Goal: Task Accomplishment & Management: Manage account settings

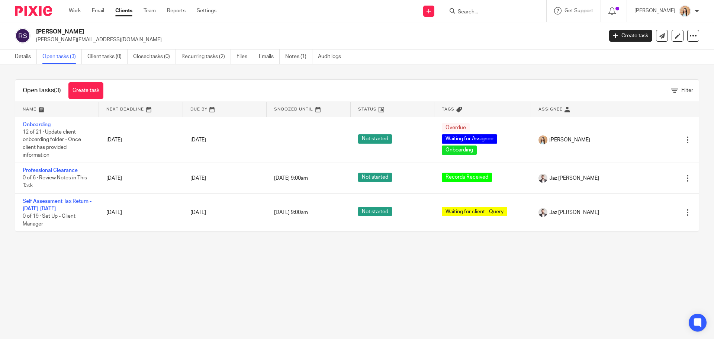
click at [404, 296] on main "Reece Scales reece@powerdistribution.co.uk Create task Update from Companies Ho…" at bounding box center [357, 169] width 714 height 339
click at [80, 86] on link "Create task" at bounding box center [85, 90] width 35 height 17
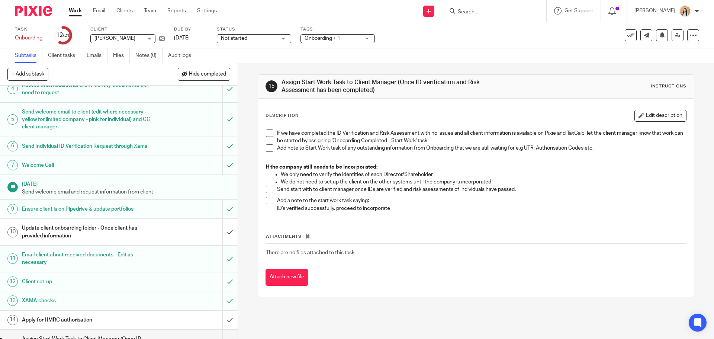
scroll to position [186, 0]
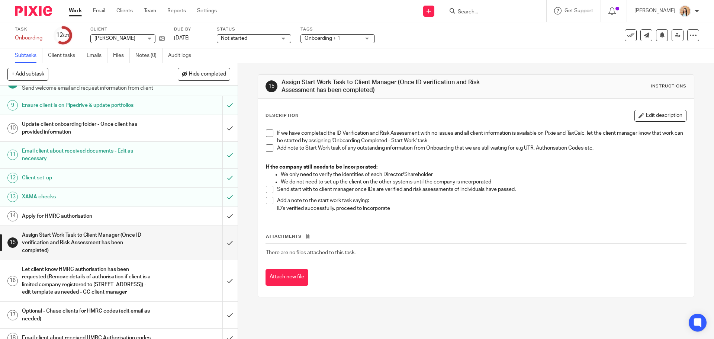
click at [190, 132] on div "Update client onboarding folder - Once client has provided information" at bounding box center [118, 128] width 193 height 19
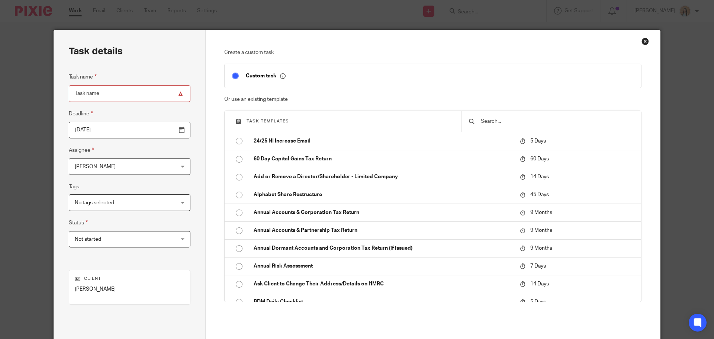
click at [497, 128] on div at bounding box center [551, 121] width 180 height 21
click at [502, 122] on input "text" at bounding box center [557, 121] width 154 height 8
type input "r"
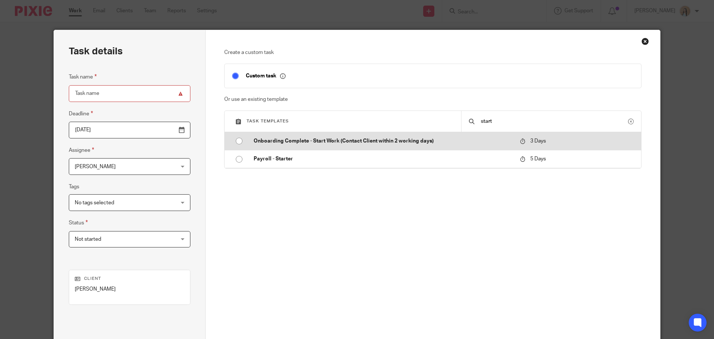
type input "start"
click at [412, 144] on p "Onboarding Complete - Start Work (Contact Client within 2 working days)" at bounding box center [383, 140] width 259 height 7
type input "2025-10-17"
type input "Onboarding Complete - Start Work (Contact Client within 2 working days)"
checkbox input "false"
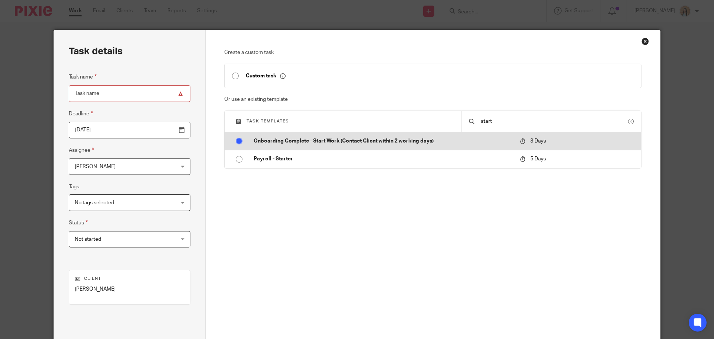
radio input "true"
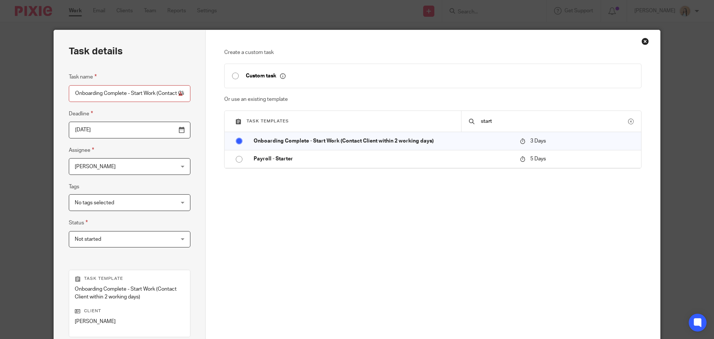
scroll to position [108, 0]
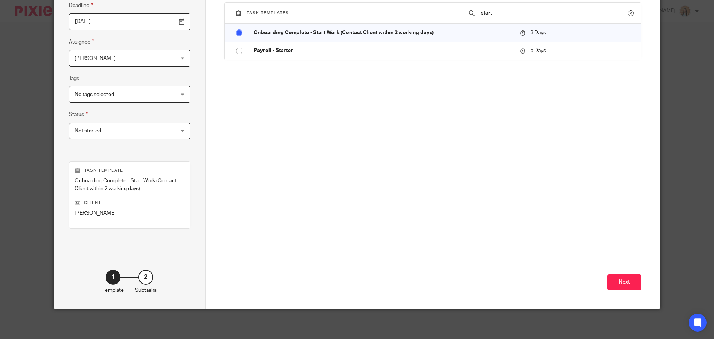
click at [638, 292] on div "Next" at bounding box center [433, 240] width 418 height 138
click at [630, 285] on button "Next" at bounding box center [624, 282] width 34 height 16
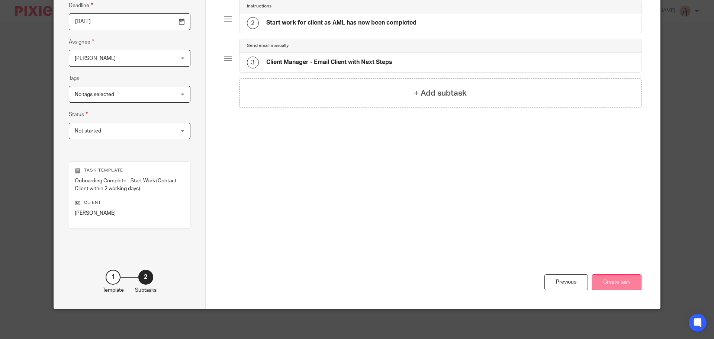
click at [622, 277] on button "Create task" at bounding box center [617, 282] width 50 height 16
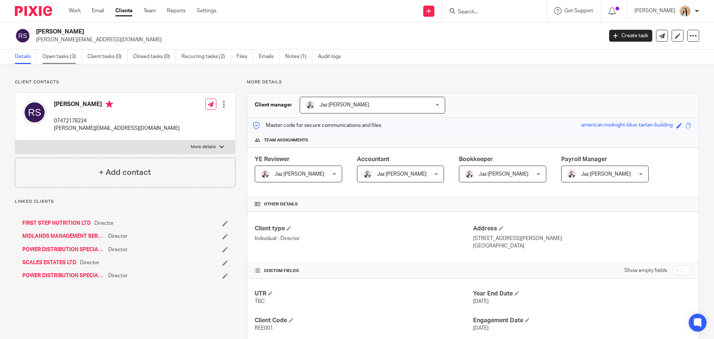
click at [61, 58] on link "Open tasks (3)" at bounding box center [61, 56] width 39 height 15
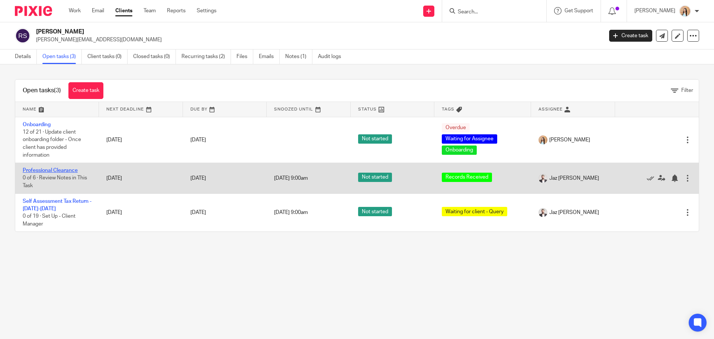
click at [64, 171] on link "Professional Clearance" at bounding box center [50, 170] width 55 height 5
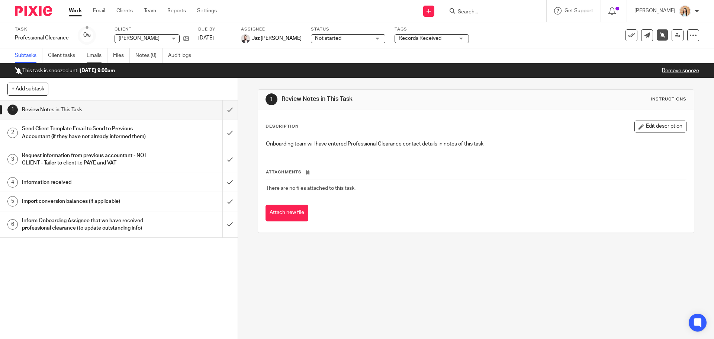
click at [95, 54] on link "Emails" at bounding box center [97, 55] width 21 height 15
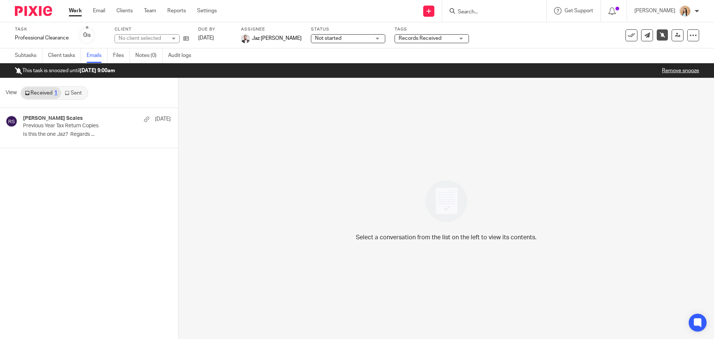
click at [126, 50] on link "Files" at bounding box center [121, 55] width 17 height 15
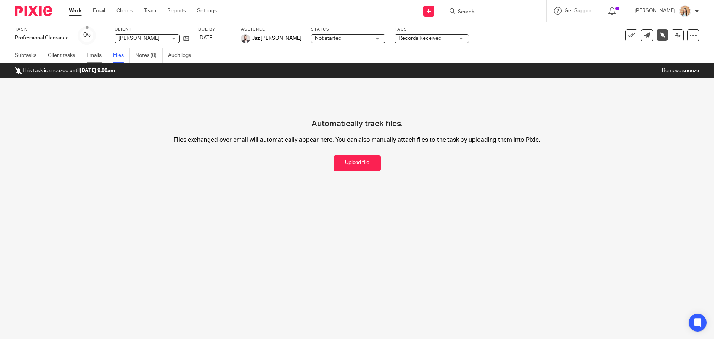
click at [93, 61] on link "Emails" at bounding box center [97, 55] width 21 height 15
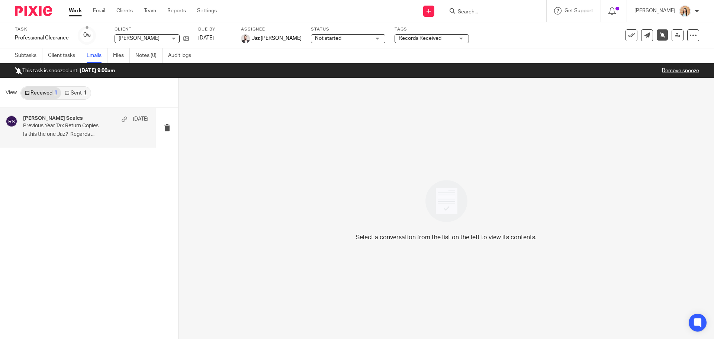
click at [54, 125] on p "Previous Year Tax Return Copies" at bounding box center [73, 126] width 100 height 6
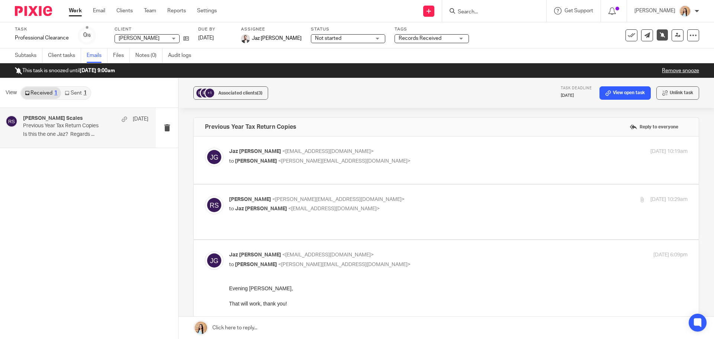
click at [422, 213] on div "Reece Scales <reece@powerdistribution.co.uk> to Jaz Grewal <jazgrewal@taxassist…" at bounding box center [458, 205] width 459 height 19
checkbox input "true"
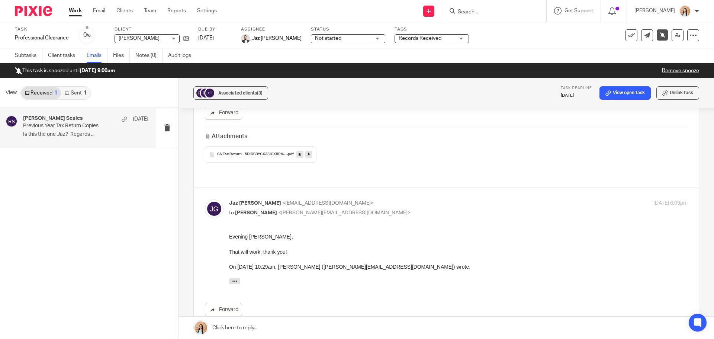
scroll to position [558, 0]
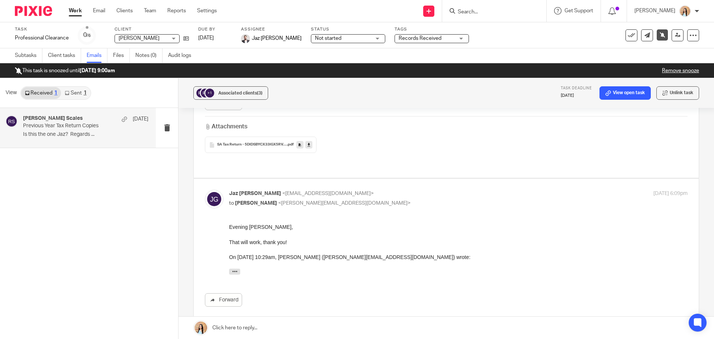
click at [285, 142] on span "SA Tax Return - 5DIDSBYCX33IGX5RVJUB3TEP5SIXB3DU" at bounding box center [252, 144] width 70 height 4
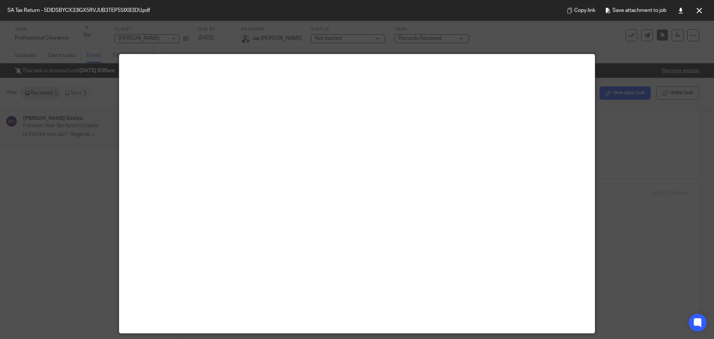
scroll to position [0, 0]
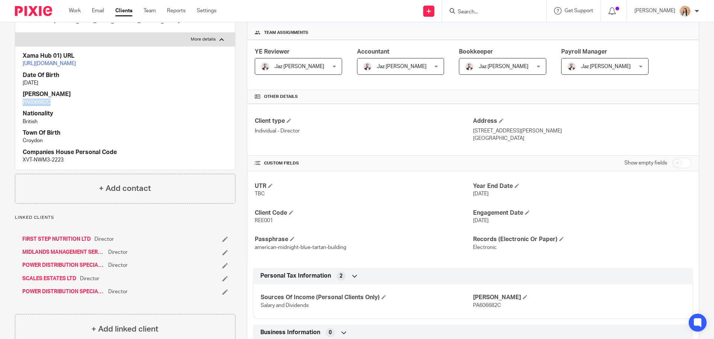
scroll to position [112, 0]
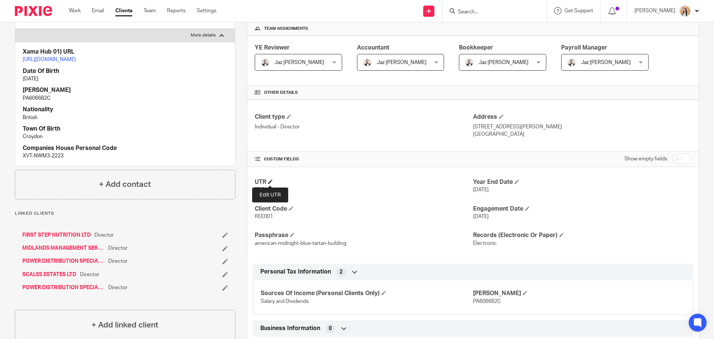
click at [270, 179] on span at bounding box center [270, 181] width 4 height 4
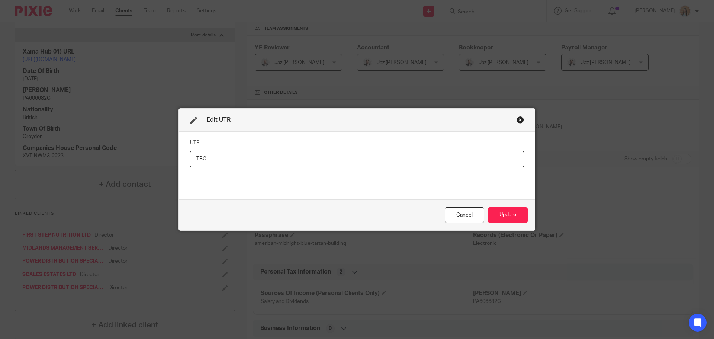
drag, startPoint x: 283, startPoint y: 163, endPoint x: 114, endPoint y: 168, distance: 169.7
click at [114, 168] on div "Edit UTR UTR TBC Cancel Update" at bounding box center [357, 169] width 714 height 339
paste input "Saunarium"
type input "S"
type input "9939846926"
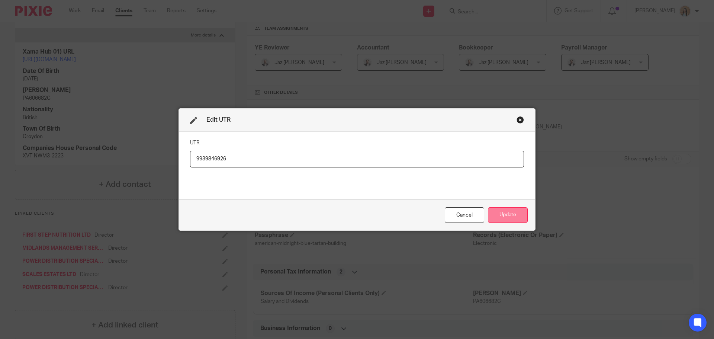
click at [501, 215] on button "Update" at bounding box center [508, 215] width 40 height 16
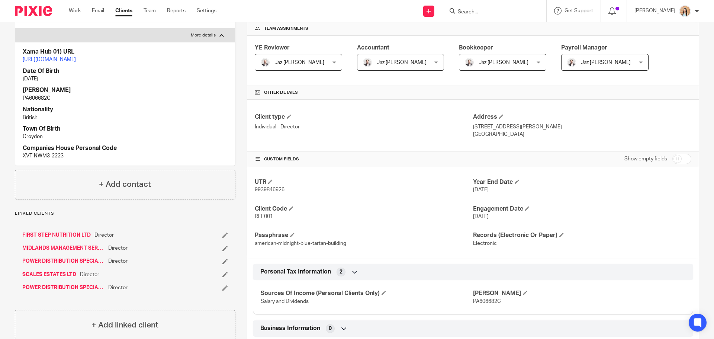
click at [262, 189] on span "9939846926" at bounding box center [270, 189] width 30 height 5
click at [263, 189] on span "9939846926" at bounding box center [270, 189] width 30 height 5
copy span "9939846926"
drag, startPoint x: 605, startPoint y: 123, endPoint x: 576, endPoint y: 124, distance: 29.0
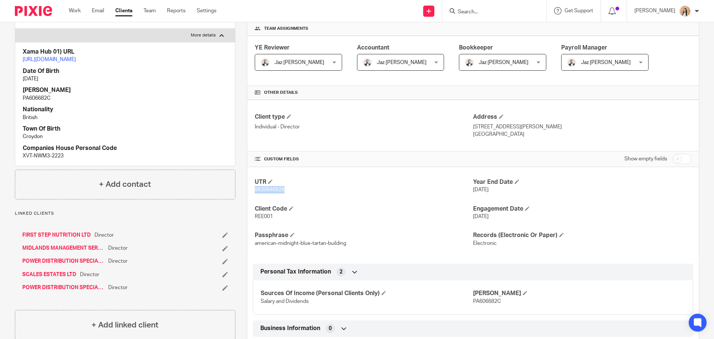
click at [575, 124] on p "11 Violet Lane Loughborough Leicestershire LE11 2FG" at bounding box center [582, 126] width 218 height 7
copy p "LE11 2FG"
click at [266, 216] on span "REE001" at bounding box center [264, 216] width 18 height 5
copy span "REE001"
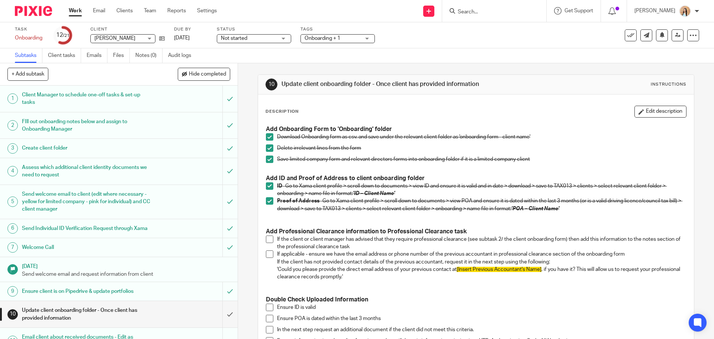
scroll to position [186, 0]
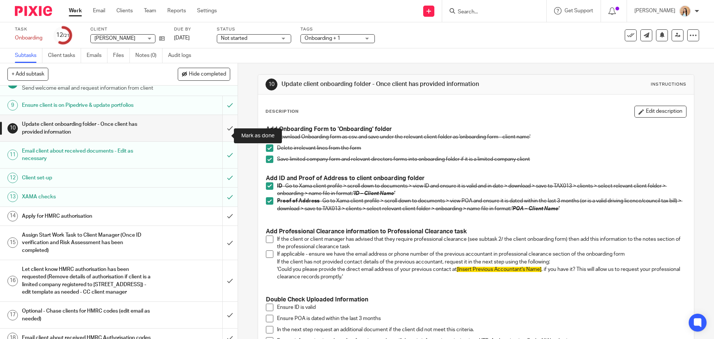
click at [222, 137] on input "submit" at bounding box center [119, 128] width 238 height 26
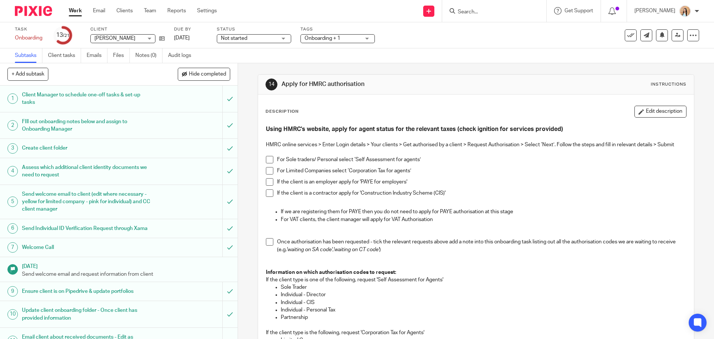
click at [245, 224] on div "14 Apply for HMRC authorisation Instructions Description Edit description Using…" at bounding box center [476, 201] width 476 height 276
click at [246, 202] on div "14 Apply for HMRC authorisation Instructions Description Edit description Using…" at bounding box center [476, 201] width 476 height 276
click at [243, 172] on div "14 Apply for HMRC authorisation Instructions Description Edit description Using…" at bounding box center [476, 201] width 476 height 276
click at [244, 172] on div "14 Apply for HMRC authorisation Instructions Description Edit description Using…" at bounding box center [476, 201] width 476 height 276
click at [266, 158] on span at bounding box center [269, 159] width 7 height 7
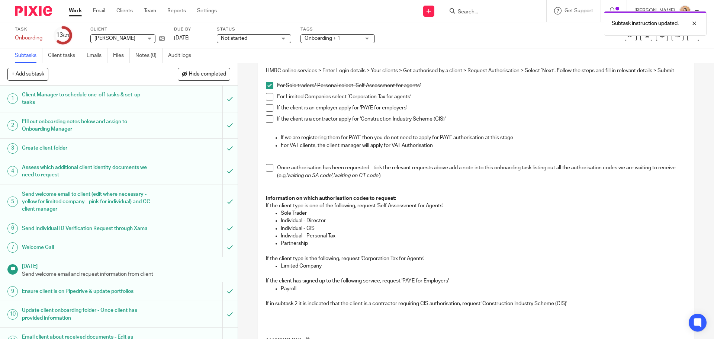
scroll to position [74, 0]
click at [266, 166] on span at bounding box center [269, 167] width 7 height 7
click at [138, 55] on link "Notes (0)" at bounding box center [148, 55] width 27 height 15
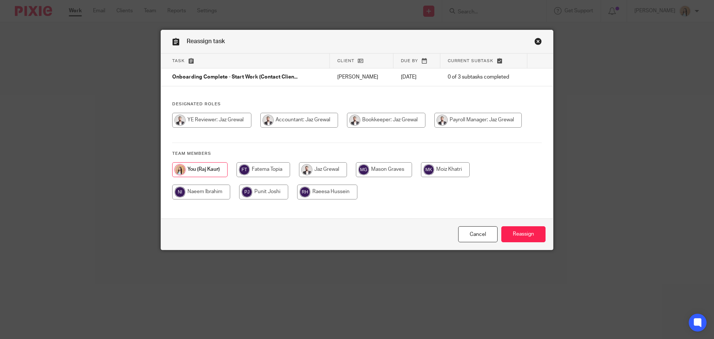
click at [318, 168] on input "radio" at bounding box center [323, 169] width 48 height 15
radio input "true"
click at [524, 229] on input "Reassign" at bounding box center [523, 234] width 44 height 16
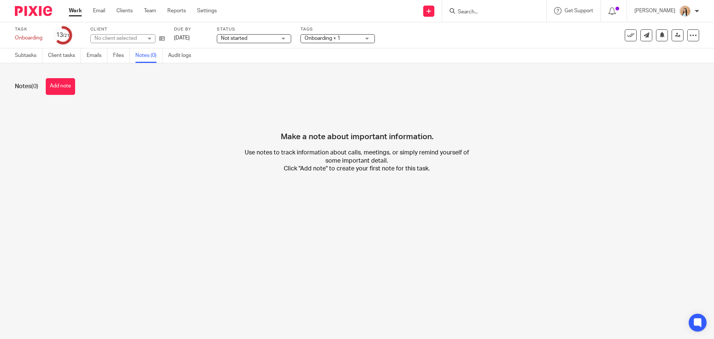
click at [67, 83] on button "Add note" at bounding box center [60, 86] width 29 height 17
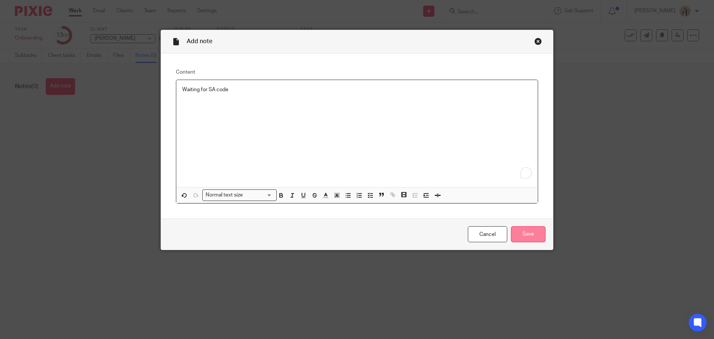
click at [530, 232] on input "Save" at bounding box center [528, 234] width 35 height 16
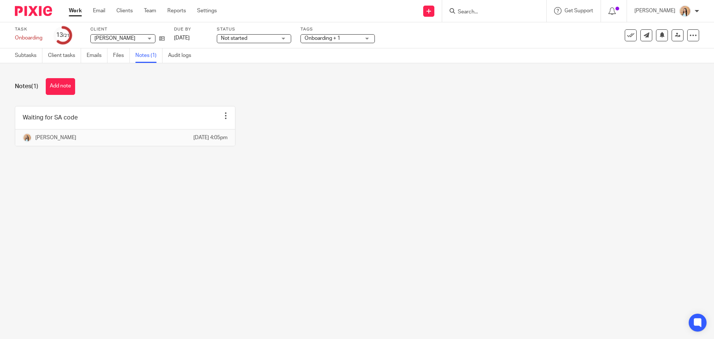
click at [355, 154] on div "Waiting for SA code Edit note Delete note Raj Kaur 14 Oct 2025 4:05pm" at bounding box center [351, 131] width 696 height 51
click at [18, 51] on link "Subtasks" at bounding box center [29, 55] width 28 height 15
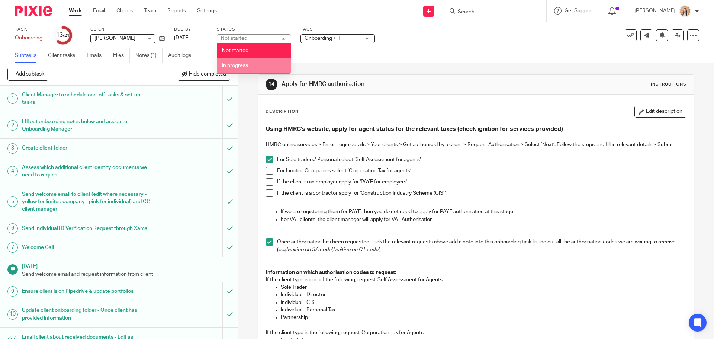
click at [239, 69] on li "In progress" at bounding box center [254, 65] width 74 height 15
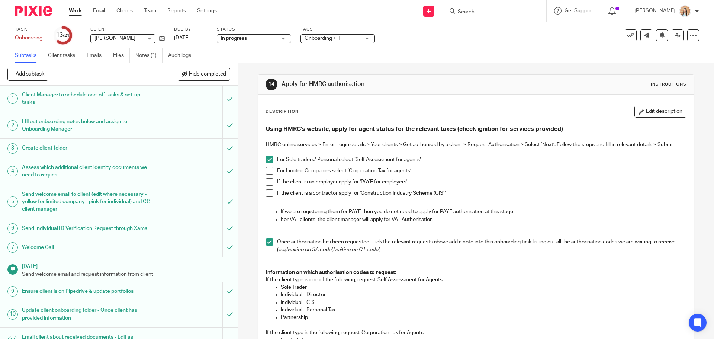
click at [311, 38] on span "Onboarding + 1" at bounding box center [323, 38] width 36 height 5
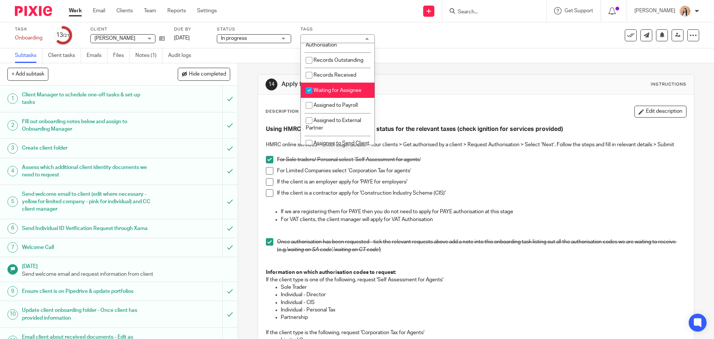
click at [317, 93] on span "Waiting for Assignee" at bounding box center [338, 90] width 48 height 5
checkbox input "false"
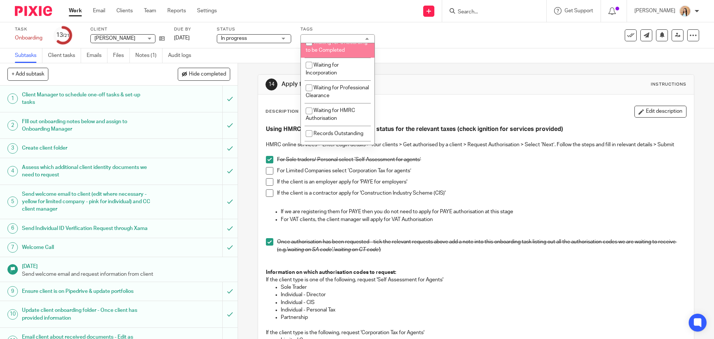
scroll to position [74, 0]
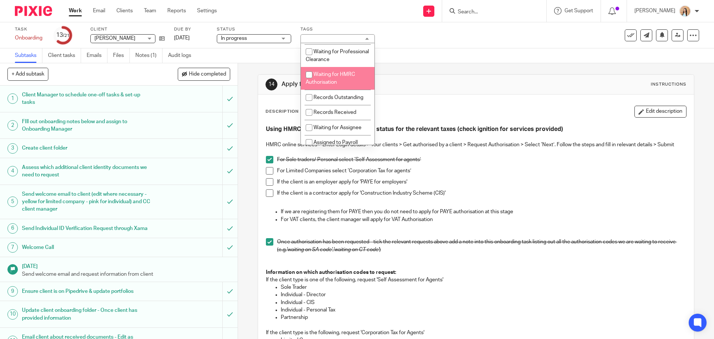
click at [326, 90] on li "Waiting for HMRC Authorisation" at bounding box center [338, 78] width 74 height 23
checkbox input "true"
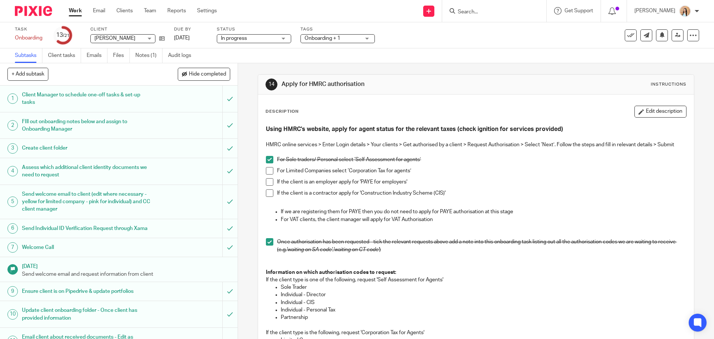
click at [253, 140] on div "14 Apply for HMRC authorisation Instructions Description Edit description Using…" at bounding box center [476, 201] width 476 height 276
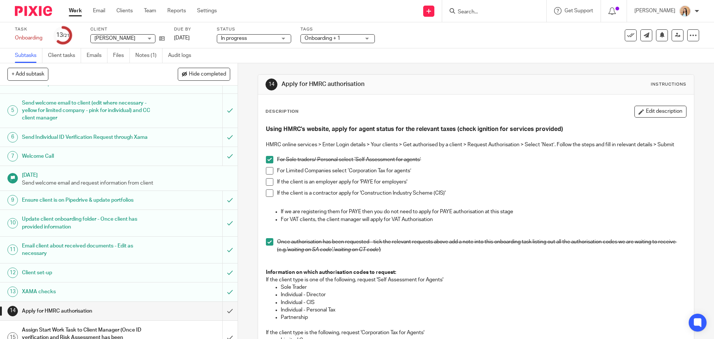
scroll to position [186, 0]
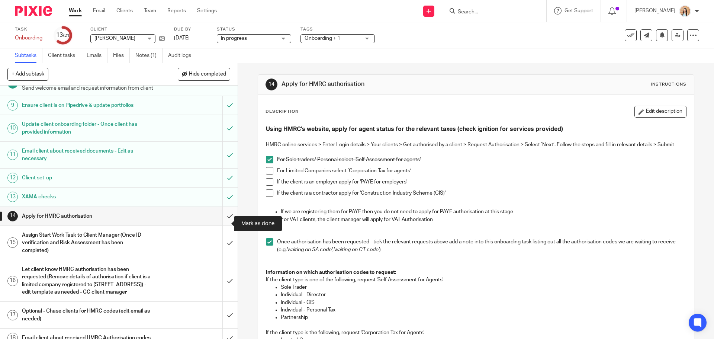
click at [225, 223] on input "submit" at bounding box center [119, 216] width 238 height 19
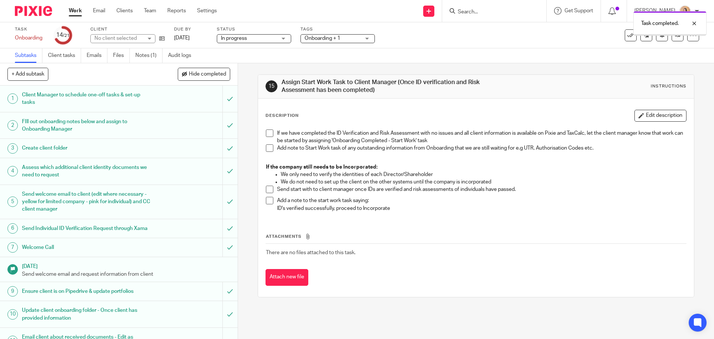
scroll to position [223, 0]
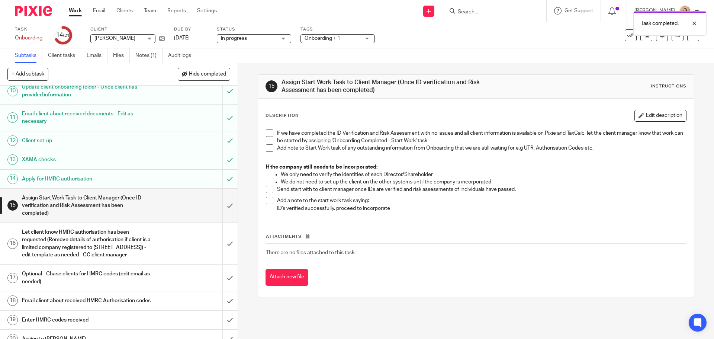
click at [266, 135] on span at bounding box center [269, 132] width 7 height 7
click at [266, 145] on span at bounding box center [269, 147] width 7 height 7
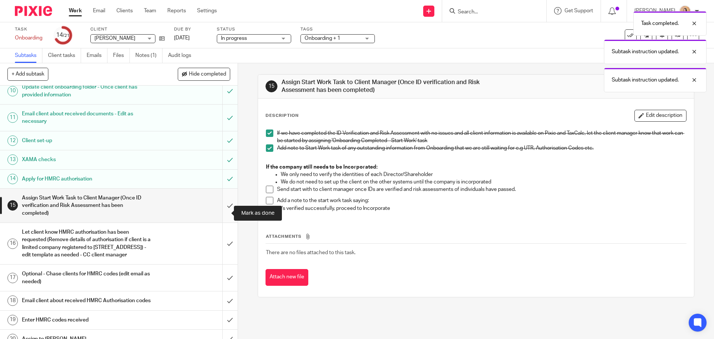
click at [227, 203] on input "submit" at bounding box center [119, 206] width 238 height 34
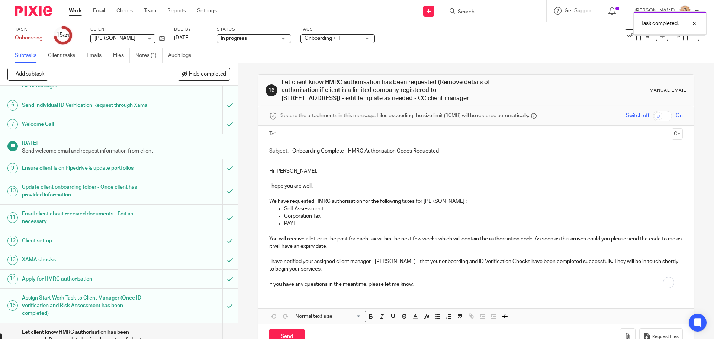
scroll to position [149, 0]
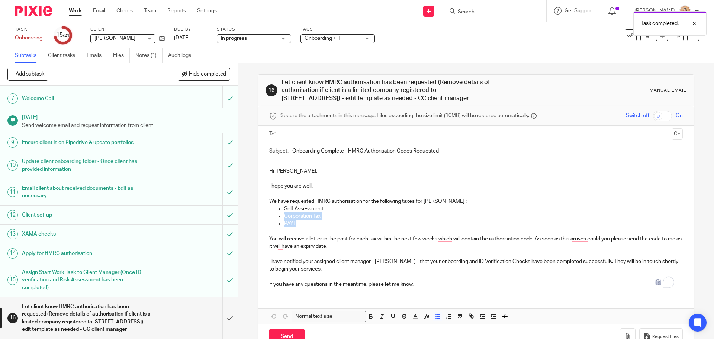
drag, startPoint x: 295, startPoint y: 224, endPoint x: 265, endPoint y: 215, distance: 31.5
click at [265, 215] on div "Hi Reece, I hope you are well. We have requested HMRC authorisation for the fol…" at bounding box center [476, 227] width 436 height 134
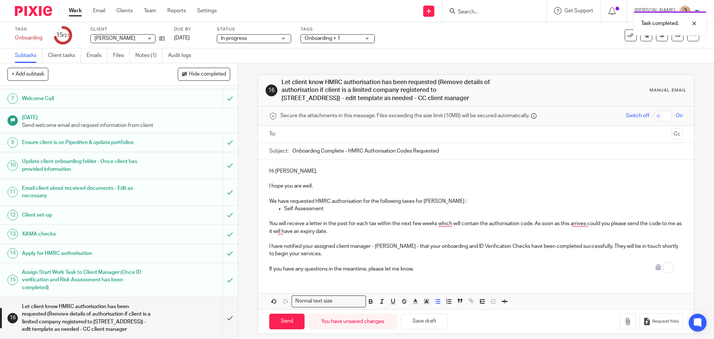
click at [456, 202] on p "We have requested HMRC authorisation for the following taxes for Reece Scales :" at bounding box center [475, 200] width 413 height 7
click at [329, 195] on p "To enrich screen reader interactions, please activate Accessibility in Grammarl…" at bounding box center [475, 193] width 413 height 7
click at [295, 135] on input "text" at bounding box center [475, 134] width 385 height 9
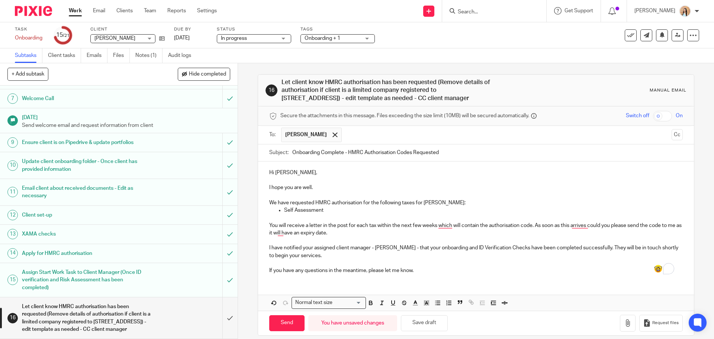
click at [367, 206] on p "We have requested HMRC authorisation for the following taxes for Reece Scales:" at bounding box center [475, 202] width 413 height 7
click at [359, 210] on p "Self Assessment" at bounding box center [483, 209] width 398 height 7
drag, startPoint x: 319, startPoint y: 258, endPoint x: 260, endPoint y: 248, distance: 60.7
click at [260, 248] on div "Hi Reece, I hope you are well. We have requested HMRC authorisation for the fol…" at bounding box center [476, 220] width 436 height 119
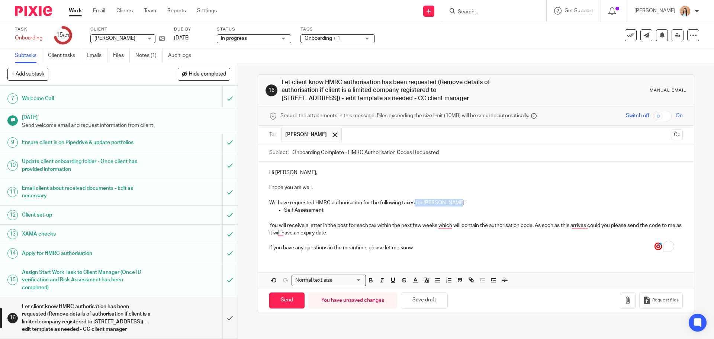
drag, startPoint x: 412, startPoint y: 204, endPoint x: 453, endPoint y: 203, distance: 40.9
click at [453, 203] on p "We have requested HMRC authorisation for the following taxes for Reece Scales:" at bounding box center [475, 202] width 413 height 7
drag, startPoint x: 346, startPoint y: 152, endPoint x: 274, endPoint y: 146, distance: 71.7
click at [274, 146] on div "Subject: Onboarding Complete - HMRC Authorisation Codes Requested" at bounding box center [475, 152] width 413 height 17
click at [351, 152] on input "HMRC Authorisation Codes Requested" at bounding box center [487, 152] width 390 height 17
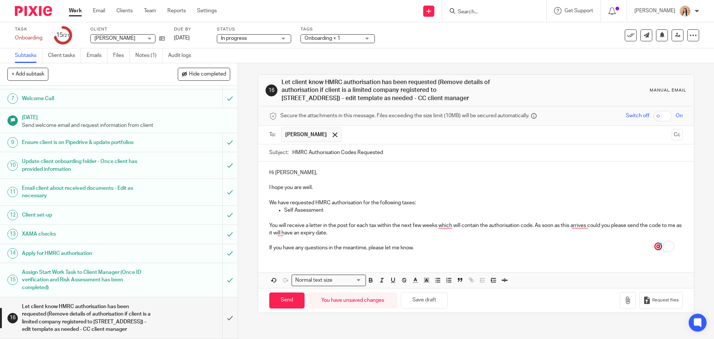
click at [354, 153] on input "HMRC Authorisation Codes Requested" at bounding box center [487, 152] width 390 height 17
type input "HMRC Authorisation Code Requested"
click at [412, 202] on p "We have requested HMRC authorisation for the following taxes:" at bounding box center [475, 202] width 413 height 7
drag, startPoint x: 347, startPoint y: 225, endPoint x: 374, endPoint y: 225, distance: 27.2
click at [374, 225] on p "You will receive a letter in the post for each tax within the next few weeks wh…" at bounding box center [475, 229] width 413 height 15
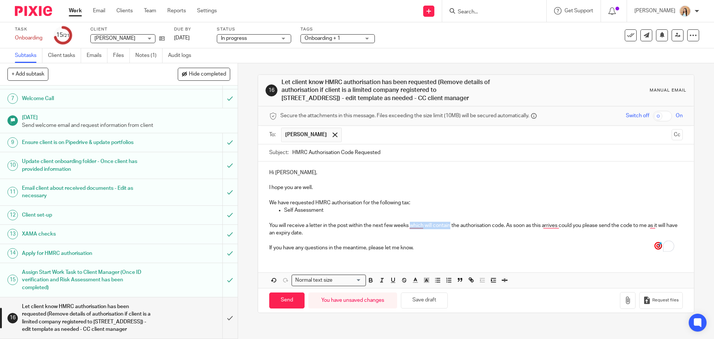
drag, startPoint x: 407, startPoint y: 228, endPoint x: 449, endPoint y: 227, distance: 41.3
click at [449, 227] on p "You will receive a letter in the post within the next few weeks which will cont…" at bounding box center [475, 229] width 413 height 15
click at [359, 234] on p "You will receive a letter in the post within the next few weeks containing an t…" at bounding box center [475, 229] width 413 height 15
drag, startPoint x: 323, startPoint y: 213, endPoint x: 292, endPoint y: 210, distance: 31.8
click at [292, 210] on p "Self Assessment" at bounding box center [483, 209] width 398 height 7
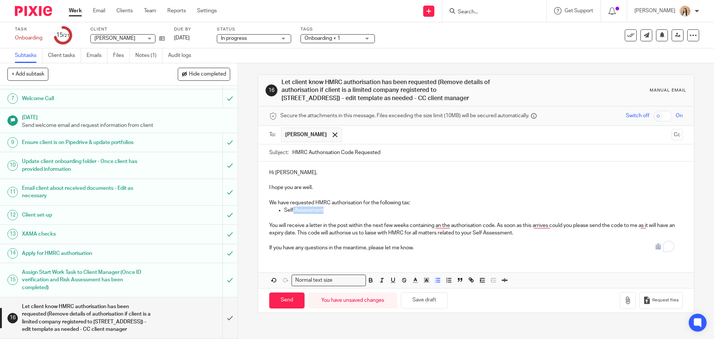
click at [292, 210] on p "Self Assessment" at bounding box center [483, 209] width 398 height 7
click at [293, 209] on p "Self Assessment" at bounding box center [483, 209] width 398 height 7
click at [446, 225] on p "You will receive a letter in the post within the next few weeks containing an t…" at bounding box center [475, 229] width 413 height 15
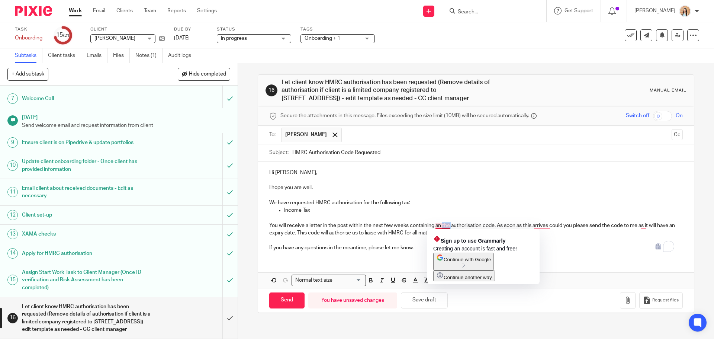
click at [446, 225] on p "You will receive a letter in the post within the next few weeks containing an t…" at bounding box center [475, 229] width 413 height 15
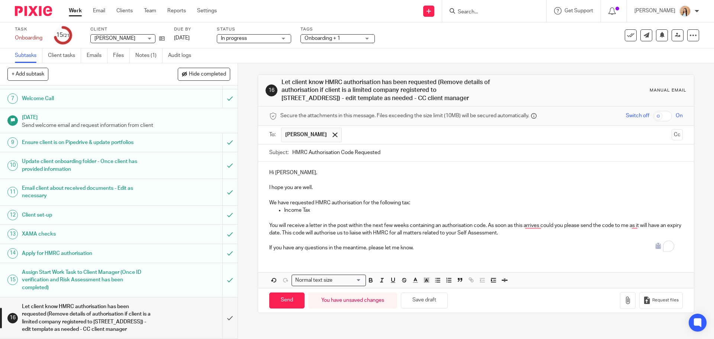
click at [542, 242] on p "To enrich screen reader interactions, please activate Accessibility in Grammarl…" at bounding box center [475, 240] width 413 height 7
click at [546, 225] on p "You will receive a letter in the post within the next few weeks containing an a…" at bounding box center [475, 229] width 413 height 15
drag, startPoint x: 583, startPoint y: 224, endPoint x: 566, endPoint y: 223, distance: 16.8
click at [566, 223] on p "You will receive a letter in the post within the next few weeks containing an a…" at bounding box center [475, 229] width 413 height 15
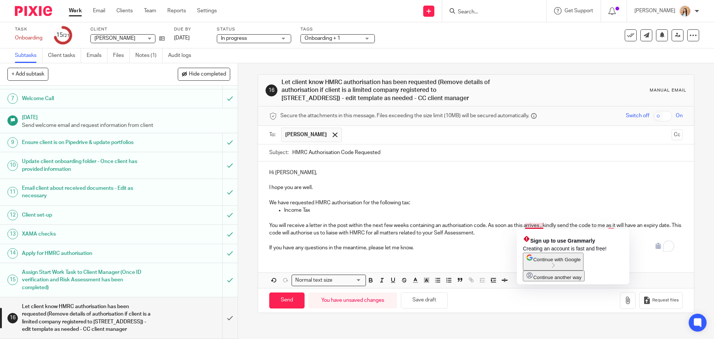
click at [537, 224] on p "You will receive a letter in the post within the next few weeks containing an a…" at bounding box center [475, 229] width 413 height 15
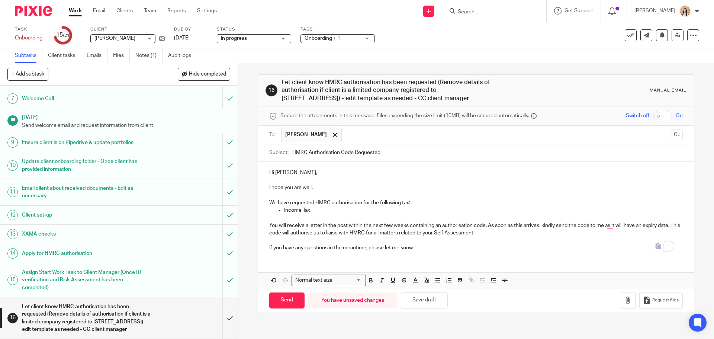
click at [543, 240] on p "To enrich screen reader interactions, please activate Accessibility in Grammarl…" at bounding box center [475, 240] width 413 height 7
click at [350, 231] on p "You will receive a letter in the post within the next few weeks containing an a…" at bounding box center [475, 229] width 413 height 15
click at [421, 255] on div "Hi Reece, I hope you are well. We have requested HMRC authorisation for the fol…" at bounding box center [476, 209] width 436 height 96
click at [293, 292] on div "Send You have unsaved changes Save draft Request files" at bounding box center [476, 300] width 436 height 25
click at [291, 295] on input "Send" at bounding box center [286, 300] width 35 height 16
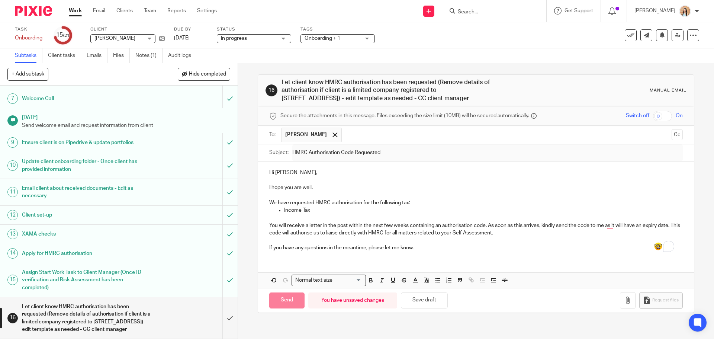
type input "Sent"
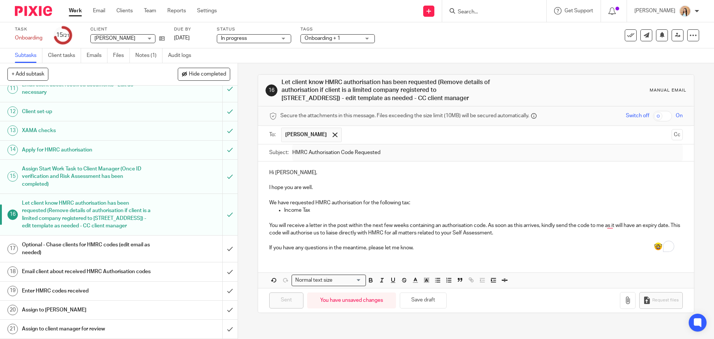
scroll to position [275, 0]
click at [494, 13] on input "Search" at bounding box center [490, 12] width 67 height 7
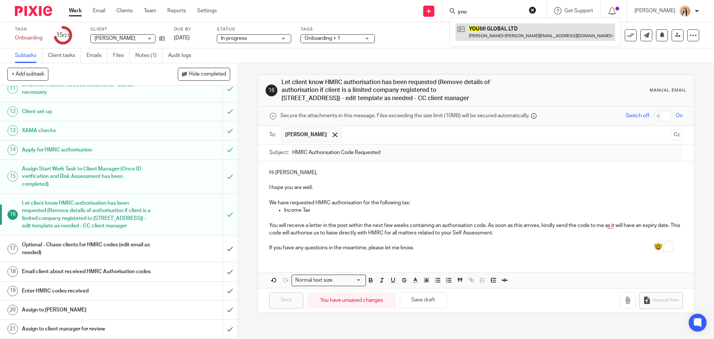
type input "you"
click at [506, 39] on link at bounding box center [536, 31] width 160 height 17
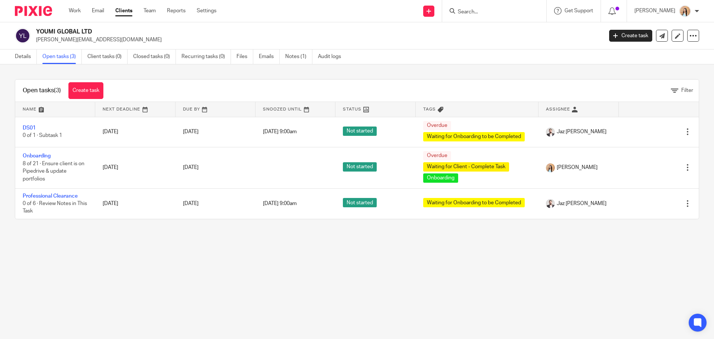
click at [44, 155] on link "Onboarding" at bounding box center [37, 155] width 28 height 5
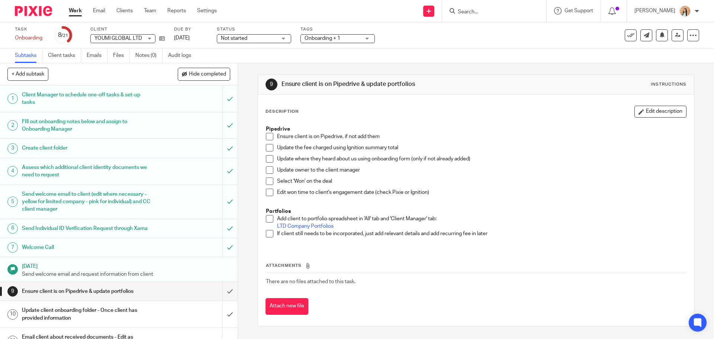
scroll to position [37, 0]
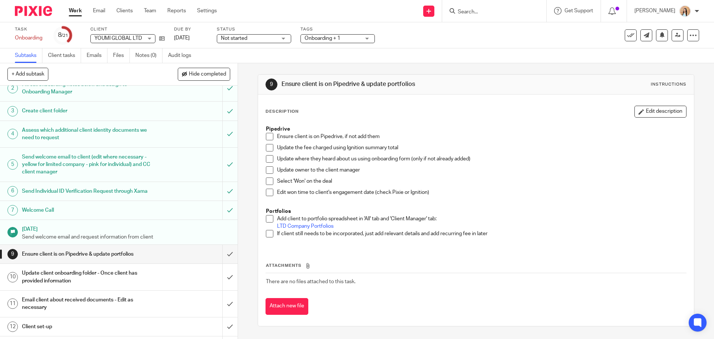
drag, startPoint x: 99, startPoint y: 10, endPoint x: 113, endPoint y: 1, distance: 16.7
click at [99, 10] on link "Email" at bounding box center [99, 10] width 12 height 7
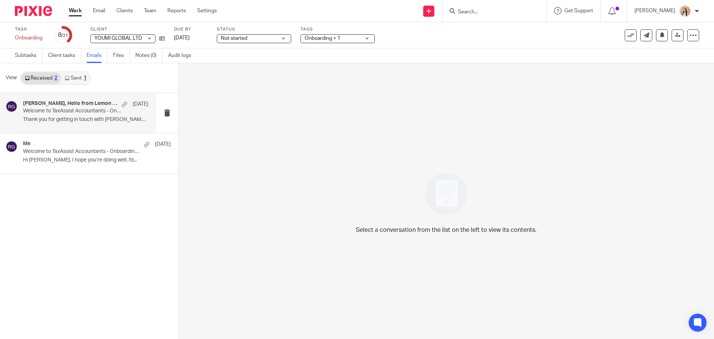
click at [97, 122] on p "Thank you for getting in touch with [PERSON_NAME] &..." at bounding box center [85, 119] width 125 height 6
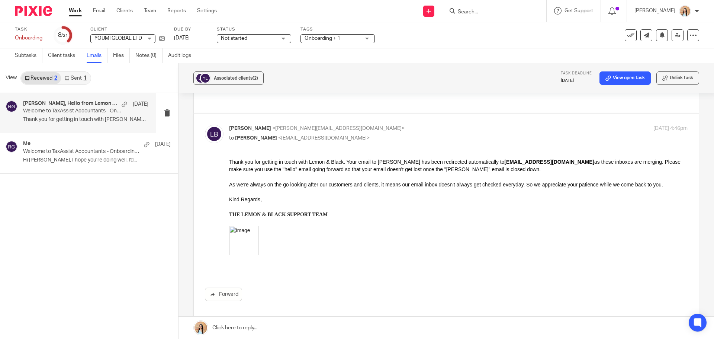
scroll to position [74, 0]
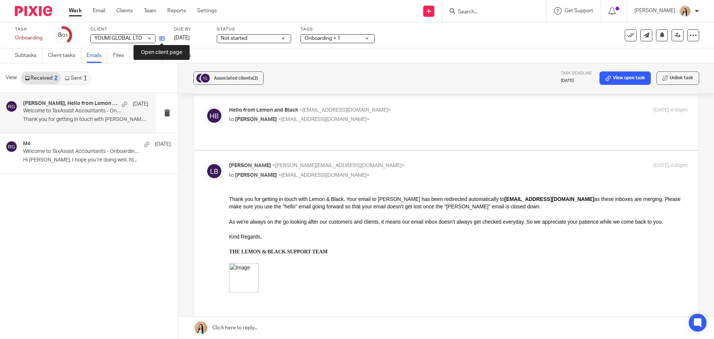
click at [160, 39] on icon at bounding box center [162, 39] width 6 height 6
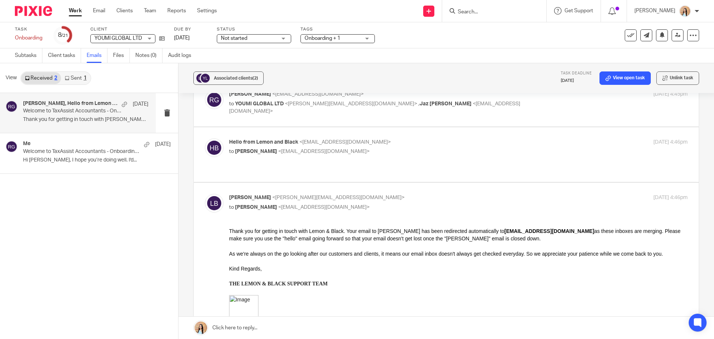
scroll to position [0, 0]
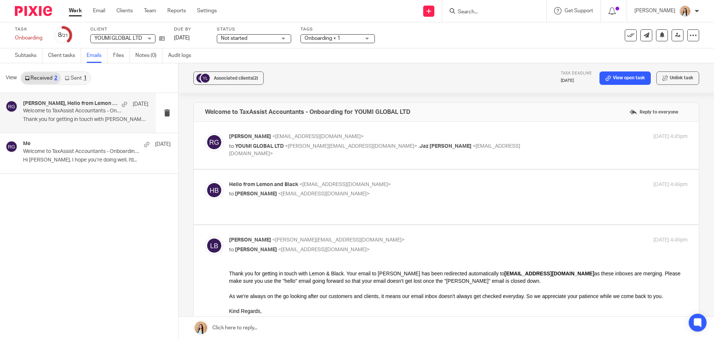
click at [369, 194] on p "to Raj Grewal <rajgrewal@taxassist.co.uk>" at bounding box center [382, 194] width 306 height 8
checkbox input "true"
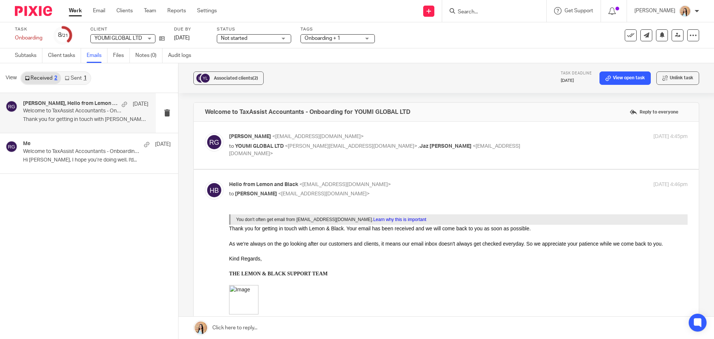
click at [393, 165] on label at bounding box center [446, 145] width 505 height 47
click at [205, 133] on input "checkbox" at bounding box center [205, 132] width 0 height 0
checkbox input "true"
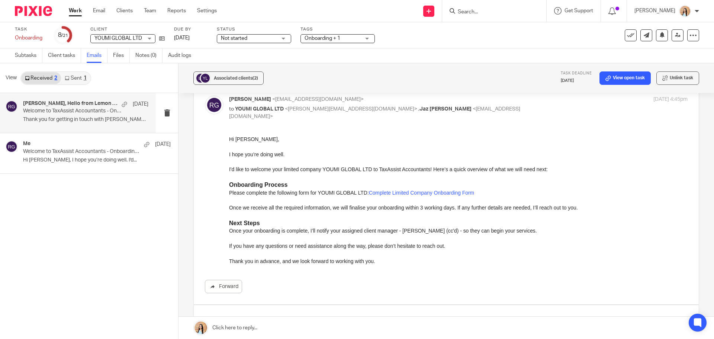
scroll to position [74, 0]
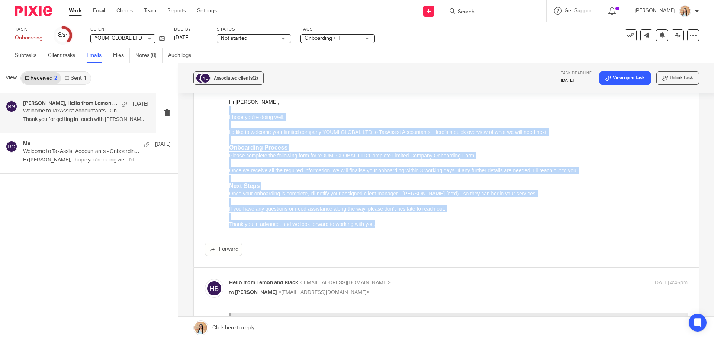
drag, startPoint x: 379, startPoint y: 223, endPoint x: 229, endPoint y: 112, distance: 186.6
click at [229, 112] on div "Hi Lisa, I hope you’re doing well. I'd like to welcome your limited company YOU…" at bounding box center [458, 162] width 459 height 129
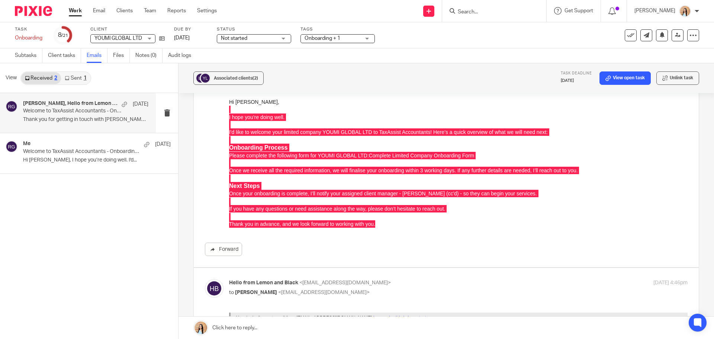
click at [220, 167] on div "Forward" at bounding box center [446, 177] width 483 height 158
click at [158, 39] on link at bounding box center [159, 38] width 9 height 7
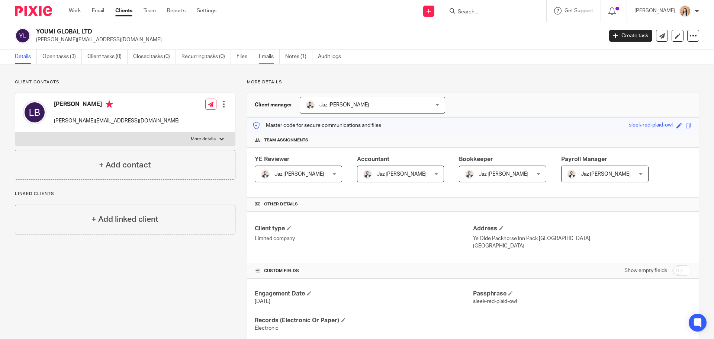
click at [273, 58] on link "Emails" at bounding box center [269, 56] width 21 height 15
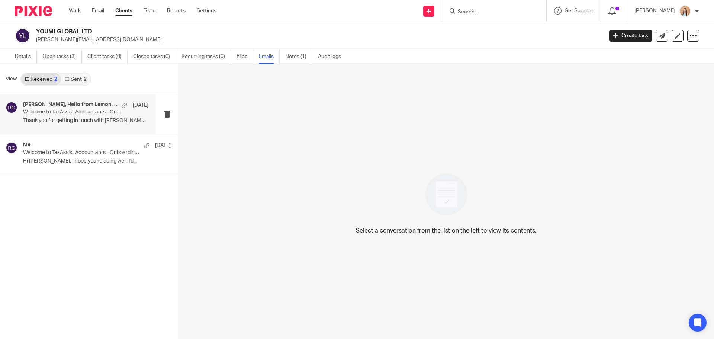
click at [64, 109] on p "Welcome to TaxAssist Accountants - Onboarding for YOUMI GLOBAL LTD" at bounding box center [73, 112] width 100 height 6
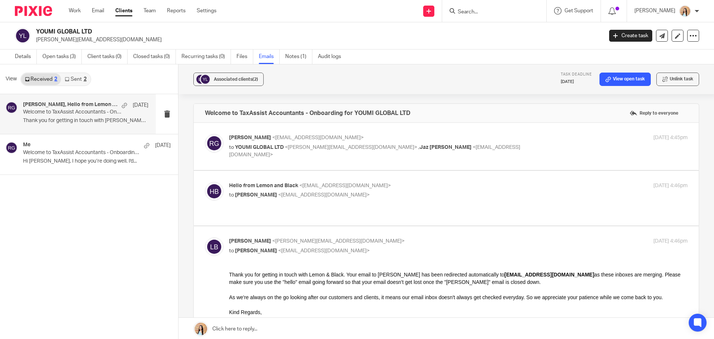
click at [338, 195] on p "to Raj Grewal <rajgrewal@taxassist.co.uk>" at bounding box center [382, 195] width 306 height 8
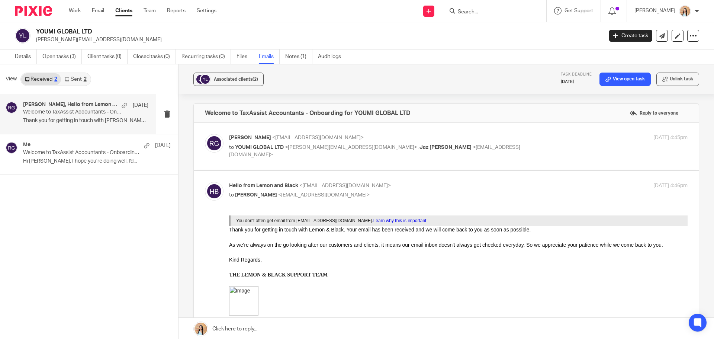
click at [391, 192] on p "to Raj Grewal <rajgrewal@taxassist.co.uk>" at bounding box center [382, 195] width 306 height 8
checkbox input "false"
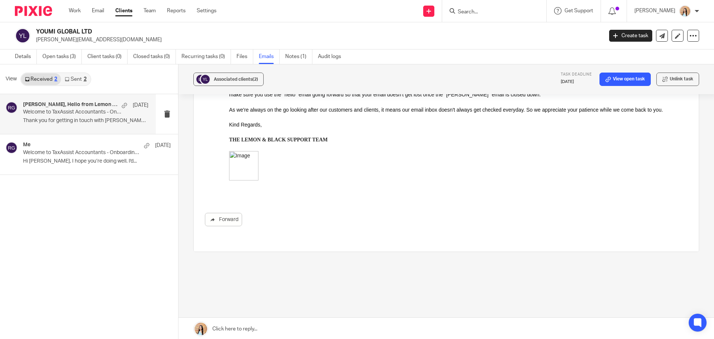
scroll to position [188, 0]
click at [71, 151] on p "Welcome to TaxAssist Accountants - Onboarding for YOUMI GLOBAL LTD" at bounding box center [73, 153] width 100 height 6
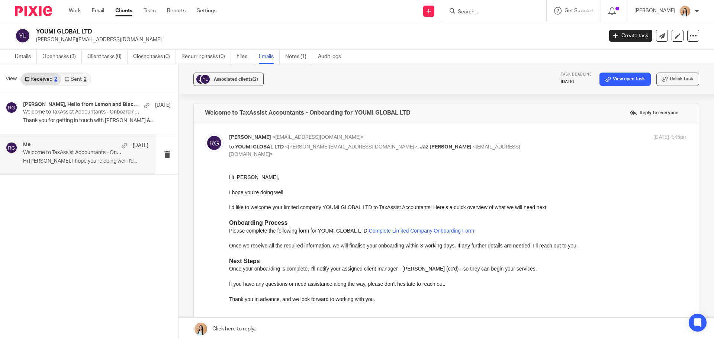
scroll to position [0, 0]
click at [76, 125] on div "Lisa Bullivant, Hello from Lemon and Black, Me 3 Oct Welcome to TaxAssist Accou…" at bounding box center [85, 114] width 125 height 25
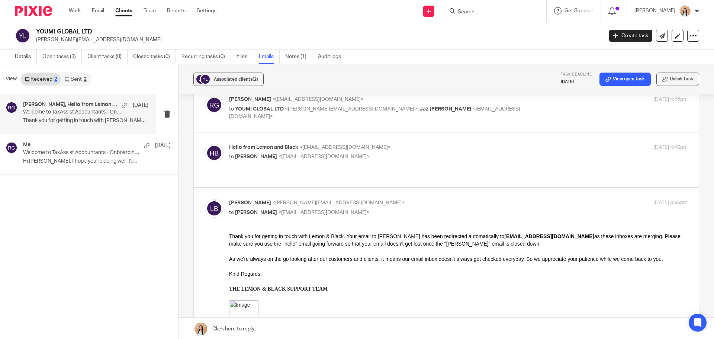
scroll to position [37, 0]
click at [245, 330] on link at bounding box center [447, 329] width 536 height 22
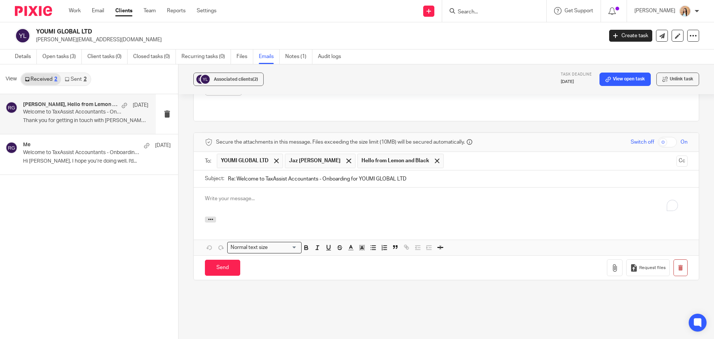
scroll to position [0, 0]
click at [248, 196] on div "To enrich screen reader interactions, please activate Accessibility in Grammarl…" at bounding box center [446, 201] width 505 height 29
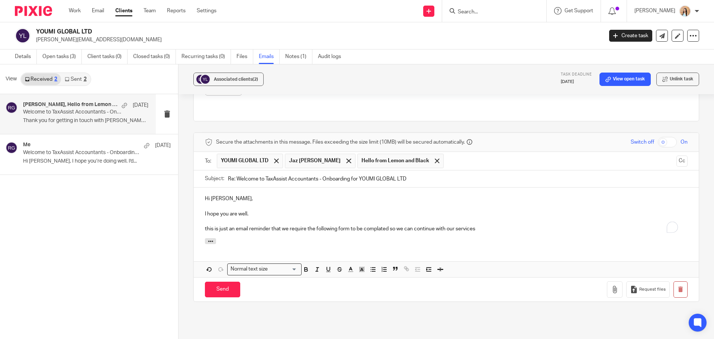
click at [378, 225] on p "this is just an email reminder that we require the following form to be complat…" at bounding box center [446, 228] width 483 height 7
click at [485, 225] on p "this is just an email reminder that we require the following form to be complet…" at bounding box center [446, 228] width 483 height 7
click at [205, 225] on p "this is just an email reminder that we require the following form to be complet…" at bounding box center [446, 228] width 483 height 7
click at [246, 225] on div "Hi Lisa, I hope you are well. This is just an email reminder that we require th…" at bounding box center [446, 212] width 505 height 51
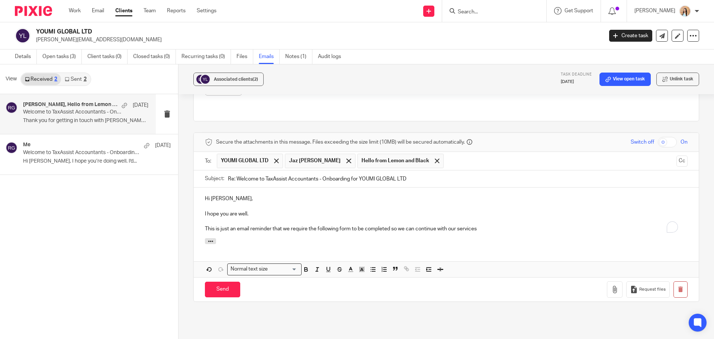
click at [484, 218] on p "To enrich screen reader interactions, please activate Accessibility in Grammarl…" at bounding box center [446, 221] width 483 height 7
click at [488, 225] on p "This is just an email reminder that we require the following form to be complet…" at bounding box center [446, 228] width 483 height 7
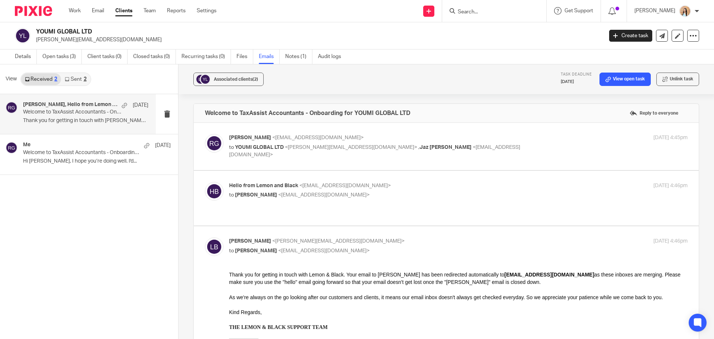
click at [315, 164] on label at bounding box center [446, 146] width 505 height 47
click at [205, 134] on input "checkbox" at bounding box center [205, 134] width 0 height 0
checkbox input "true"
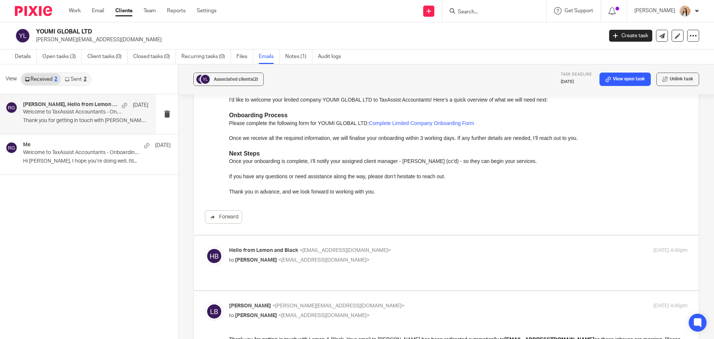
scroll to position [112, 0]
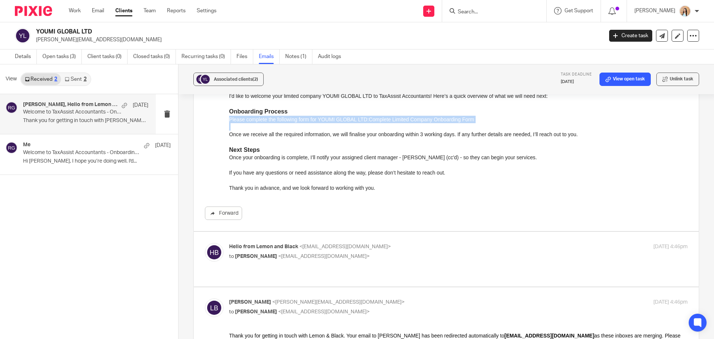
drag, startPoint x: 372, startPoint y: 124, endPoint x: 229, endPoint y: 119, distance: 143.3
click at [229, 119] on div "Hi Lisa, I hope you’re doing well. I'd like to welcome your limited company YOU…" at bounding box center [458, 126] width 459 height 129
copy p "Please complete the following form for YOUMI GLOBAL LTD: Complete Limited Compa…"
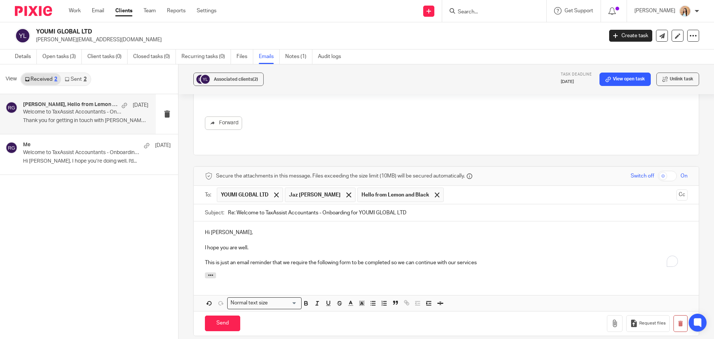
scroll to position [542, 0]
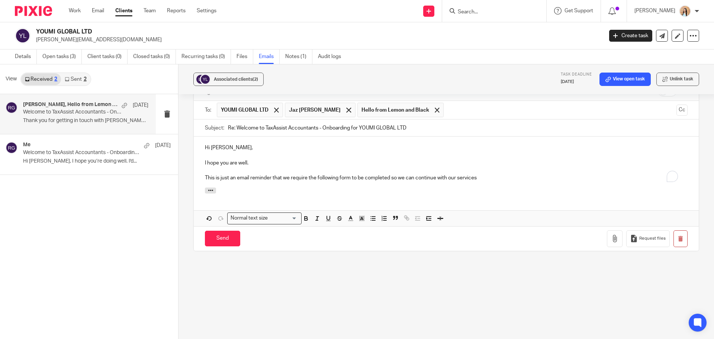
click at [274, 187] on div at bounding box center [446, 191] width 505 height 8
click at [240, 174] on p "This is just an email reminder that we require the following form to be complet…" at bounding box center [446, 177] width 483 height 7
click at [344, 106] on div at bounding box center [348, 110] width 9 height 11
click at [480, 174] on p "This is just a kind reminder that we require the following form to be completed…" at bounding box center [446, 177] width 483 height 7
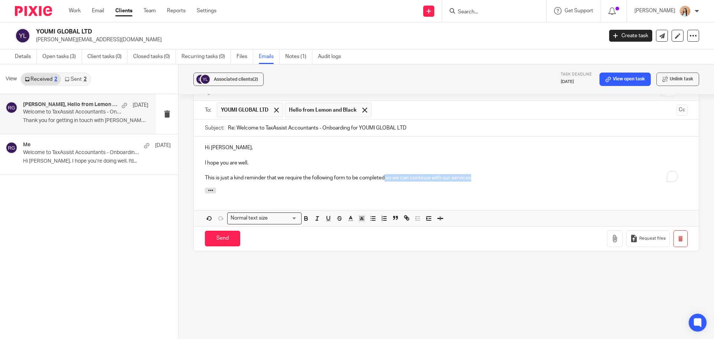
drag, startPoint x: 484, startPoint y: 169, endPoint x: 383, endPoint y: 171, distance: 100.1
click at [383, 174] on p "This is just a kind reminder that we require the following form to be completed…" at bounding box center [446, 177] width 483 height 7
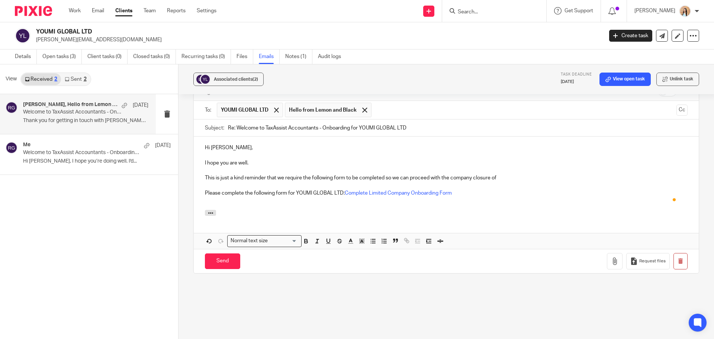
scroll to position [475, 0]
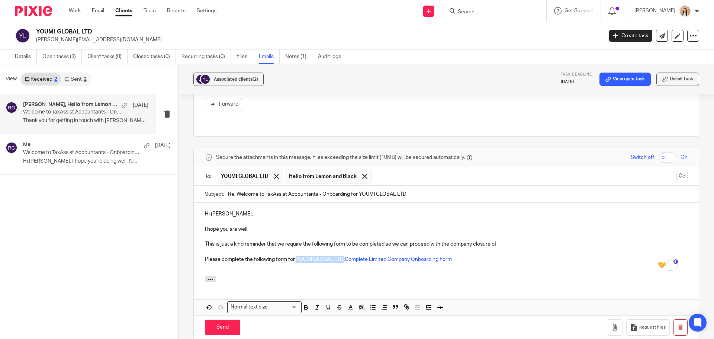
drag, startPoint x: 342, startPoint y: 250, endPoint x: 296, endPoint y: 251, distance: 46.1
click at [296, 256] on p "Please complete the following form for YOUMI GLOBAL LTD: Complete Limited Compa…" at bounding box center [446, 259] width 483 height 7
copy p "YOUMI GLOBAL LTD"
click at [514, 240] on p "This is just a kind reminder that we require the following form to be completed…" at bounding box center [446, 243] width 483 height 7
drag, startPoint x: 340, startPoint y: 250, endPoint x: 296, endPoint y: 251, distance: 43.9
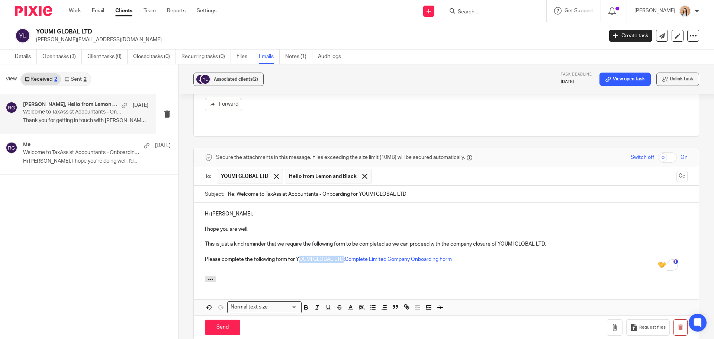
click at [296, 256] on p "Please complete the following form for YOUMI GLOBAL LTD: Complete Limited Compa…" at bounding box center [446, 259] width 483 height 7
click at [305, 267] on div "Hi Lisa, I hope you are well. This is just a kind reminder that we require the …" at bounding box center [446, 239] width 505 height 73
click at [288, 256] on p "Please complete the following form for at your earliest convenience: Complete L…" at bounding box center [446, 259] width 483 height 7
click at [290, 256] on p "Please complete the following form for at your earliest convenience: Complete L…" at bounding box center [446, 259] width 483 height 7
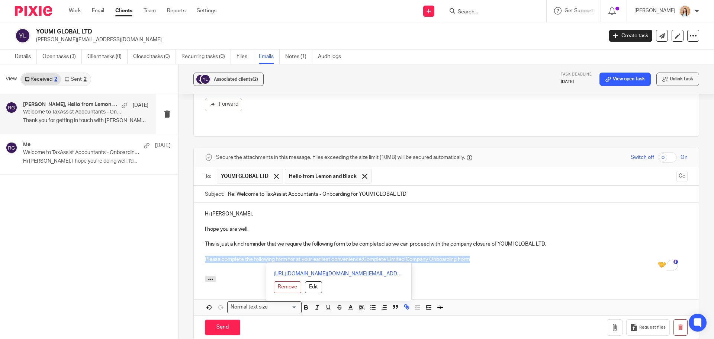
click at [290, 256] on p "Please complete the following form for at your earliest convenience: Complete L…" at bounding box center [446, 259] width 483 height 7
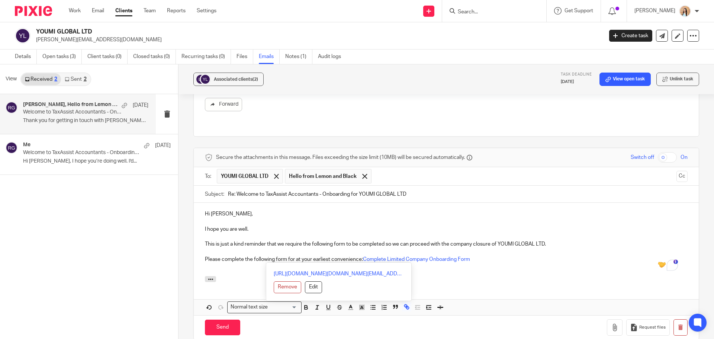
click at [290, 256] on p "Please complete the following form for at your earliest convenience: Complete L…" at bounding box center [446, 259] width 483 height 7
click at [498, 263] on p "To enrich screen reader interactions, please activate Accessibility in Grammarl…" at bounding box center [446, 266] width 483 height 7
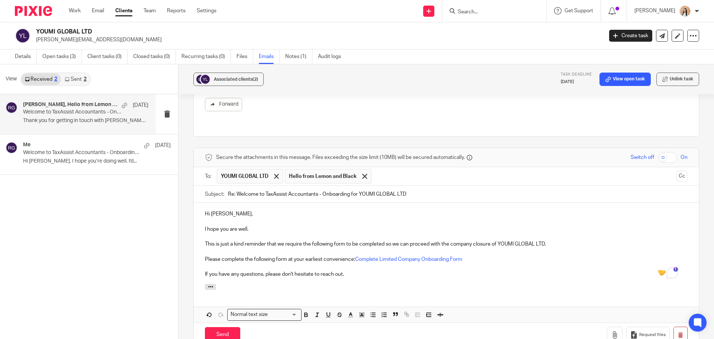
click at [411, 270] on p "If you have any questions, please don't hesitate to reach out." at bounding box center [446, 273] width 483 height 7
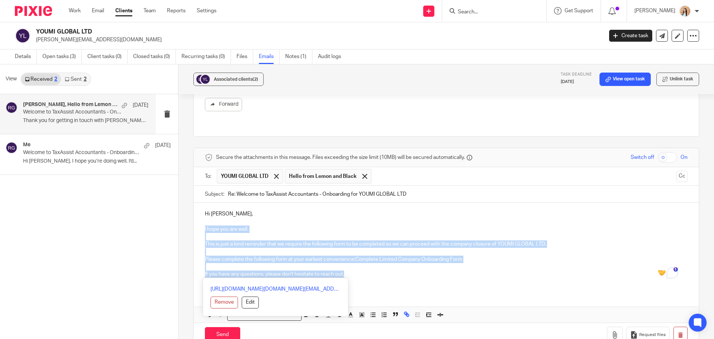
drag, startPoint x: 315, startPoint y: 272, endPoint x: 204, endPoint y: 220, distance: 122.3
click at [204, 220] on div "Hi Lisa, I hope you are well. This is just a kind reminder that we require the …" at bounding box center [446, 243] width 505 height 81
copy div "I hope you are well. This is just a kind reminder that we require the following…"
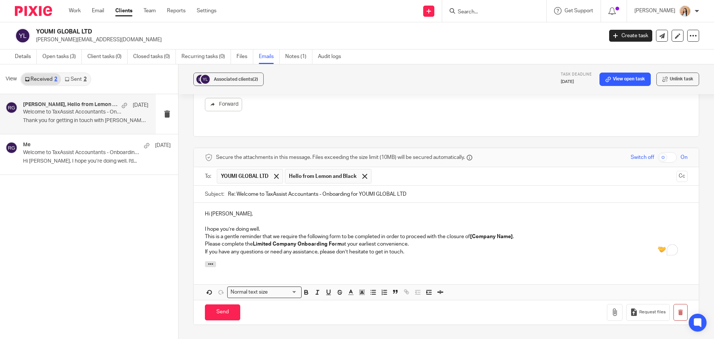
click at [305, 241] on strong "Limited Company Onboarding Form" at bounding box center [297, 243] width 89 height 5
click at [201, 241] on div "Hi Lisa, I hope you’re doing well. This is a gentle reminder that we require th…" at bounding box center [446, 232] width 505 height 58
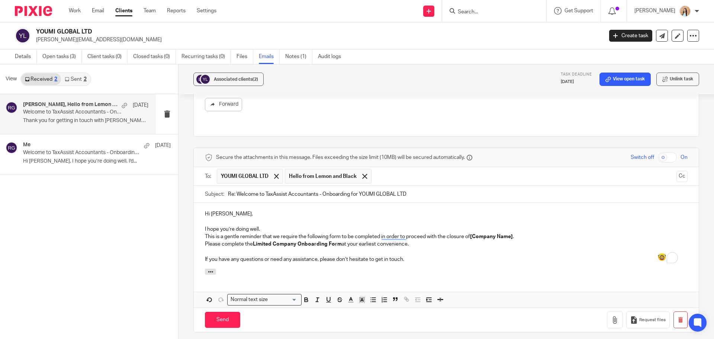
click at [201, 237] on div "Hi Lisa, I hope you’re doing well. This is a gentle reminder that we require th…" at bounding box center [446, 236] width 505 height 66
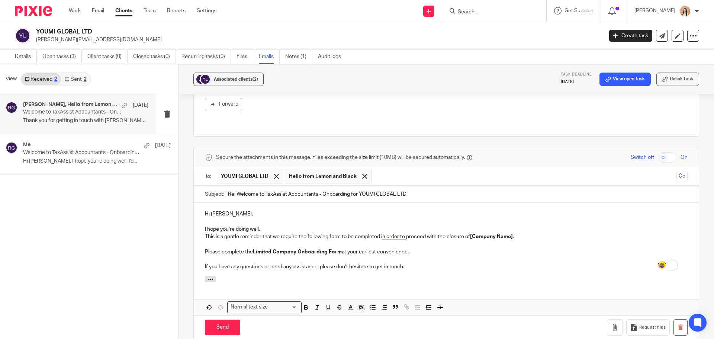
click at [203, 230] on div "Hi Lisa, I hope you’re doing well. This is a gentle reminder that we require th…" at bounding box center [446, 239] width 505 height 73
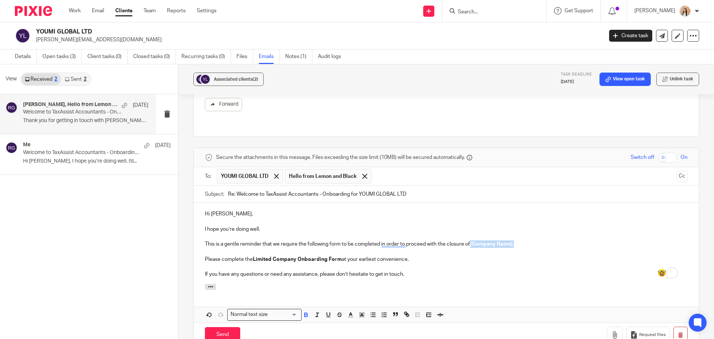
drag, startPoint x: 524, startPoint y: 237, endPoint x: 471, endPoint y: 236, distance: 53.2
click at [471, 240] on p "This is a gentle reminder that we require the following form to be completed in…" at bounding box center [446, 243] width 483 height 7
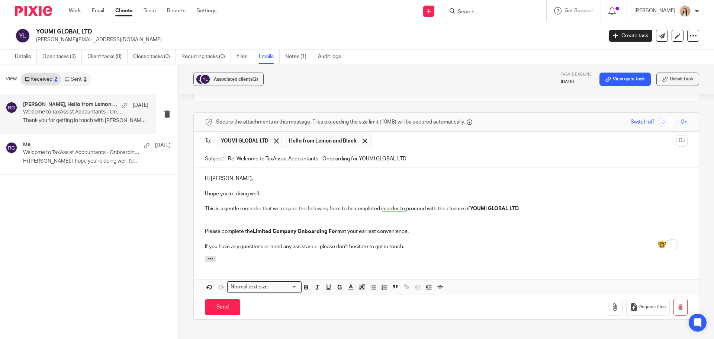
scroll to position [521, 0]
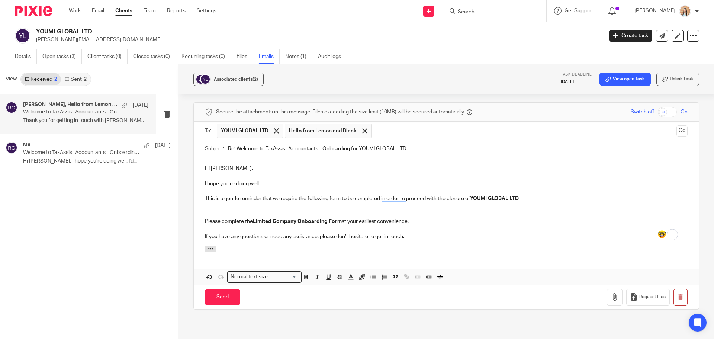
click at [528, 187] on p "To enrich screen reader interactions, please activate Accessibility in Grammarl…" at bounding box center [446, 190] width 483 height 7
click at [523, 195] on p "This is a gentle reminder that we require the following form to be completed in…" at bounding box center [446, 198] width 483 height 7
drag, startPoint x: 525, startPoint y: 187, endPoint x: 472, endPoint y: 190, distance: 53.3
click at [472, 195] on p "This is a gentle reminder that we require the following form to be completed in…" at bounding box center [446, 198] width 483 height 7
click at [304, 273] on icon "button" at bounding box center [306, 276] width 7 height 7
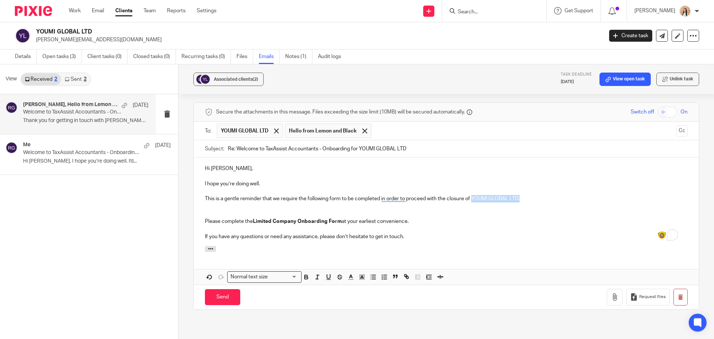
click at [466, 210] on p "To enrich screen reader interactions, please activate Accessibility in Grammarl…" at bounding box center [446, 213] width 483 height 7
click at [334, 219] on strong "Limited Company Onboarding Form" at bounding box center [297, 221] width 89 height 5
click at [340, 218] on p "Please complete the Limited Company Onboarding Form at your earliest convenienc…" at bounding box center [446, 221] width 483 height 7
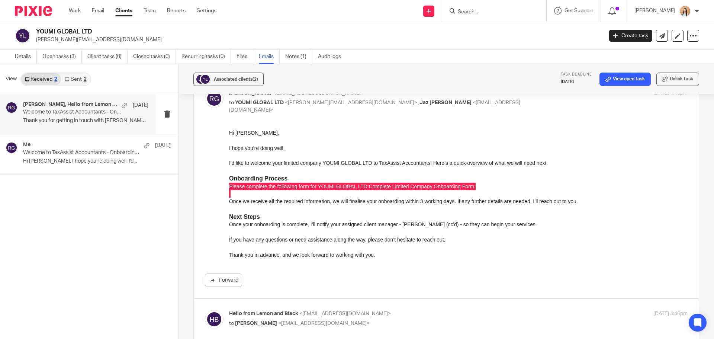
scroll to position [0, 0]
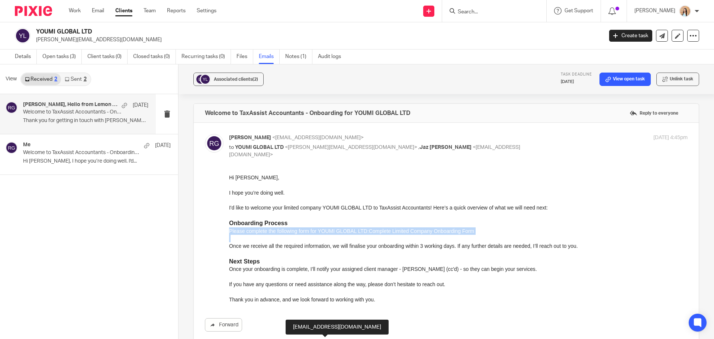
click at [526, 231] on p "Please complete the following form for YOUMI GLOBAL LTD: Complete Limited Compa…" at bounding box center [458, 230] width 459 height 7
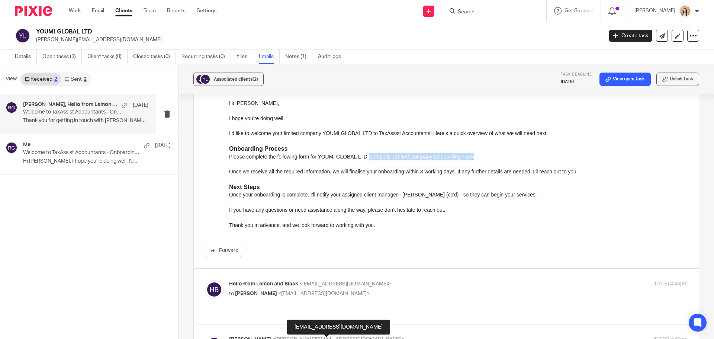
drag, startPoint x: 406, startPoint y: 158, endPoint x: 368, endPoint y: 159, distance: 37.9
click at [368, 159] on p "Please complete the following form for YOUMI GLOBAL LTD: Complete Limited Compa…" at bounding box center [458, 155] width 459 height 7
click at [494, 154] on p "Please complete the following form for YOUMI GLOBAL LTD: Complete Limited Compa…" at bounding box center [458, 155] width 459 height 7
drag, startPoint x: 465, startPoint y: 158, endPoint x: 367, endPoint y: 157, distance: 97.1
click at [367, 157] on p "Please complete the following form for YOUMI GLOBAL LTD: Complete Limited Compa…" at bounding box center [458, 155] width 459 height 7
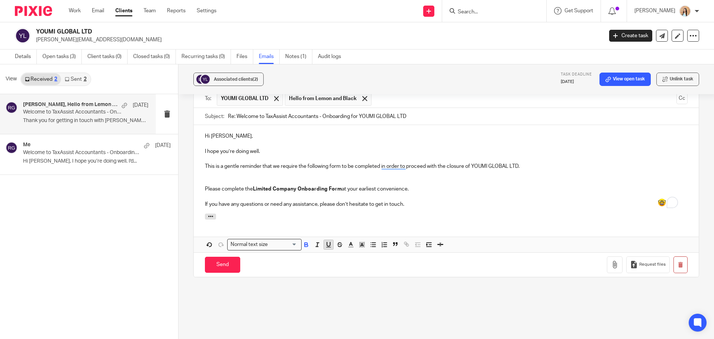
scroll to position [558, 0]
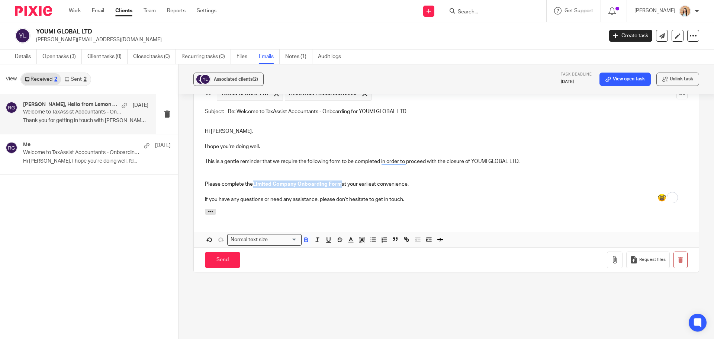
drag, startPoint x: 338, startPoint y: 178, endPoint x: 253, endPoint y: 180, distance: 85.6
click at [253, 180] on p "Please complete the Limited Company Onboarding Form at your earliest convenienc…" at bounding box center [446, 183] width 483 height 7
drag, startPoint x: 343, startPoint y: 174, endPoint x: 322, endPoint y: 155, distance: 28.2
click at [322, 158] on p "This is a gentle reminder that we require the following form to be completed in…" at bounding box center [446, 161] width 483 height 7
drag, startPoint x: 359, startPoint y: 175, endPoint x: 254, endPoint y: 174, distance: 105.3
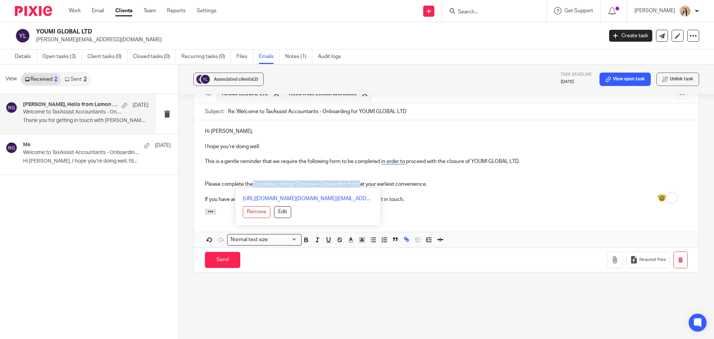
click at [254, 182] on link "Complete Limited Company Onboarding Form" at bounding box center [306, 184] width 107 height 5
click at [274, 206] on button "Edit" at bounding box center [282, 212] width 17 height 12
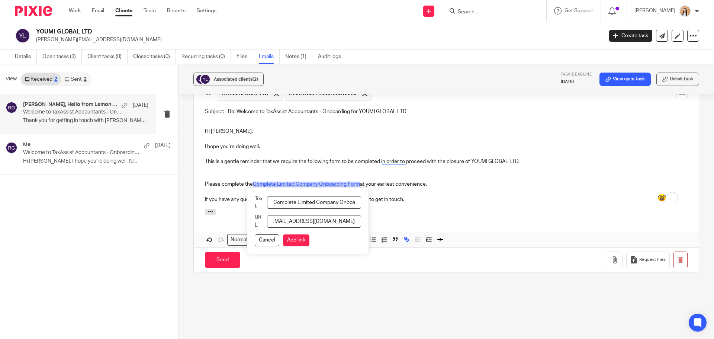
scroll to position [0, 0]
drag, startPoint x: 304, startPoint y: 196, endPoint x: 222, endPoint y: 175, distance: 84.3
click at [222, 175] on div "Hi Lisa, I hope you’re doing well. This is a gentle reminder that we require th…" at bounding box center [446, 183] width 505 height 127
type input "Limited Company Onboarding Form"
click at [307, 236] on button "Add link" at bounding box center [296, 240] width 26 height 12
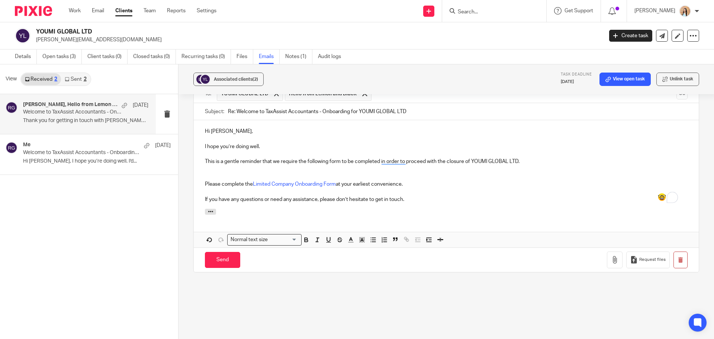
click at [439, 188] on p "To enrich screen reader interactions, please activate Accessibility in Grammarl…" at bounding box center [446, 191] width 483 height 7
click at [279, 166] on p "To enrich screen reader interactions, please activate Accessibility in Grammarl…" at bounding box center [446, 169] width 483 height 7
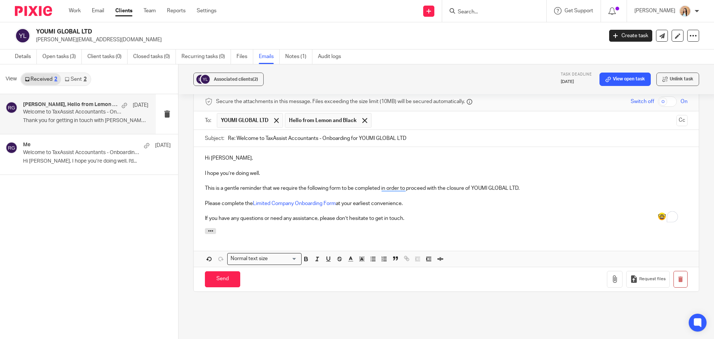
scroll to position [521, 0]
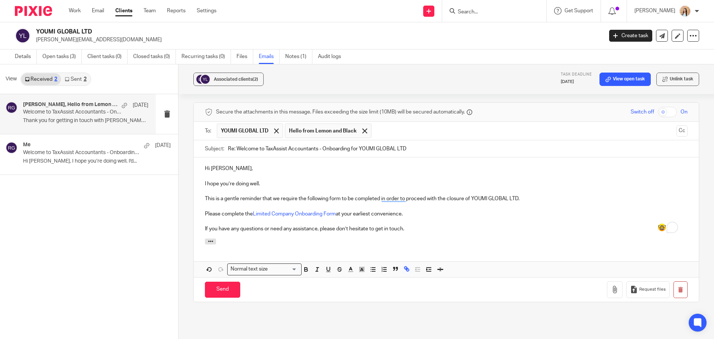
click at [218, 283] on input "Send" at bounding box center [222, 290] width 35 height 16
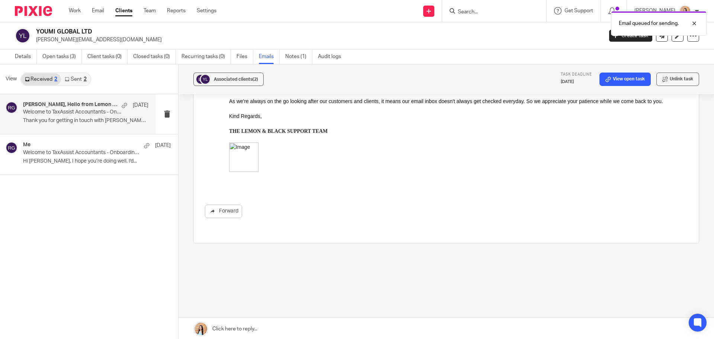
scroll to position [361, 0]
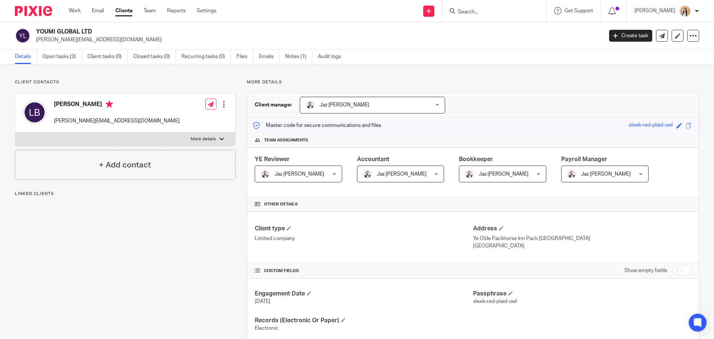
click at [86, 33] on h2 "YOUMI GLOBAL LTD" at bounding box center [261, 32] width 450 height 8
copy div "YOUMI GLOBAL LTD"
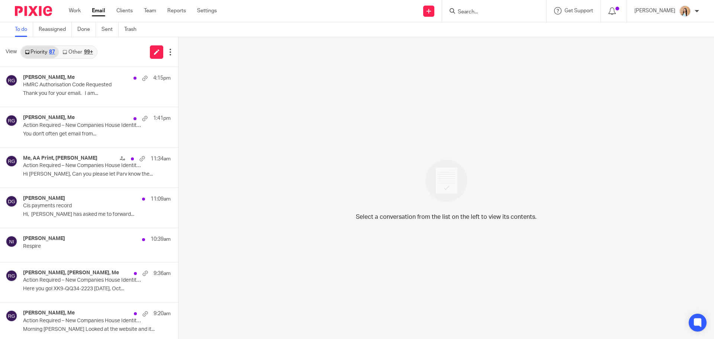
click at [84, 54] on div "99+" at bounding box center [88, 51] width 9 height 5
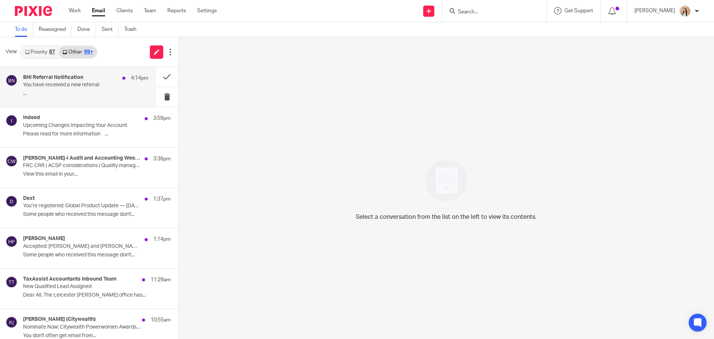
click at [86, 86] on p "You have received a new referral" at bounding box center [73, 85] width 100 height 6
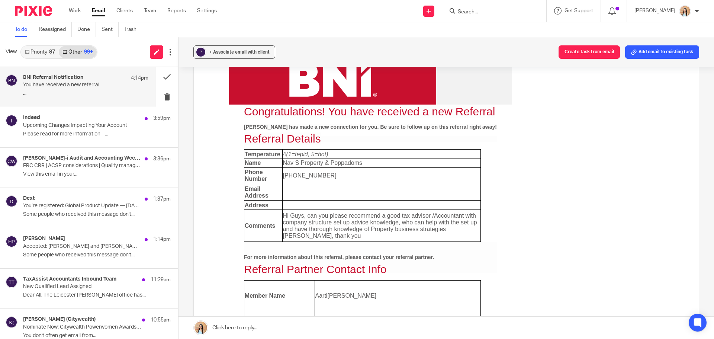
scroll to position [74, 0]
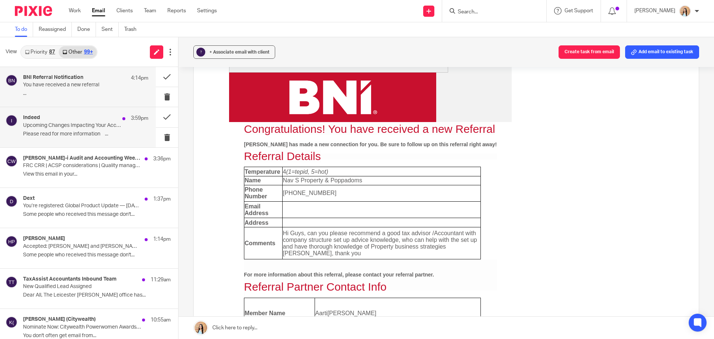
click at [82, 135] on p "Please read for more information ͏­ ͏­ ͏­ ͏­..." at bounding box center [85, 134] width 125 height 6
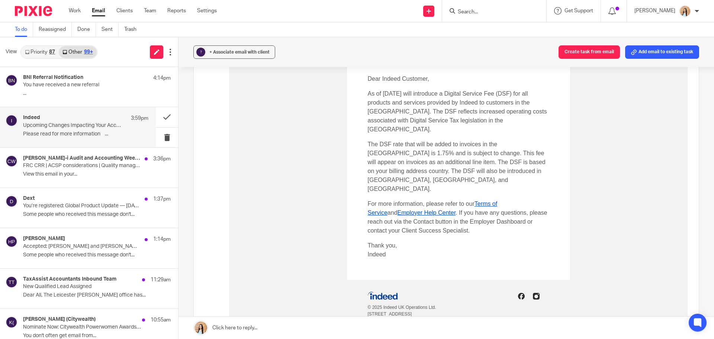
scroll to position [112, 0]
click at [159, 115] on button at bounding box center [167, 117] width 22 height 20
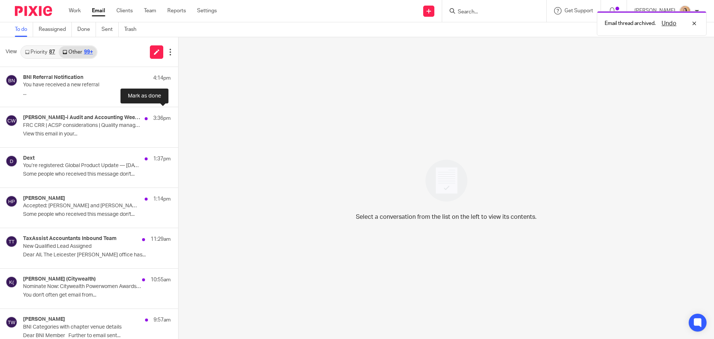
click at [178, 115] on button at bounding box center [181, 117] width 6 height 20
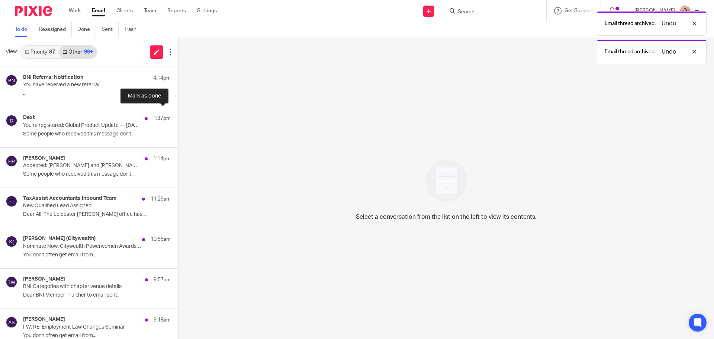
click at [178, 115] on button at bounding box center [181, 117] width 6 height 20
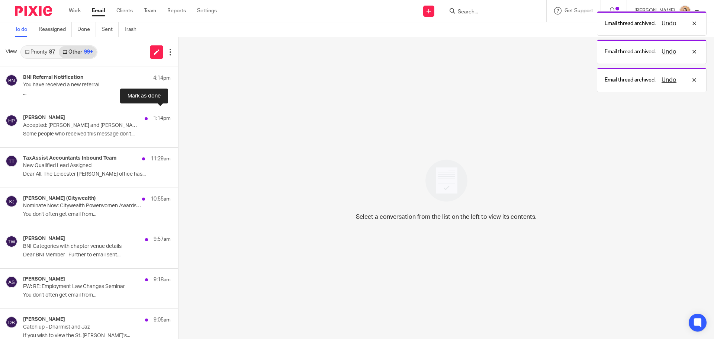
click at [178, 115] on button at bounding box center [181, 117] width 6 height 20
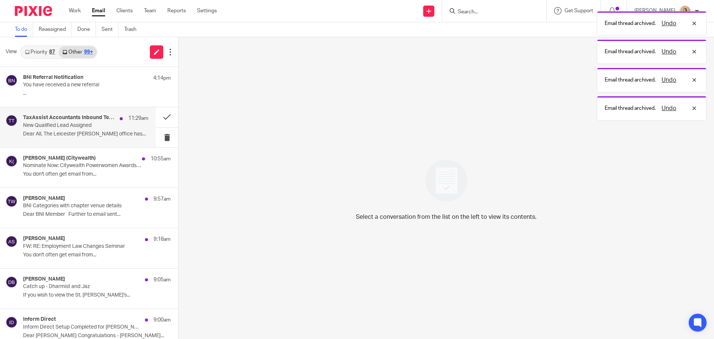
click at [88, 132] on p "Dear All, The Leicester Knighton office has..." at bounding box center [85, 134] width 125 height 6
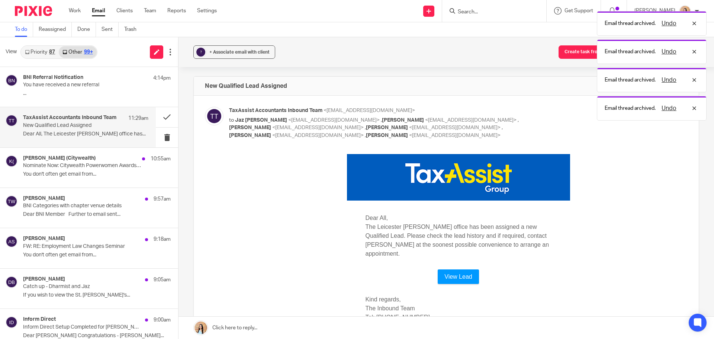
scroll to position [0, 0]
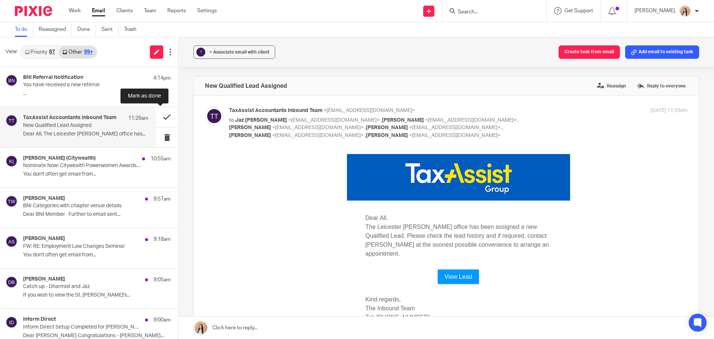
click at [161, 114] on button at bounding box center [167, 117] width 22 height 20
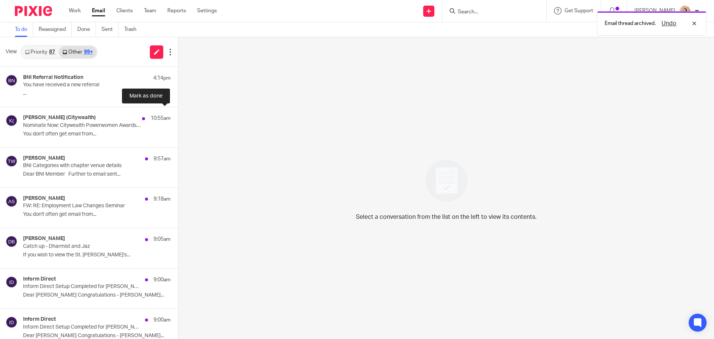
click at [178, 114] on button at bounding box center [181, 117] width 6 height 20
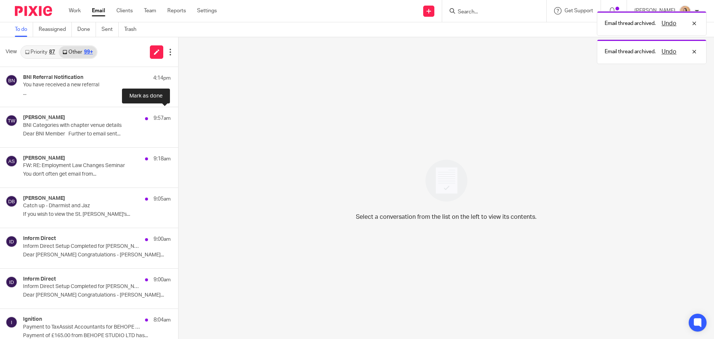
click at [178, 114] on button at bounding box center [181, 117] width 6 height 20
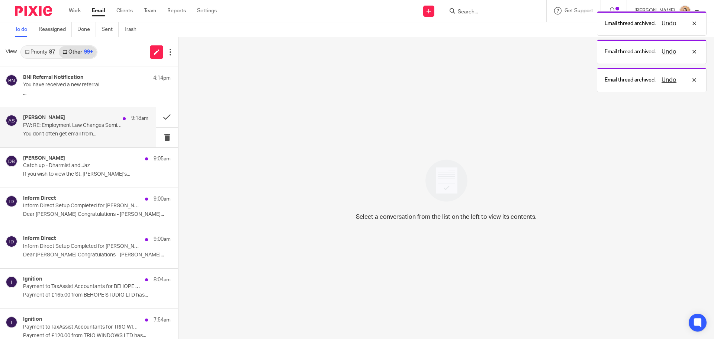
click at [48, 141] on div "Anas Saeed 9:18am FW: RE: Employment Law Changes Seminar You don't often get em…" at bounding box center [78, 127] width 156 height 40
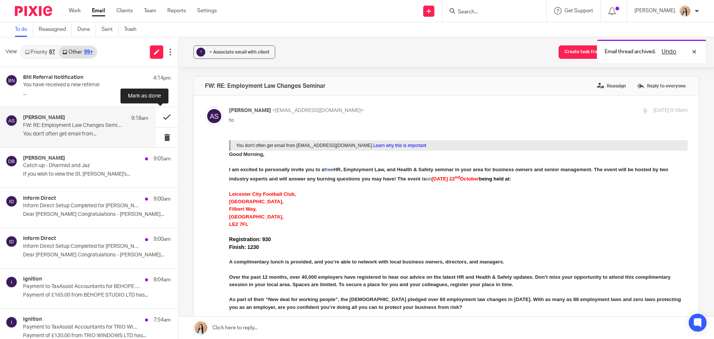
click at [162, 117] on button at bounding box center [167, 117] width 22 height 20
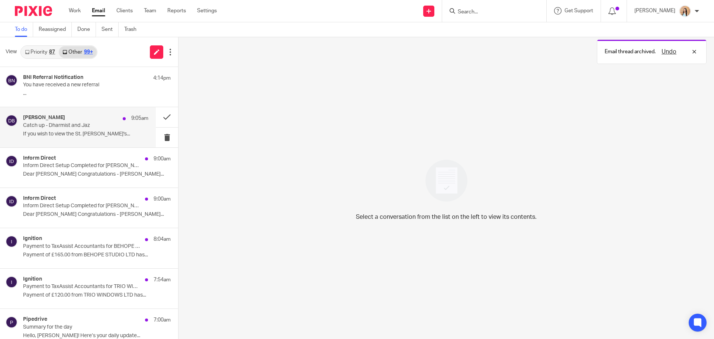
click at [52, 132] on p "If you wish to view the St. James's..." at bounding box center [85, 134] width 125 height 6
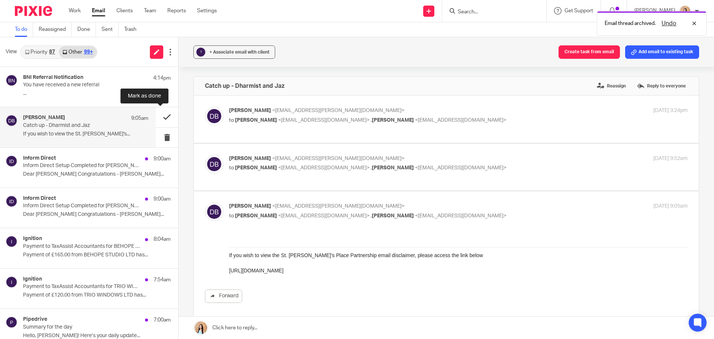
click at [160, 116] on button at bounding box center [167, 117] width 22 height 20
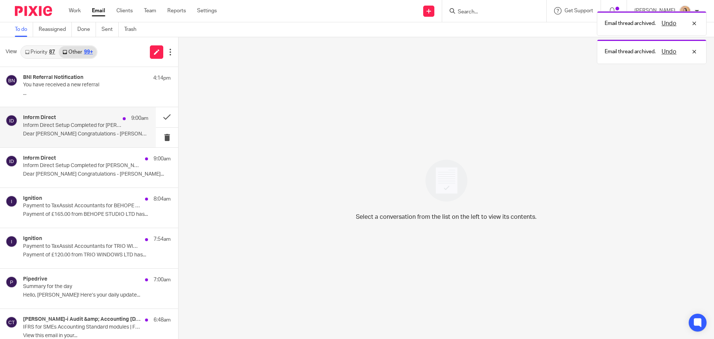
click at [97, 126] on p "Inform Direct Setup Completed for GIGI KAY INTERIORS LIMITED" at bounding box center [73, 125] width 100 height 6
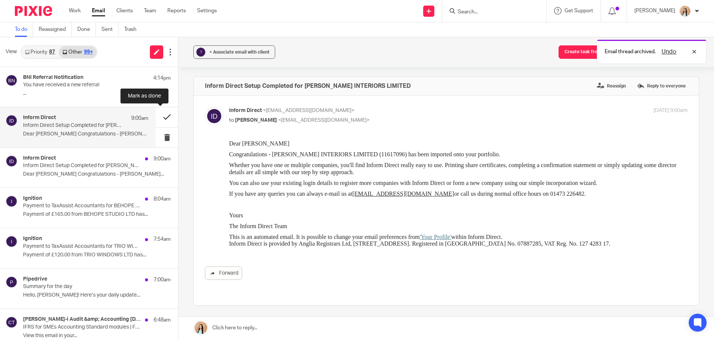
click at [165, 116] on button at bounding box center [167, 117] width 22 height 20
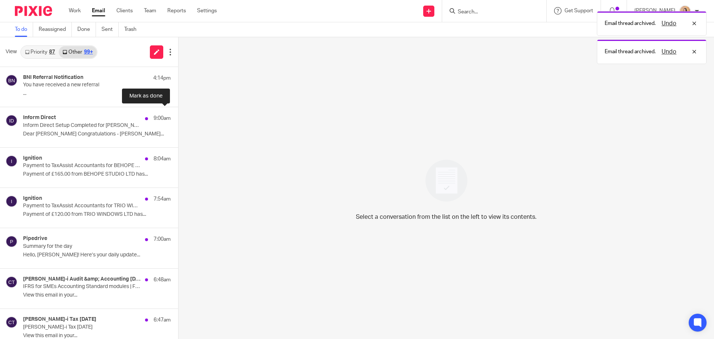
click at [178, 116] on button at bounding box center [181, 117] width 6 height 20
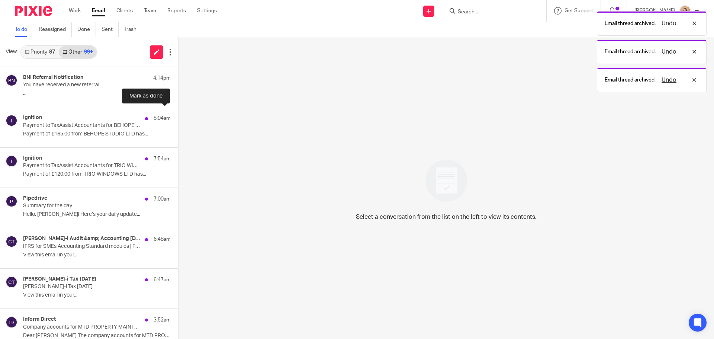
click at [178, 116] on button at bounding box center [181, 117] width 6 height 20
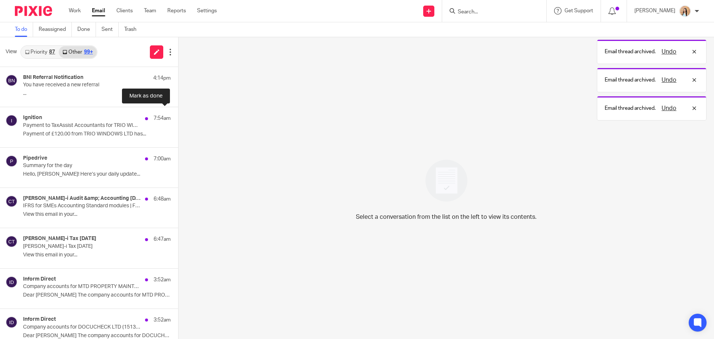
click at [178, 116] on button at bounding box center [181, 117] width 6 height 20
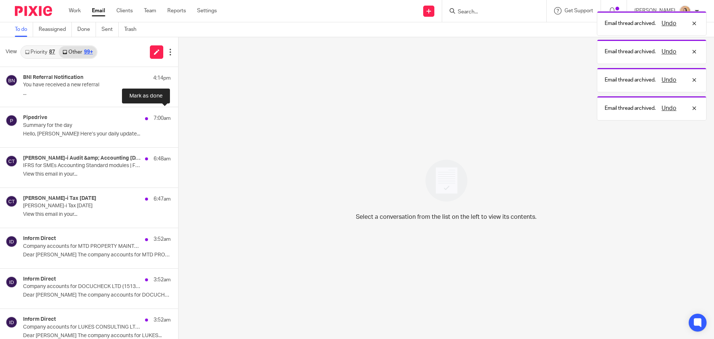
click at [178, 116] on button at bounding box center [181, 117] width 6 height 20
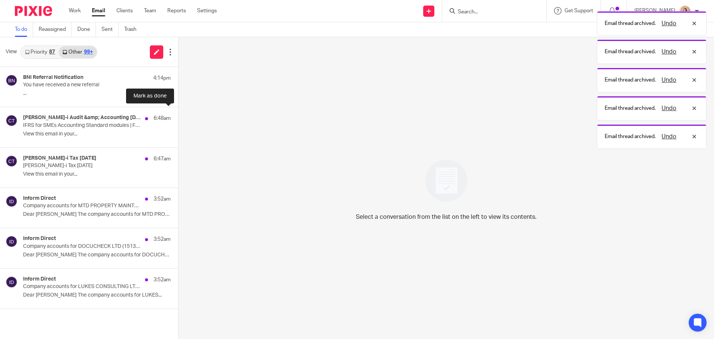
click at [178, 116] on button at bounding box center [181, 117] width 6 height 20
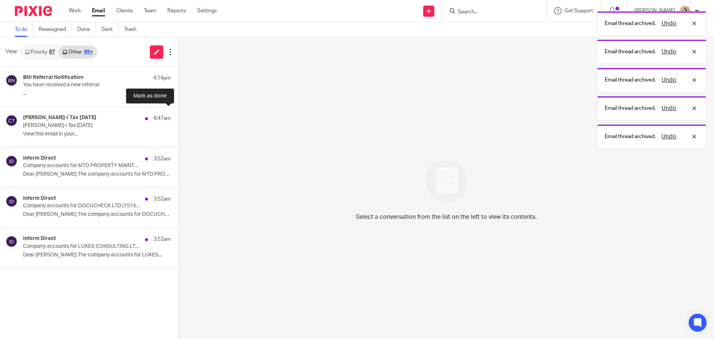
click at [178, 116] on button at bounding box center [181, 117] width 6 height 20
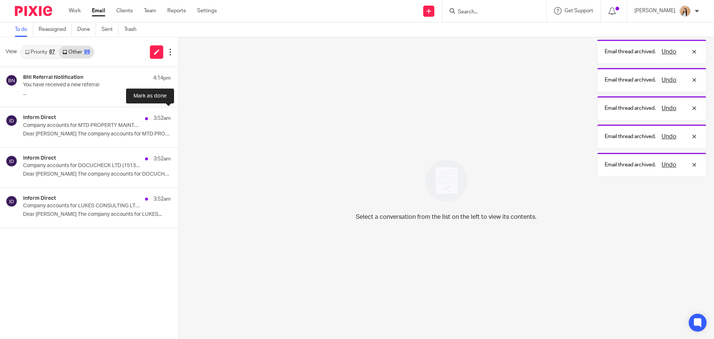
click at [178, 116] on button at bounding box center [181, 117] width 6 height 20
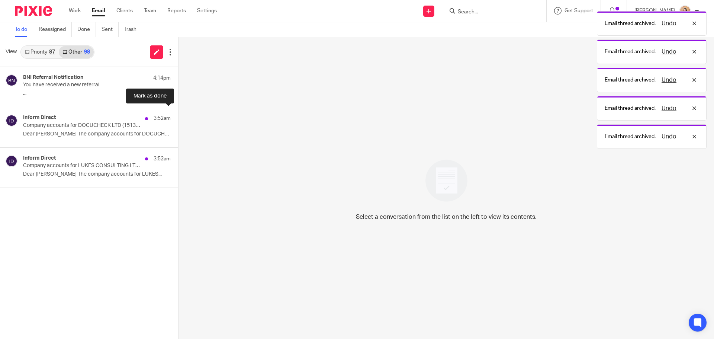
click at [178, 116] on button at bounding box center [181, 117] width 6 height 20
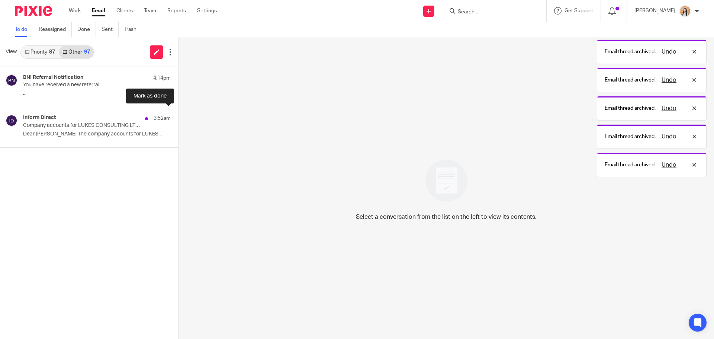
click at [178, 116] on button at bounding box center [181, 117] width 6 height 20
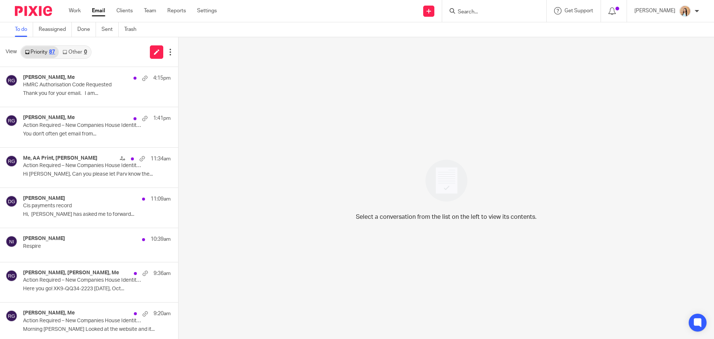
drag, startPoint x: 0, startPoint y: 0, endPoint x: 80, endPoint y: 54, distance: 96.8
click at [80, 54] on link "Other 0" at bounding box center [75, 52] width 32 height 12
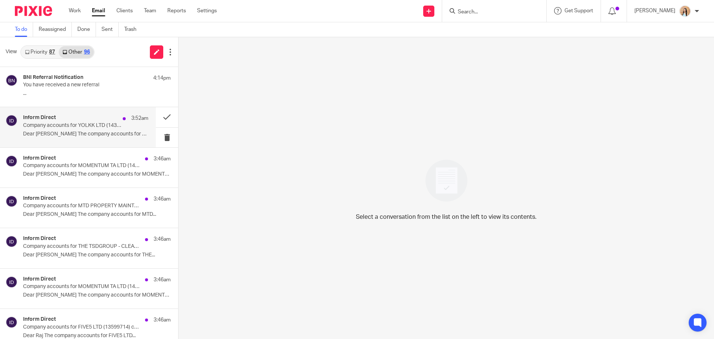
click at [95, 126] on p "Company accounts for YOLKK LTD (14387264) can now be filed" at bounding box center [73, 125] width 100 height 6
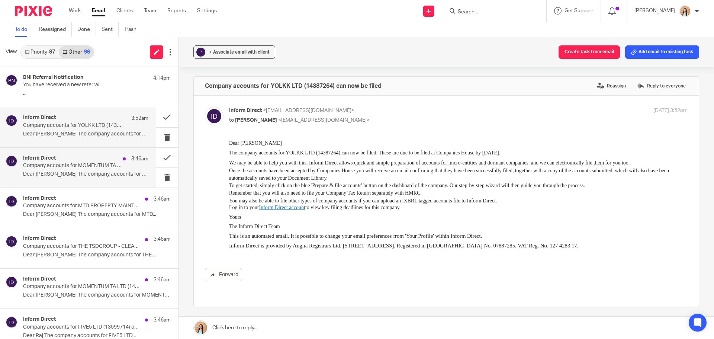
click at [45, 167] on p "Company accounts for MOMENTUM TA LTD (14368367) can now be filed" at bounding box center [73, 166] width 100 height 6
click at [161, 158] on button at bounding box center [167, 158] width 22 height 20
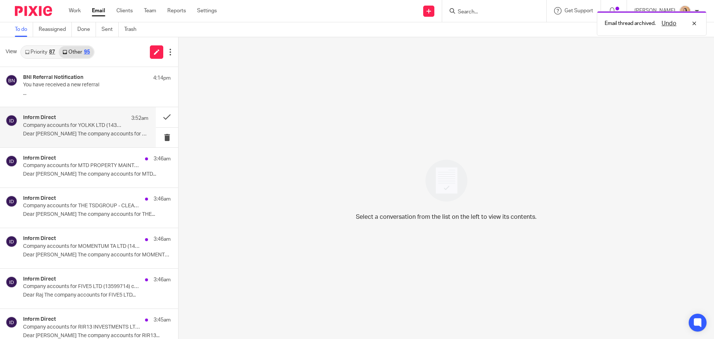
click at [116, 120] on div "Inform Direct 3:52am" at bounding box center [85, 118] width 125 height 7
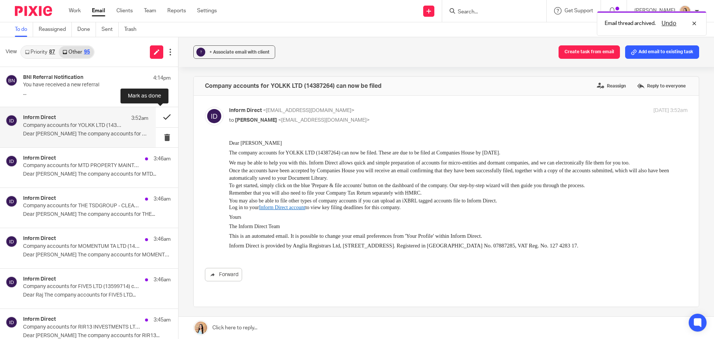
click at [157, 112] on button at bounding box center [167, 117] width 22 height 20
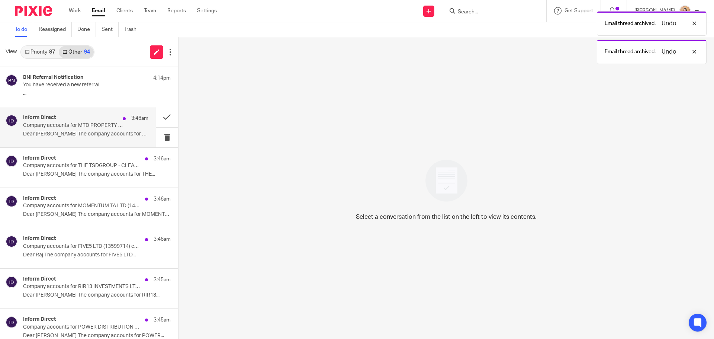
click at [108, 140] on div "Inform Direct 3:46am Company accounts for MTD PROPERTY MAINTENANCE SERVICES LTD…" at bounding box center [78, 127] width 156 height 40
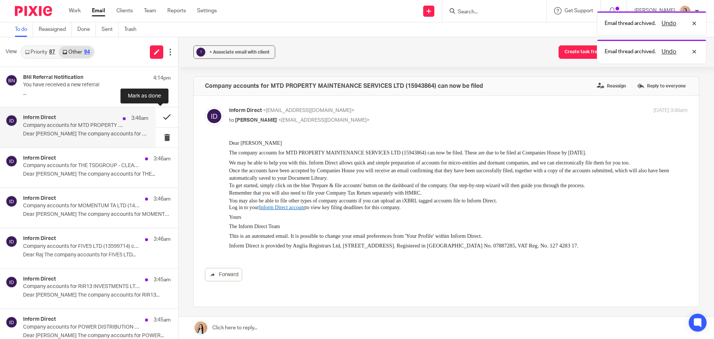
click at [160, 116] on button at bounding box center [167, 117] width 22 height 20
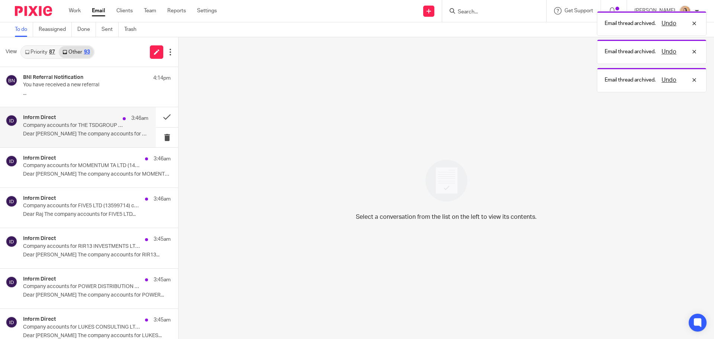
click at [78, 137] on p "Dear Raeesa The company accounts for THE..." at bounding box center [85, 134] width 125 height 6
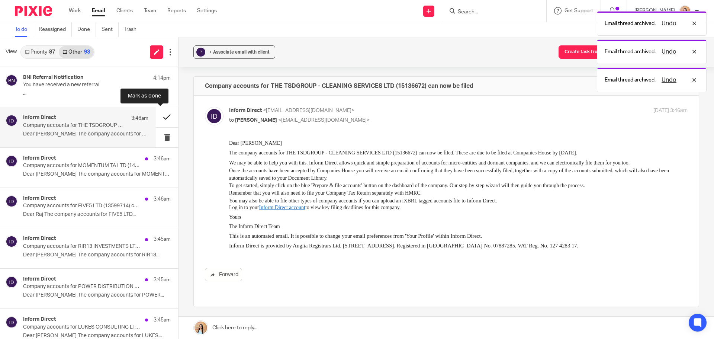
click at [159, 114] on button at bounding box center [167, 117] width 22 height 20
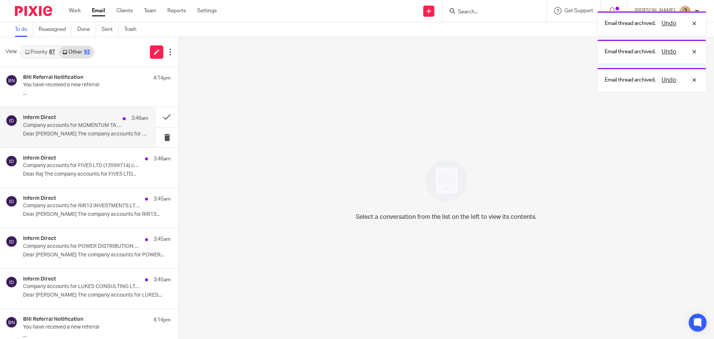
click at [94, 130] on div "Inform Direct 3:46am Company accounts for MOMENTUM TA LTD (14368367) can now be…" at bounding box center [85, 127] width 125 height 25
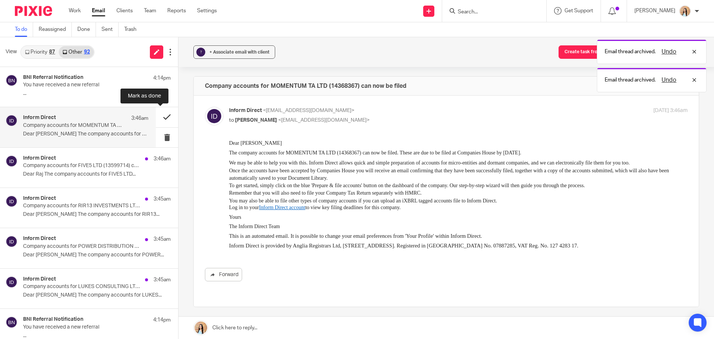
click at [159, 116] on button at bounding box center [167, 117] width 22 height 20
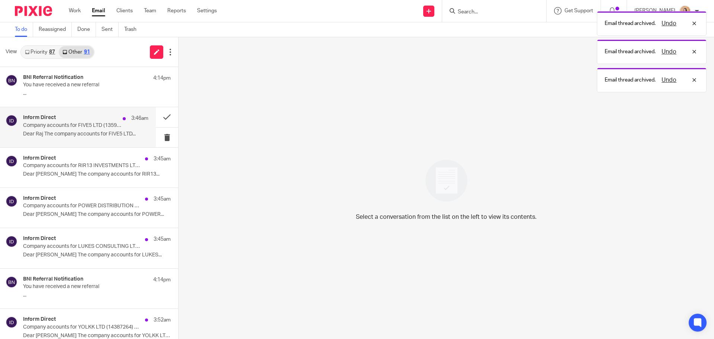
click at [57, 129] on div "Inform Direct 3:46am Company accounts for FIVE5 LTD (13599714) can now be filed…" at bounding box center [85, 127] width 125 height 25
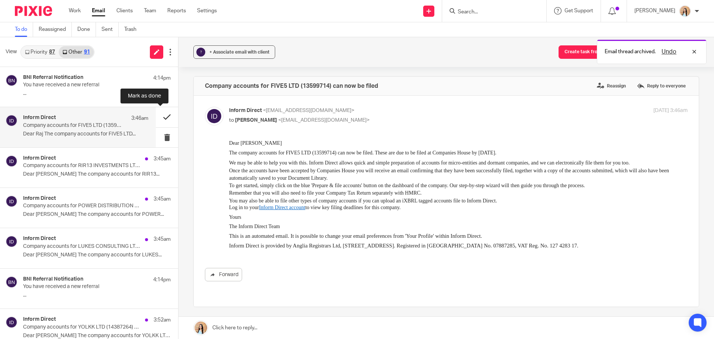
click at [161, 113] on button at bounding box center [167, 117] width 22 height 20
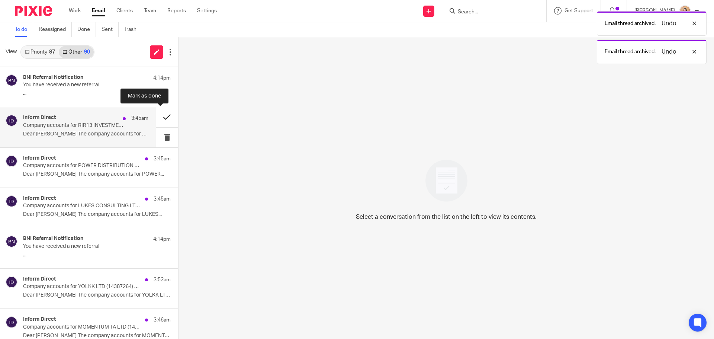
click at [167, 114] on button at bounding box center [167, 117] width 22 height 20
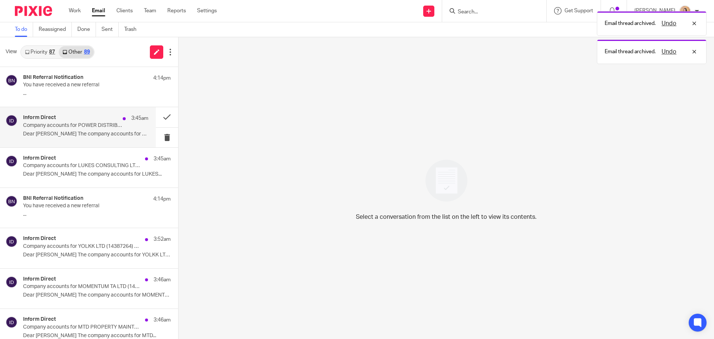
click at [106, 125] on p "Company accounts for POWER DISTRIBUTION SPECIALISTS HOLDINGS LTD (13648604) can…" at bounding box center [73, 125] width 100 height 6
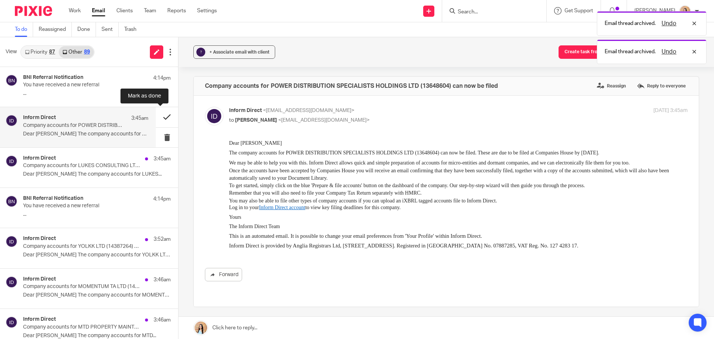
click at [159, 118] on button at bounding box center [167, 117] width 22 height 20
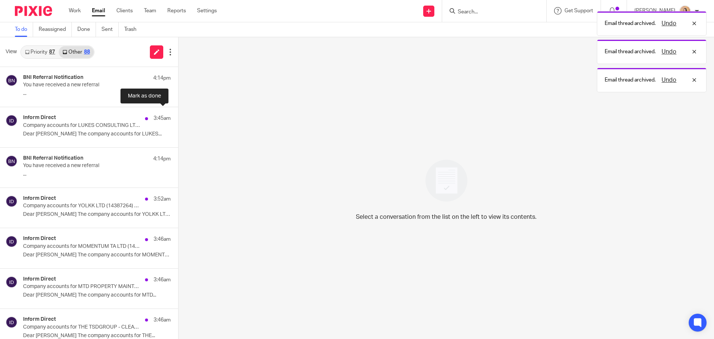
click at [178, 118] on button at bounding box center [181, 117] width 6 height 20
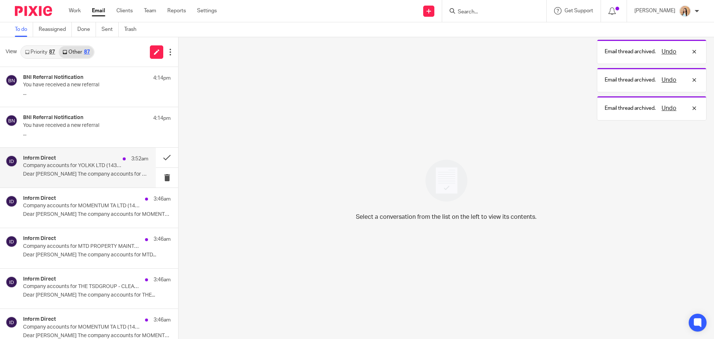
click at [107, 160] on div "Inform Direct 3:52am" at bounding box center [85, 158] width 125 height 7
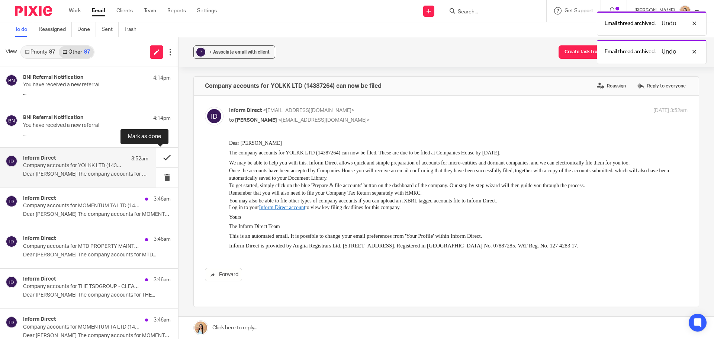
click at [164, 155] on button at bounding box center [167, 158] width 22 height 20
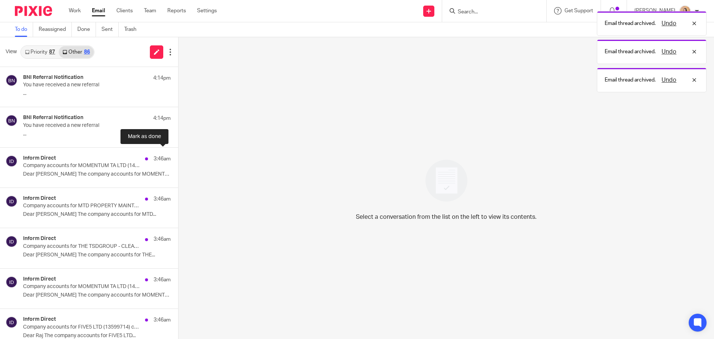
click at [178, 155] on button at bounding box center [181, 158] width 6 height 20
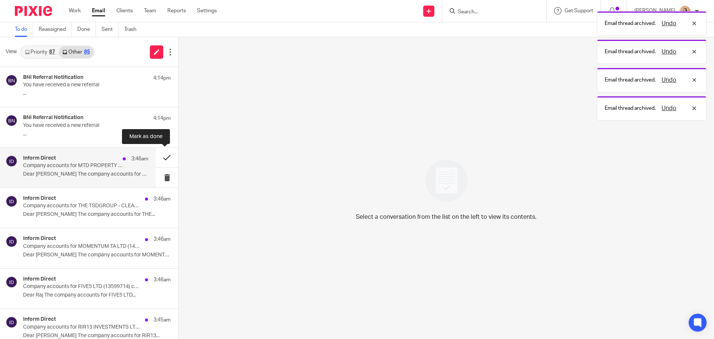
click at [161, 154] on button at bounding box center [167, 158] width 22 height 20
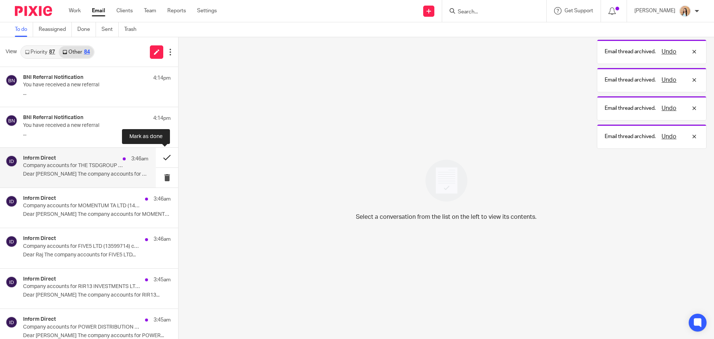
click at [161, 154] on button at bounding box center [167, 158] width 22 height 20
click at [178, 154] on button at bounding box center [181, 158] width 6 height 20
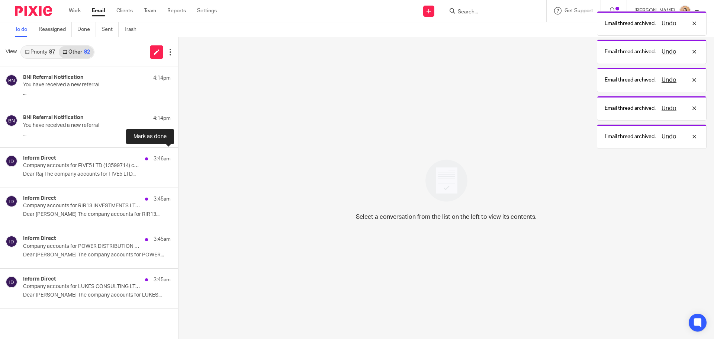
click at [178, 155] on button at bounding box center [181, 158] width 6 height 20
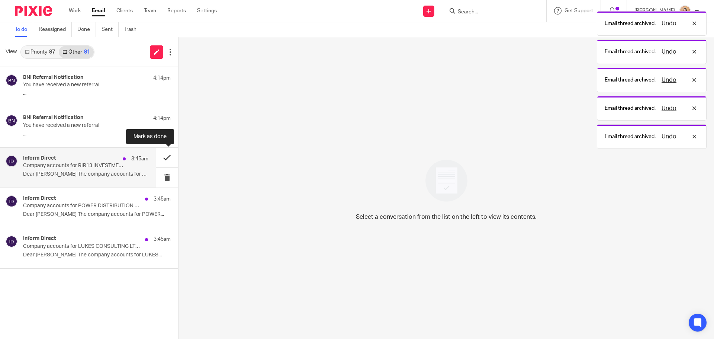
click at [160, 155] on button at bounding box center [167, 158] width 22 height 20
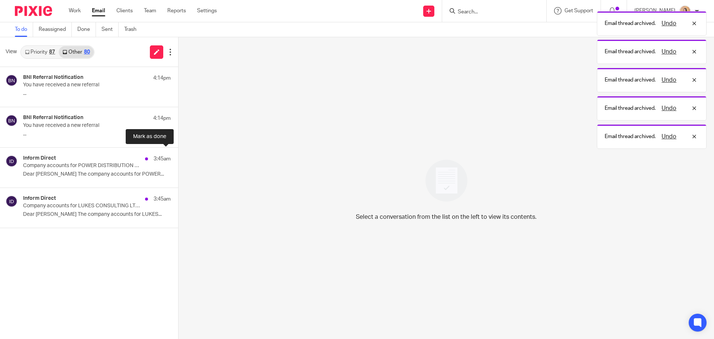
click at [178, 155] on button at bounding box center [181, 158] width 6 height 20
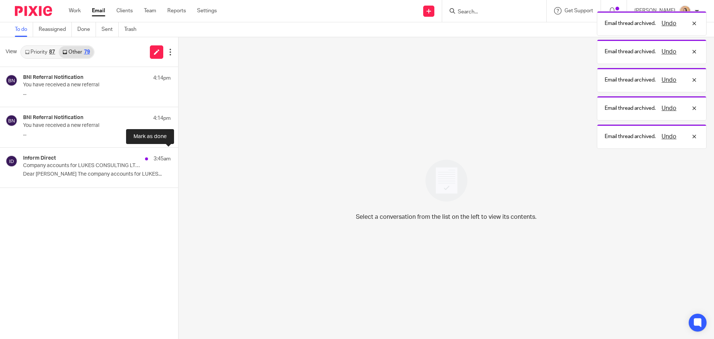
click at [178, 155] on button at bounding box center [181, 158] width 6 height 20
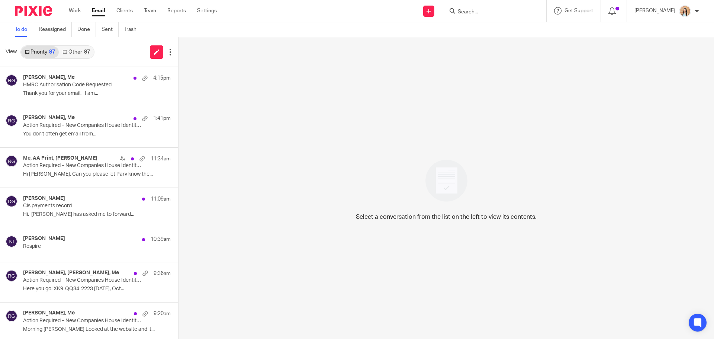
click at [89, 55] on link "Other 87" at bounding box center [76, 52] width 35 height 12
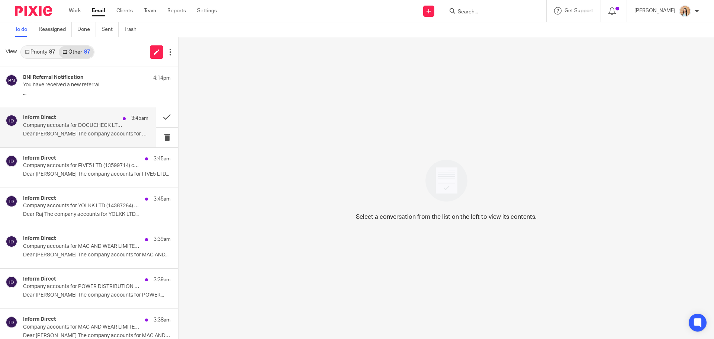
click at [89, 132] on p "Dear [PERSON_NAME] The company accounts for DOCUCHECK..." at bounding box center [85, 134] width 125 height 6
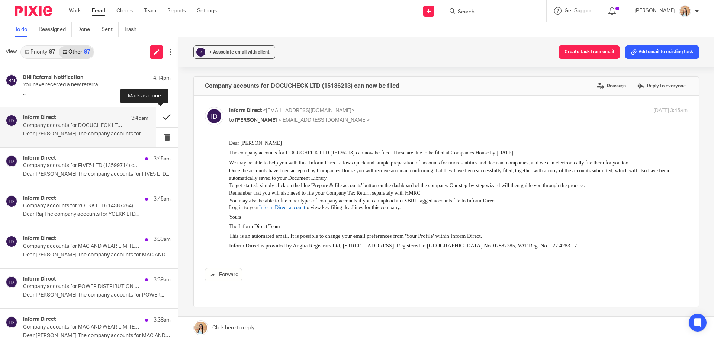
click at [162, 116] on button at bounding box center [167, 117] width 22 height 20
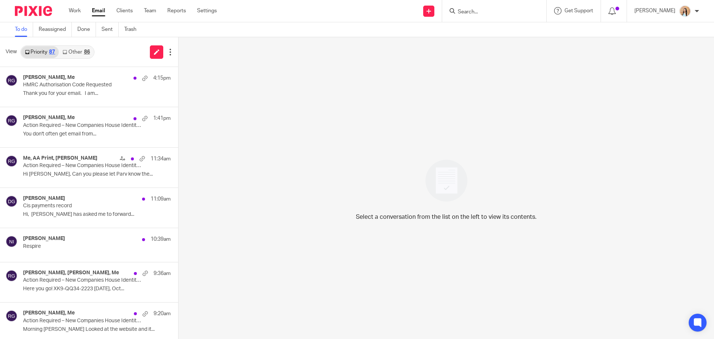
click at [76, 58] on div "Priority 87 Other 86" at bounding box center [57, 51] width 74 height 13
click at [88, 55] on link "Other 86" at bounding box center [76, 52] width 35 height 12
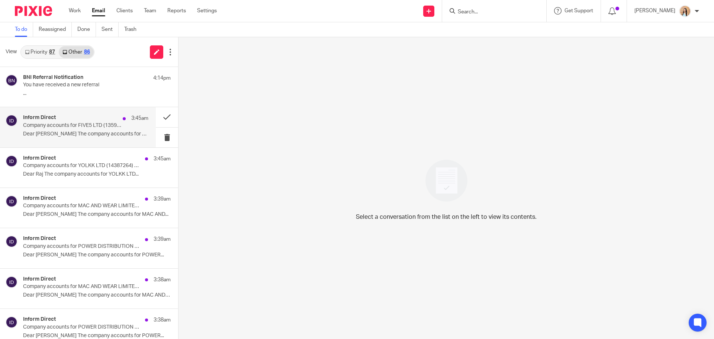
click at [99, 122] on p "Company accounts for FIVE5 LTD (13599714) can now be filed" at bounding box center [73, 125] width 100 height 6
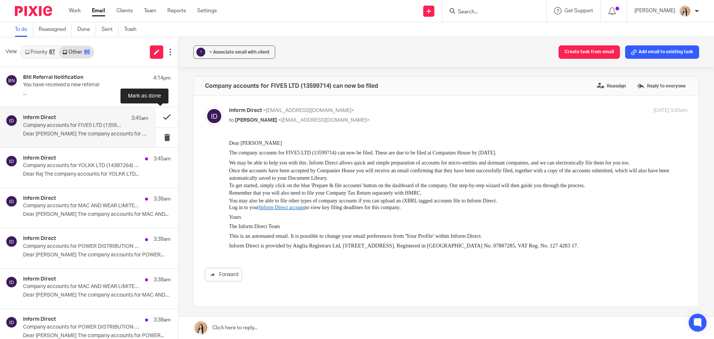
click at [163, 115] on button at bounding box center [167, 117] width 22 height 20
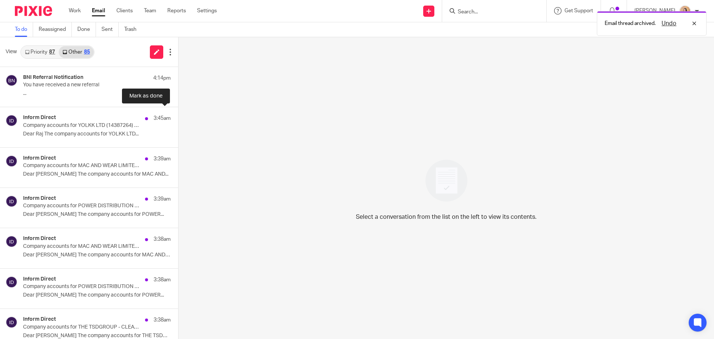
click at [178, 115] on button at bounding box center [181, 117] width 6 height 20
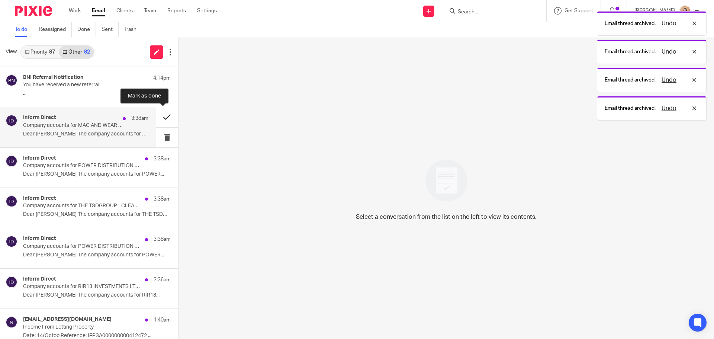
click at [163, 115] on button at bounding box center [167, 117] width 22 height 20
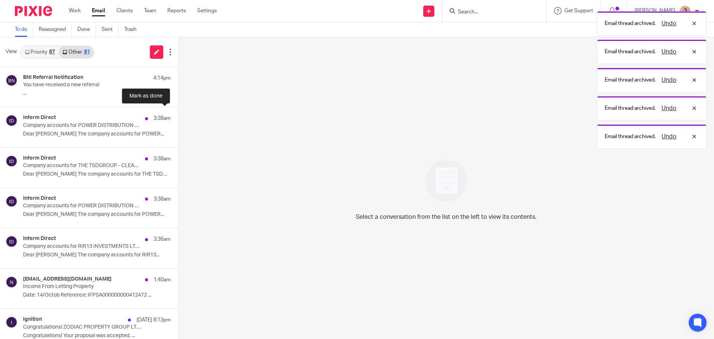
click at [178, 115] on button at bounding box center [181, 117] width 6 height 20
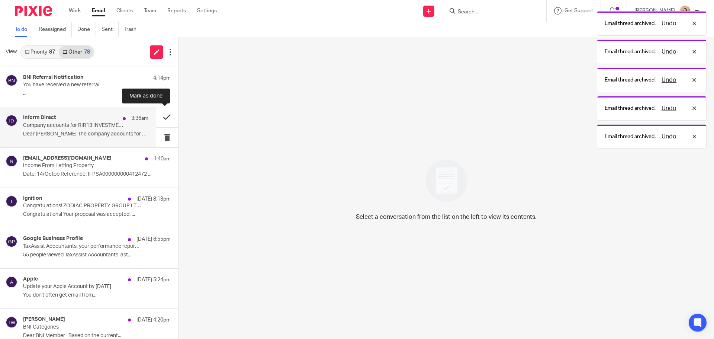
click at [163, 115] on button at bounding box center [167, 117] width 22 height 20
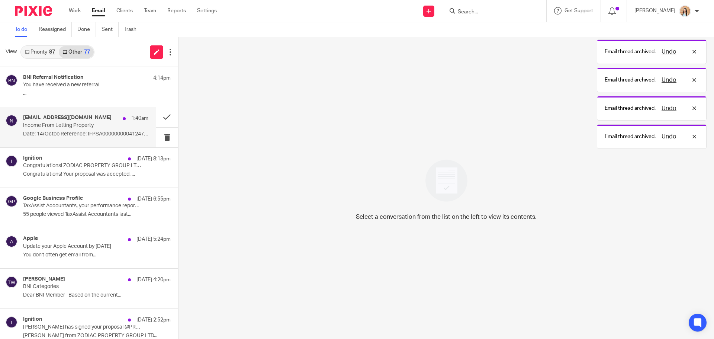
click at [101, 130] on div "noreply.opsview@notifications.hmrc.gov.uk 1:40am Income From Letting Property D…" at bounding box center [85, 127] width 125 height 25
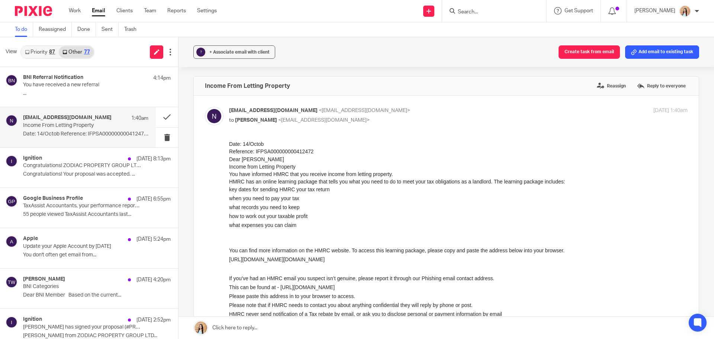
scroll to position [37, 0]
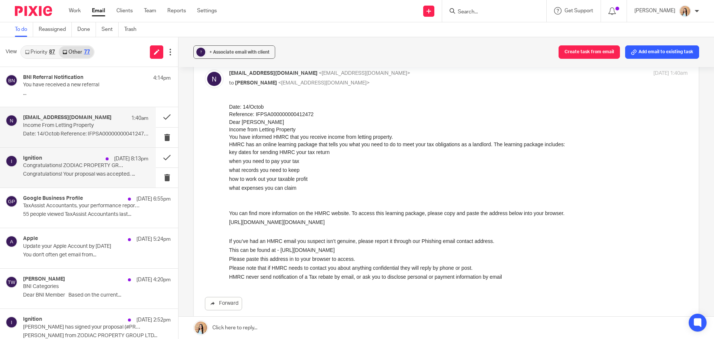
click at [96, 175] on p "Congratulations! Your proposal was accepted. ..." at bounding box center [85, 174] width 125 height 6
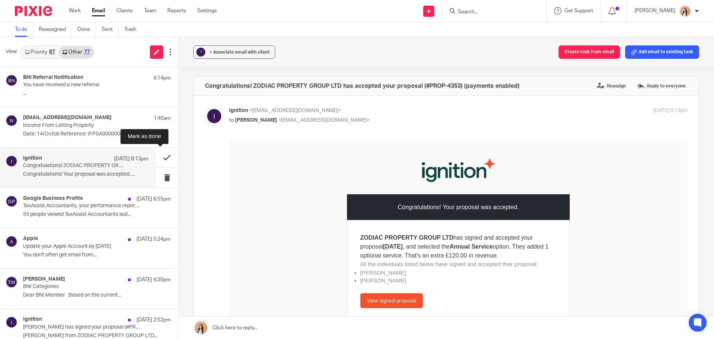
scroll to position [0, 0]
click at [157, 158] on button at bounding box center [167, 158] width 22 height 20
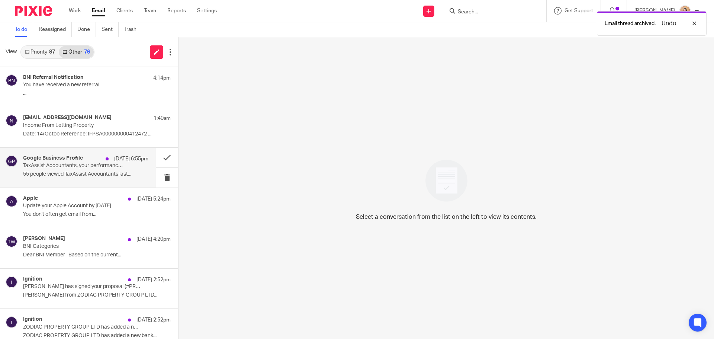
click at [31, 173] on p "55 people viewed TaxAssist Accountants last..." at bounding box center [85, 174] width 125 height 6
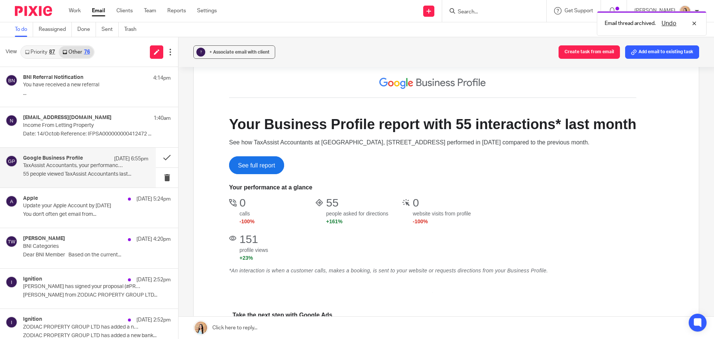
scroll to position [74, 0]
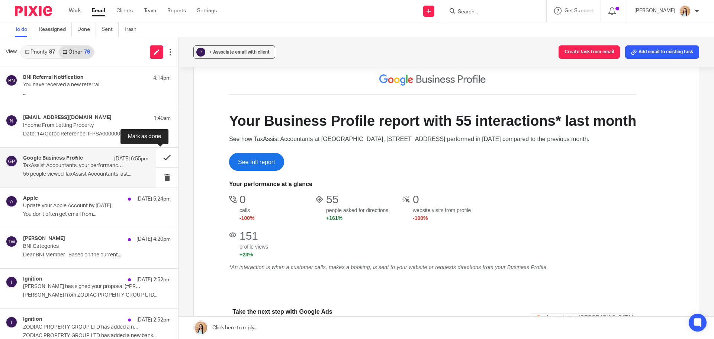
click at [158, 155] on button at bounding box center [167, 158] width 22 height 20
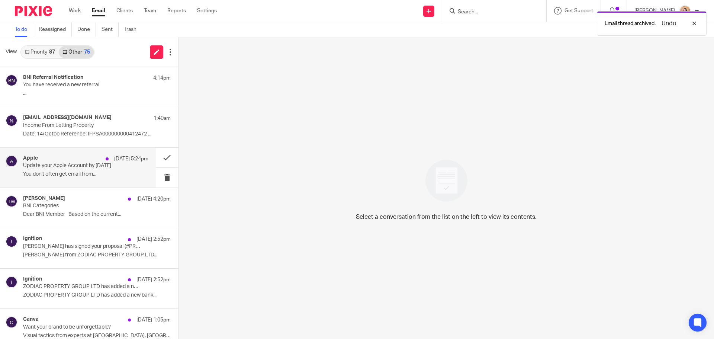
click at [81, 178] on div "Apple 13 Oct 5:24pm Update your Apple Account by November 12, 2025 You don't of…" at bounding box center [85, 167] width 125 height 25
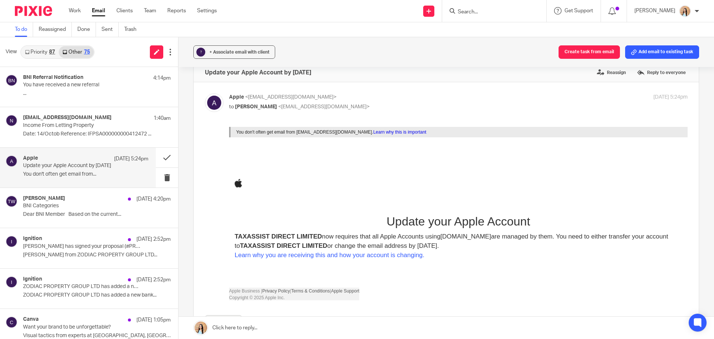
scroll to position [0, 0]
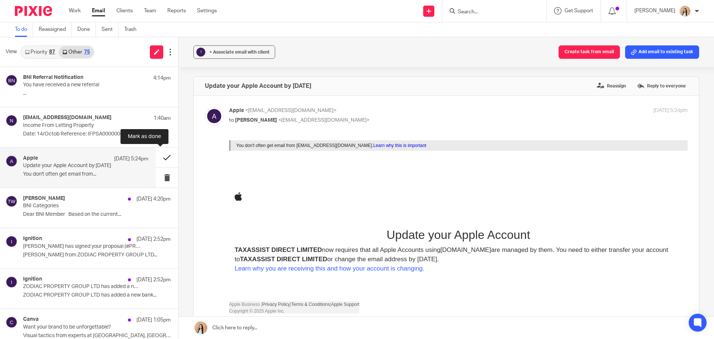
click at [157, 158] on button at bounding box center [167, 158] width 22 height 20
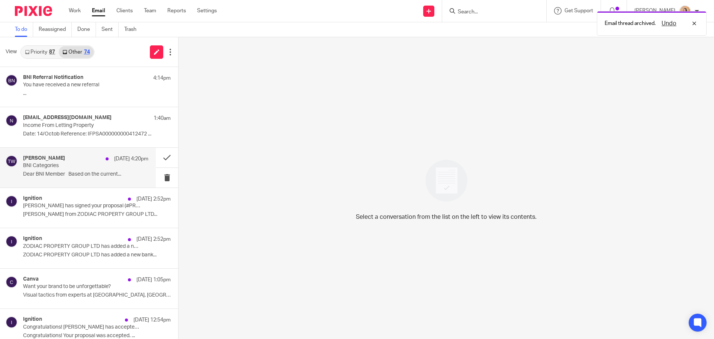
click at [43, 186] on div "Tracy Webster 13 Oct 4:20pm BNI Categories Dear BNI Member Based on the current…" at bounding box center [78, 168] width 156 height 40
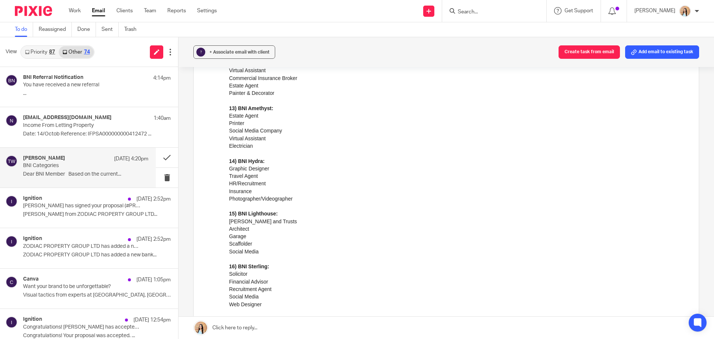
scroll to position [744, 0]
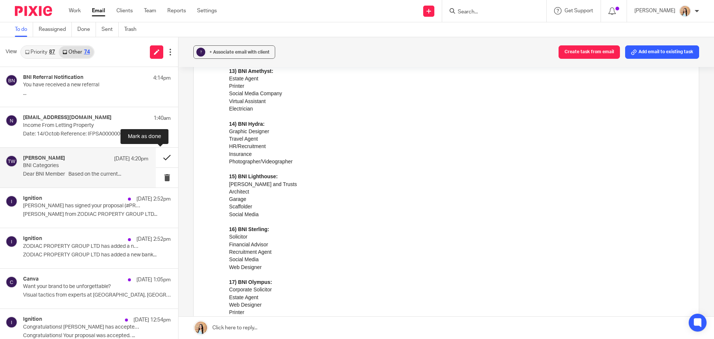
click at [157, 159] on button at bounding box center [167, 158] width 22 height 20
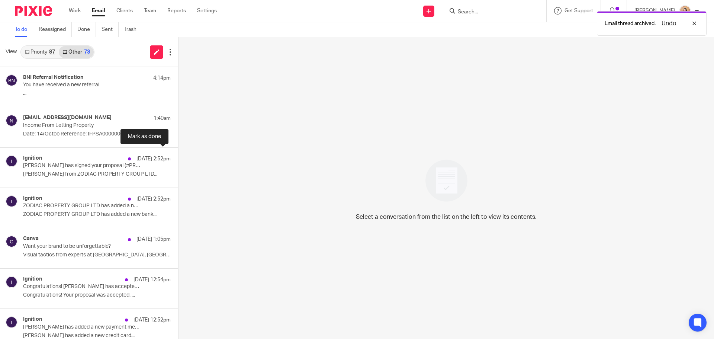
click at [178, 159] on button at bounding box center [181, 158] width 6 height 20
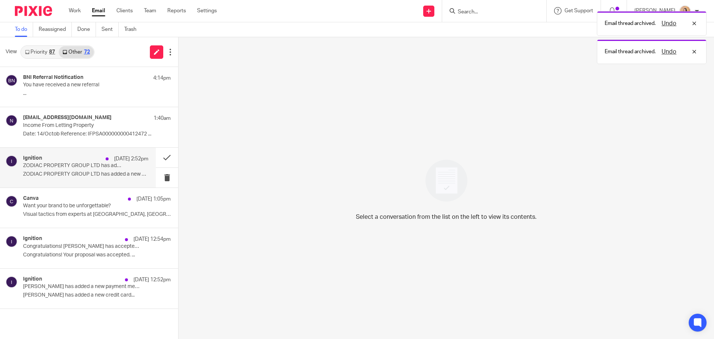
click at [97, 165] on p "ZODIAC PROPERTY GROUP LTD has added a new payment method" at bounding box center [73, 166] width 100 height 6
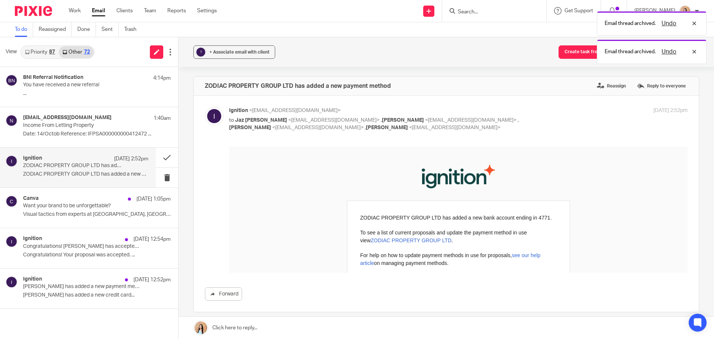
scroll to position [0, 0]
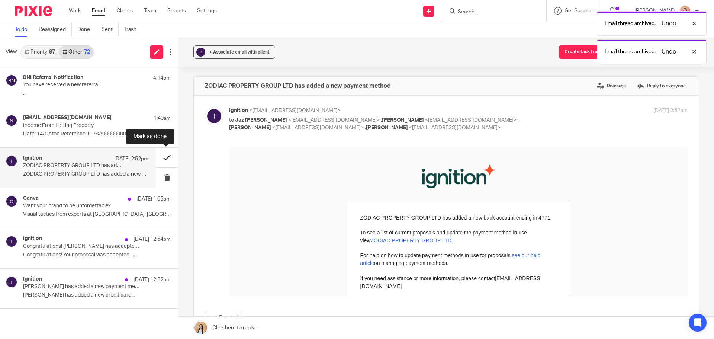
click at [162, 159] on button at bounding box center [167, 158] width 22 height 20
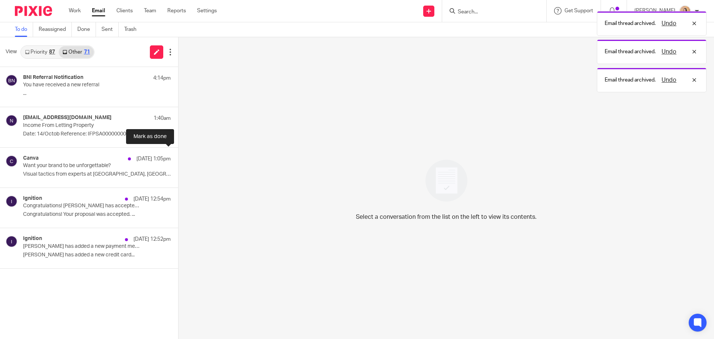
click at [178, 159] on button at bounding box center [181, 158] width 6 height 20
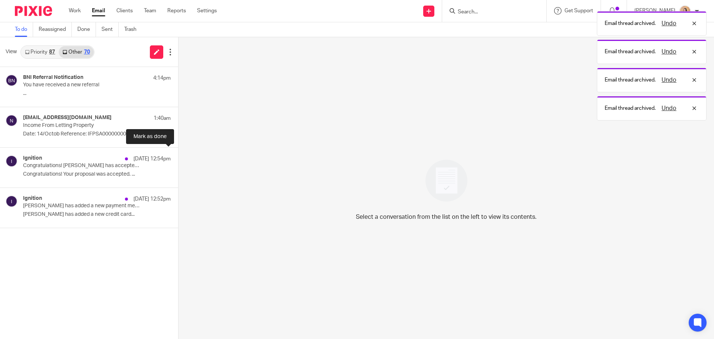
click at [178, 159] on button at bounding box center [181, 158] width 6 height 20
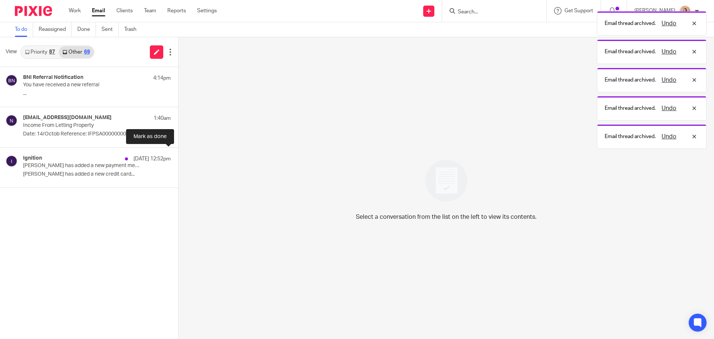
click at [178, 159] on button at bounding box center [181, 158] width 6 height 20
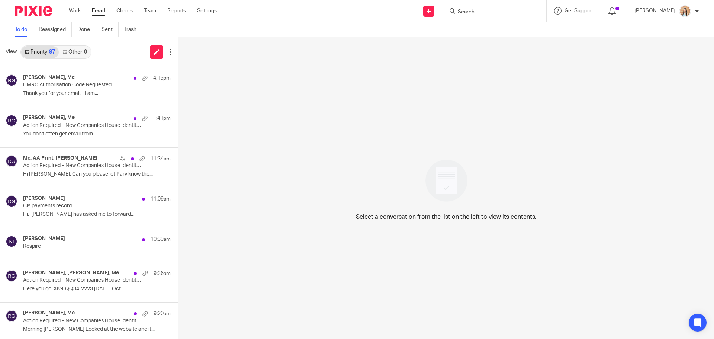
click at [89, 52] on link "Other 0" at bounding box center [75, 52] width 32 height 12
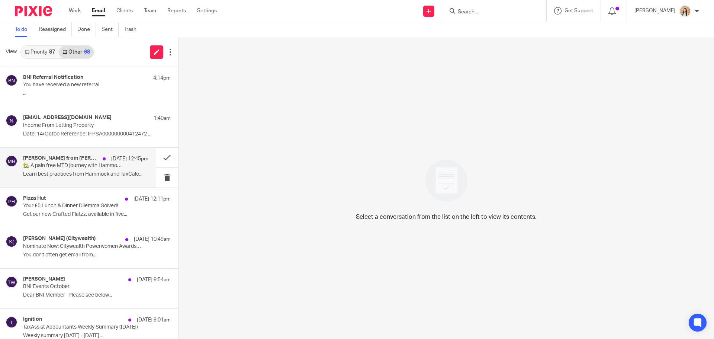
click at [111, 161] on p "[DATE] 12:45pm" at bounding box center [129, 158] width 37 height 7
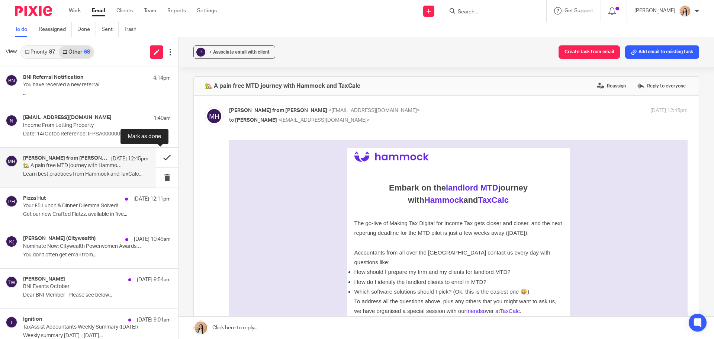
click at [156, 155] on button at bounding box center [167, 158] width 22 height 20
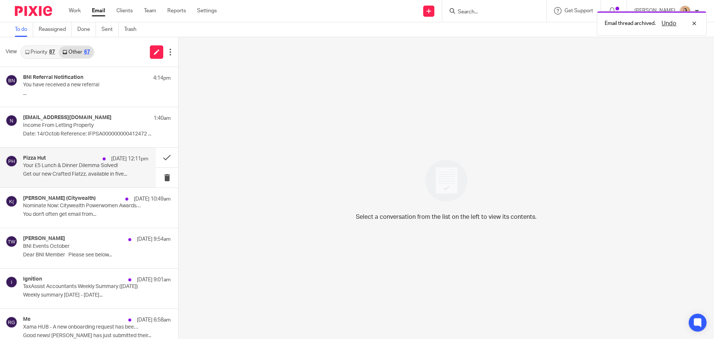
click at [111, 160] on p "[DATE] 12:11pm" at bounding box center [129, 158] width 37 height 7
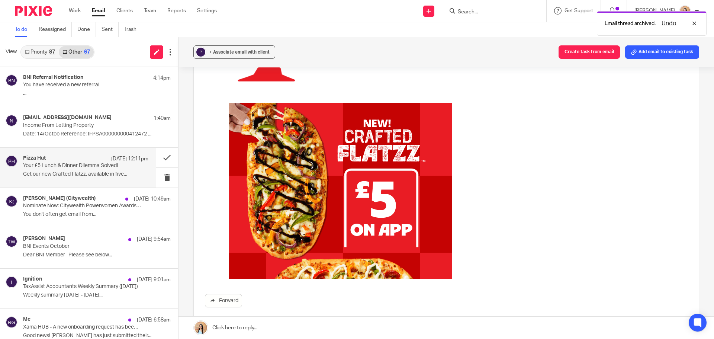
scroll to position [112, 0]
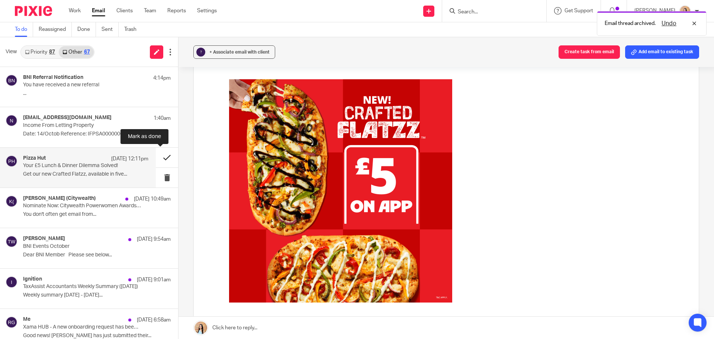
click at [159, 153] on button at bounding box center [167, 158] width 22 height 20
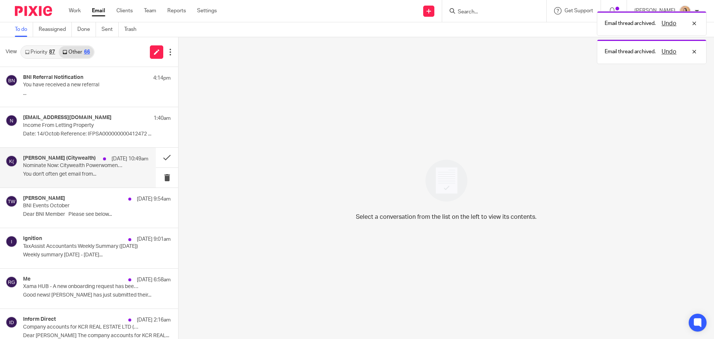
click at [112, 161] on p "[DATE] 10:49am" at bounding box center [130, 158] width 37 height 7
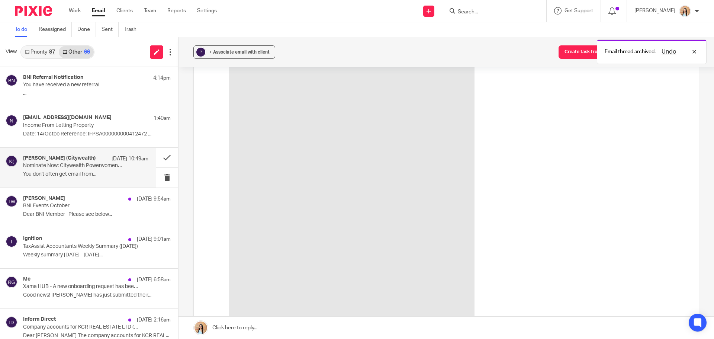
scroll to position [149, 0]
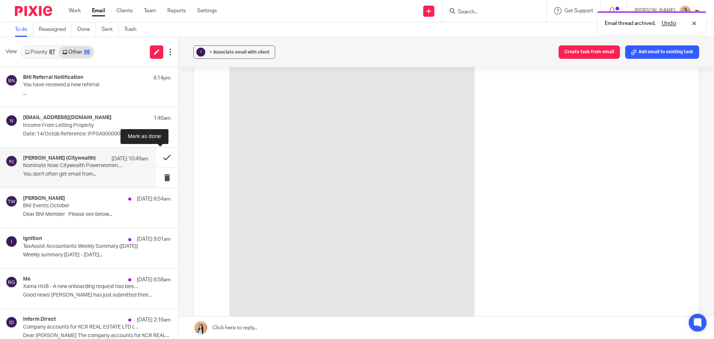
click at [156, 158] on button at bounding box center [167, 158] width 22 height 20
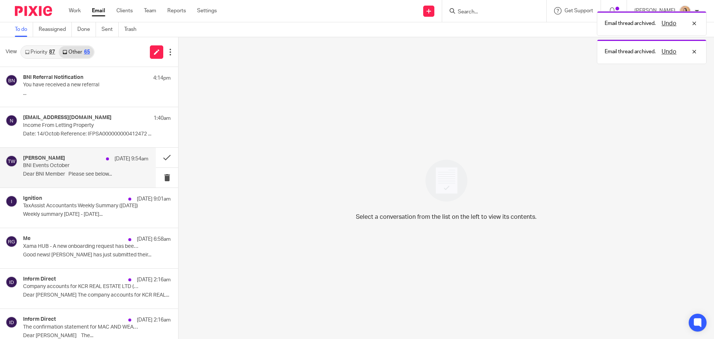
click at [57, 169] on p "BNI Events October" at bounding box center [73, 166] width 100 height 6
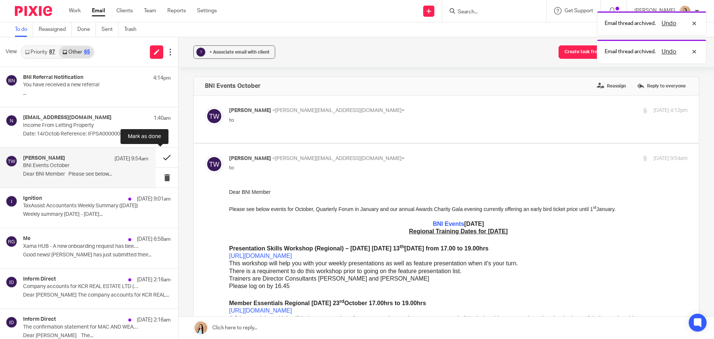
scroll to position [0, 0]
click at [160, 160] on button at bounding box center [167, 158] width 22 height 20
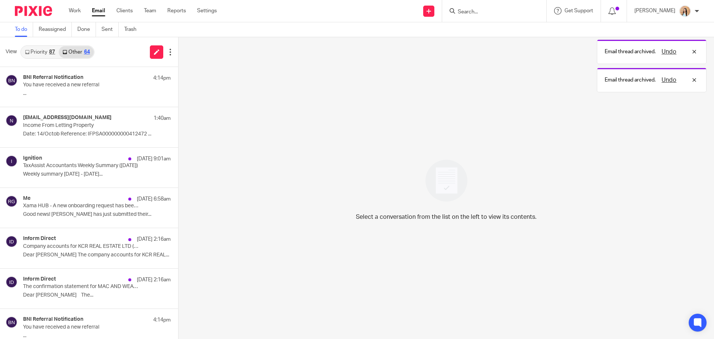
click at [124, 163] on div "Ignition [DATE] 9:01am TaxAssist Accountants Weekly Summary ([DATE]) Weekly sum…" at bounding box center [97, 167] width 148 height 25
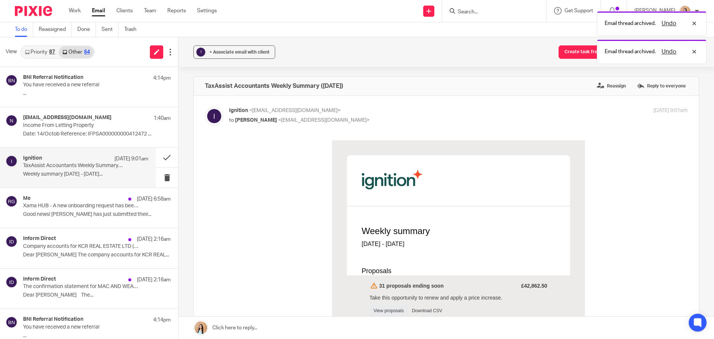
scroll to position [112, 0]
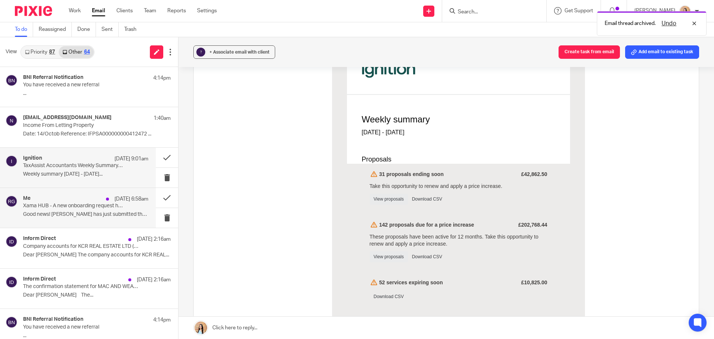
click at [116, 194] on div "Me 13 Oct 6:58am Xama HUB - A new onboarding request has been returned Good new…" at bounding box center [78, 208] width 156 height 40
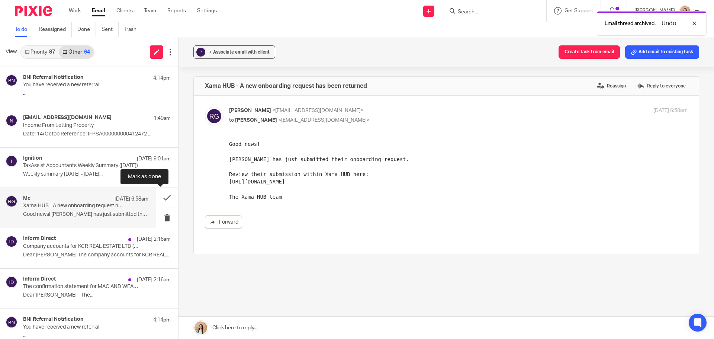
scroll to position [0, 0]
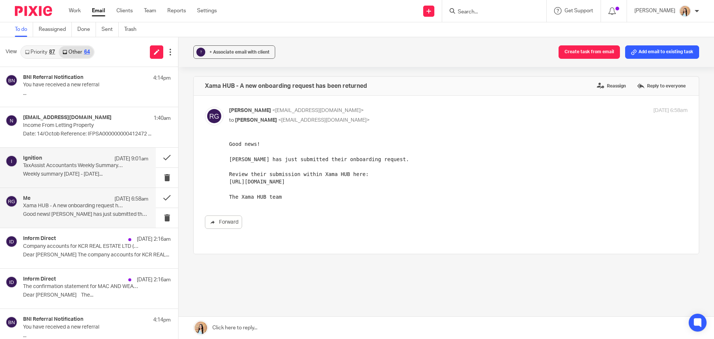
click at [127, 171] on div "Ignition 13 Oct 9:01am TaxAssist Accountants Weekly Summary (13 October 2025) W…" at bounding box center [85, 167] width 125 height 25
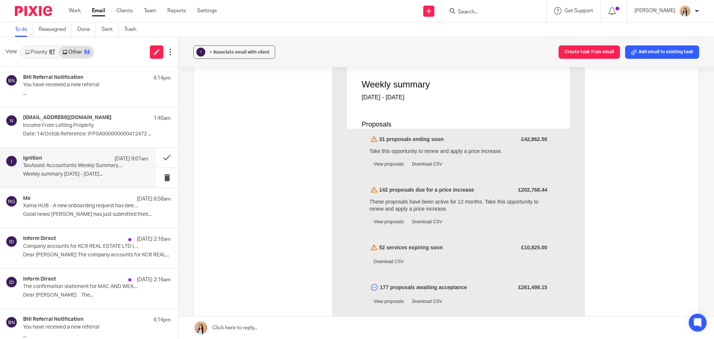
scroll to position [149, 0]
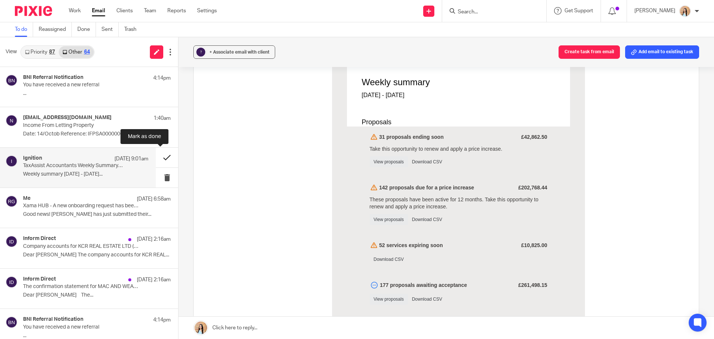
click at [156, 160] on button at bounding box center [167, 158] width 22 height 20
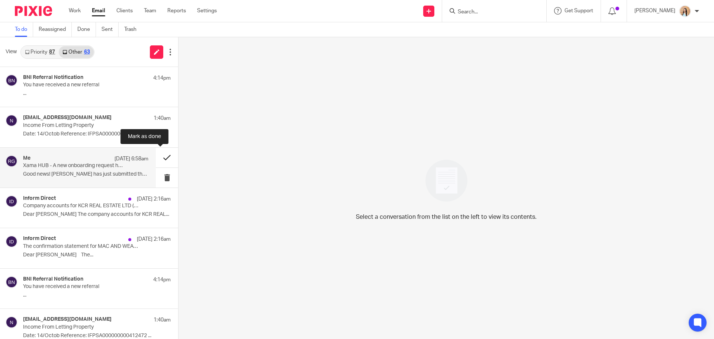
click at [156, 158] on button at bounding box center [167, 158] width 22 height 20
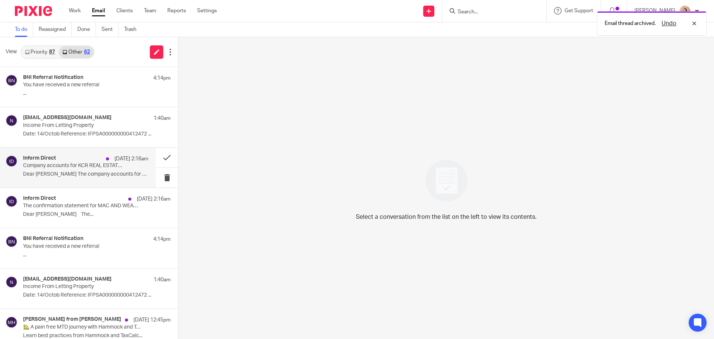
click at [98, 168] on p "Company accounts for KCR REAL ESTATE LTD (14354077) can now be filed" at bounding box center [73, 166] width 100 height 6
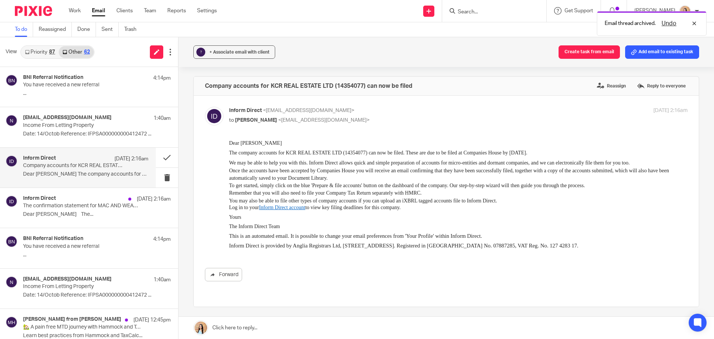
scroll to position [0, 0]
click at [78, 174] on p "Dear Raeesa The company accounts for KCR REAL..." at bounding box center [85, 174] width 125 height 6
click at [161, 157] on button at bounding box center [167, 158] width 22 height 20
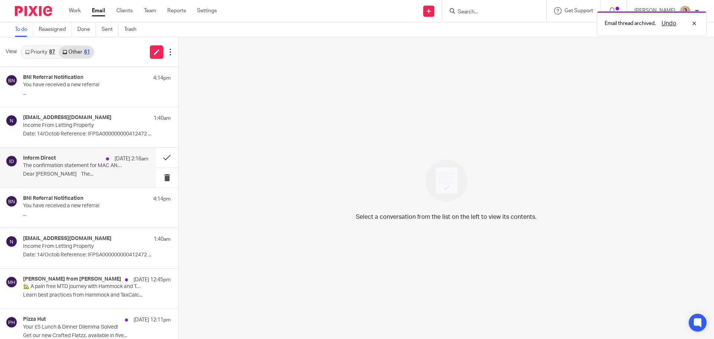
click at [77, 174] on p "Dear Raeesa The..." at bounding box center [85, 174] width 125 height 6
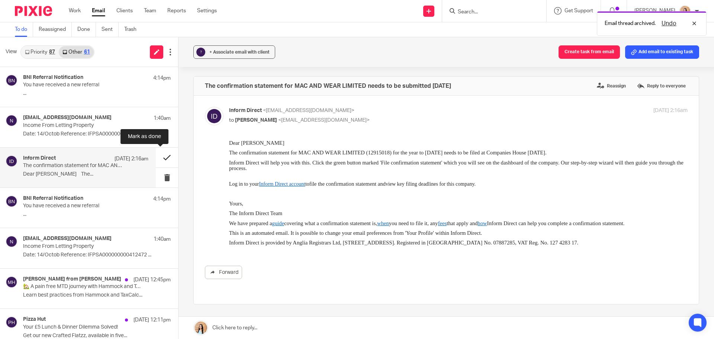
click at [161, 157] on button at bounding box center [167, 158] width 22 height 20
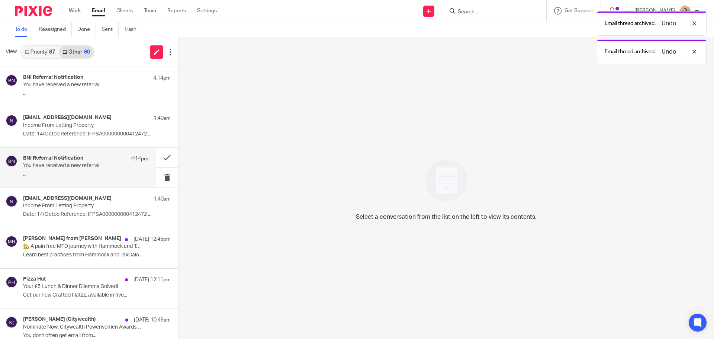
click at [91, 173] on p "..." at bounding box center [85, 174] width 125 height 6
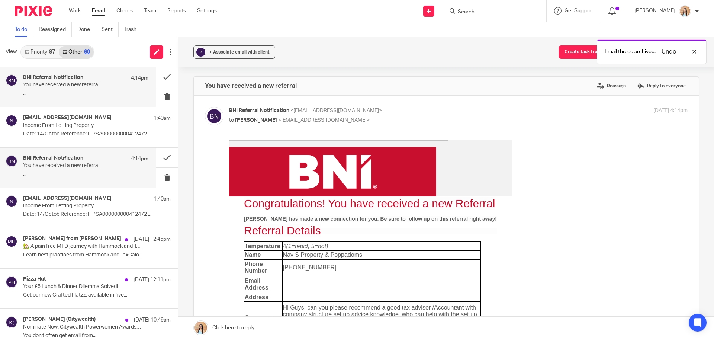
click at [84, 80] on div "BNI Referral Notification 4:14pm" at bounding box center [85, 77] width 125 height 7
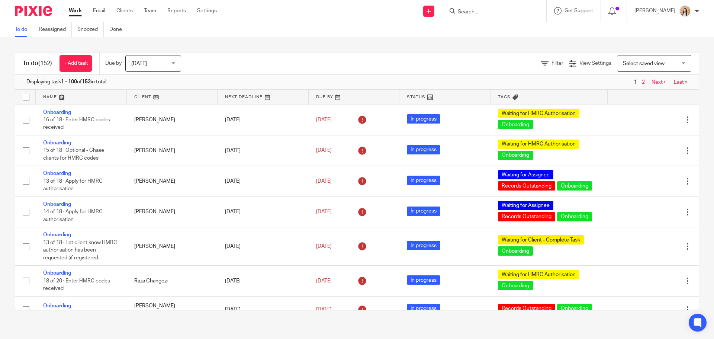
click at [498, 11] on input "Search" at bounding box center [490, 12] width 67 height 7
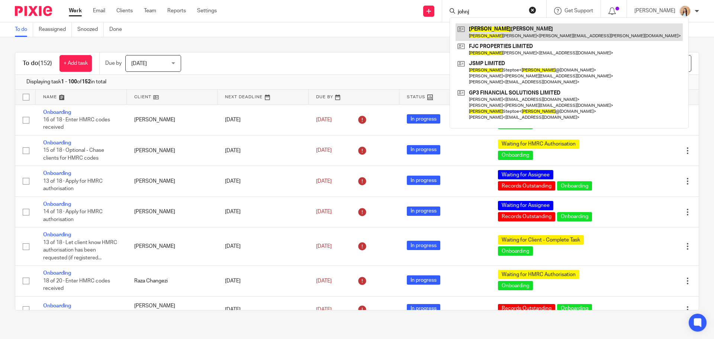
type input "johnj"
click at [501, 32] on link at bounding box center [569, 31] width 227 height 17
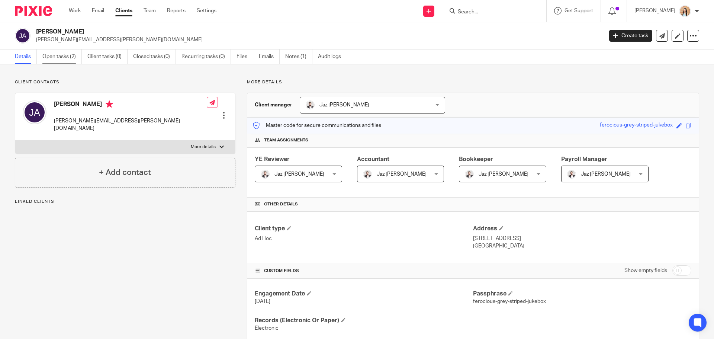
click at [46, 52] on link "Open tasks (2)" at bounding box center [61, 56] width 39 height 15
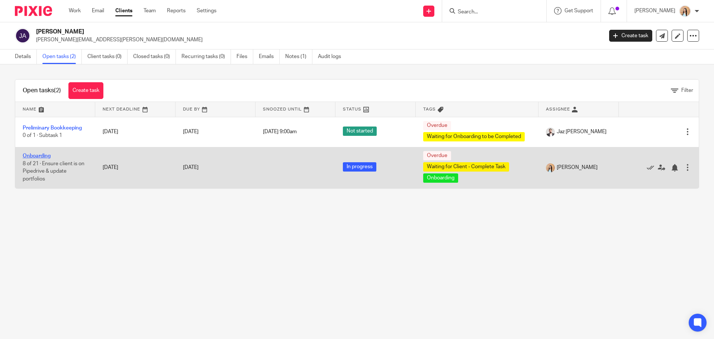
click at [41, 154] on link "Onboarding" at bounding box center [37, 155] width 28 height 5
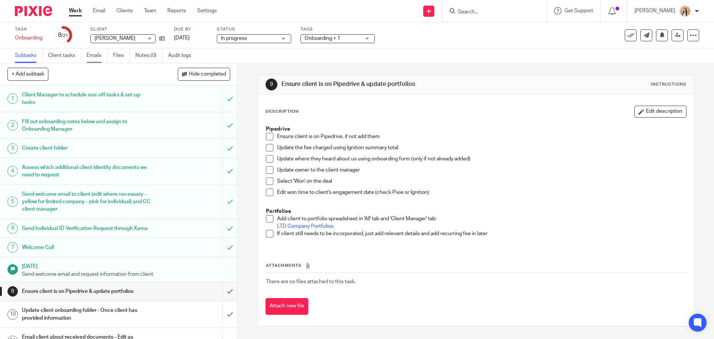
click at [92, 56] on link "Emails" at bounding box center [97, 55] width 21 height 15
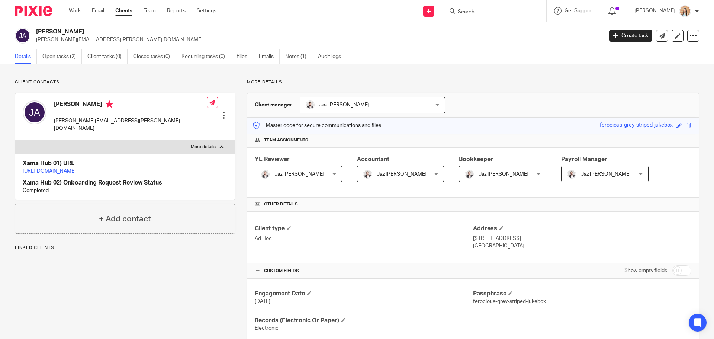
click at [125, 167] on p "[URL][DOMAIN_NAME]" at bounding box center [125, 170] width 205 height 7
click at [76, 168] on link "[URL][DOMAIN_NAME]" at bounding box center [49, 170] width 53 height 5
click at [266, 54] on link "Emails" at bounding box center [269, 56] width 21 height 15
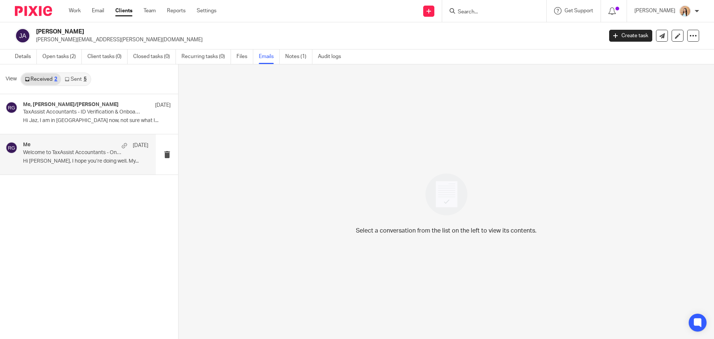
click at [64, 151] on p "Welcome to TaxAssist Accountants - Onboarding" at bounding box center [73, 153] width 100 height 6
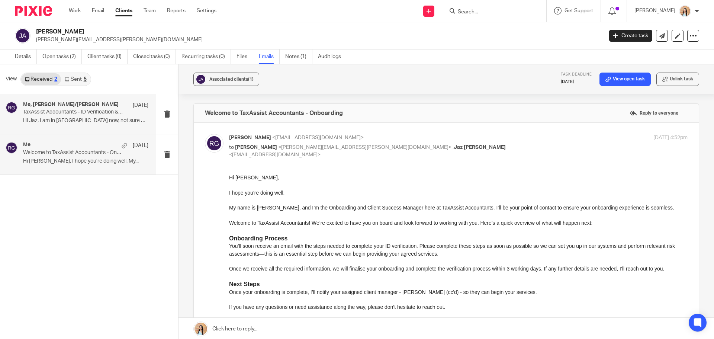
click at [76, 118] on p "Hi Jaz, I am in Australia now, not sure what I..." at bounding box center [85, 121] width 125 height 6
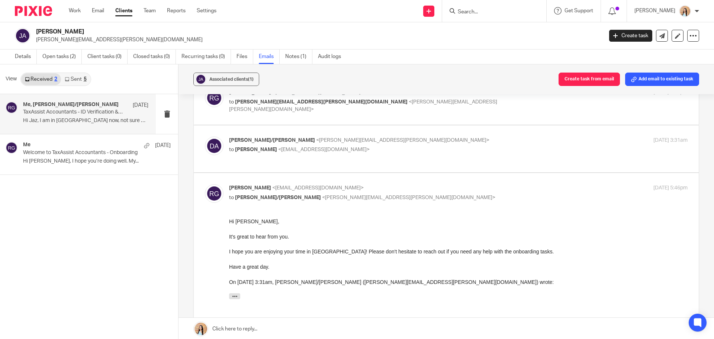
scroll to position [37, 0]
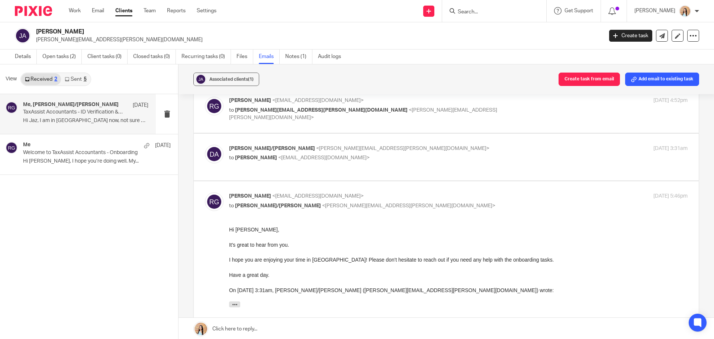
click at [374, 170] on label at bounding box center [446, 157] width 505 height 47
click at [205, 145] on input "checkbox" at bounding box center [205, 144] width 0 height 0
checkbox input "true"
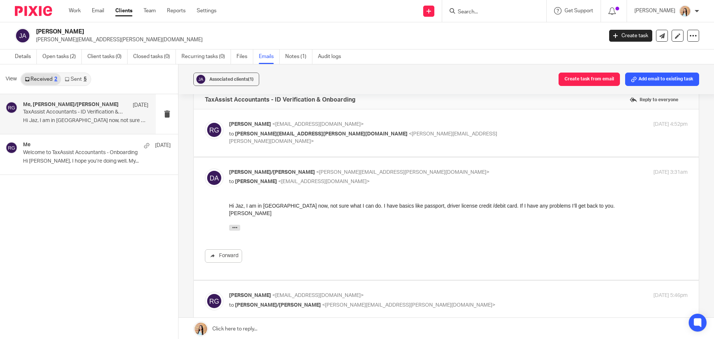
scroll to position [0, 0]
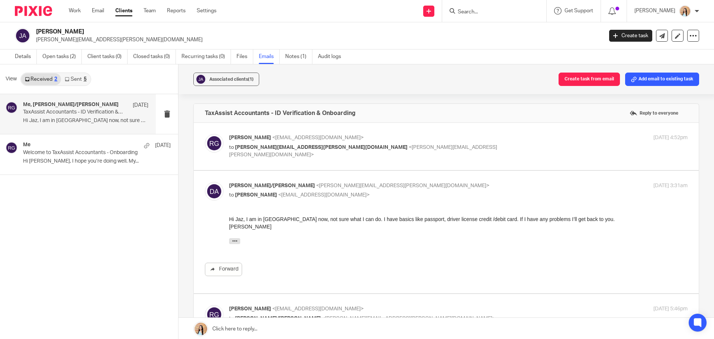
click at [382, 168] on label at bounding box center [446, 146] width 505 height 47
click at [205, 134] on input "checkbox" at bounding box center [205, 134] width 0 height 0
checkbox input "true"
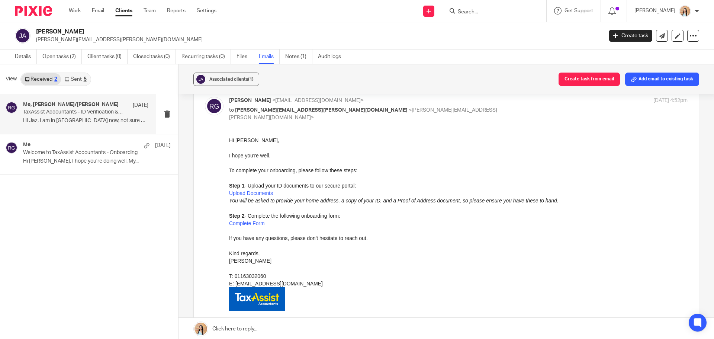
scroll to position [74, 0]
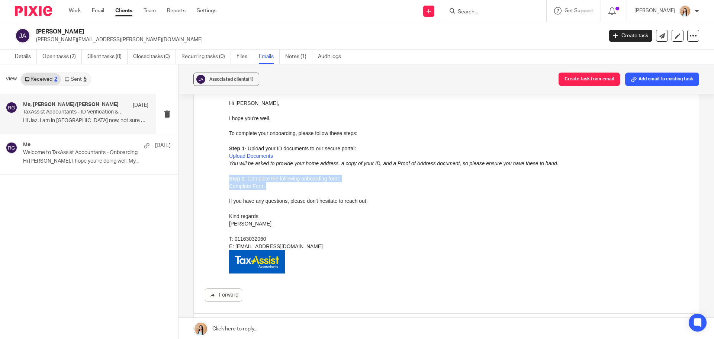
drag, startPoint x: 270, startPoint y: 190, endPoint x: 451, endPoint y: 271, distance: 198.6
click at [229, 178] on html "Hi John, I hope you're well. To complete your onboarding, please follow these s…" at bounding box center [458, 186] width 459 height 174
copy p "Step 2 - Complete the following onboarding form: Complete Form"
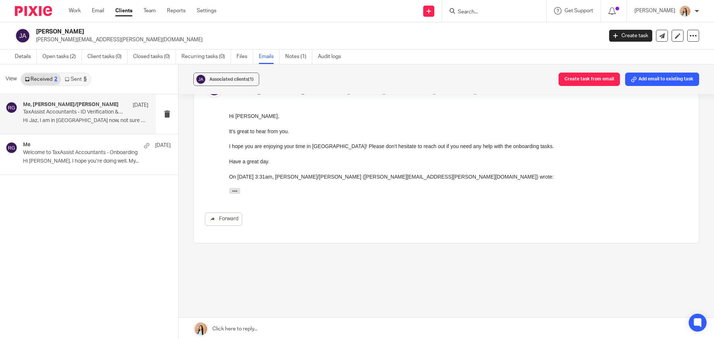
scroll to position [1, 0]
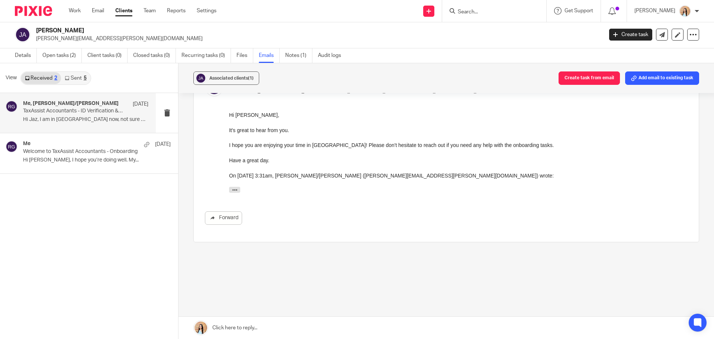
click at [250, 324] on link at bounding box center [447, 328] width 536 height 22
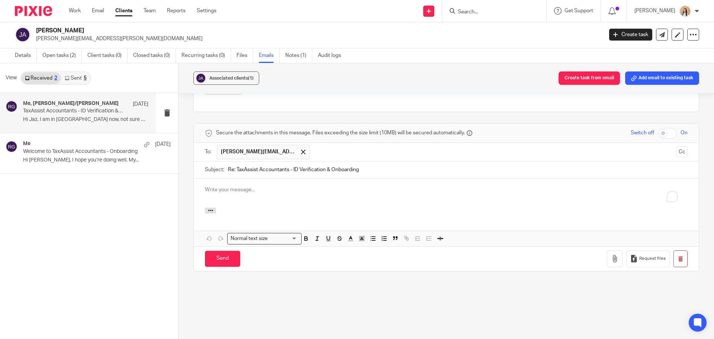
scroll to position [0, 0]
click at [227, 189] on p "To enrich screen reader interactions, please activate Accessibility in Grammarl…" at bounding box center [446, 189] width 483 height 7
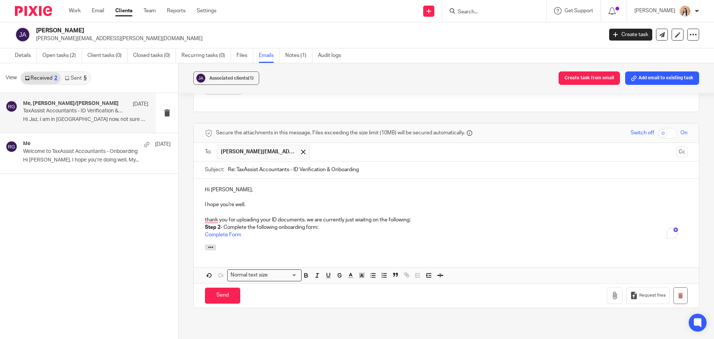
scroll to position [509, 0]
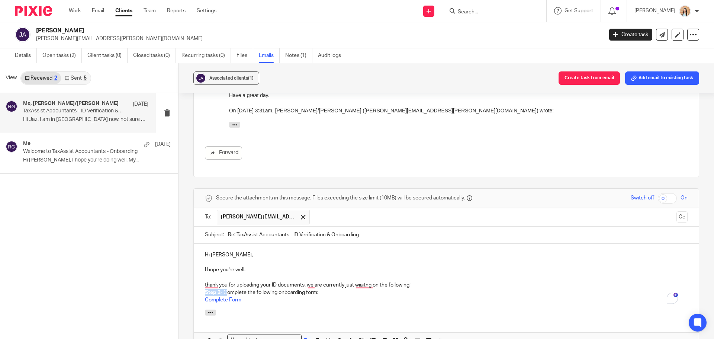
drag, startPoint x: 224, startPoint y: 293, endPoint x: 205, endPoint y: 293, distance: 19.0
click at [205, 293] on p "Step 2 - Complete the following onboarding form: Complete Form" at bounding box center [446, 296] width 483 height 15
click at [199, 299] on div "Hi John, I hope you're well. thank you for uploading your ID documents. we are …" at bounding box center [446, 277] width 505 height 66
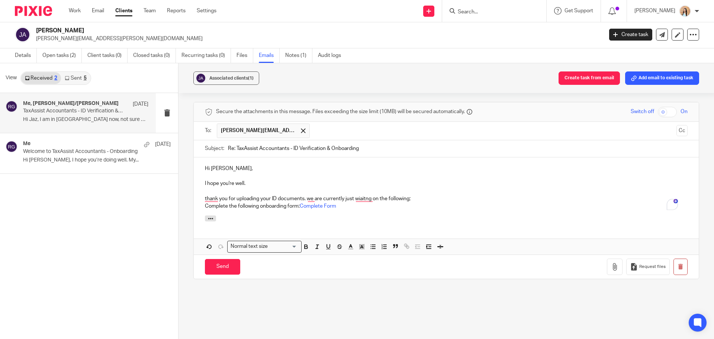
scroll to position [620, 0]
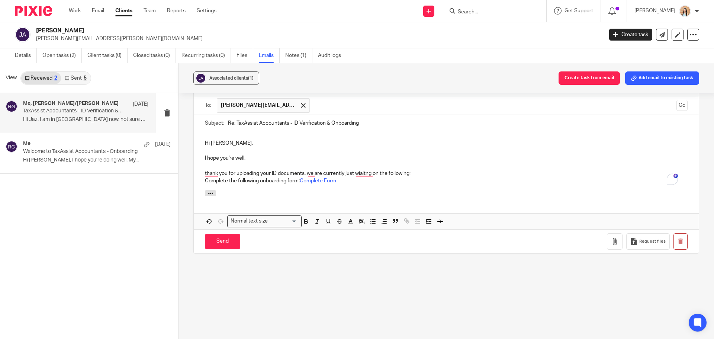
click at [361, 183] on p "Complete the following onboarding form: Complete Form" at bounding box center [446, 180] width 483 height 7
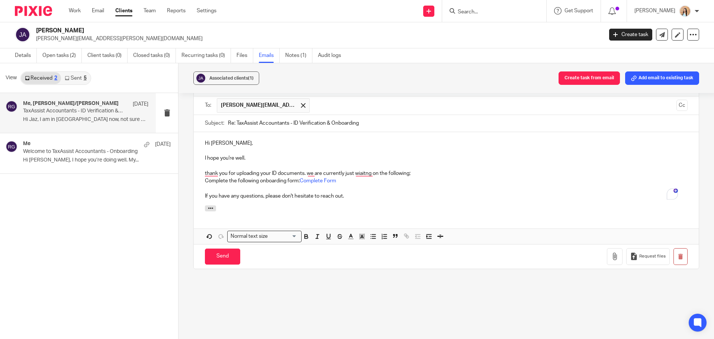
click at [363, 167] on p "To enrich screen reader interactions, please activate Accessibility in Grammarl…" at bounding box center [446, 165] width 483 height 7
click at [362, 175] on p "thank you for uploading your ID documents. we are currently just wiaitng on the…" at bounding box center [446, 173] width 483 height 7
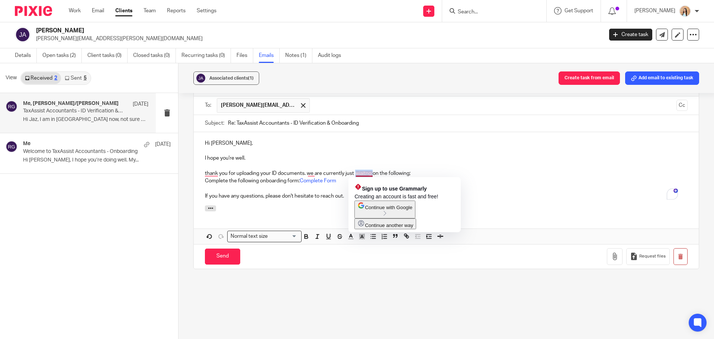
click at [362, 175] on p "thank you for uploading your ID documents. we are currently just wiaitng on the…" at bounding box center [446, 173] width 483 height 7
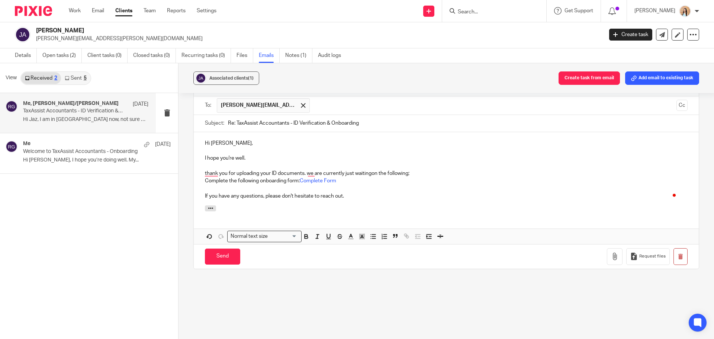
click at [370, 192] on p "To enrich screen reader interactions, please activate Accessibility in Grammarl…" at bounding box center [446, 187] width 483 height 7
click at [364, 170] on p "thank you for uploading your ID documents. we are currently just waitingon the …" at bounding box center [446, 173] width 483 height 7
click at [371, 174] on p "thank you for uploading your ID documents. we are currently just waitingon the …" at bounding box center [446, 173] width 483 height 7
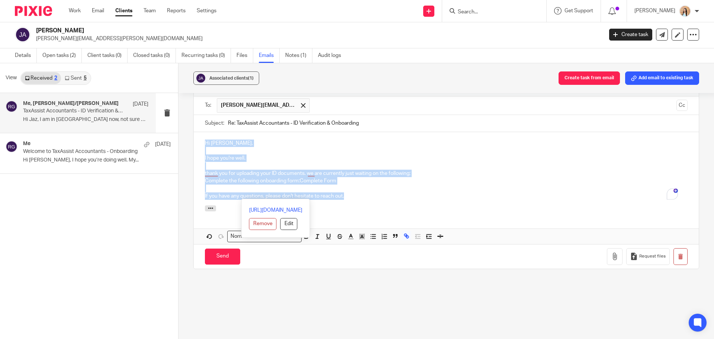
drag, startPoint x: 376, startPoint y: 196, endPoint x: 197, endPoint y: 144, distance: 186.5
click at [197, 144] on div "Hi John, I hope you're well. thank you for uploading your ID documents. we are …" at bounding box center [446, 168] width 505 height 73
copy div "Hi John, I hope you're well. thank you for uploading your ID documents. we are …"
click at [354, 207] on div at bounding box center [446, 209] width 505 height 8
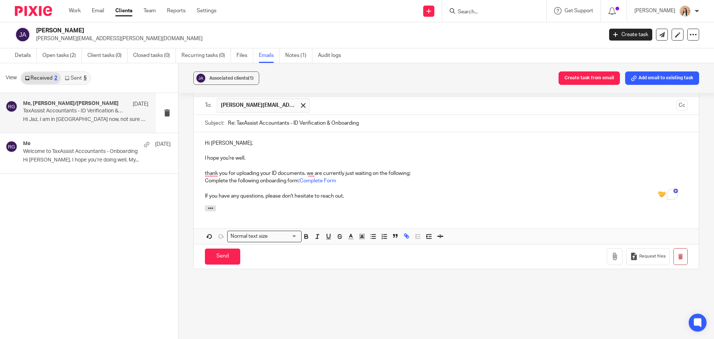
click at [358, 201] on div "Hi John, I hope you're well. thank you for uploading your ID documents. we are …" at bounding box center [446, 168] width 505 height 73
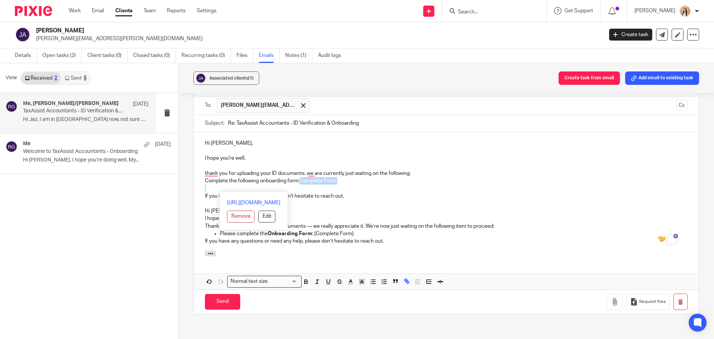
drag, startPoint x: 337, startPoint y: 184, endPoint x: 300, endPoint y: 184, distance: 36.8
click at [300, 184] on div "Hi John, I hope you're well. thank you for uploading your ID documents. we are …" at bounding box center [446, 191] width 505 height 119
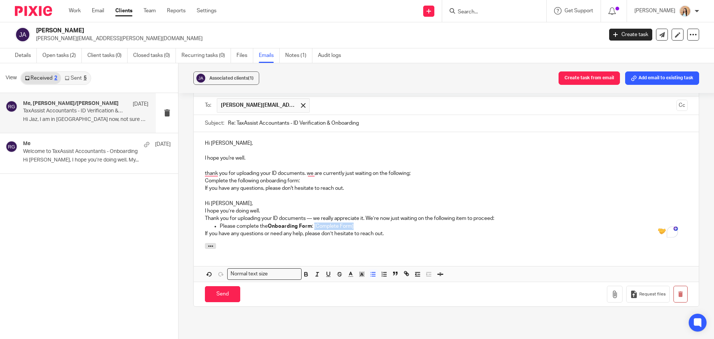
drag, startPoint x: 354, startPoint y: 228, endPoint x: 313, endPoint y: 228, distance: 40.9
click at [313, 228] on p "Please complete the Onboarding Form : [Complete Form]" at bounding box center [454, 225] width 468 height 7
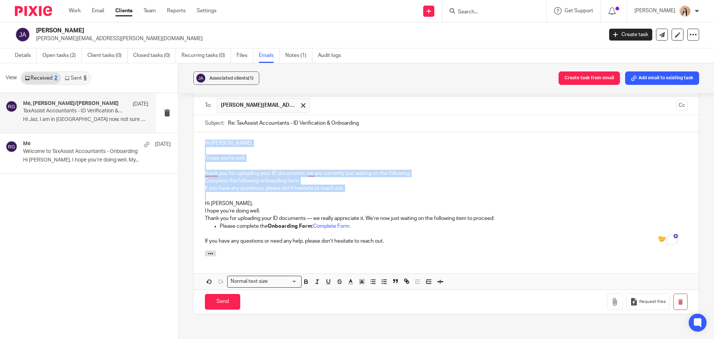
drag, startPoint x: 199, startPoint y: 200, endPoint x: 148, endPoint y: 96, distance: 116.4
click at [148, 96] on div "View Received 2 Sent 5 Me, Denise Sweeney/John Adair 5 Oct TaxAssist Accountant…" at bounding box center [357, 201] width 714 height 276
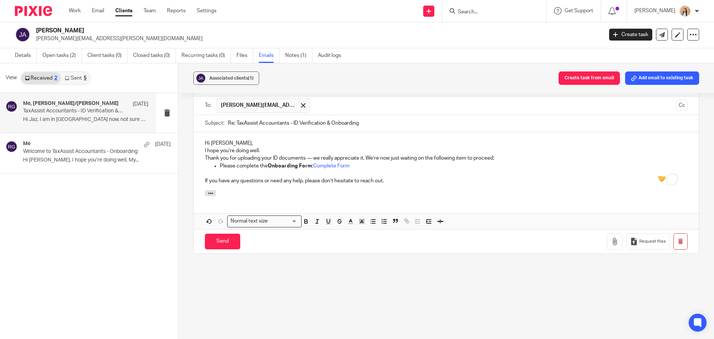
click at [239, 140] on p "Hi John," at bounding box center [446, 142] width 483 height 7
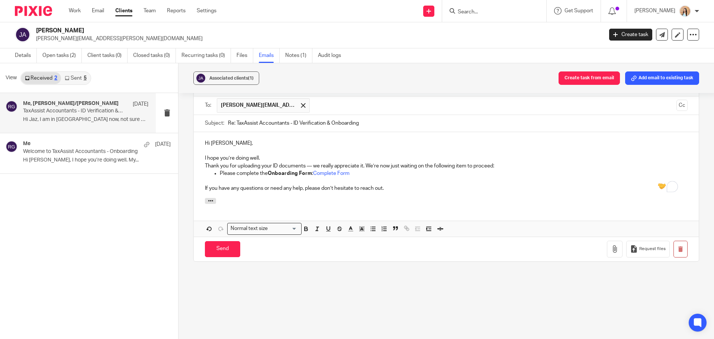
click at [272, 156] on p "I hope you’re doing well." at bounding box center [446, 157] width 483 height 7
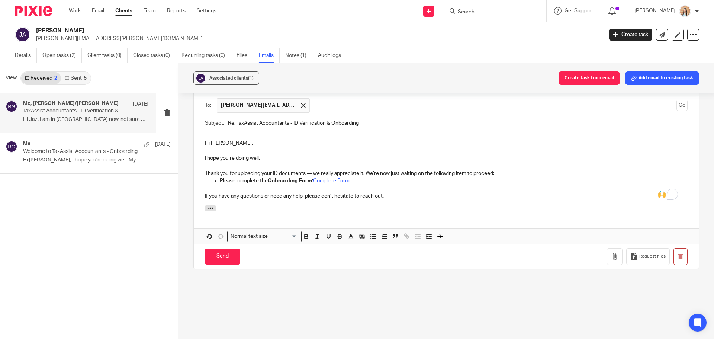
click at [463, 174] on p "Thank you for uploading your ID documents — we really appreciate it. We’re now …" at bounding box center [446, 173] width 483 height 7
click at [484, 173] on p "Thank you for uploading your ID documents — we really appreciate it. We’re now …" at bounding box center [446, 173] width 483 height 7
click at [283, 203] on div "Hi John, I hope you’re doing well. Thank you for uploading your ID documents — …" at bounding box center [446, 168] width 505 height 73
click at [259, 182] on p "Please complete the Onboarding Form : Complete Form" at bounding box center [454, 180] width 468 height 7
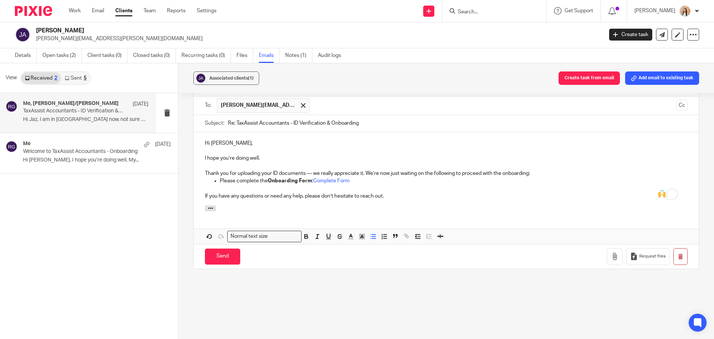
click at [259, 182] on p "Please complete the Onboarding Form : Complete Form" at bounding box center [454, 180] width 468 height 7
click at [480, 199] on p "If you have any questions or need any help, please don’t hesitate to reach out." at bounding box center [446, 195] width 483 height 7
click at [219, 257] on input "Send" at bounding box center [222, 256] width 35 height 16
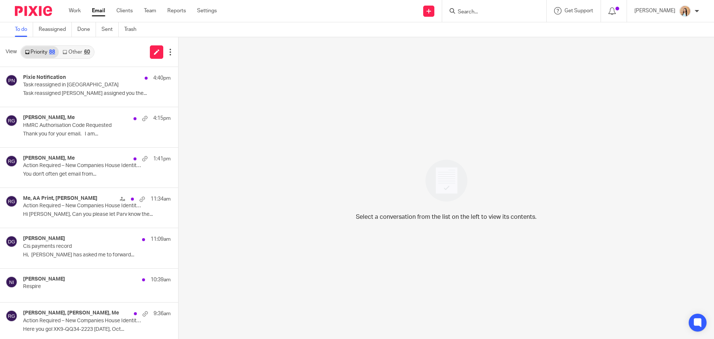
click at [86, 51] on div "60" at bounding box center [87, 51] width 6 height 5
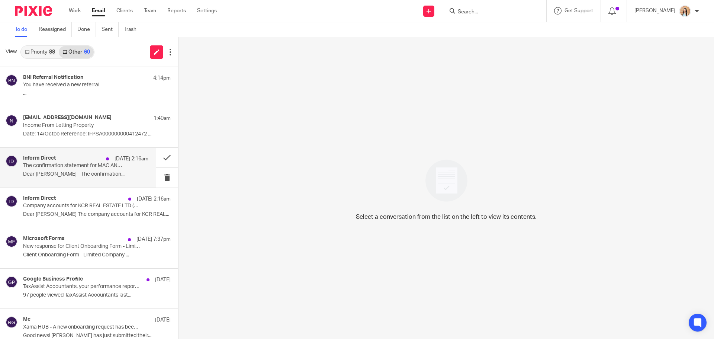
click at [56, 170] on div "Inform Direct [DATE] 2:16am The confirmation statement for MAC AND WEAR LIMITED…" at bounding box center [85, 167] width 125 height 25
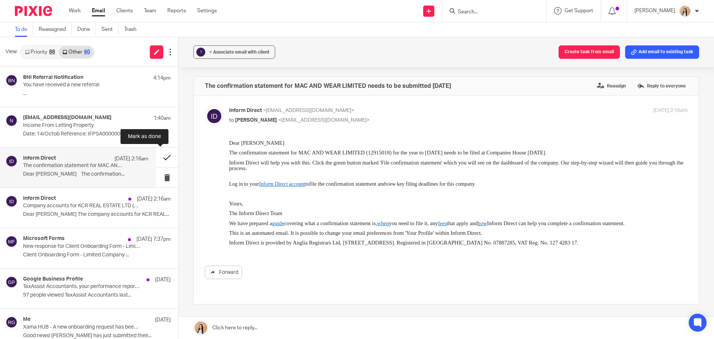
click at [158, 157] on button at bounding box center [167, 158] width 22 height 20
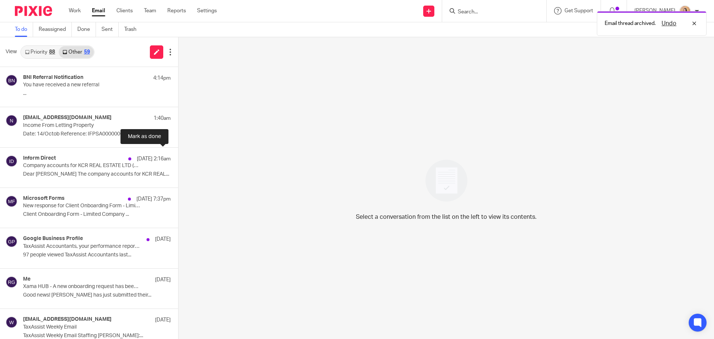
click at [178, 157] on button at bounding box center [181, 158] width 6 height 20
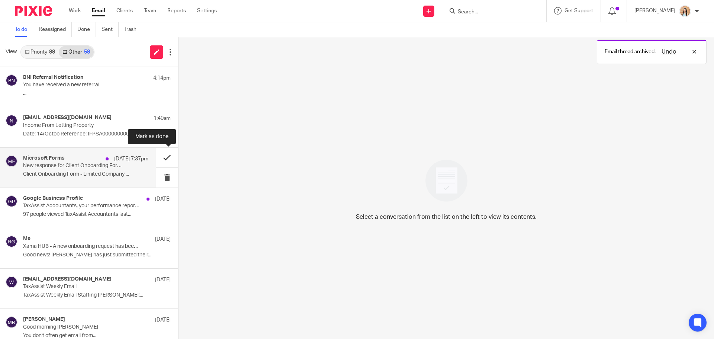
click at [164, 155] on button at bounding box center [167, 158] width 22 height 20
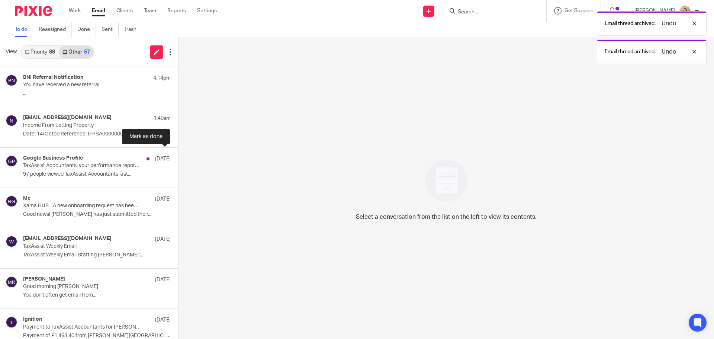
click at [178, 155] on button at bounding box center [181, 158] width 6 height 20
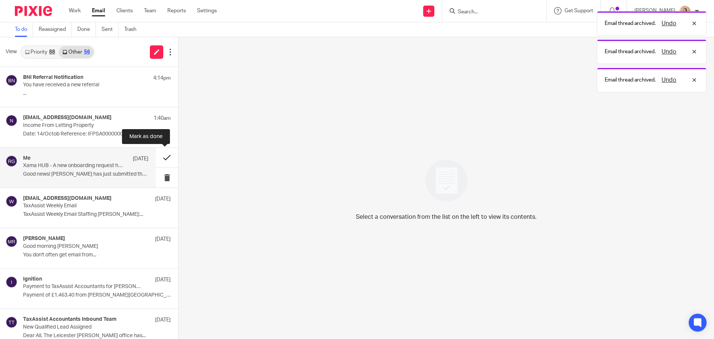
click at [164, 155] on button at bounding box center [167, 158] width 22 height 20
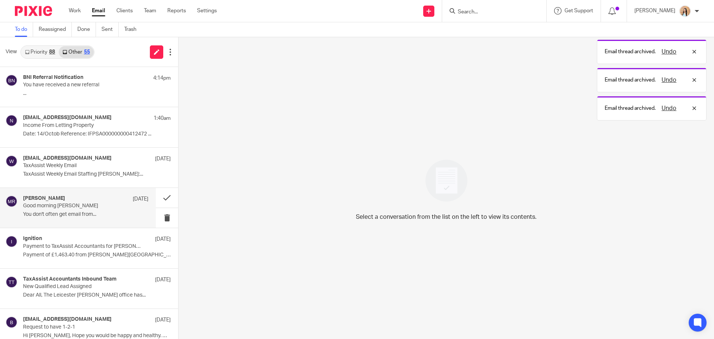
click at [75, 218] on div "Matthew Richards 9 Oct Good morning Raj You don't often get email from..." at bounding box center [85, 207] width 125 height 25
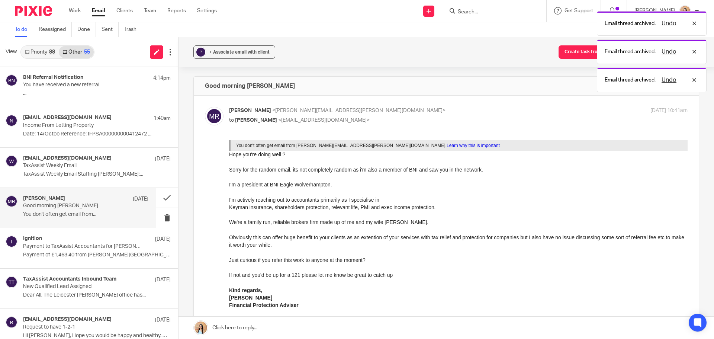
click at [43, 51] on link "Priority 88" at bounding box center [40, 52] width 38 height 12
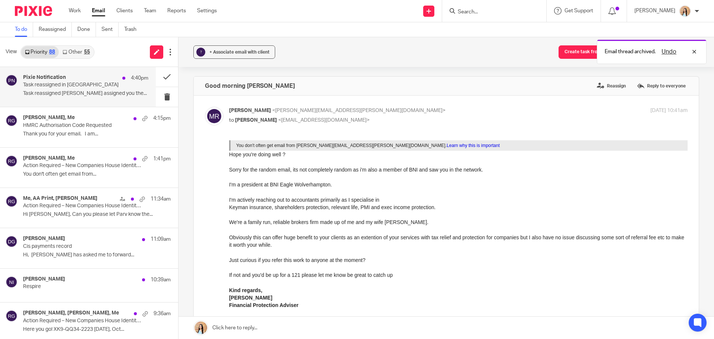
click at [88, 78] on div "Pixie Notification 4:40pm" at bounding box center [85, 77] width 125 height 7
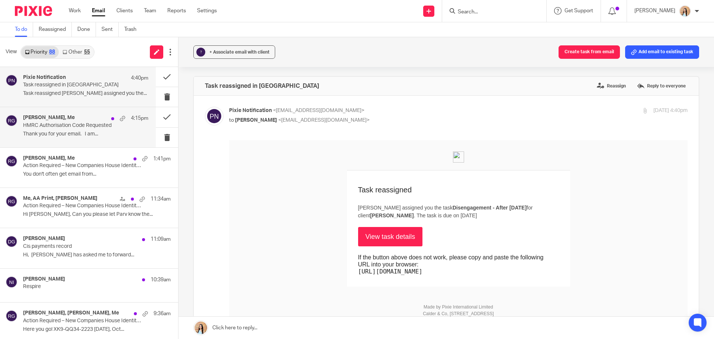
click at [60, 126] on p "HMRC Authorisation Code Requested" at bounding box center [73, 125] width 100 height 6
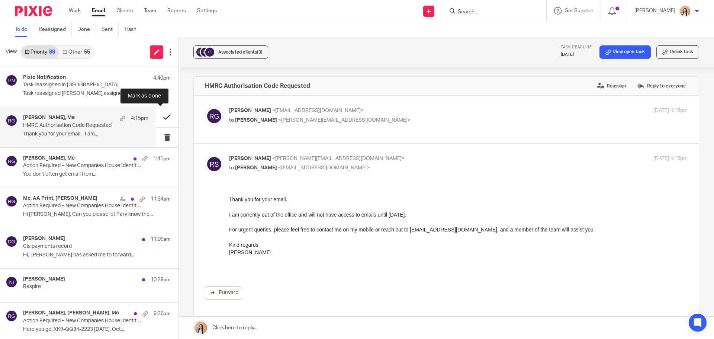
click at [159, 116] on button at bounding box center [167, 117] width 22 height 20
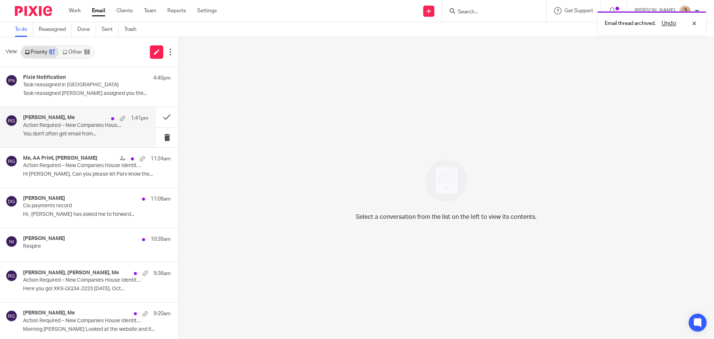
click at [39, 130] on div "Mary Farmer, Me 1:41pm Action Required – New Companies House Identity Verificat…" at bounding box center [85, 127] width 125 height 25
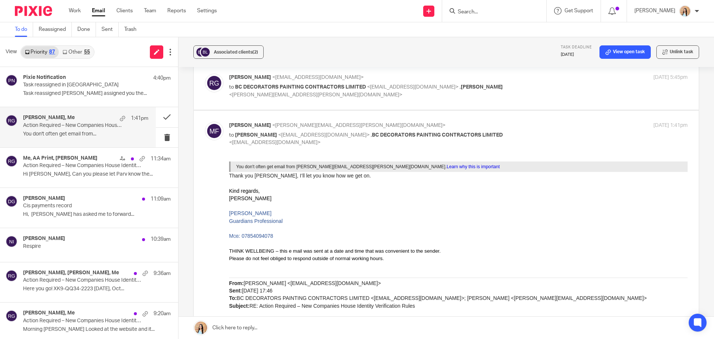
scroll to position [112, 0]
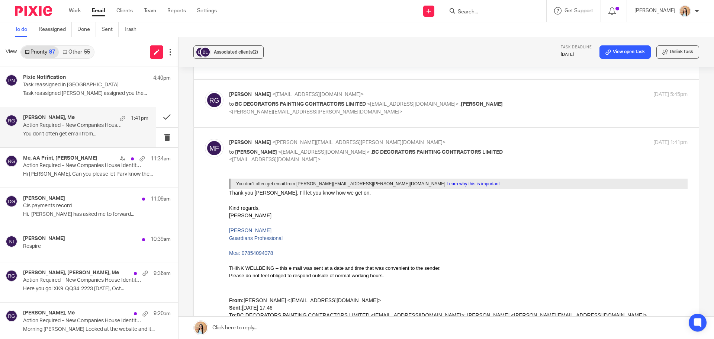
click at [371, 120] on label at bounding box center [446, 103] width 505 height 47
click at [205, 91] on input "checkbox" at bounding box center [205, 90] width 0 height 0
checkbox input "true"
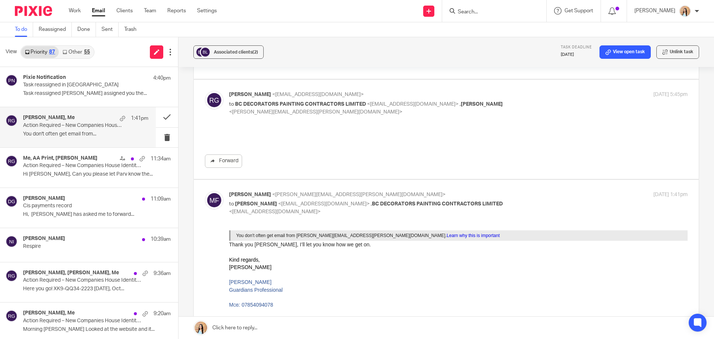
scroll to position [0, 0]
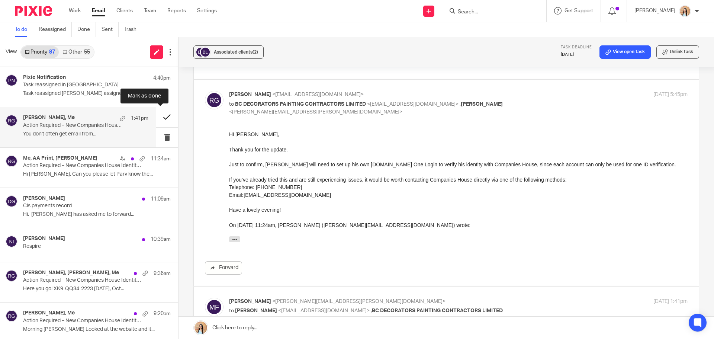
click at [160, 116] on button at bounding box center [167, 117] width 22 height 20
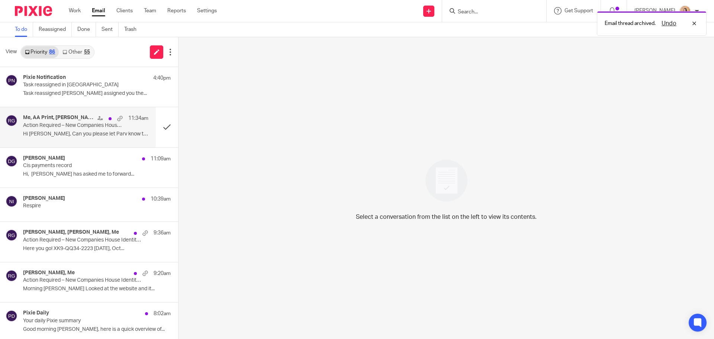
click at [93, 123] on p "Action Required – New Companies House Identity Verification Rules" at bounding box center [73, 125] width 100 height 6
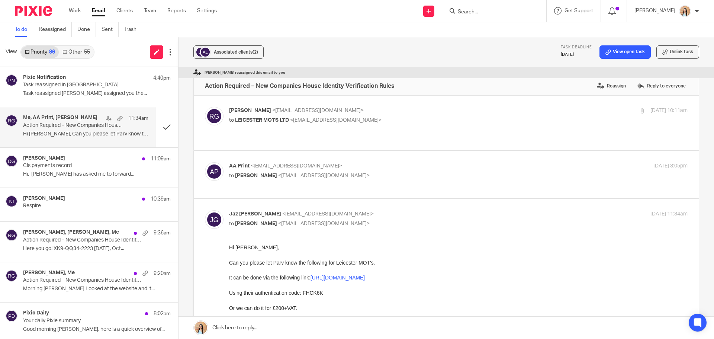
click at [363, 128] on label at bounding box center [446, 123] width 505 height 55
click at [205, 107] on input "checkbox" at bounding box center [205, 106] width 0 height 0
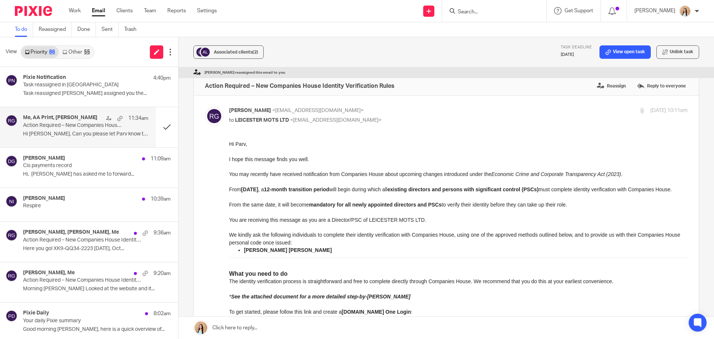
click at [396, 124] on p "to LEICESTER MOTS LTD <info@aaprint.co.uk>" at bounding box center [382, 120] width 306 height 8
checkbox input "false"
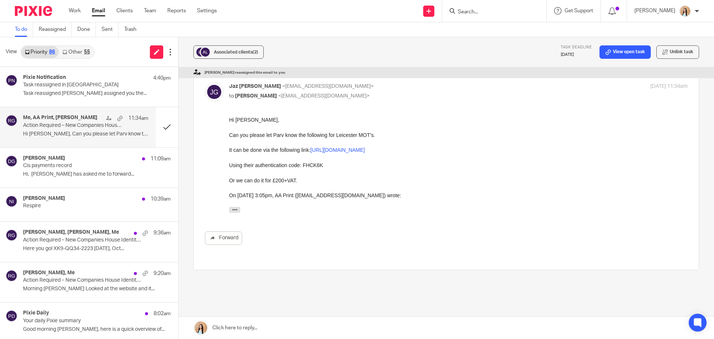
click at [233, 326] on link at bounding box center [447, 328] width 536 height 22
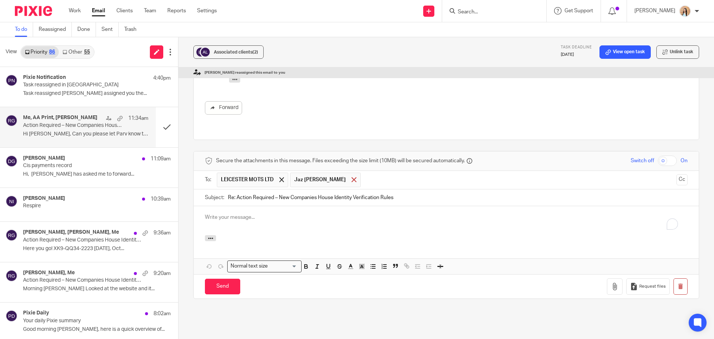
click at [350, 174] on div at bounding box center [354, 179] width 9 height 11
click at [235, 206] on div "To enrich screen reader interactions, please activate Accessibility in Grammarl…" at bounding box center [446, 220] width 505 height 29
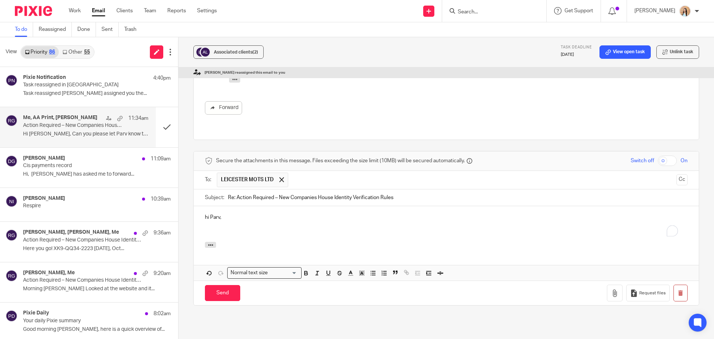
click at [206, 213] on p "hi Parv," at bounding box center [446, 216] width 483 height 7
click at [210, 229] on p "To enrich screen reader interactions, please activate Accessibility in Grammarl…" at bounding box center [446, 232] width 483 height 7
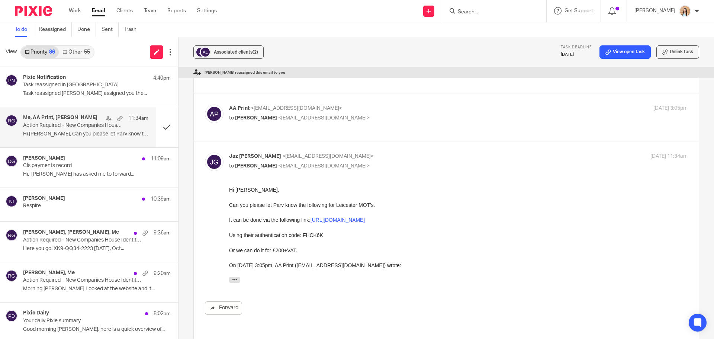
scroll to position [35, 0]
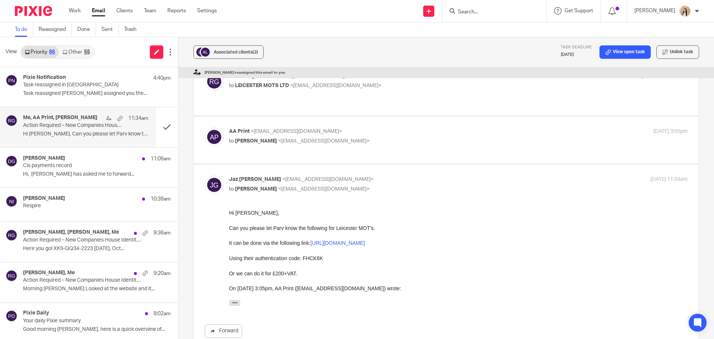
click at [327, 147] on label at bounding box center [446, 139] width 505 height 47
click at [205, 128] on input "checkbox" at bounding box center [205, 127] width 0 height 0
checkbox input "true"
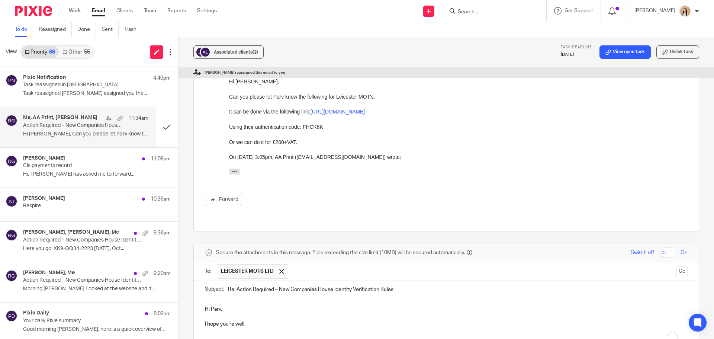
scroll to position [1076, 0]
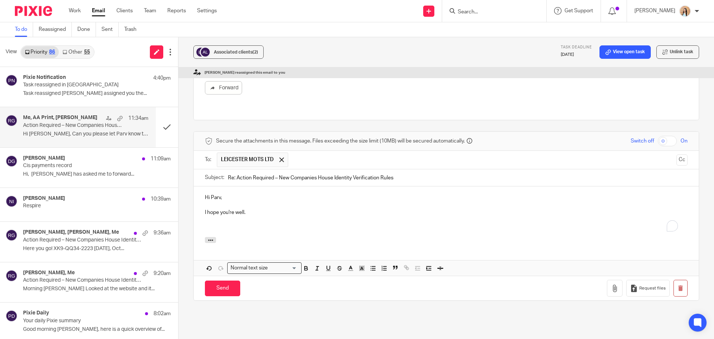
click at [236, 224] on p "To enrich screen reader interactions, please activate Accessibility in Grammarl…" at bounding box center [446, 227] width 483 height 7
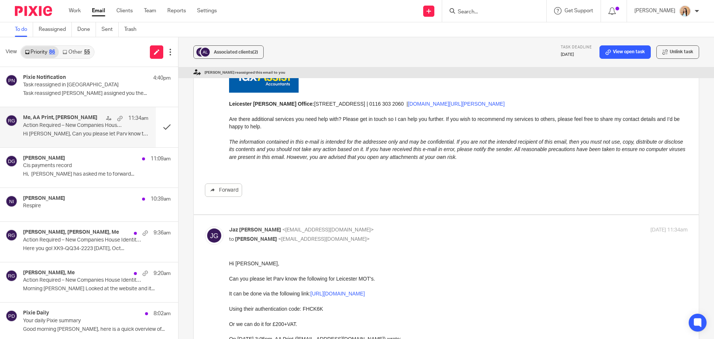
scroll to position [853, 0]
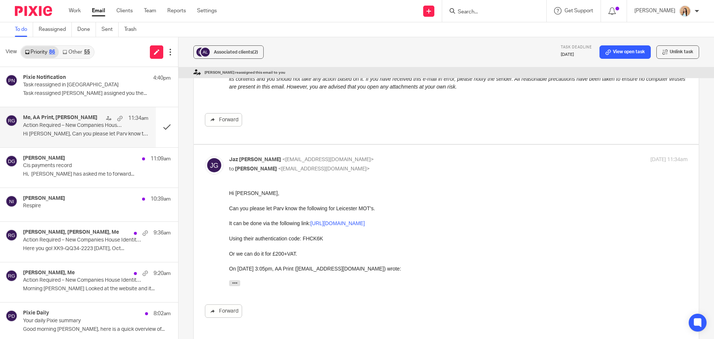
drag, startPoint x: 524, startPoint y: 220, endPoint x: 314, endPoint y: 224, distance: 210.2
click at [314, 224] on p "It can be done via the following link: https://www.gov.uk/government/publicatio…" at bounding box center [458, 222] width 459 height 7
copy link "https://www.gov.uk/government/publications/strike-off-a-company-from-the-regist…"
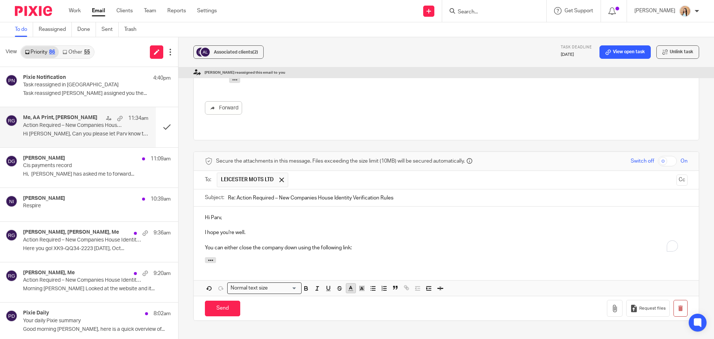
scroll to position [1107, 0]
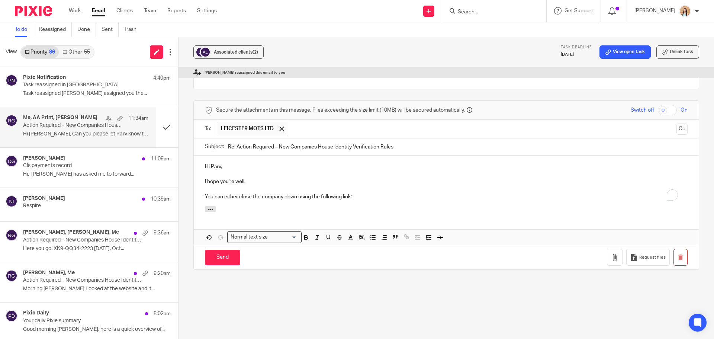
click at [371, 193] on p "You can either close the company down using the following link:" at bounding box center [446, 196] width 483 height 7
click at [350, 193] on p "You can either close the company down using the following link: https://www.gov…" at bounding box center [446, 196] width 483 height 7
click at [573, 193] on p "You can either close the company down using the following link: https://www.gov…" at bounding box center [446, 196] width 483 height 7
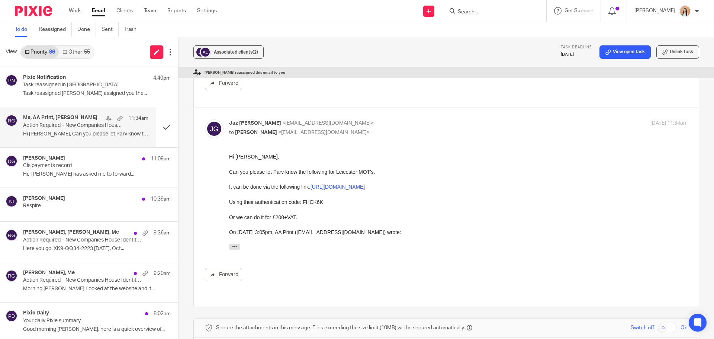
scroll to position [847, 0]
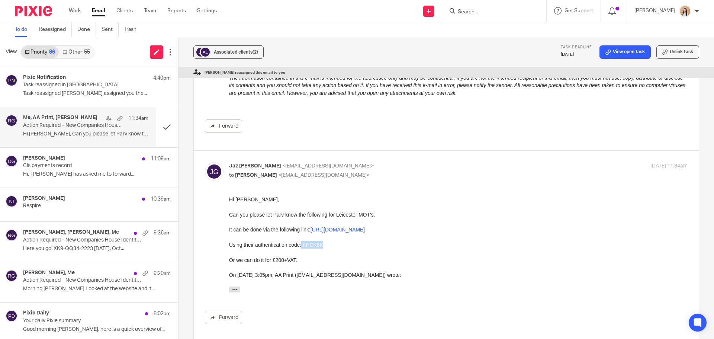
drag, startPoint x: 328, startPoint y: 243, endPoint x: 301, endPoint y: 241, distance: 26.8
click at [301, 241] on p "Using their authentication code: FHCK6K" at bounding box center [458, 244] width 459 height 7
click at [304, 243] on p "Using their authentication code: FHCK6K" at bounding box center [458, 244] width 459 height 7
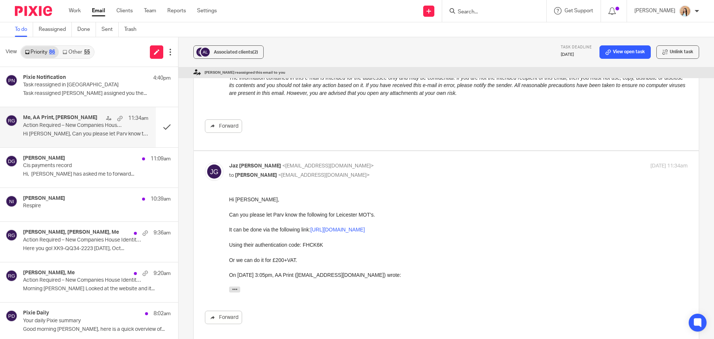
click at [304, 243] on p "Using their authentication code: FHCK6K" at bounding box center [458, 244] width 459 height 7
click at [306, 244] on p "Using their authentication code: FHCK6K" at bounding box center [458, 244] width 459 height 7
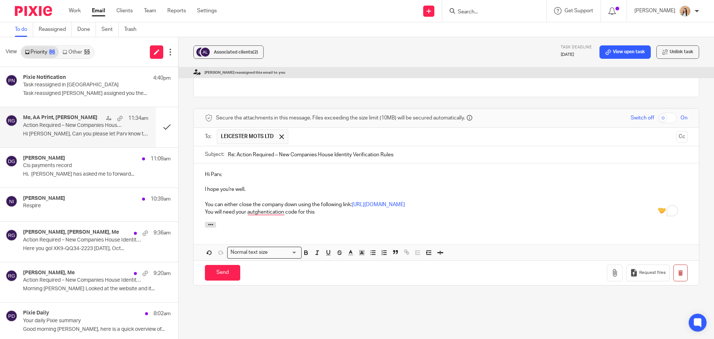
scroll to position [1114, 0]
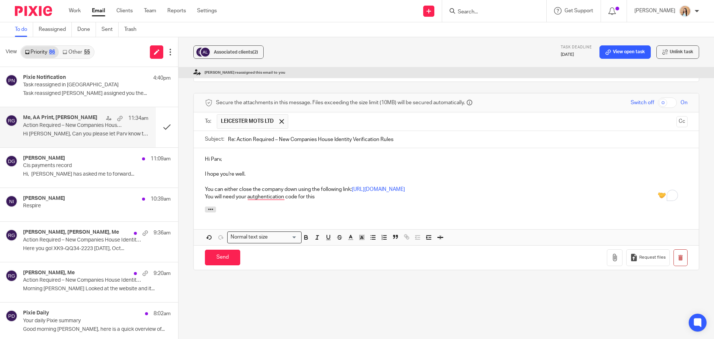
click at [327, 174] on div "Hi Parv, I hope you're well. You can either close the company down using the fo…" at bounding box center [446, 177] width 505 height 58
drag, startPoint x: 334, startPoint y: 169, endPoint x: 322, endPoint y: 170, distance: 12.3
click at [322, 193] on p "You will need your autghentication code for this: FHCK6K" at bounding box center [446, 196] width 483 height 7
click at [328, 193] on p "You will need your autghentication code for this: FHCK6K" at bounding box center [446, 196] width 483 height 7
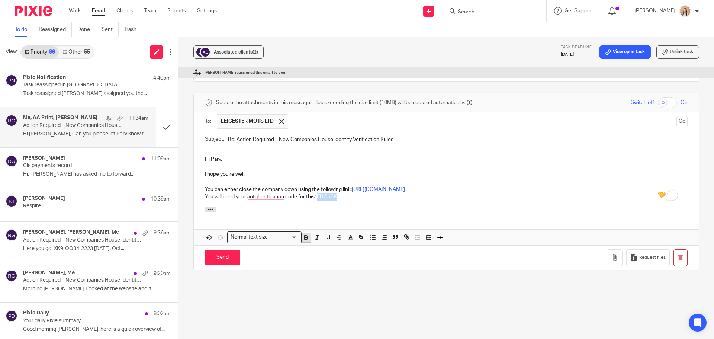
click at [304, 234] on icon "button" at bounding box center [306, 237] width 7 height 7
click at [268, 193] on p "You will need your autghentication code for this: FHCK6K" at bounding box center [446, 196] width 483 height 7
click at [344, 177] on div "Hi Parv, I hope you're well. You can either close the company down using the fo…" at bounding box center [446, 177] width 505 height 58
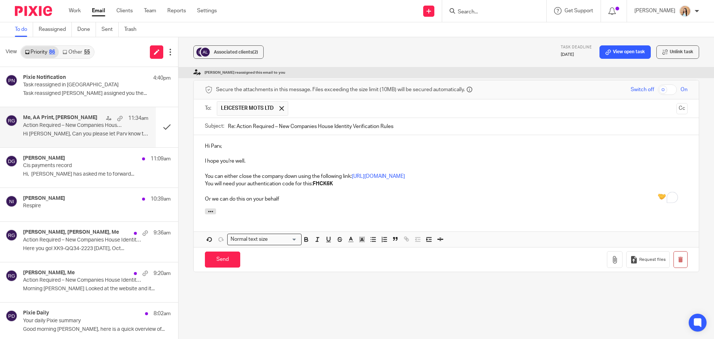
scroll to position [1129, 0]
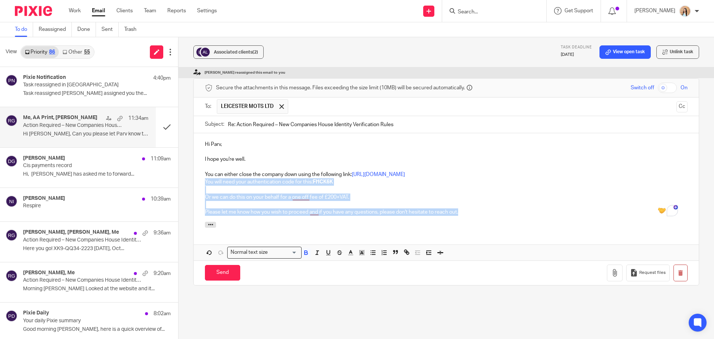
drag, startPoint x: 492, startPoint y: 185, endPoint x: 196, endPoint y: 154, distance: 297.7
click at [196, 154] on div "Hi Parv, I hope you're well. You can either close the company down using the fo…" at bounding box center [446, 177] width 505 height 89
click at [468, 208] on p "Please let me know how you wish to proceed and if you have any questions, pleas…" at bounding box center [446, 211] width 483 height 7
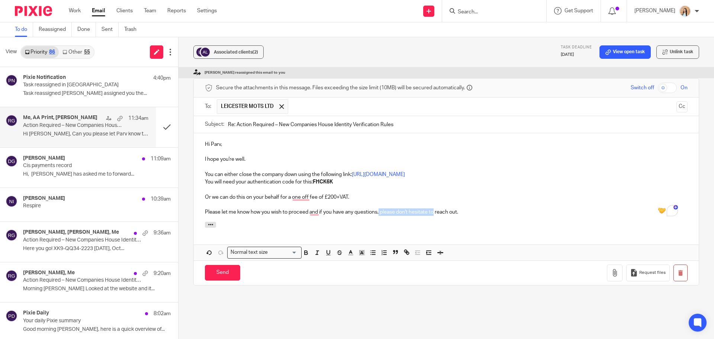
drag, startPoint x: 433, startPoint y: 185, endPoint x: 379, endPoint y: 190, distance: 54.5
click at [379, 190] on div "Hi Parv, I hope you're well. You can either close the company down using the fo…" at bounding box center [446, 177] width 505 height 89
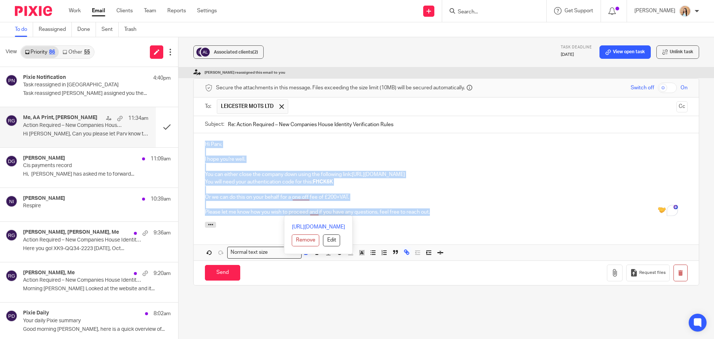
drag, startPoint x: 434, startPoint y: 185, endPoint x: 204, endPoint y: 117, distance: 240.3
click at [204, 133] on div "Hi Parv, I hope you're well. You can either close the company down using the fo…" at bounding box center [446, 177] width 505 height 89
copy div "Hi Parv, I hope you're well. You can either close the company down using the fo…"
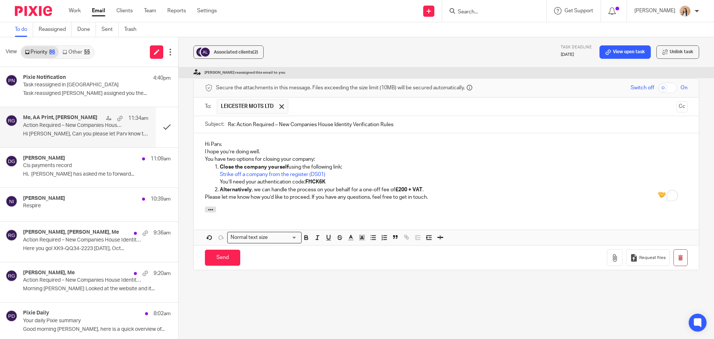
click at [228, 141] on p "Hi Parv," at bounding box center [446, 144] width 483 height 7
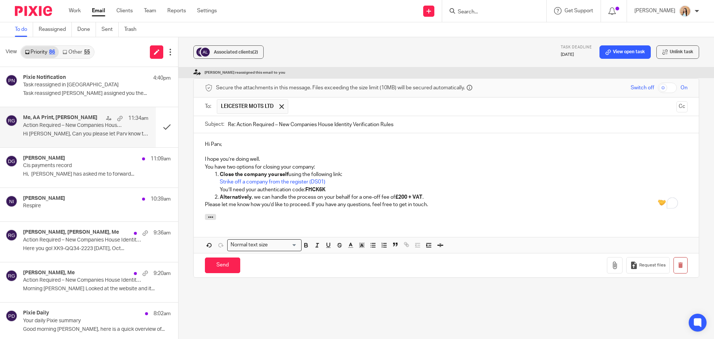
click at [301, 155] on p "I hope you’re doing well." at bounding box center [446, 158] width 483 height 7
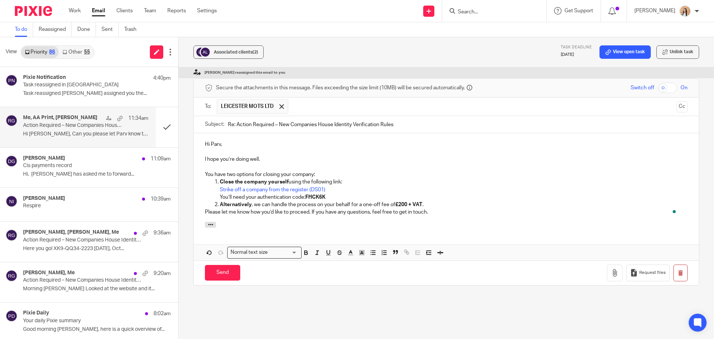
click at [326, 171] on p "You have two options for closing your company:" at bounding box center [446, 174] width 483 height 7
click at [196, 185] on div "Hi Parv, I hope you’re doing well. You have two options for closing your compan…" at bounding box center [446, 177] width 505 height 89
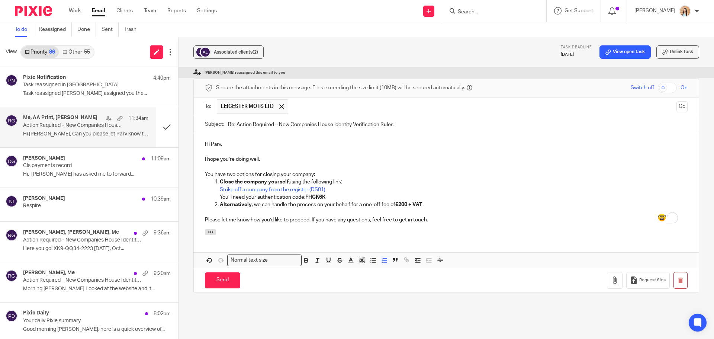
click at [218, 178] on ol "Close the company yourself using the following link: Strike off a company from …" at bounding box center [446, 193] width 483 height 30
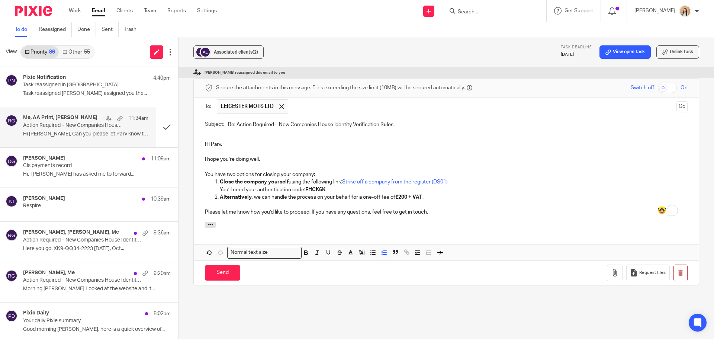
click at [338, 178] on p "Close the company yourself using the following link: Strike off a company from …" at bounding box center [454, 185] width 468 height 15
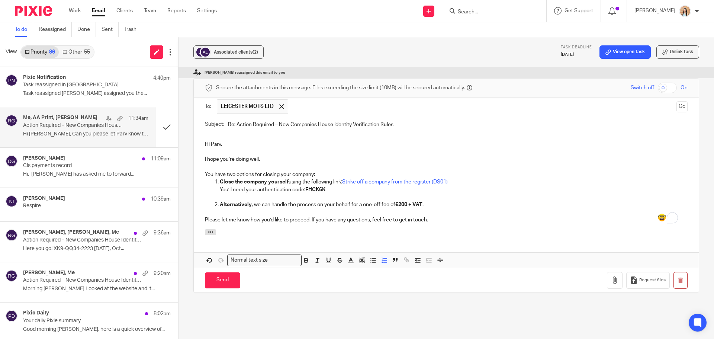
click at [533, 201] on p "Alternatively , we can handle the process on your behalf for a one-off fee of £…" at bounding box center [454, 204] width 468 height 7
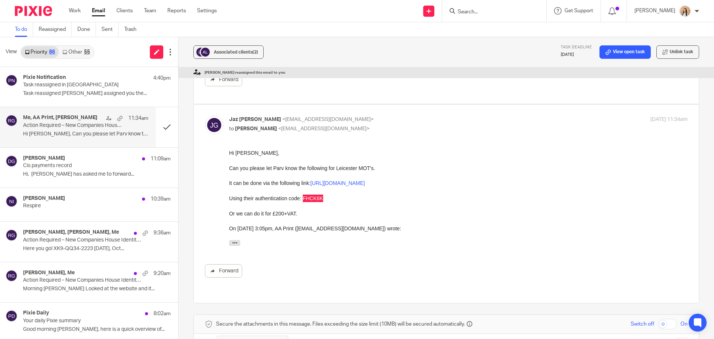
scroll to position [906, 0]
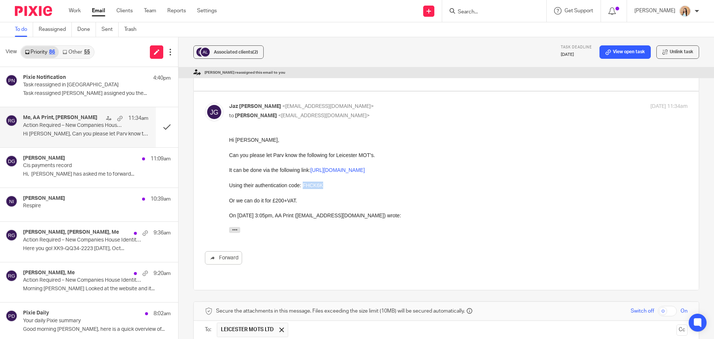
drag, startPoint x: 366, startPoint y: 174, endPoint x: 340, endPoint y: 171, distance: 25.8
click at [340, 171] on link "https://www.gov.uk/government/publications/strike-off-a-company-from-the-regist…" at bounding box center [338, 170] width 54 height 6
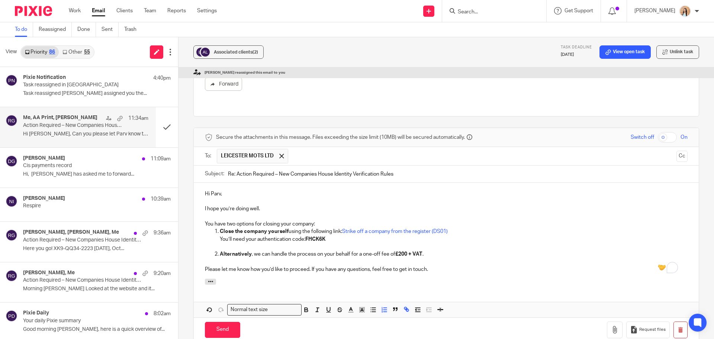
scroll to position [1115, 0]
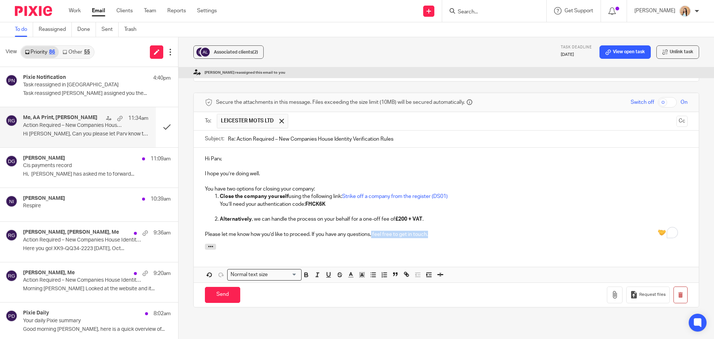
drag, startPoint x: 433, startPoint y: 208, endPoint x: 372, endPoint y: 204, distance: 61.5
click at [372, 231] on p "Please let me know how you’d like to proceed. If you have any questions, feel f…" at bounding box center [446, 234] width 483 height 7
click at [391, 231] on p "Please let me know how you’d like to proceed. If you have any questions, please…" at bounding box center [446, 234] width 483 height 7
drag, startPoint x: 263, startPoint y: 148, endPoint x: 218, endPoint y: 148, distance: 45.8
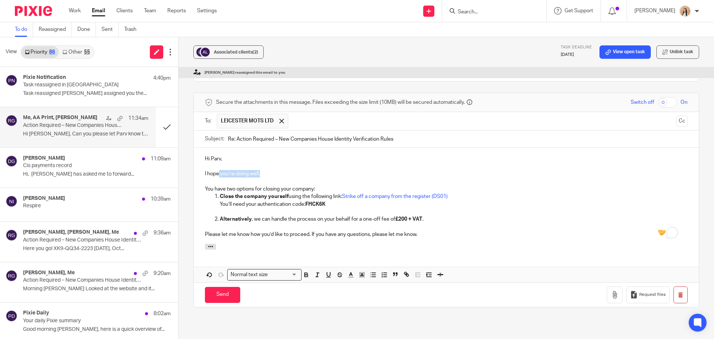
click at [218, 170] on p "I hope you’re doing well." at bounding box center [446, 173] width 483 height 7
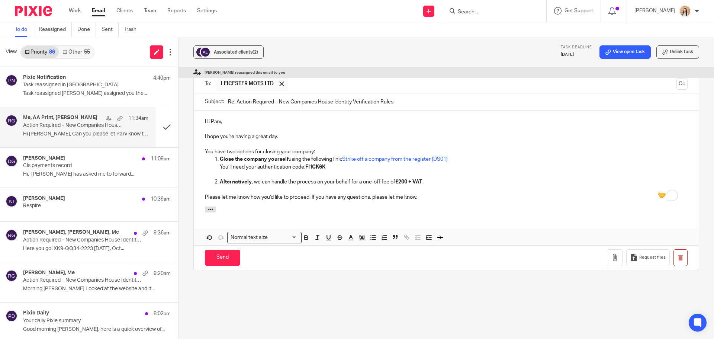
scroll to position [1078, 0]
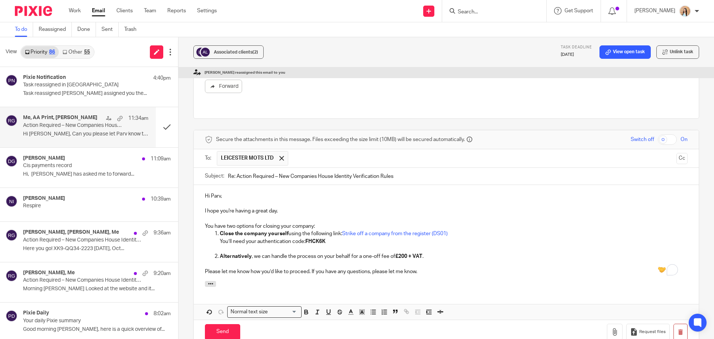
click at [465, 268] on p "Please let me know how you’d like to proceed. If you have any questions, please…" at bounding box center [446, 271] width 483 height 7
click at [221, 324] on input "Send" at bounding box center [222, 332] width 35 height 16
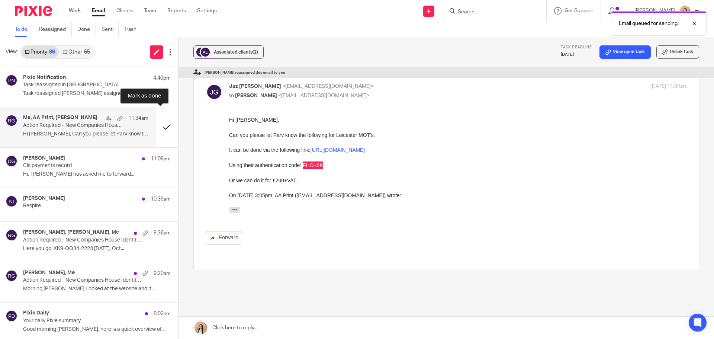
click at [160, 123] on button at bounding box center [167, 127] width 22 height 40
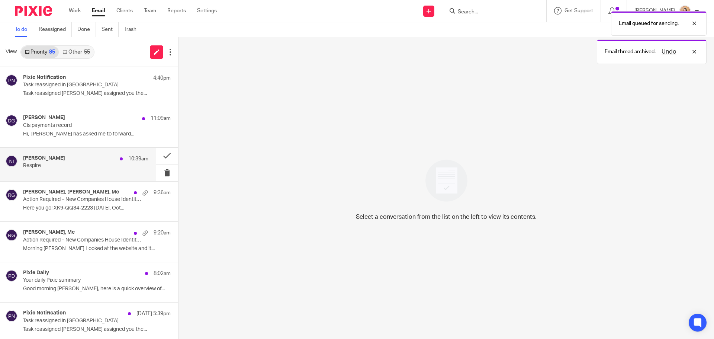
click at [63, 163] on p "Respire" at bounding box center [73, 166] width 100 height 6
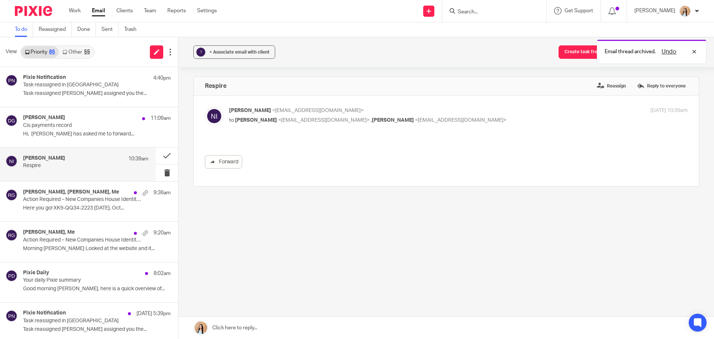
scroll to position [0, 0]
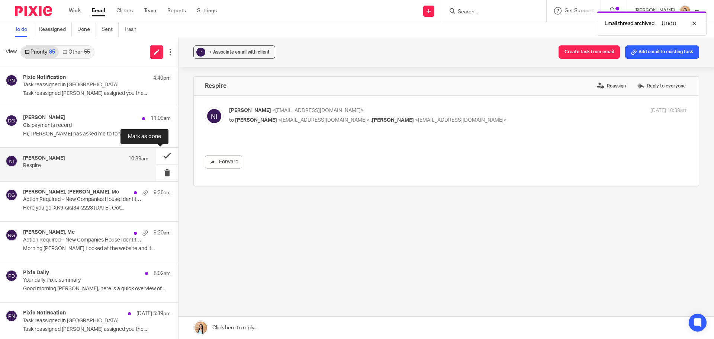
click at [156, 152] on button at bounding box center [167, 156] width 22 height 17
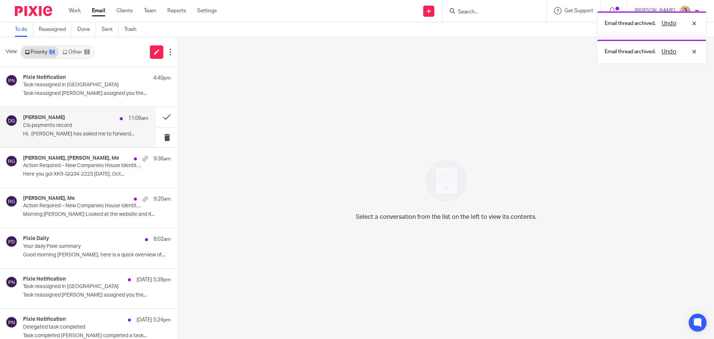
click at [87, 128] on p "Cis payments record" at bounding box center [73, 125] width 100 height 6
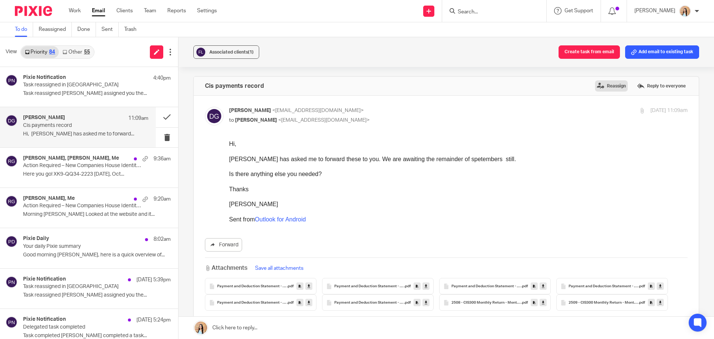
click at [597, 84] on label "Reassign" at bounding box center [611, 85] width 33 height 11
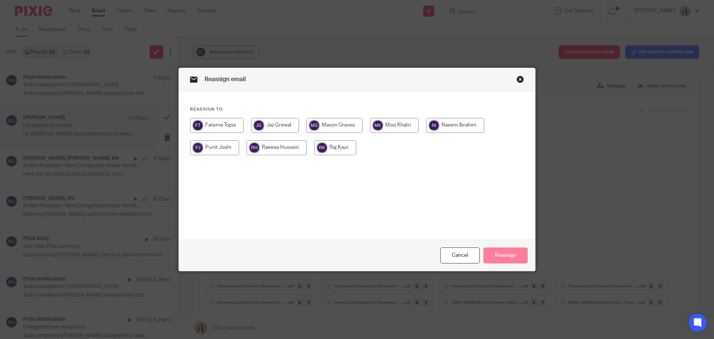
click at [293, 124] on input "radio" at bounding box center [275, 125] width 48 height 15
radio input "true"
click at [495, 252] on button "Reassign" at bounding box center [506, 255] width 44 height 16
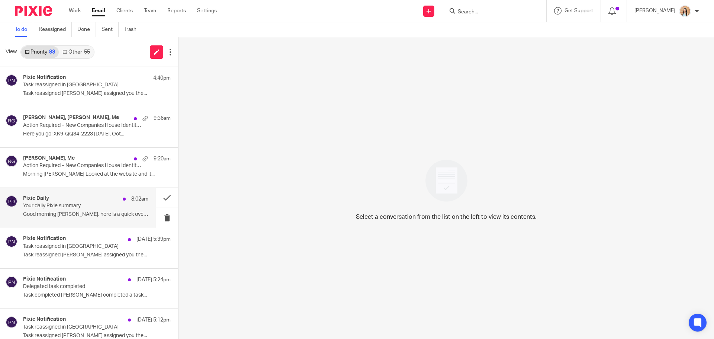
click at [119, 197] on div "8:02am" at bounding box center [133, 198] width 29 height 7
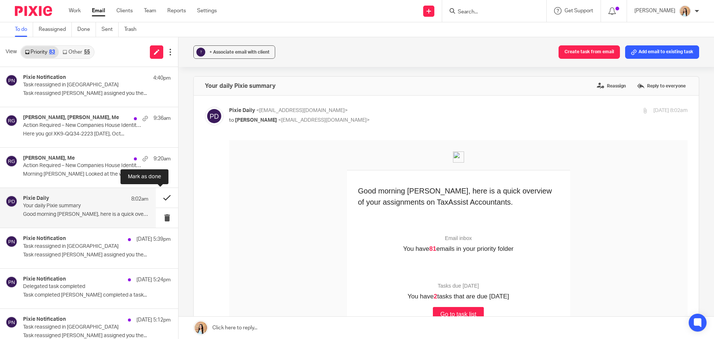
click at [161, 197] on button at bounding box center [167, 198] width 22 height 20
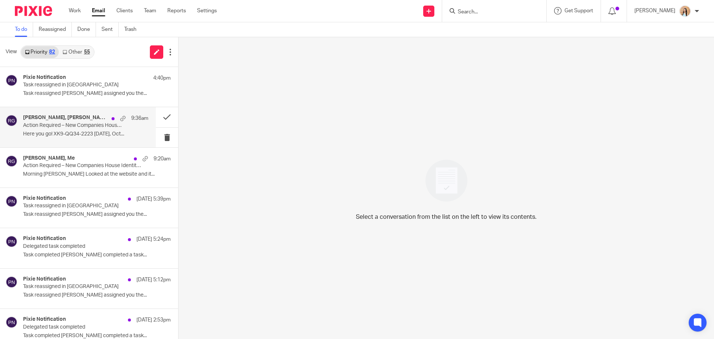
click at [70, 138] on div "Laura Scanlon, Vitoria Silva, Me 9:36am Action Required – New Companies House I…" at bounding box center [85, 127] width 125 height 25
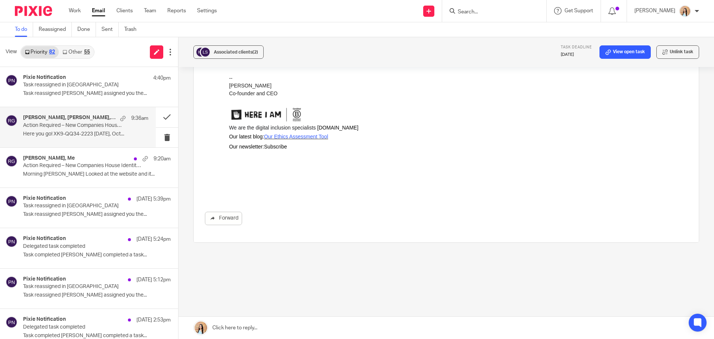
scroll to position [149, 0]
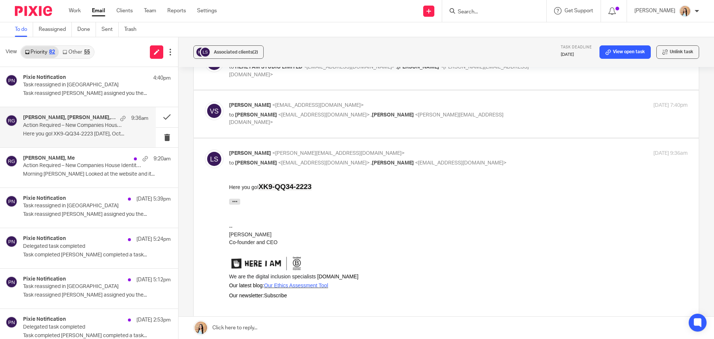
click at [344, 135] on label at bounding box center [446, 113] width 505 height 47
click at [205, 102] on input "checkbox" at bounding box center [205, 101] width 0 height 0
checkbox input "true"
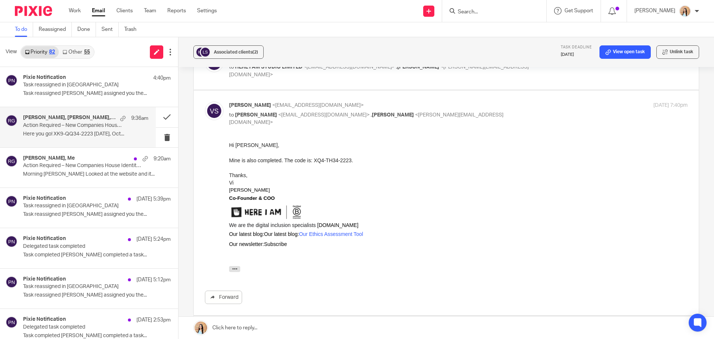
scroll to position [0, 0]
drag, startPoint x: 349, startPoint y: 159, endPoint x: 312, endPoint y: 163, distance: 36.6
click at [312, 163] on div "Mine is also completed. The code is: XQ4-TH34-2223." at bounding box center [458, 159] width 459 height 7
copy div "XQ4-TH34-2223"
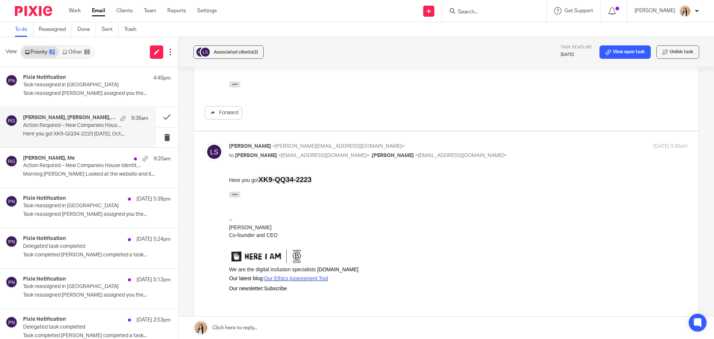
scroll to position [335, 0]
drag, startPoint x: 314, startPoint y: 178, endPoint x: 260, endPoint y: 180, distance: 53.2
click at [260, 180] on div "Here you go! XK9-QQ34-2223" at bounding box center [458, 178] width 459 height 8
copy strong "XK9-QQ34-2223"
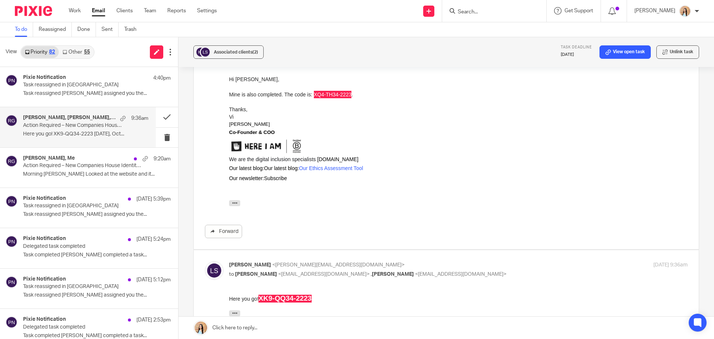
scroll to position [186, 0]
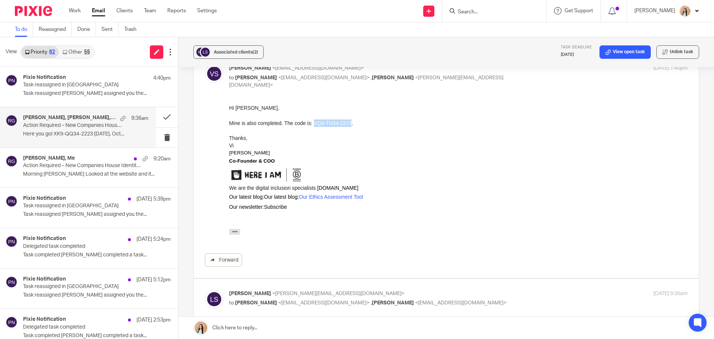
copy strong "XK9-QQ34-2223"
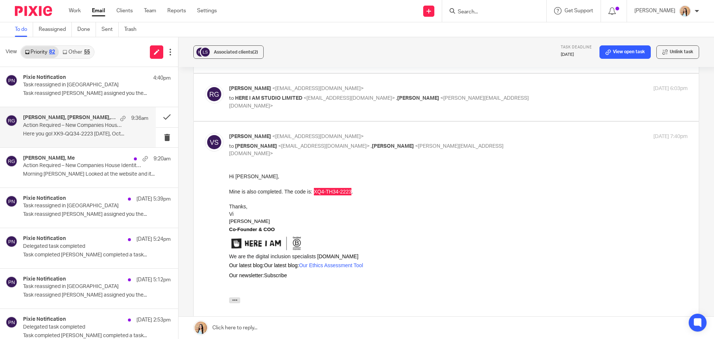
scroll to position [112, 0]
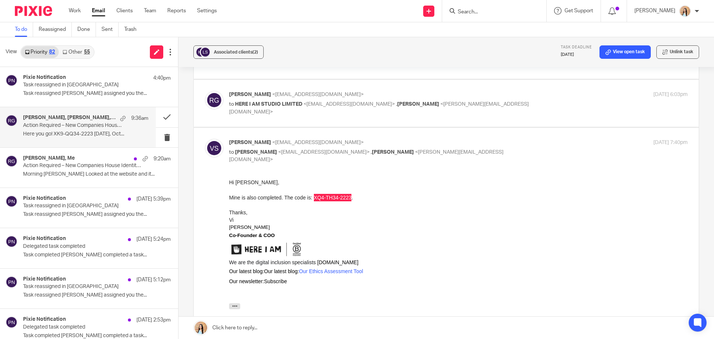
click at [265, 326] on link at bounding box center [447, 328] width 536 height 22
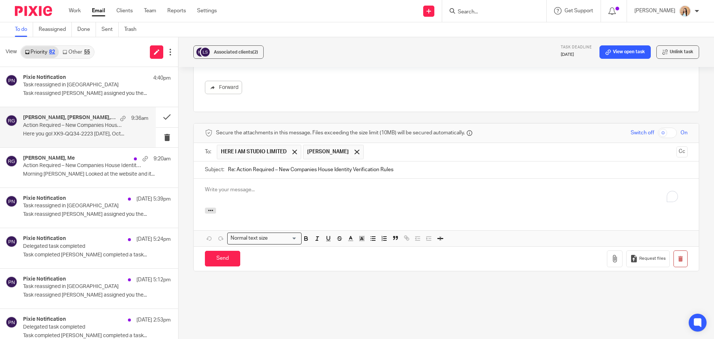
scroll to position [0, 0]
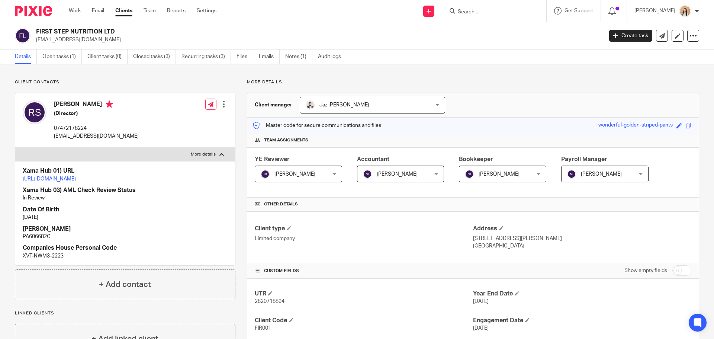
scroll to position [74, 0]
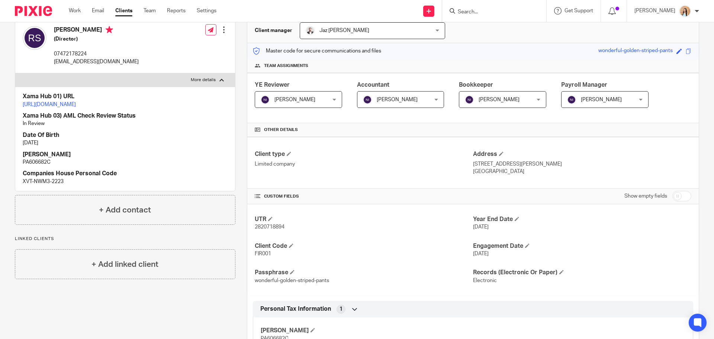
click at [499, 10] on input "Search" at bounding box center [490, 12] width 67 height 7
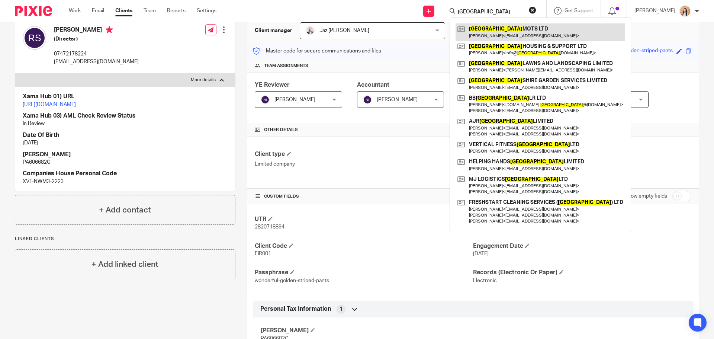
type input "leicester"
click at [519, 27] on link at bounding box center [541, 31] width 170 height 17
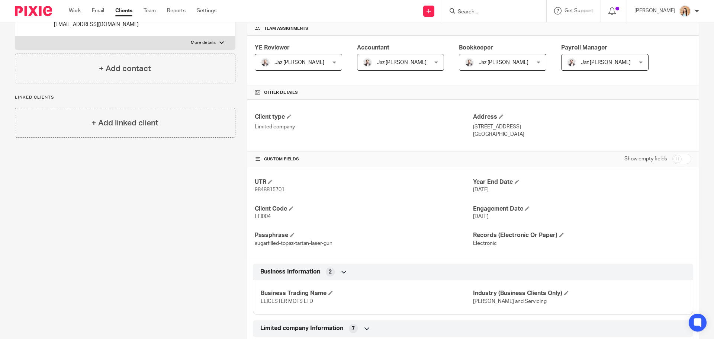
scroll to position [260, 0]
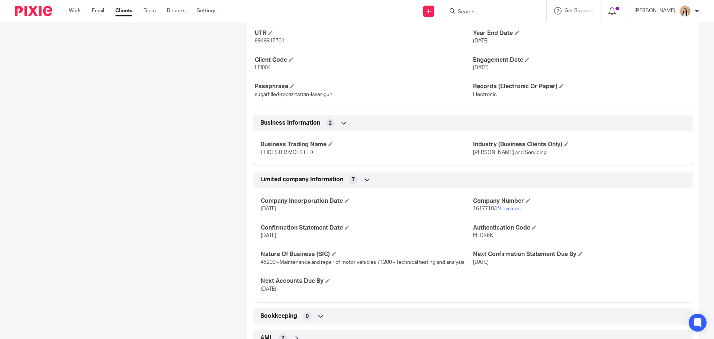
click at [500, 10] on input "Search" at bounding box center [490, 12] width 67 height 7
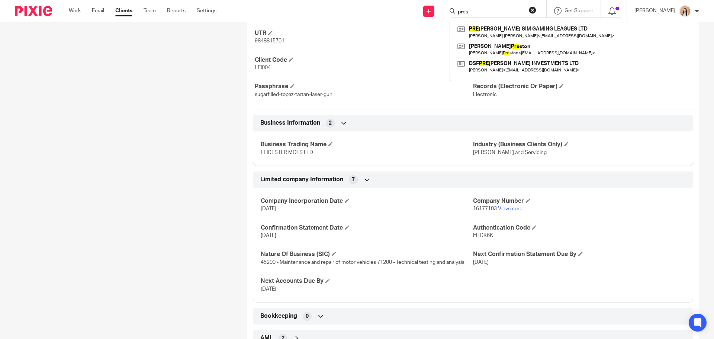
type input "presh"
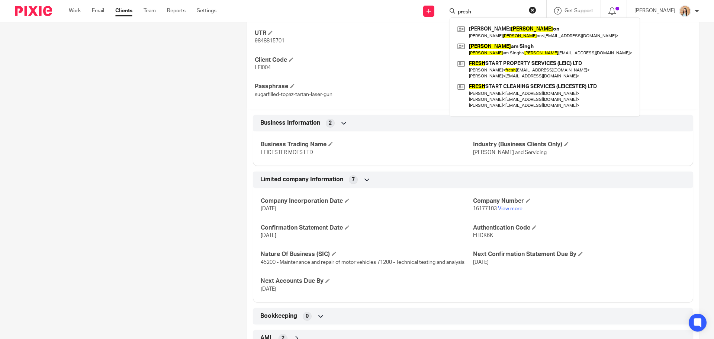
drag, startPoint x: 502, startPoint y: 10, endPoint x: 441, endPoint y: 15, distance: 61.2
click at [441, 15] on div "Send new email Create task Add client Request signature presh [PERSON_NAME] on …" at bounding box center [471, 11] width 486 height 22
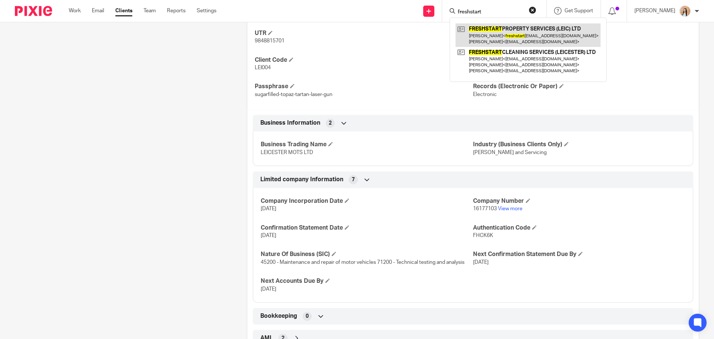
type input "freshstart"
click at [512, 33] on link at bounding box center [528, 34] width 145 height 23
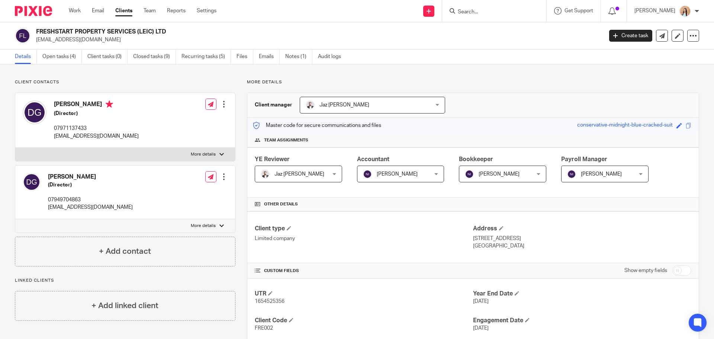
click at [494, 6] on div at bounding box center [494, 11] width 104 height 22
click at [494, 8] on form at bounding box center [496, 10] width 79 height 9
click at [492, 12] on input "Search" at bounding box center [490, 12] width 67 height 7
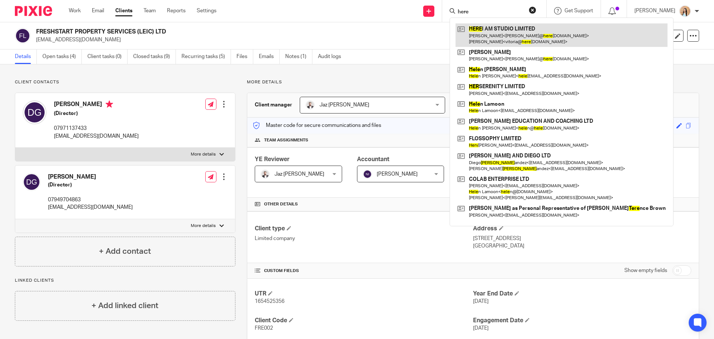
type input "here"
click at [511, 29] on link at bounding box center [562, 34] width 212 height 23
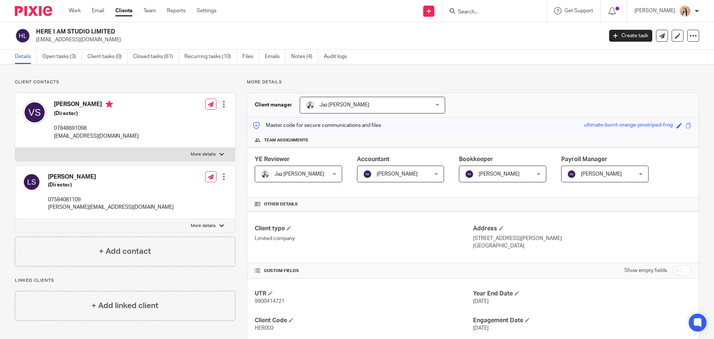
click at [223, 101] on div at bounding box center [223, 103] width 7 height 7
click at [190, 121] on link "Edit contact" at bounding box center [188, 120] width 71 height 11
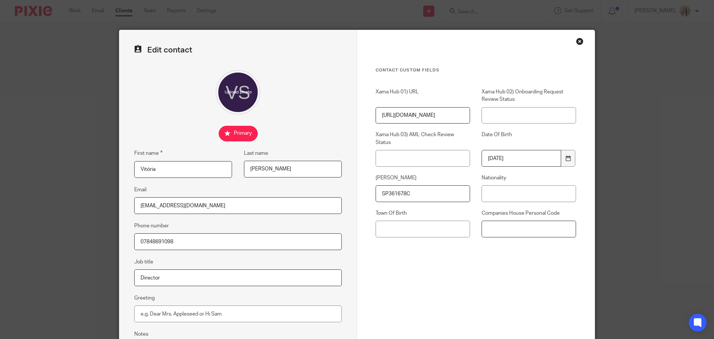
click at [526, 232] on input "Companies House Personal Code" at bounding box center [529, 229] width 94 height 17
click at [493, 227] on input "Companies House Personal Code" at bounding box center [529, 229] width 94 height 17
paste input "XQ4-TH34-2223"
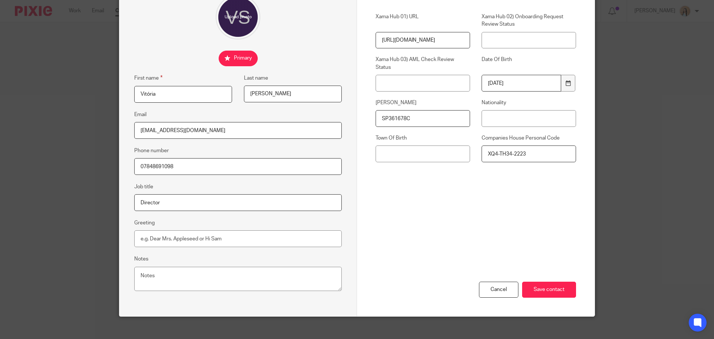
scroll to position [83, 0]
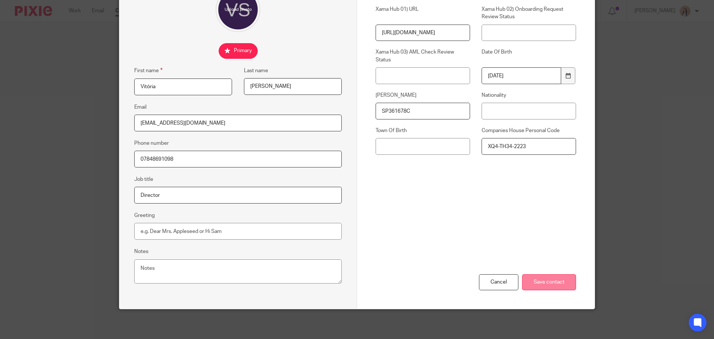
type input "XQ4-TH34-2223"
click at [535, 277] on input "Save contact" at bounding box center [549, 282] width 54 height 16
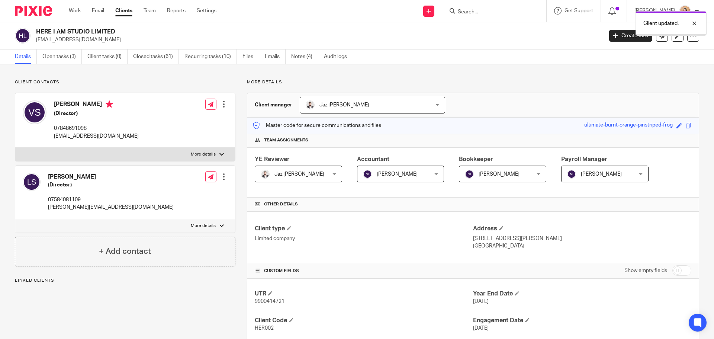
click at [220, 176] on div at bounding box center [223, 176] width 7 height 7
drag, startPoint x: 178, startPoint y: 191, endPoint x: 174, endPoint y: 190, distance: 3.8
click at [178, 191] on link "Edit contact" at bounding box center [188, 193] width 71 height 11
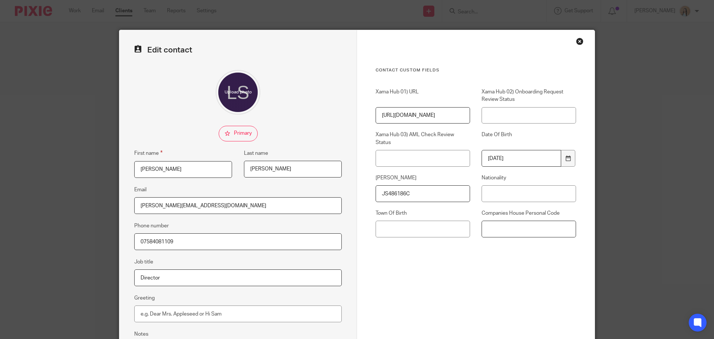
paste input "XK9-QQ34-2223"
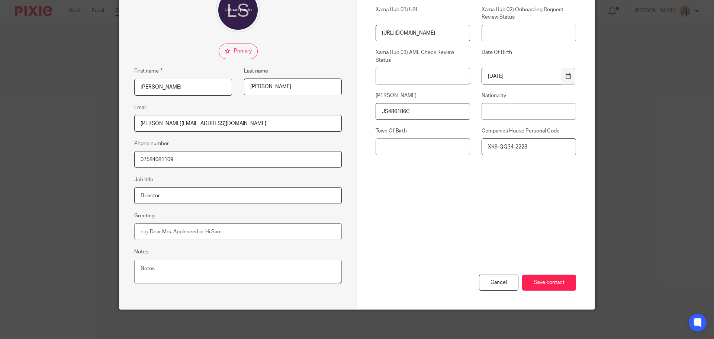
scroll to position [83, 0]
type input "XK9-QQ34-2223"
click at [546, 279] on input "Save contact" at bounding box center [549, 282] width 54 height 16
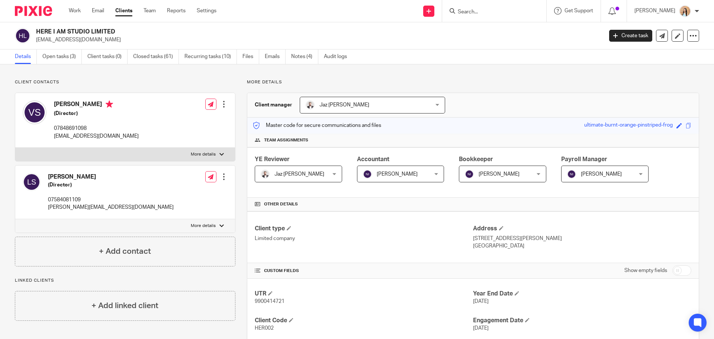
click at [57, 49] on main "HERE I AM STUDIO LIMITED [EMAIL_ADDRESS][DOMAIN_NAME] Create task Update from C…" at bounding box center [357, 169] width 714 height 339
click at [59, 57] on link "Open tasks (3)" at bounding box center [61, 56] width 39 height 15
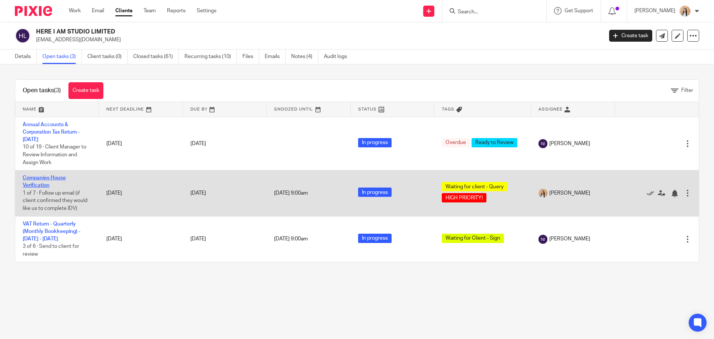
click at [44, 183] on link "Companies House Verification" at bounding box center [44, 181] width 43 height 13
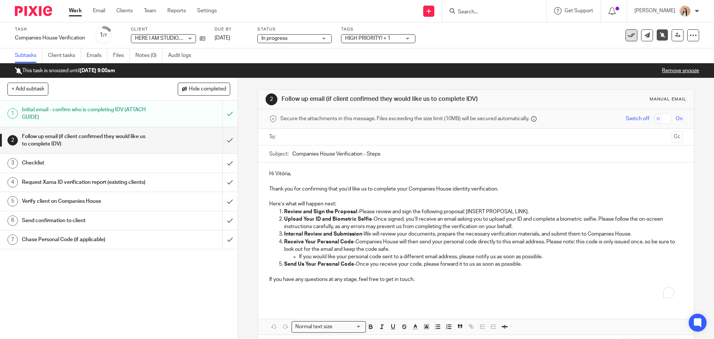
click at [628, 35] on icon at bounding box center [631, 35] width 7 height 7
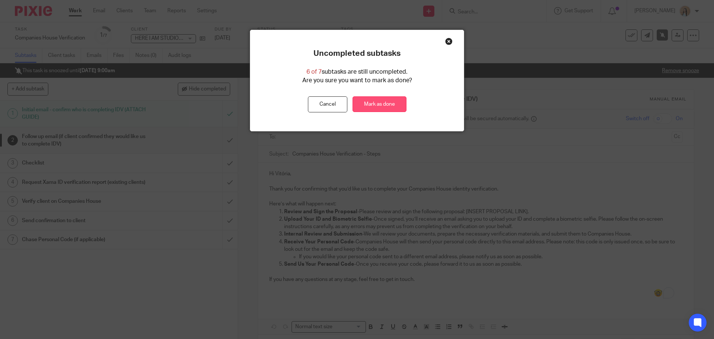
click at [375, 105] on link "Mark as done" at bounding box center [380, 104] width 54 height 16
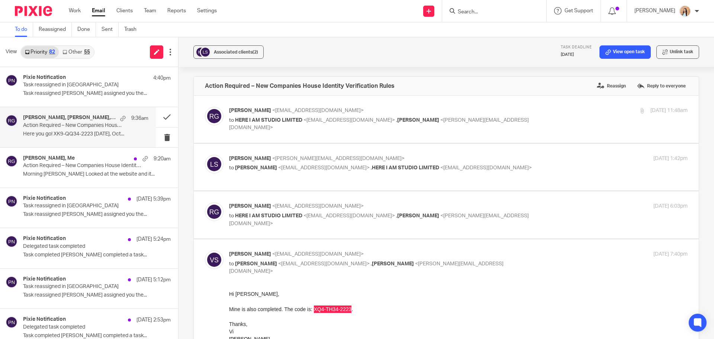
scroll to position [606, 0]
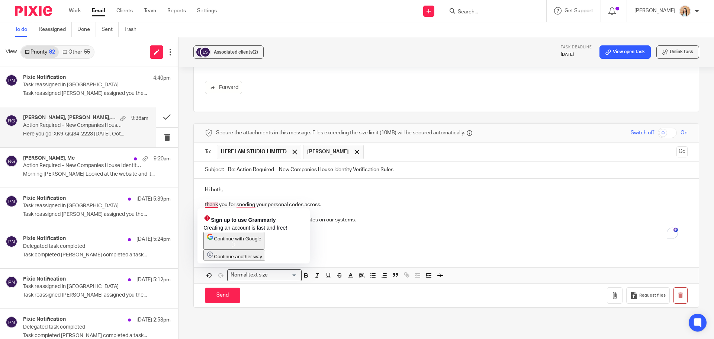
click at [205, 203] on p "thank you for sneding your personal codes across." at bounding box center [446, 204] width 483 height 7
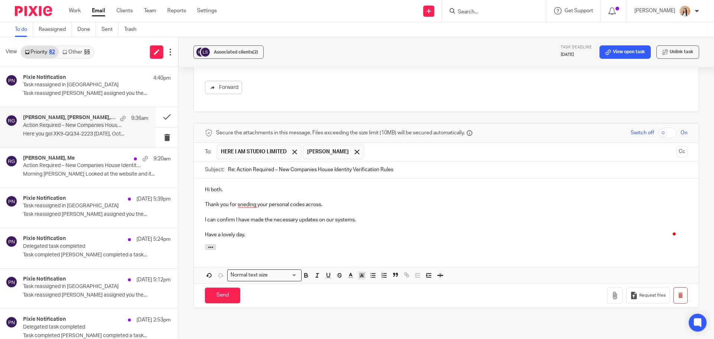
click at [252, 205] on p "Thank you for sneding your personal codes across." at bounding box center [446, 204] width 483 height 7
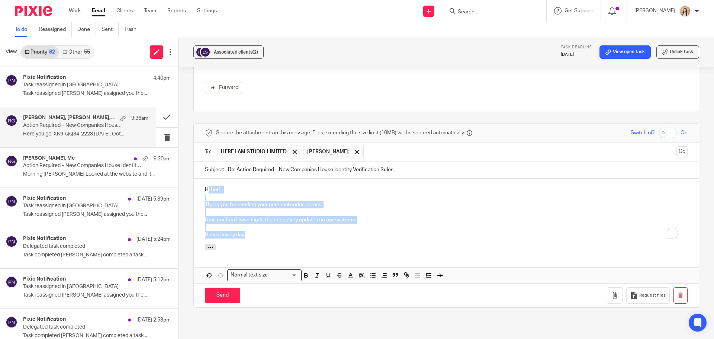
drag, startPoint x: 266, startPoint y: 235, endPoint x: 207, endPoint y: 184, distance: 78.1
click at [207, 184] on div "Hi both, Thank you for sending your personal codes across. I can confirm I have…" at bounding box center [446, 212] width 505 height 66
click at [275, 232] on p "Have a lovely day." at bounding box center [446, 234] width 483 height 7
drag, startPoint x: 252, startPoint y: 237, endPoint x: 179, endPoint y: 186, distance: 89.2
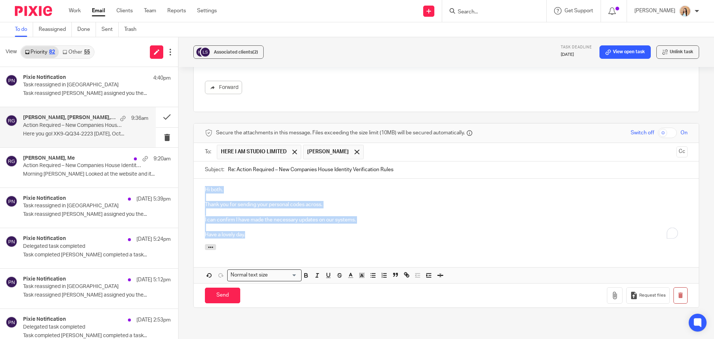
click at [179, 186] on div "Associated clients (2) Task deadline 20 Oct 2025 View open task Unlink task Act…" at bounding box center [447, 188] width 536 height 302
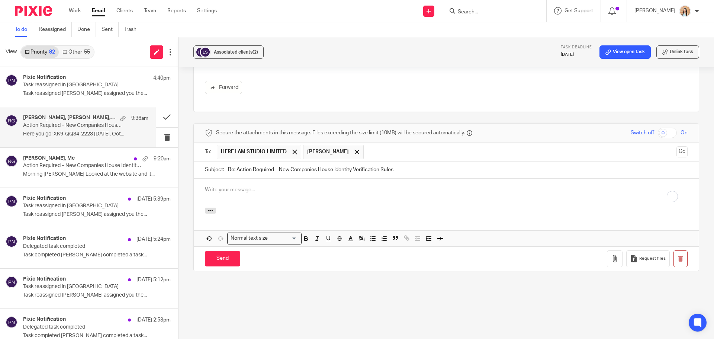
drag, startPoint x: 252, startPoint y: 209, endPoint x: 229, endPoint y: 195, distance: 26.2
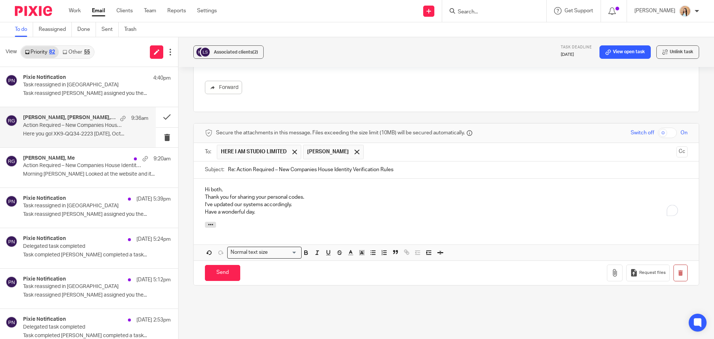
click at [235, 187] on p "Hi both," at bounding box center [446, 189] width 483 height 7
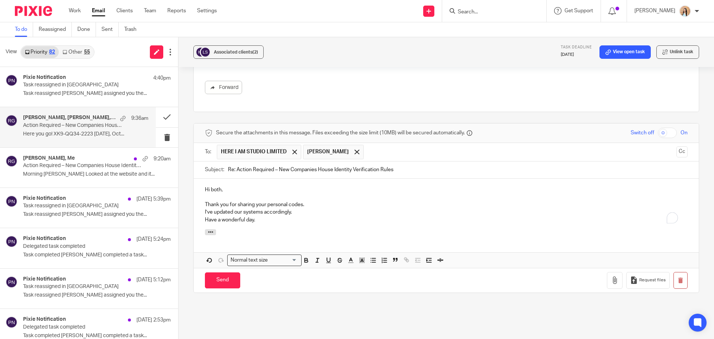
click at [312, 202] on p "Thank you for sharing your personal codes. I’ve updated our systems accordingly." at bounding box center [446, 208] width 483 height 15
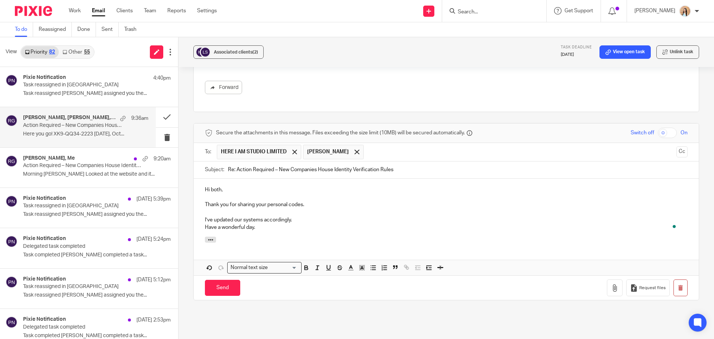
click at [301, 221] on p "I’ve updated our systems accordingly." at bounding box center [446, 215] width 483 height 15
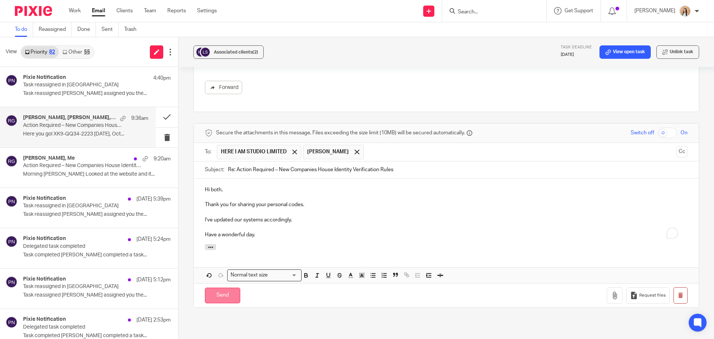
click at [227, 294] on input "Send" at bounding box center [222, 296] width 35 height 16
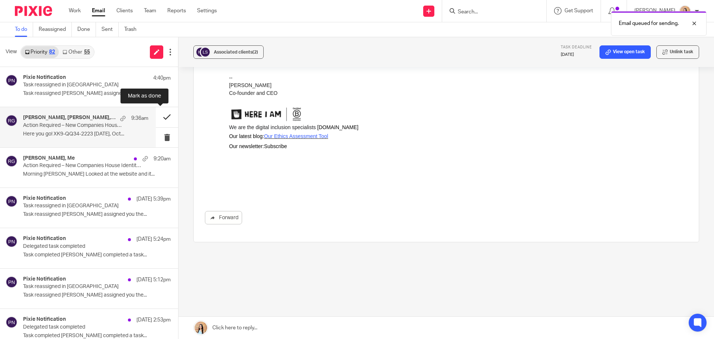
click at [163, 118] on button at bounding box center [167, 117] width 22 height 20
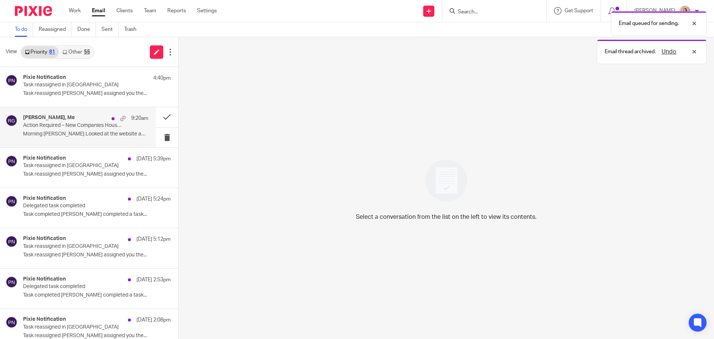
click at [68, 127] on p "Action Required – New Companies House Identity Verification Rules" at bounding box center [73, 125] width 100 height 6
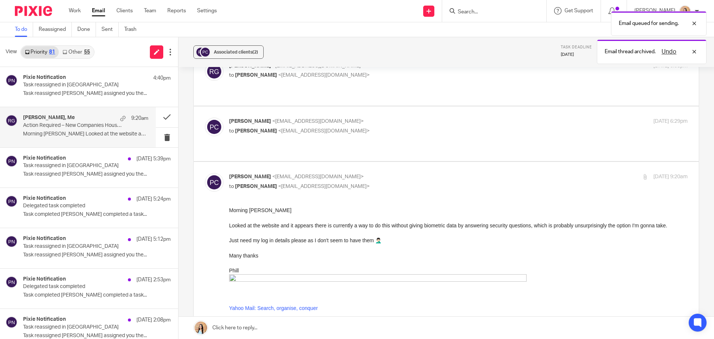
scroll to position [146, 0]
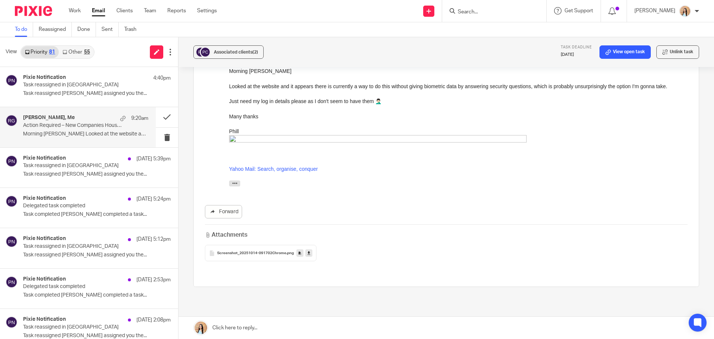
click at [229, 323] on link at bounding box center [447, 328] width 536 height 22
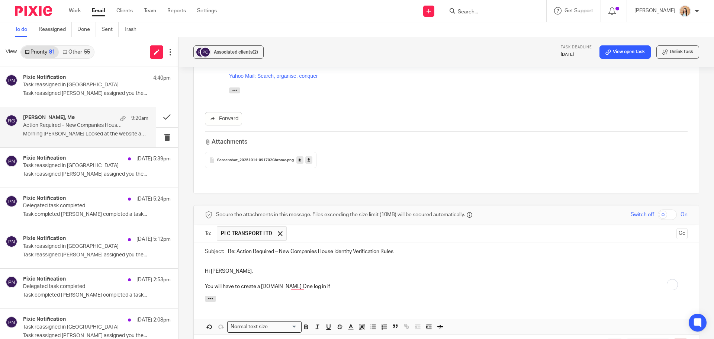
scroll to position [460, 0]
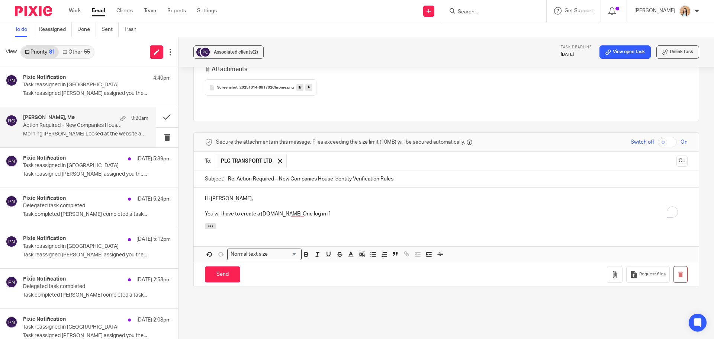
click at [327, 210] on p "You will have to create a GOv.UK One log in if" at bounding box center [446, 213] width 483 height 7
click at [322, 210] on p "You will have to create a GOv.UK One log in if" at bounding box center [446, 213] width 483 height 7
drag, startPoint x: 270, startPoint y: 170, endPoint x: 294, endPoint y: 192, distance: 33.2
click at [270, 210] on p "You will have to create a GOv.UK One log in if" at bounding box center [446, 213] width 483 height 7
click at [361, 187] on div "Hi Phillip, You will have to create a GOV.UK One log in if" at bounding box center [446, 205] width 505 height 36
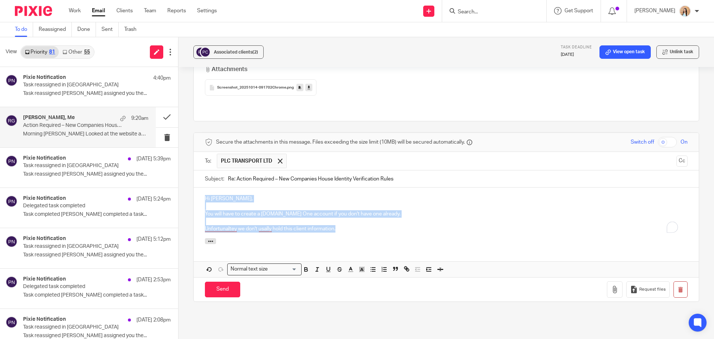
drag, startPoint x: 346, startPoint y: 191, endPoint x: 192, endPoint y: 158, distance: 157.2
click at [194, 187] on div "Hi Phillip, You will have to create a GOV.UK One account if you don't have one …" at bounding box center [446, 212] width 505 height 51
copy div "Hi Phillip, You will have to create a GOV.UK One account if you don't have one …"
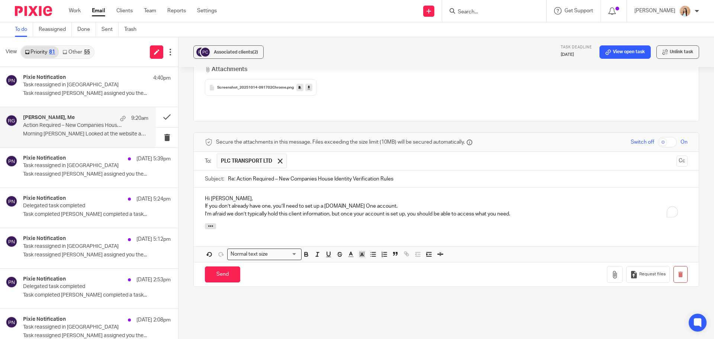
click at [234, 195] on p "Hi Phillip," at bounding box center [446, 198] width 483 height 7
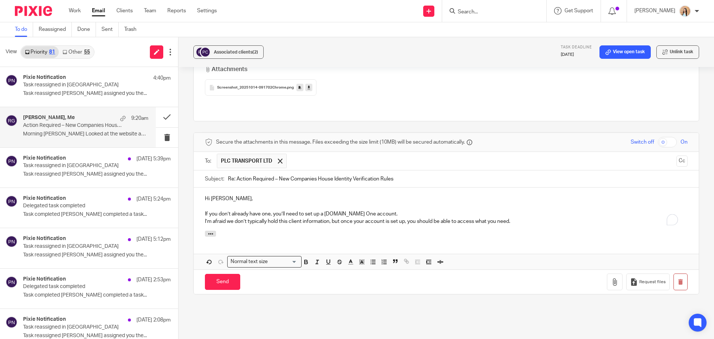
click at [386, 210] on p "If you don’t already have one, you’ll need to set up a GOV.UK One account." at bounding box center [446, 213] width 483 height 7
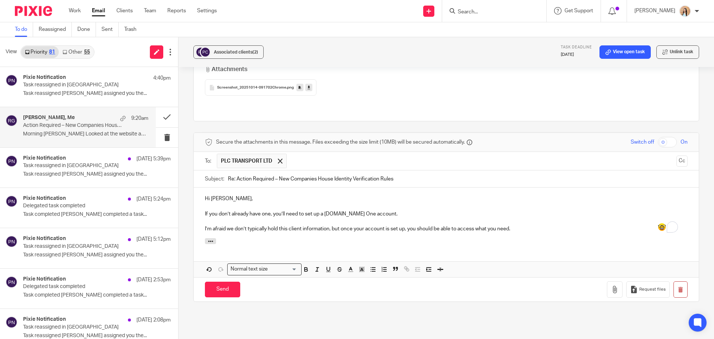
click at [502, 225] on p "I’m afraid we don’t typically hold this client information, but once your accou…" at bounding box center [446, 228] width 483 height 7
click at [408, 238] on div at bounding box center [446, 242] width 505 height 8
click at [225, 282] on input "Send" at bounding box center [222, 290] width 35 height 16
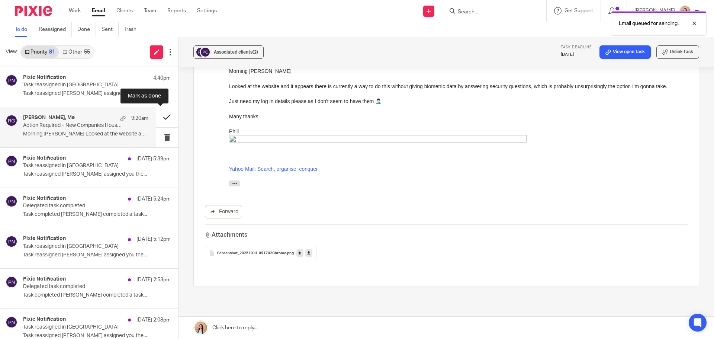
click at [156, 117] on button at bounding box center [167, 117] width 22 height 20
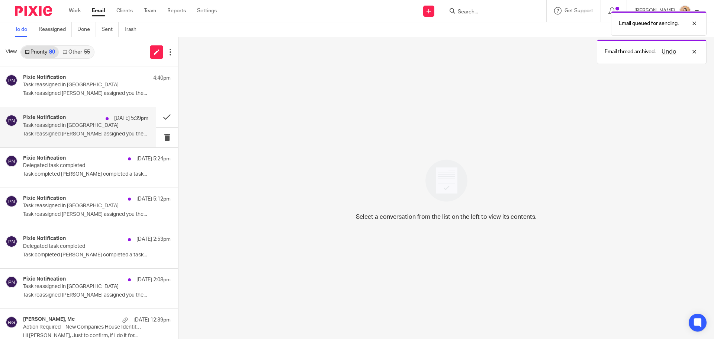
click at [83, 130] on div "Pixie Notification 13 Oct 5:39pm Task reassigned in Pixie Task reassigned Mason…" at bounding box center [85, 127] width 125 height 25
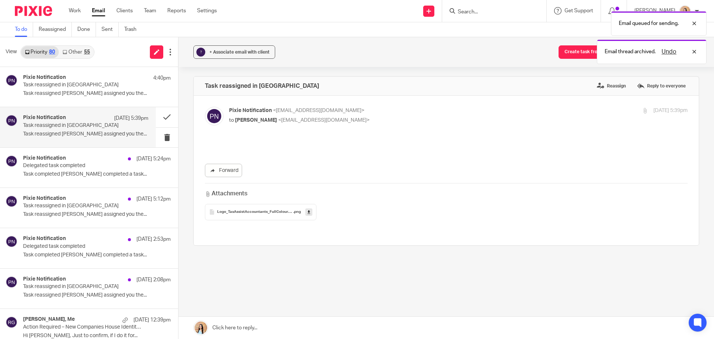
scroll to position [0, 0]
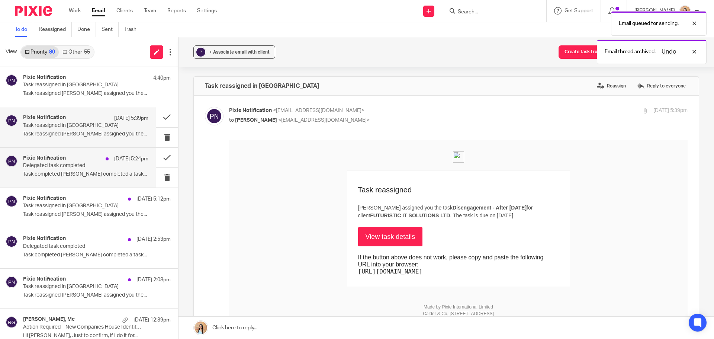
click at [55, 161] on h4 "Pixie Notification" at bounding box center [44, 158] width 43 height 6
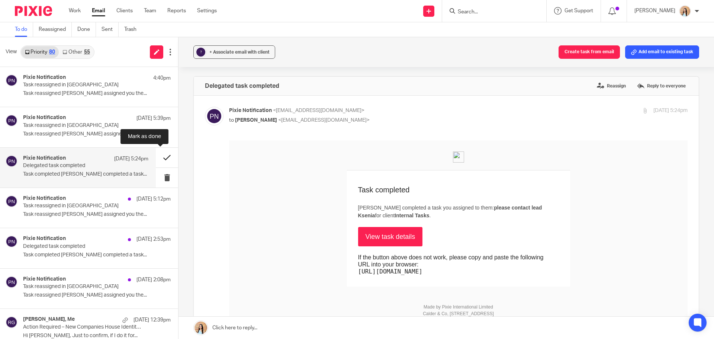
click at [158, 156] on button at bounding box center [167, 158] width 22 height 20
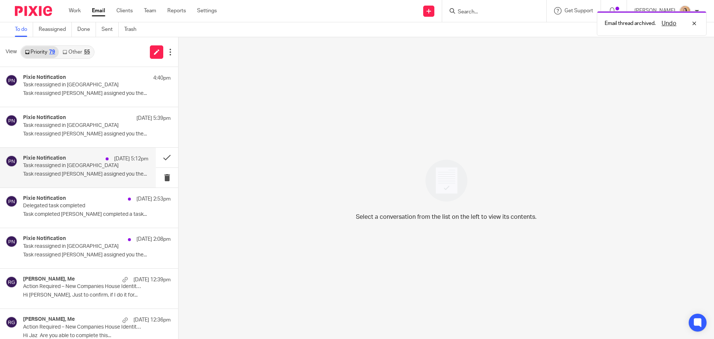
click at [102, 162] on div "13 Oct 5:12pm" at bounding box center [125, 158] width 46 height 7
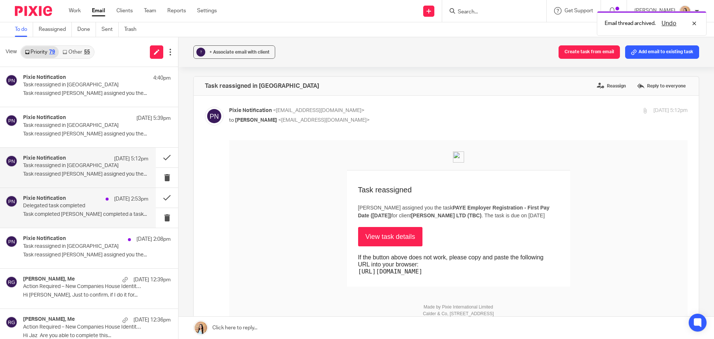
click at [67, 202] on div "Pixie Notification 13 Oct 2:53pm" at bounding box center [85, 198] width 125 height 7
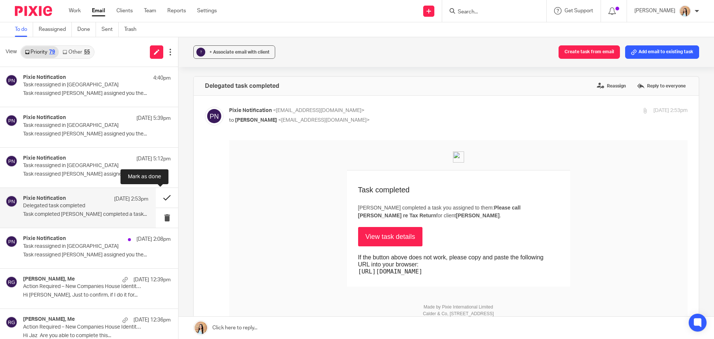
click at [160, 195] on button at bounding box center [167, 198] width 22 height 20
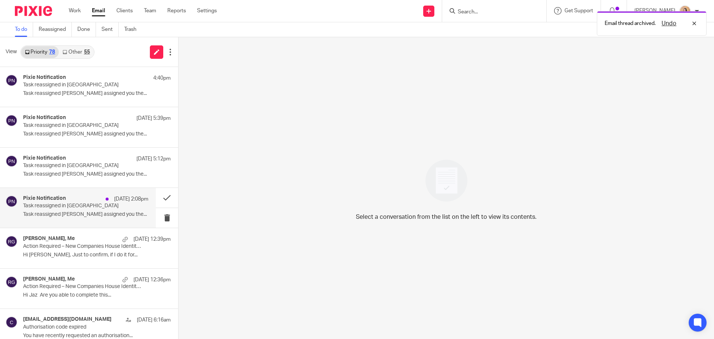
click at [45, 208] on p "Task reassigned in Pixie" at bounding box center [73, 206] width 100 height 6
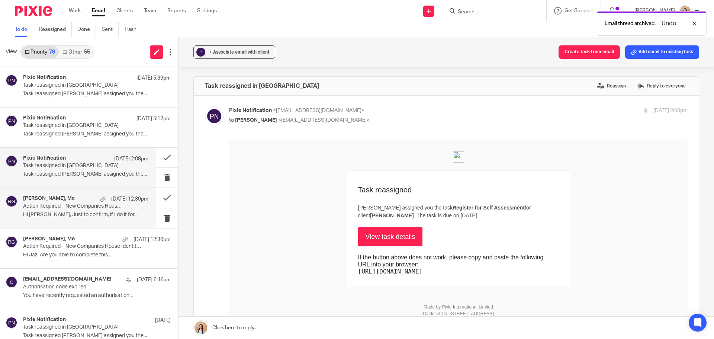
scroll to position [37, 0]
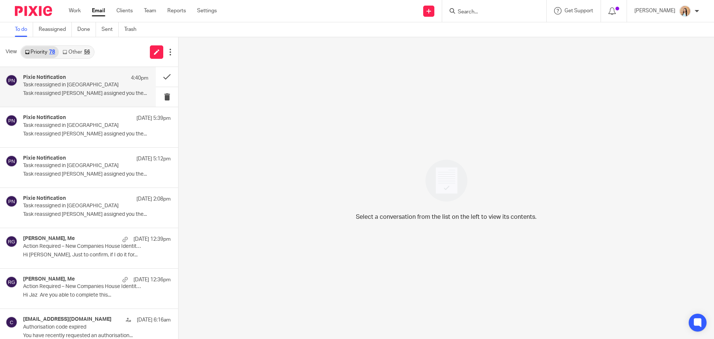
click at [96, 96] on p "Task reassigned [PERSON_NAME] assigned you the..." at bounding box center [85, 93] width 125 height 6
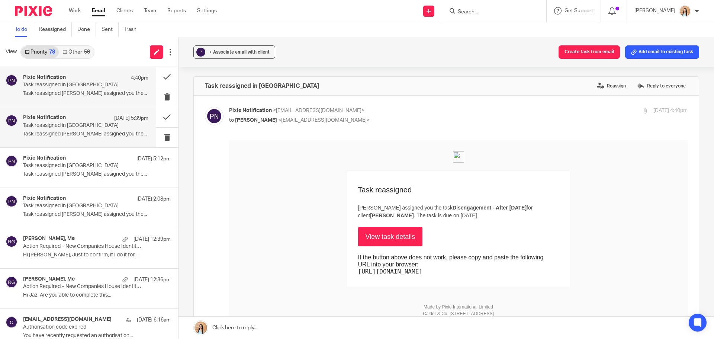
click at [72, 123] on p "Task reassigned in [GEOGRAPHIC_DATA]" at bounding box center [73, 125] width 100 height 6
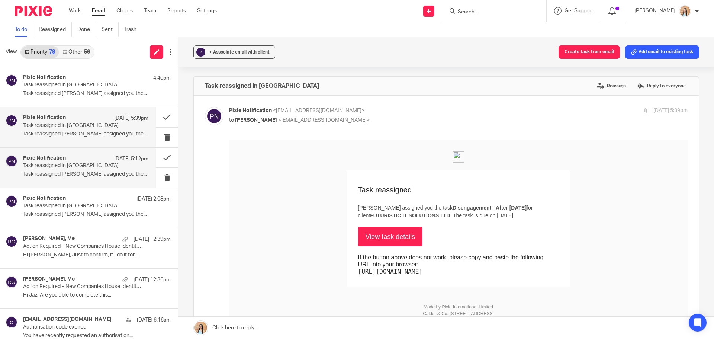
click at [67, 173] on p "Task reassigned [PERSON_NAME] assigned you the..." at bounding box center [85, 174] width 125 height 6
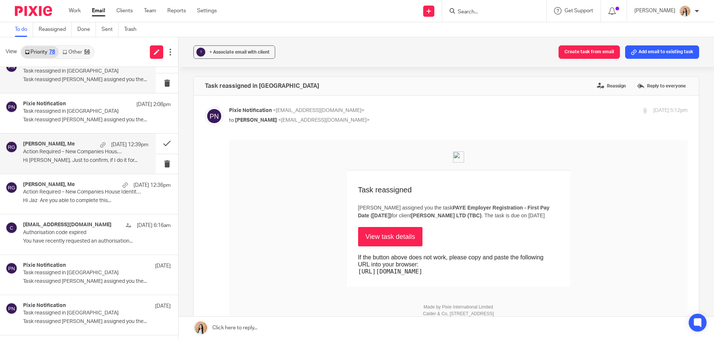
scroll to position [112, 0]
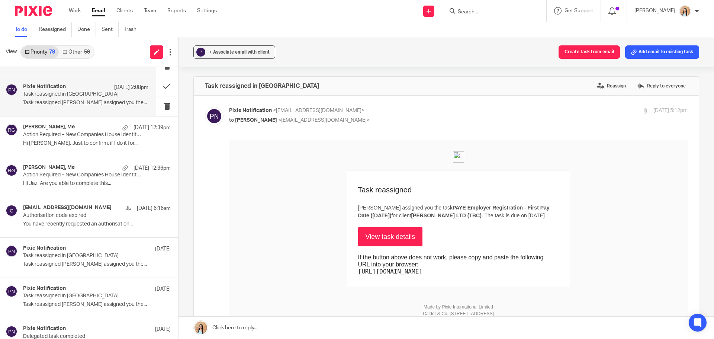
click at [64, 106] on p "Task reassigned [PERSON_NAME] assigned you the..." at bounding box center [85, 103] width 125 height 6
click at [513, 9] on input "Search" at bounding box center [490, 12] width 67 height 7
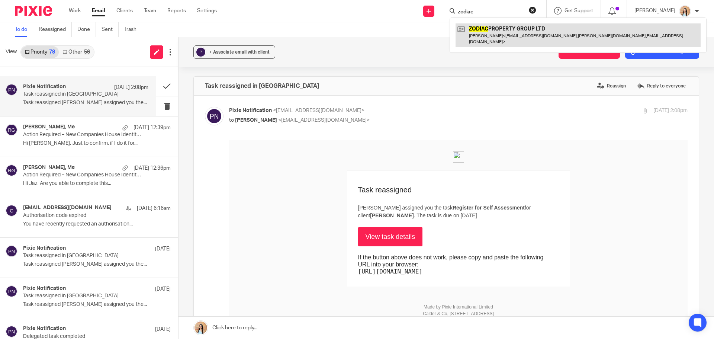
type input "zodiac"
click at [535, 38] on link at bounding box center [578, 34] width 245 height 23
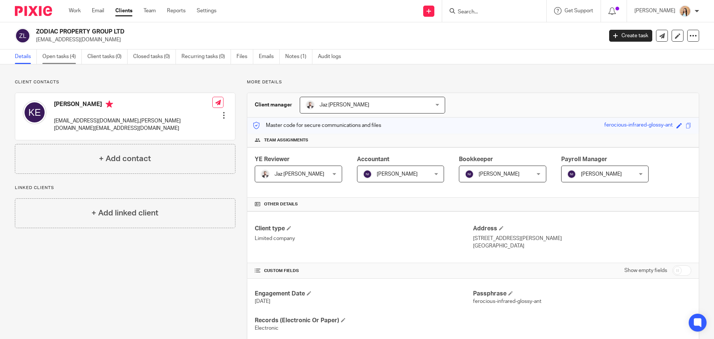
click at [58, 61] on link "Open tasks (4)" at bounding box center [61, 56] width 39 height 15
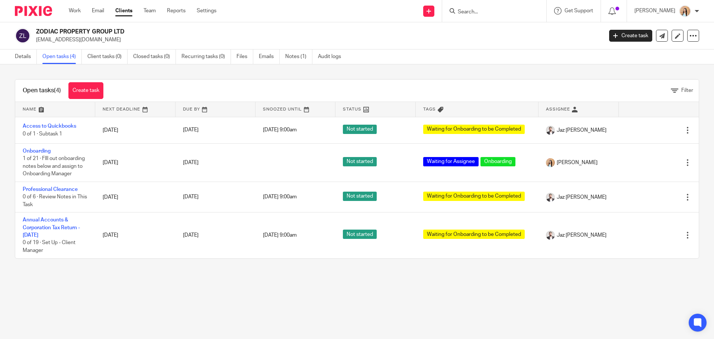
click at [104, 30] on h2 "ZODIAC PROPERTY GROUP LTD" at bounding box center [261, 32] width 450 height 8
copy div "ZODIAC PROPERTY GROUP LTD"
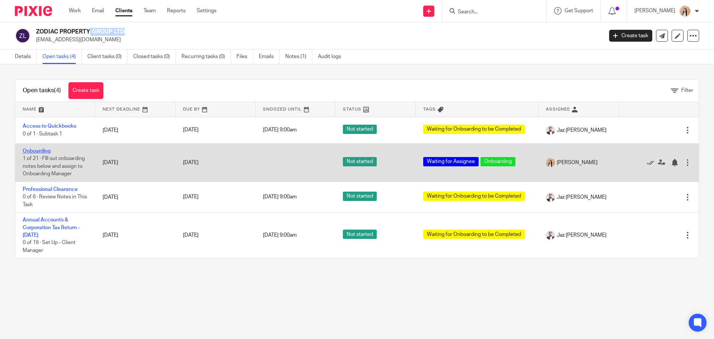
click at [48, 150] on link "Onboarding" at bounding box center [37, 150] width 28 height 5
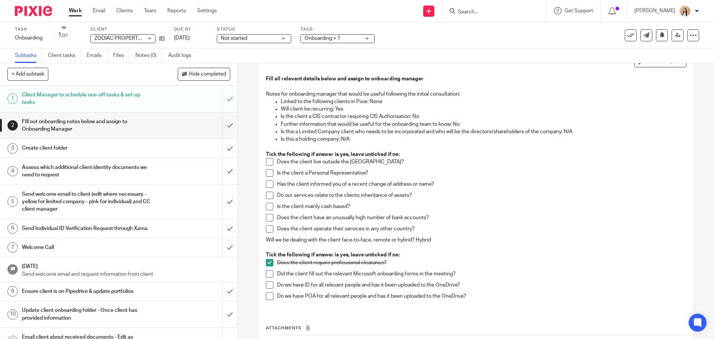
scroll to position [37, 0]
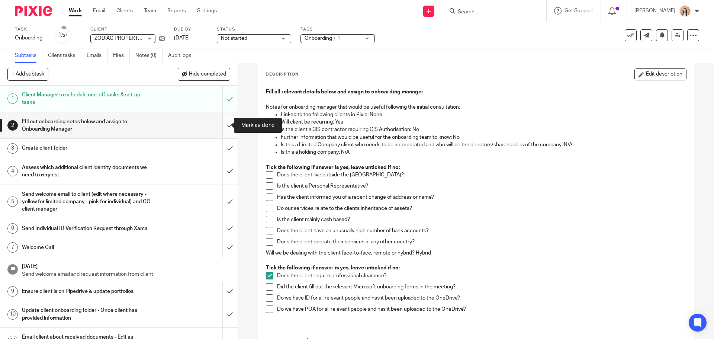
click at [220, 121] on input "submit" at bounding box center [119, 125] width 238 height 26
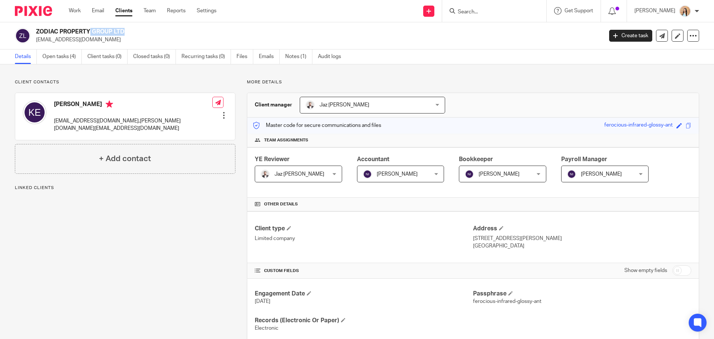
click at [93, 33] on h2 "ZODIAC PROPERTY GROUP LTD" at bounding box center [261, 32] width 450 height 8
click at [150, 156] on h4 "+ Add contact" at bounding box center [125, 159] width 52 height 12
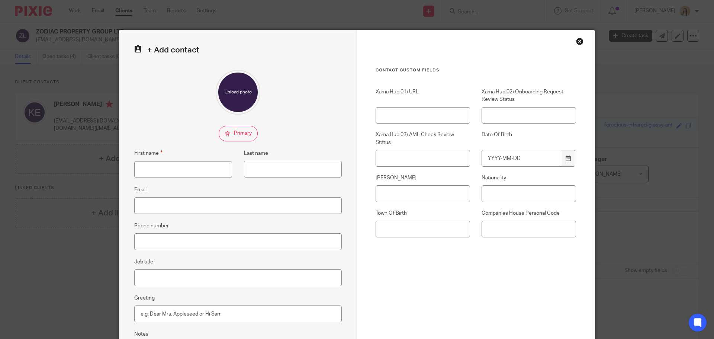
click at [577, 39] on div "Close this dialog window" at bounding box center [579, 41] width 7 height 7
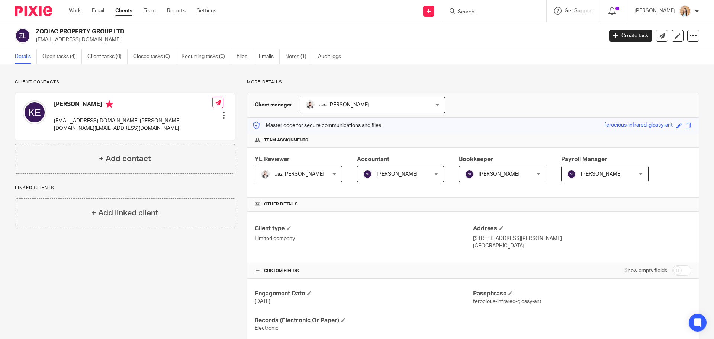
click at [222, 112] on div at bounding box center [223, 115] width 7 height 7
click at [179, 121] on link "Edit contact" at bounding box center [188, 120] width 71 height 11
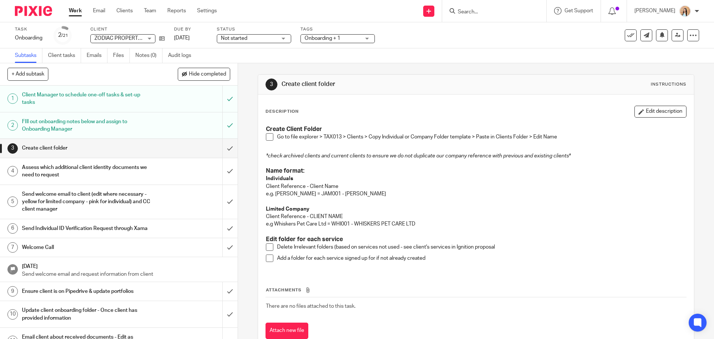
click at [269, 133] on span at bounding box center [269, 136] width 7 height 7
click at [267, 136] on span at bounding box center [269, 136] width 7 height 7
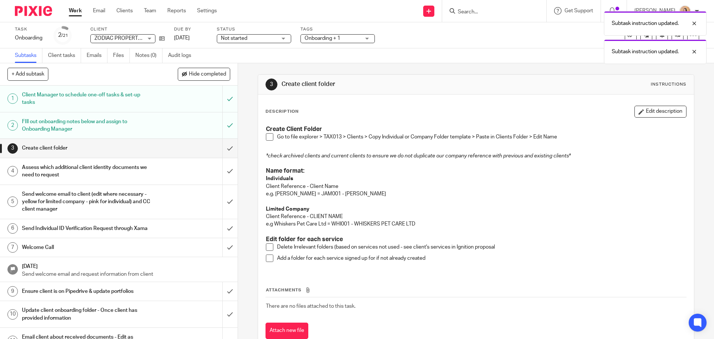
click at [268, 136] on span at bounding box center [269, 136] width 7 height 7
click at [271, 245] on span at bounding box center [269, 246] width 7 height 7
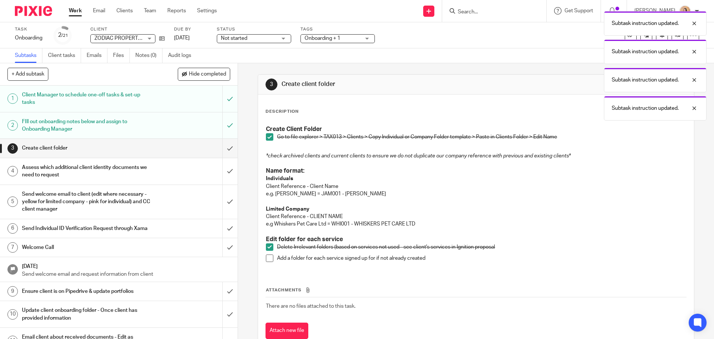
click at [266, 260] on span at bounding box center [269, 257] width 7 height 7
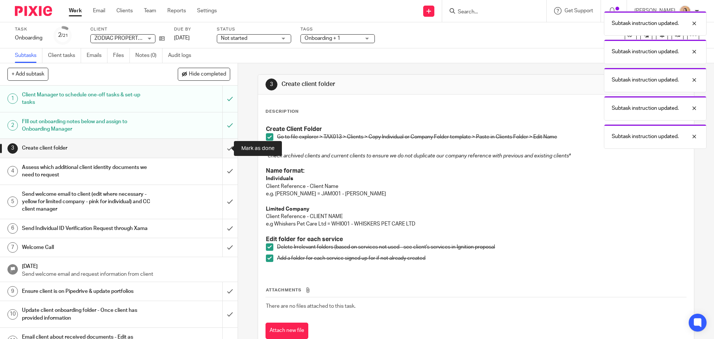
click at [221, 146] on input "submit" at bounding box center [119, 148] width 238 height 19
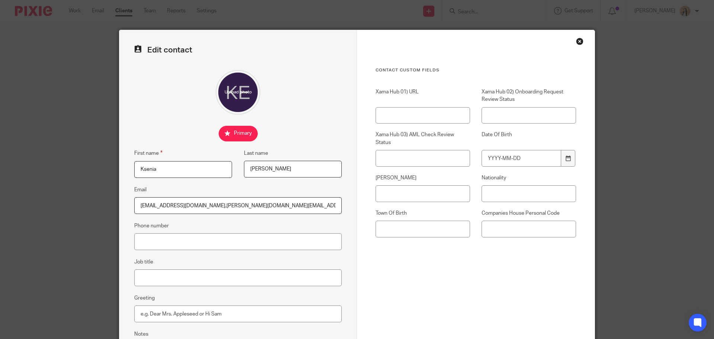
drag, startPoint x: 256, startPoint y: 205, endPoint x: 192, endPoint y: 206, distance: 64.0
click at [192, 206] on input "[EMAIL_ADDRESS][DOMAIN_NAME],[PERSON_NAME][DOMAIN_NAME][EMAIL_ADDRESS][DOMAIN_N…" at bounding box center [238, 205] width 208 height 17
type input "kseniami@yahoo.co.uk,"
click at [576, 41] on div "Close this dialog window" at bounding box center [579, 41] width 7 height 7
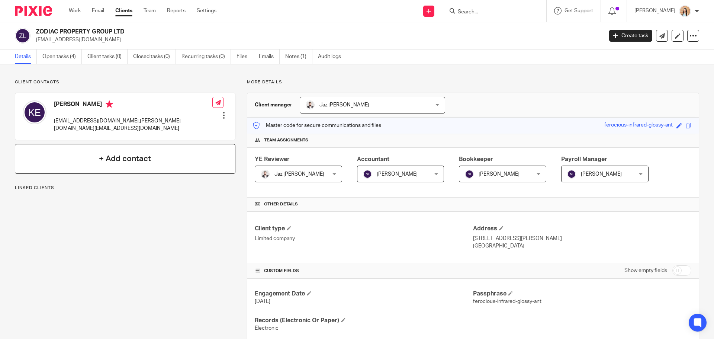
click at [167, 145] on div "+ Add contact" at bounding box center [125, 159] width 221 height 30
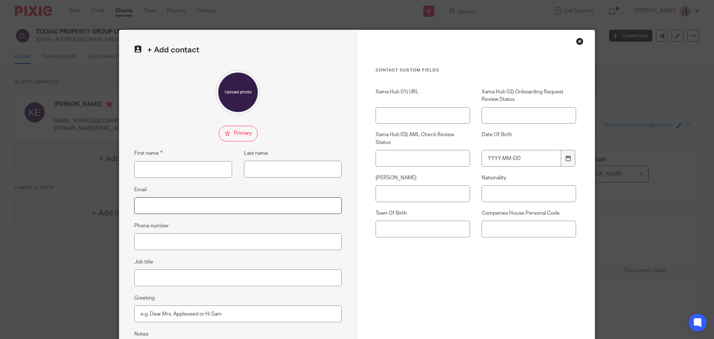
paste input "[PERSON_NAME][EMAIL_ADDRESS][DOMAIN_NAME]"
type input "[PERSON_NAME][EMAIL_ADDRESS][DOMAIN_NAME]"
click at [154, 176] on input "First name" at bounding box center [183, 169] width 98 height 17
click at [168, 170] on input "[PERSON_NAME]" at bounding box center [183, 169] width 98 height 17
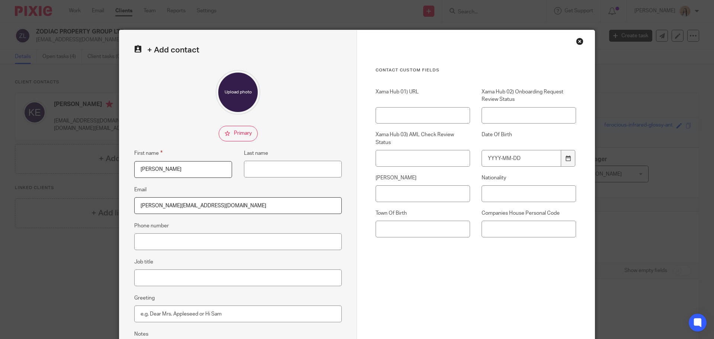
type input "Sebastian"
click at [274, 167] on input "Last name" at bounding box center [293, 169] width 98 height 17
paste input "Edwards"
type input "Edwards"
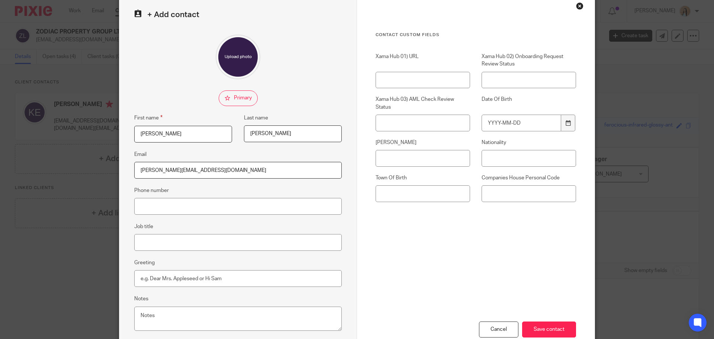
scroll to position [83, 0]
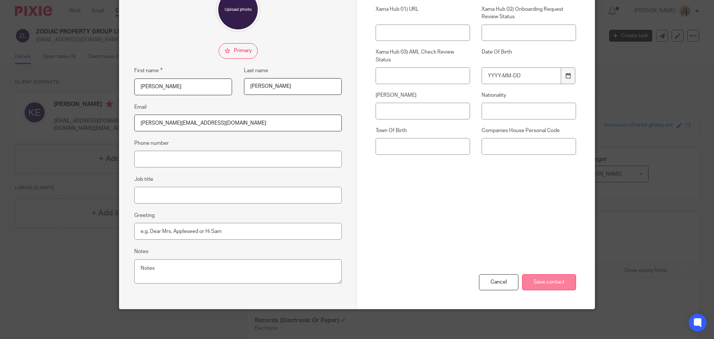
click at [549, 283] on input "Save contact" at bounding box center [549, 282] width 54 height 16
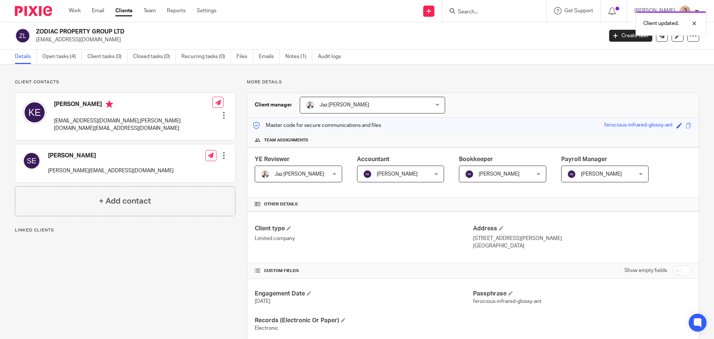
click at [224, 112] on div at bounding box center [223, 115] width 7 height 7
click at [186, 118] on link "Edit contact" at bounding box center [188, 120] width 71 height 11
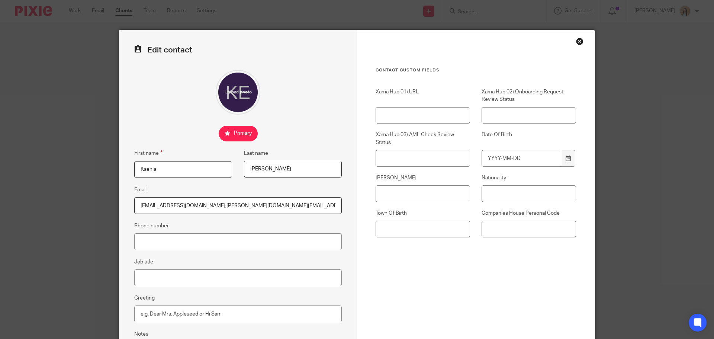
drag, startPoint x: 269, startPoint y: 200, endPoint x: 192, endPoint y: 206, distance: 77.6
click at [192, 206] on input "kseniami@yahoo.co.uk,edwards.sjs@gmail.com" at bounding box center [238, 205] width 208 height 17
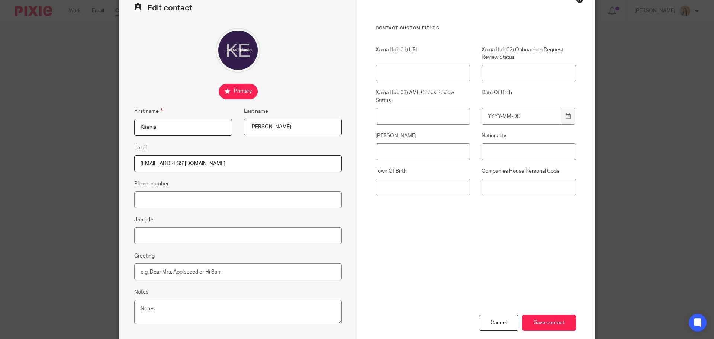
scroll to position [83, 0]
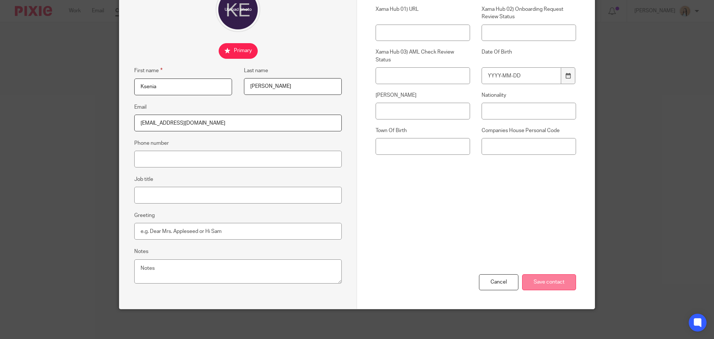
type input "[EMAIL_ADDRESS][DOMAIN_NAME]"
click at [551, 274] on input "Save contact" at bounding box center [549, 282] width 54 height 16
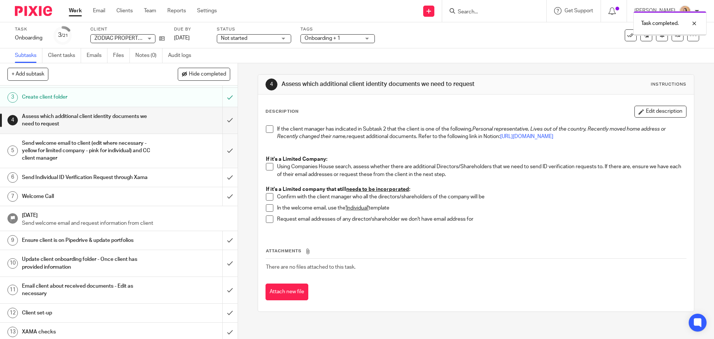
scroll to position [74, 0]
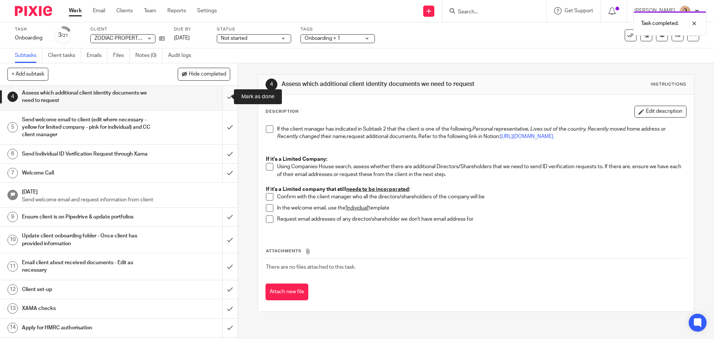
click at [225, 97] on input "submit" at bounding box center [119, 97] width 238 height 26
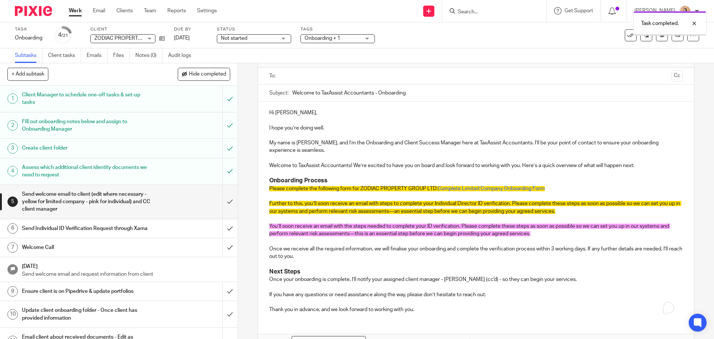
scroll to position [74, 0]
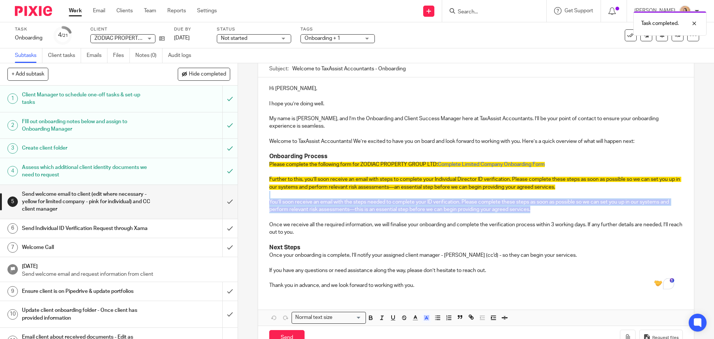
drag, startPoint x: 452, startPoint y: 209, endPoint x: 245, endPoint y: 195, distance: 207.3
click at [245, 195] on div "5 Send welcome email to client (edit where necessary - yellow for limited compa…" at bounding box center [476, 201] width 476 height 276
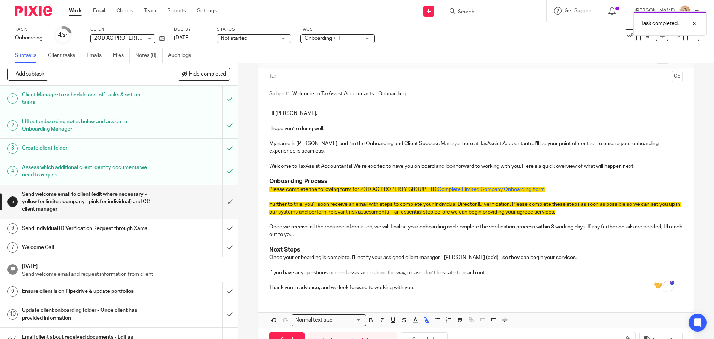
scroll to position [37, 0]
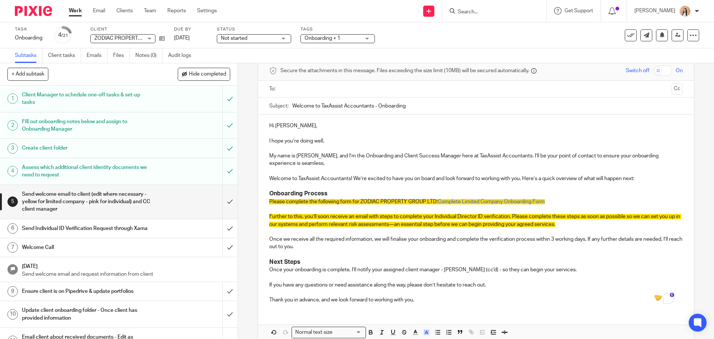
click at [316, 90] on input "text" at bounding box center [475, 89] width 385 height 9
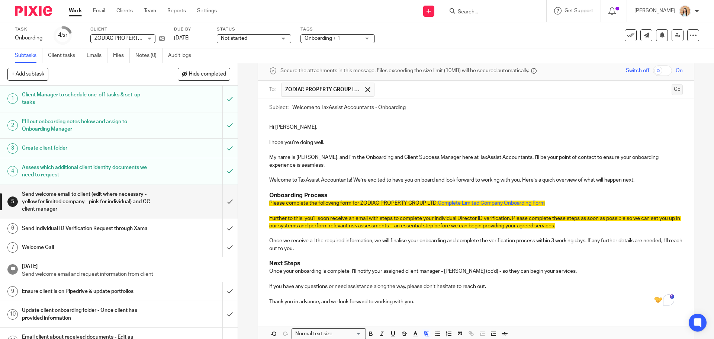
click at [672, 89] on button "Cc" at bounding box center [677, 89] width 11 height 11
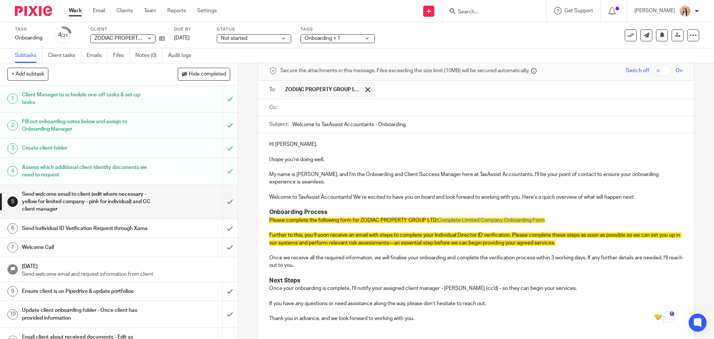
click at [314, 109] on input "text" at bounding box center [481, 107] width 396 height 9
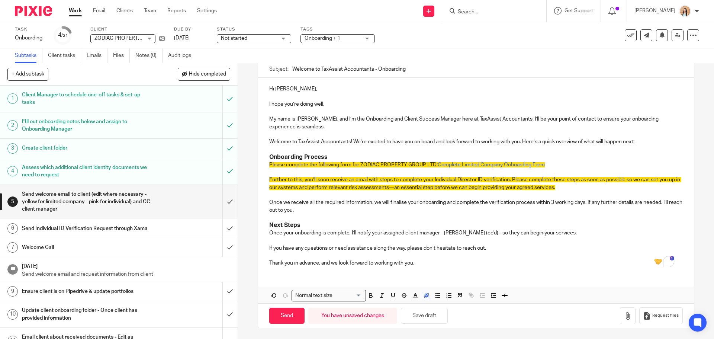
scroll to position [94, 0]
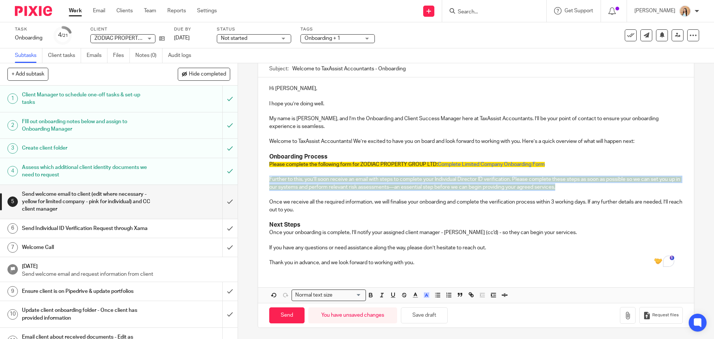
drag, startPoint x: 576, startPoint y: 187, endPoint x: 256, endPoint y: 181, distance: 320.7
click at [258, 181] on div "5 Send welcome email to client (edit where necessary - yellow for limited compa…" at bounding box center [476, 154] width 436 height 348
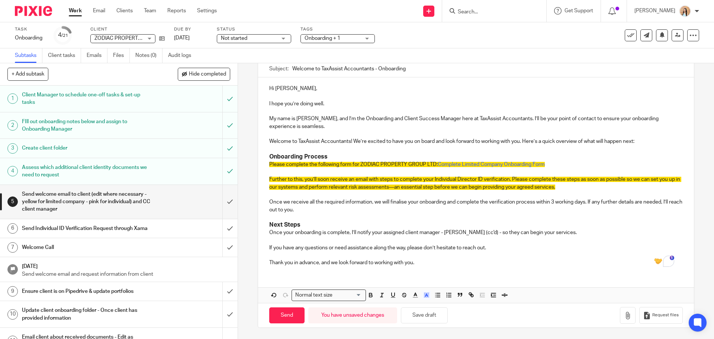
click at [337, 192] on p "To enrich screen reader interactions, please activate Accessibility in Grammarl…" at bounding box center [475, 194] width 413 height 7
click at [326, 180] on span "Further to this, you’ll soon receive an email with steps to complete your Indiv…" at bounding box center [475, 183] width 412 height 13
click at [291, 87] on p "Hi Ksenia," at bounding box center [475, 88] width 413 height 7
click at [288, 90] on p "Hi Ksenia," at bounding box center [475, 88] width 413 height 7
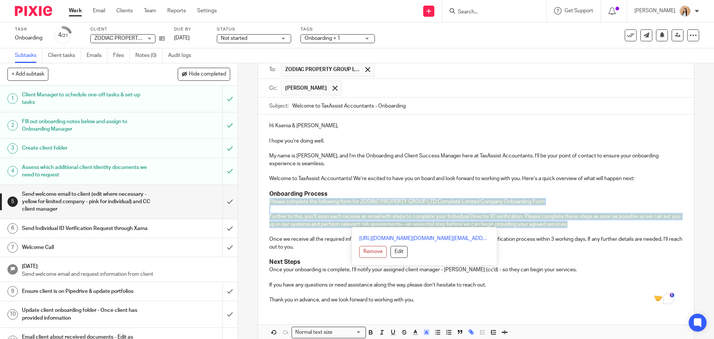
drag, startPoint x: 583, startPoint y: 226, endPoint x: 249, endPoint y: 199, distance: 335.5
click at [249, 199] on div "5 Send welcome email to client (edit where necessary - yellow for limited compa…" at bounding box center [476, 201] width 476 height 276
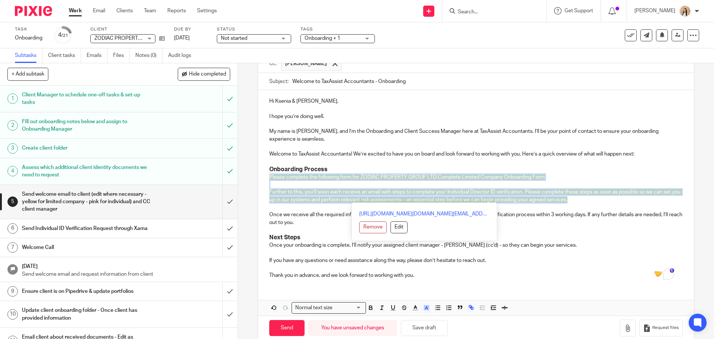
scroll to position [94, 0]
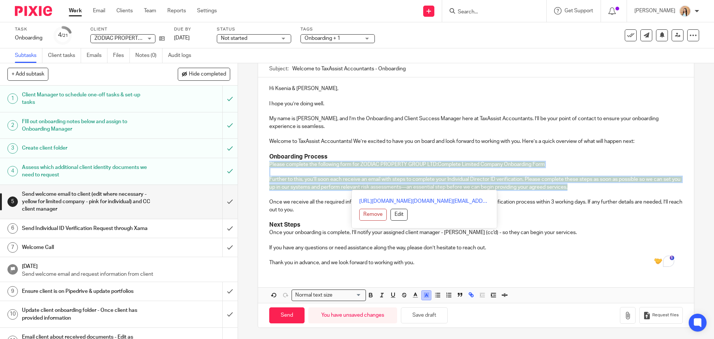
click at [425, 295] on polyline "button" at bounding box center [426, 294] width 3 height 3
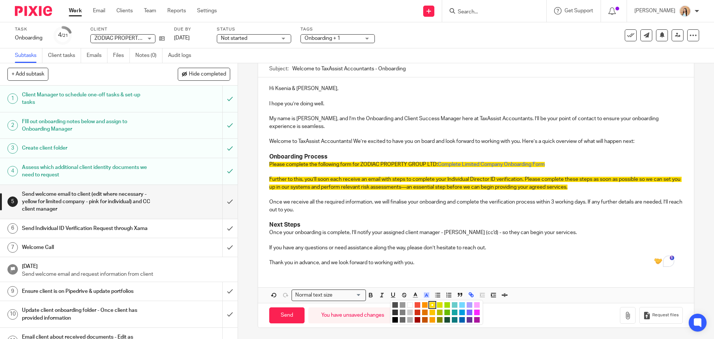
click at [408, 304] on li "color:#FFFFFF" at bounding box center [410, 305] width 6 height 6
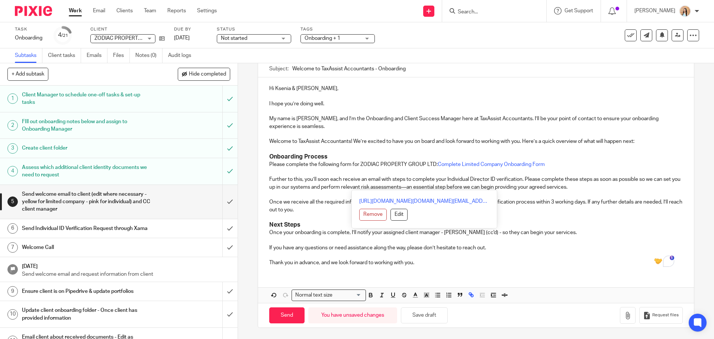
click at [455, 154] on h3 "Onboarding Process" at bounding box center [475, 157] width 413 height 8
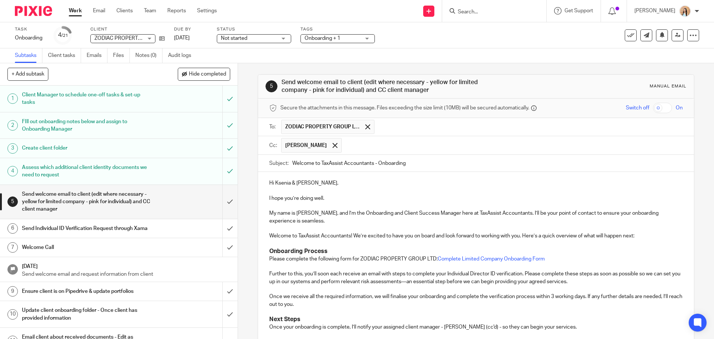
click at [628, 147] on input "text" at bounding box center [513, 145] width 334 height 15
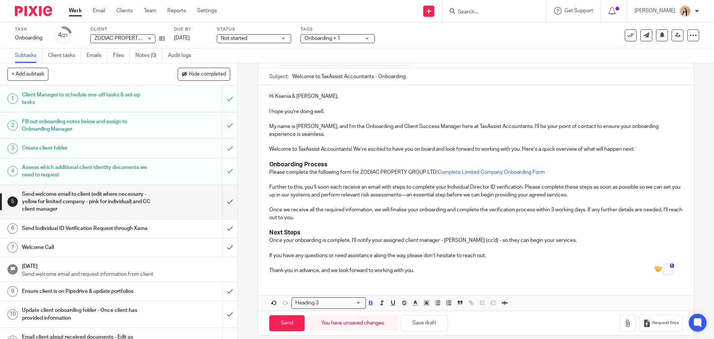
scroll to position [94, 0]
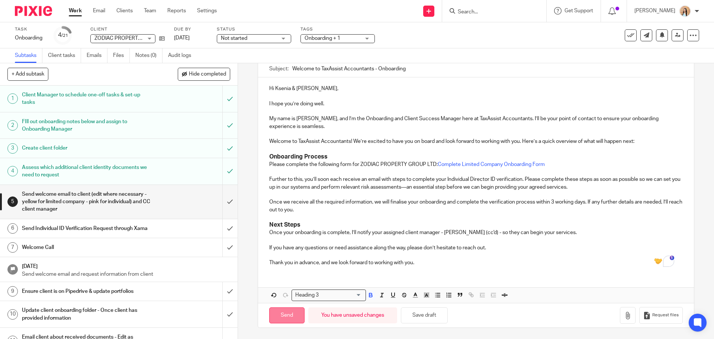
click at [289, 312] on input "Send" at bounding box center [286, 315] width 35 height 16
type input "Sent"
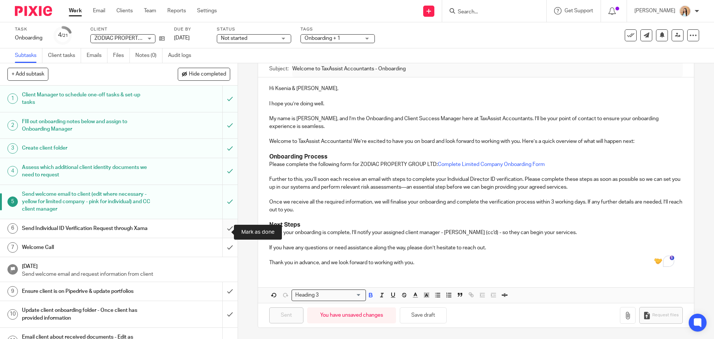
click at [221, 231] on input "submit" at bounding box center [119, 228] width 238 height 19
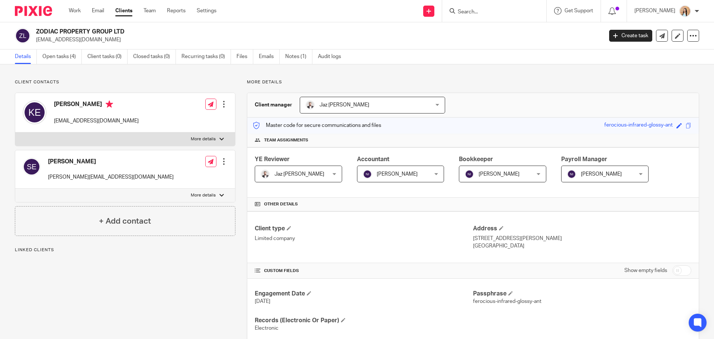
click at [212, 139] on p "More details" at bounding box center [203, 139] width 25 height 6
click at [15, 132] on input "More details" at bounding box center [15, 132] width 0 height 0
checkbox input "true"
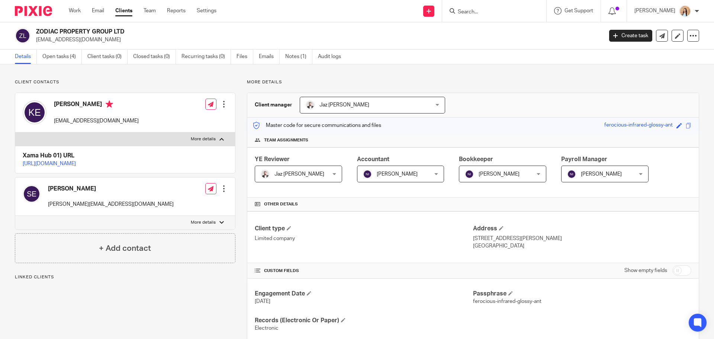
click at [76, 163] on link "https://platform.xamatech.com/portal/crm/clients/d7294240-a918-11f0-bc87-bdff0e…" at bounding box center [49, 163] width 53 height 5
click at [101, 9] on link "Email" at bounding box center [98, 10] width 12 height 7
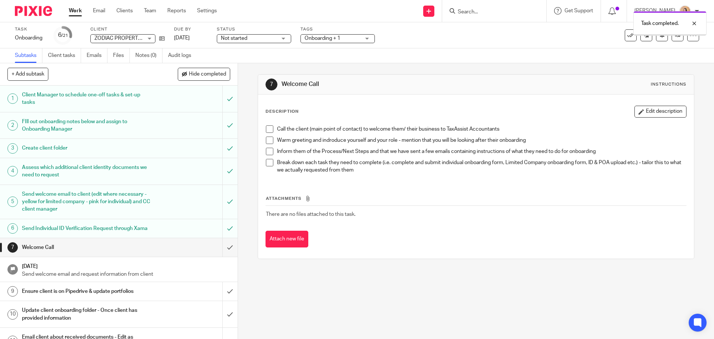
scroll to position [37, 0]
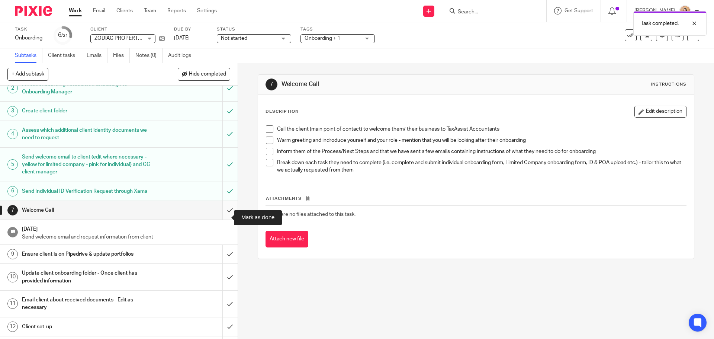
click at [221, 218] on input "submit" at bounding box center [119, 210] width 238 height 19
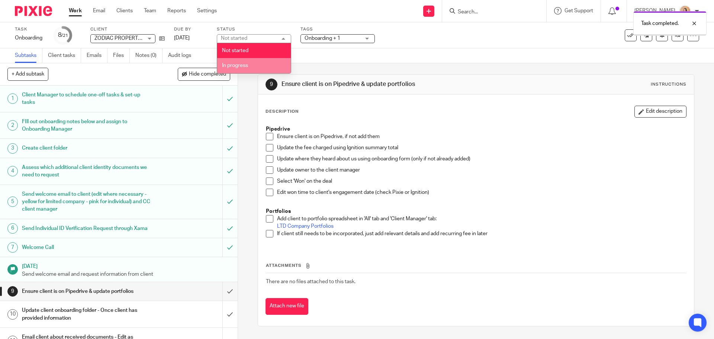
click at [250, 64] on li "In progress" at bounding box center [254, 65] width 74 height 15
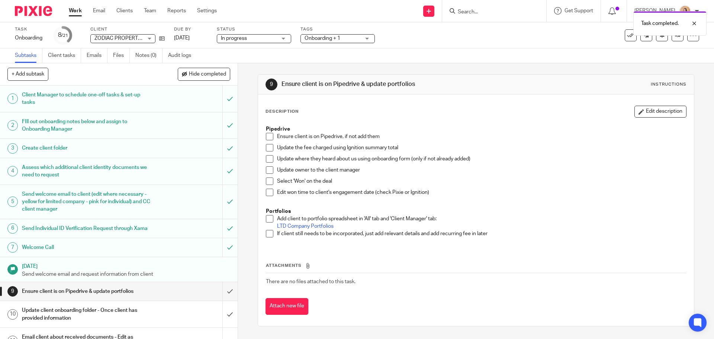
click at [362, 37] on div "Onboarding + 1" at bounding box center [338, 38] width 74 height 9
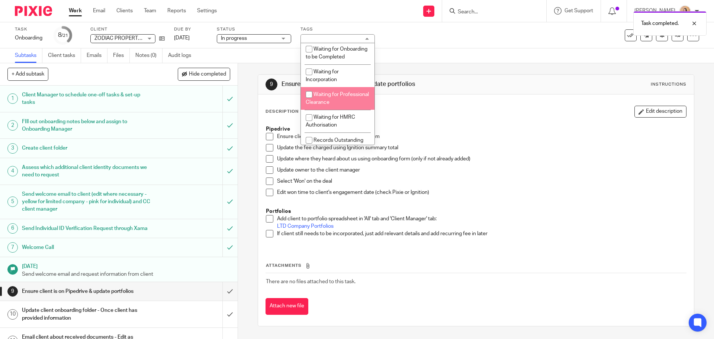
scroll to position [74, 0]
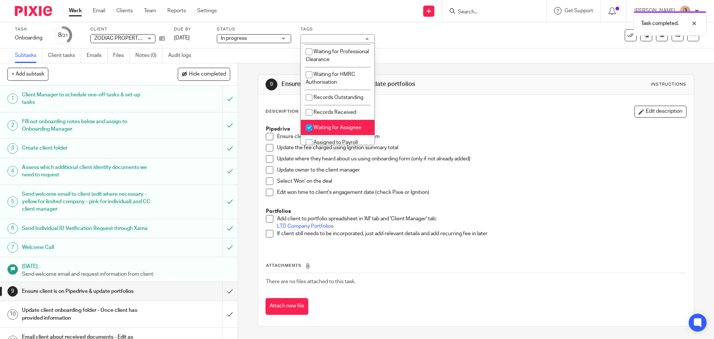
click at [328, 130] on span "Waiting for Assignee" at bounding box center [338, 127] width 48 height 5
checkbox input "false"
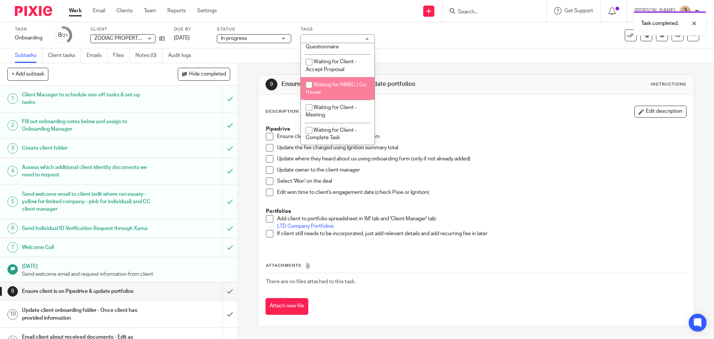
scroll to position [335, 0]
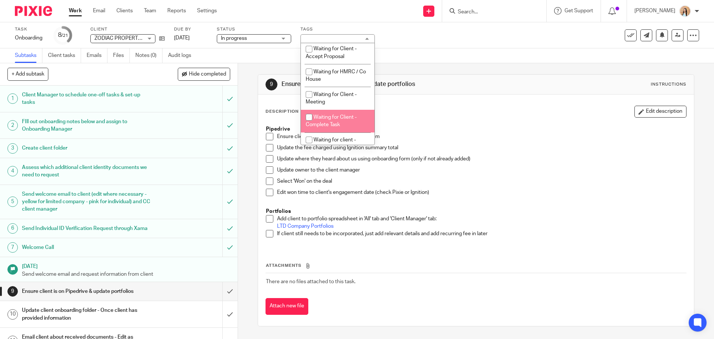
click at [334, 123] on span "Waiting for Client - Complete Task" at bounding box center [331, 121] width 51 height 13
checkbox input "true"
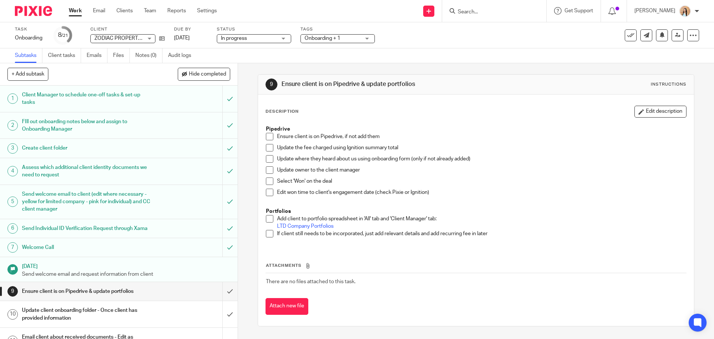
click at [245, 100] on div "9 Ensure client is on Pipedrive & update portfolios Instructions Description Ed…" at bounding box center [476, 201] width 476 height 276
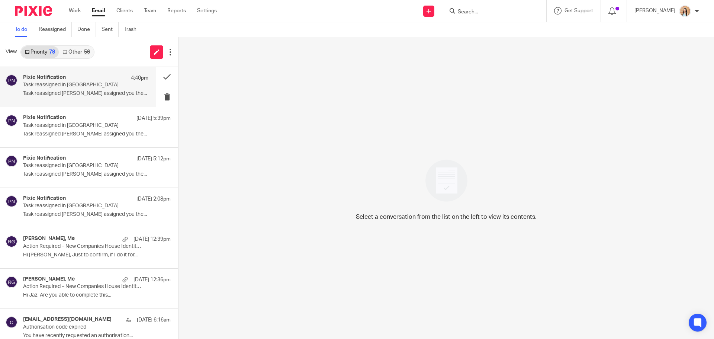
click at [63, 88] on p "Task reassigned in [GEOGRAPHIC_DATA]" at bounding box center [73, 85] width 100 height 6
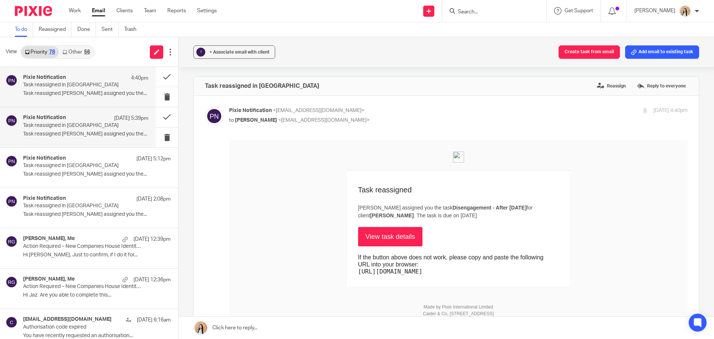
click at [70, 118] on div "Pixie Notification [DATE] 5:39pm" at bounding box center [85, 118] width 125 height 7
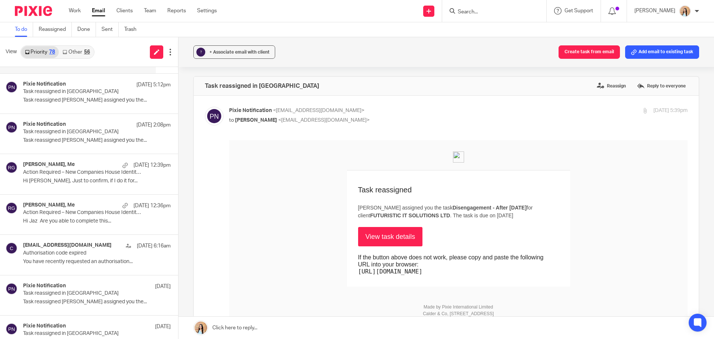
scroll to position [74, 0]
click at [72, 101] on p "Task reassigned [PERSON_NAME] assigned you the..." at bounding box center [85, 100] width 125 height 6
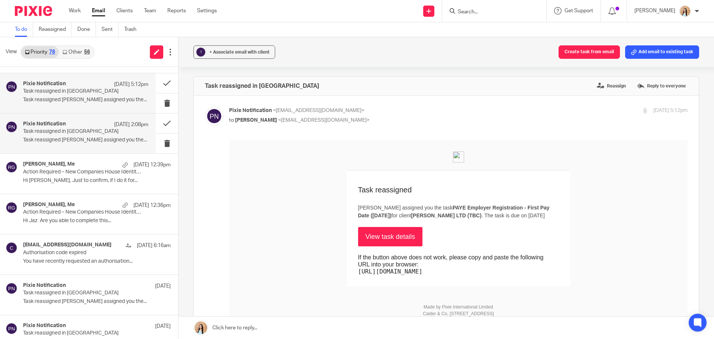
click at [71, 125] on div "Pixie Notification [DATE] 2:08pm" at bounding box center [85, 124] width 125 height 7
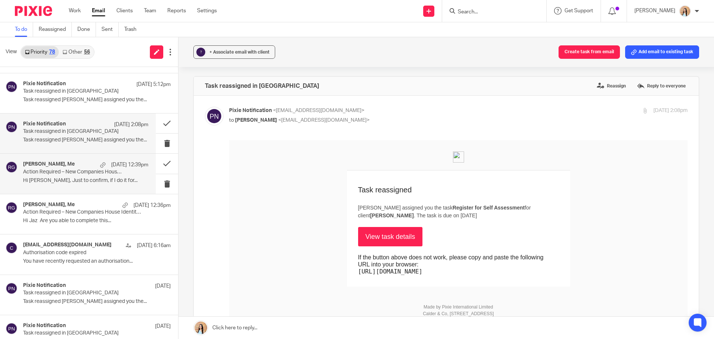
click at [63, 169] on p "Action Required – New Companies House Identity Verification Rules" at bounding box center [73, 172] width 100 height 6
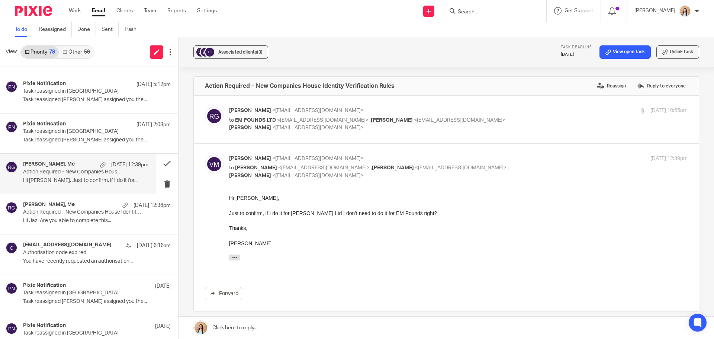
click at [219, 324] on link at bounding box center [447, 328] width 536 height 22
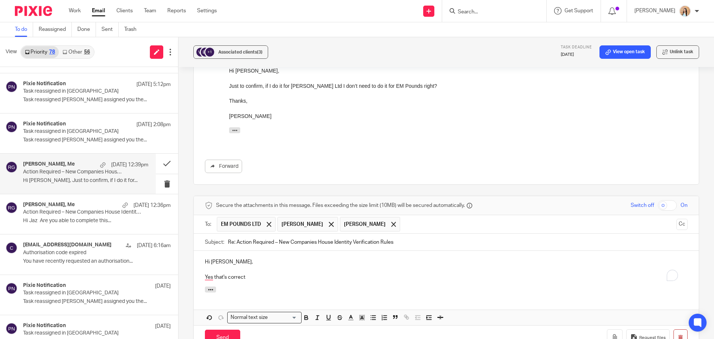
scroll to position [223, 0]
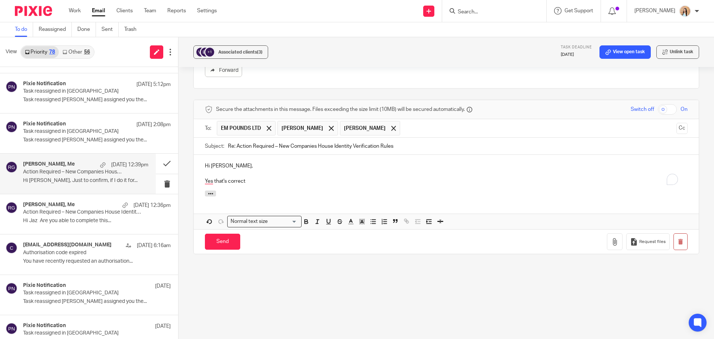
click at [264, 184] on p "Yes that's correct" at bounding box center [446, 180] width 483 height 7
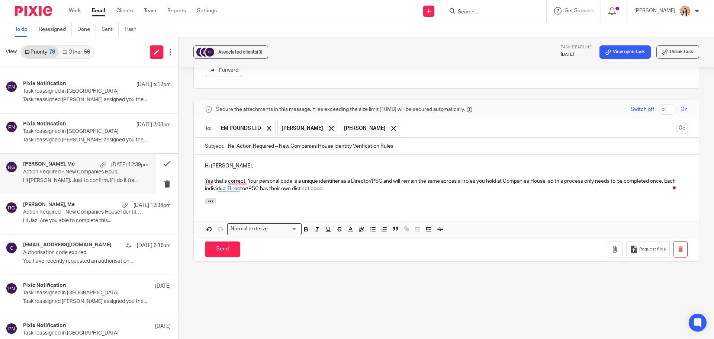
click at [249, 181] on p "Yes that's correct, Your personal code is a unique identifier as a Director/PSC…" at bounding box center [446, 184] width 483 height 15
click at [348, 190] on p "Yes that's correct, your personal code is a unique identifier as a Director/PSC…" at bounding box center [446, 184] width 483 height 15
click at [198, 186] on div "Hi Virdi, Yes that's correct, your personal code is a unique identifier as a Di…" at bounding box center [446, 176] width 505 height 43
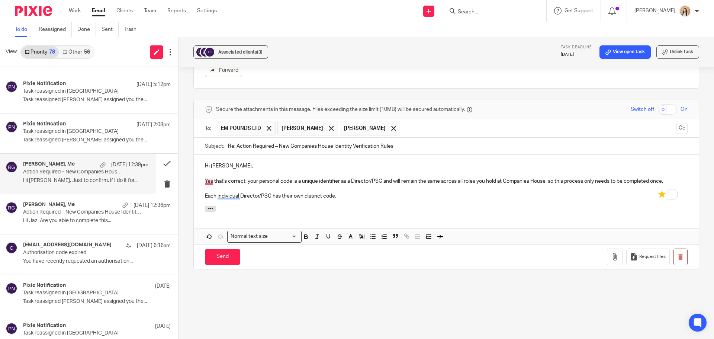
click at [206, 183] on p "Yes that's correct, your personal code is a unique identifier as a Director/PSC…" at bounding box center [446, 180] width 483 height 7
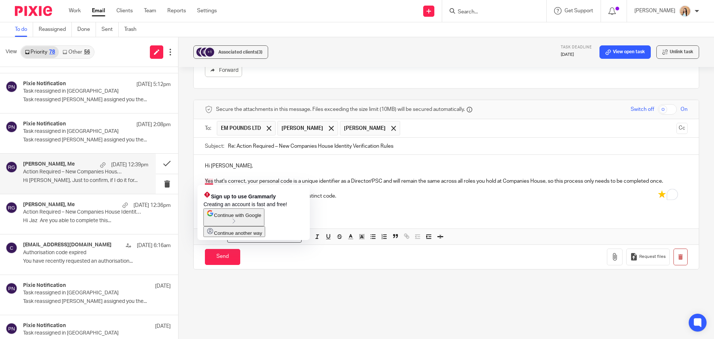
click at [401, 193] on p "Each individual Director/PSC has their own distinct code." at bounding box center [446, 195] width 483 height 7
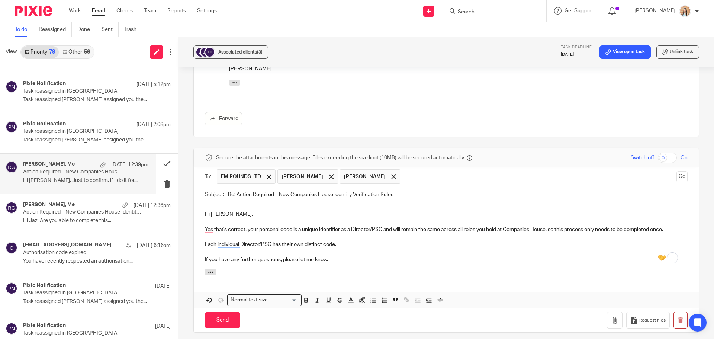
scroll to position [186, 0]
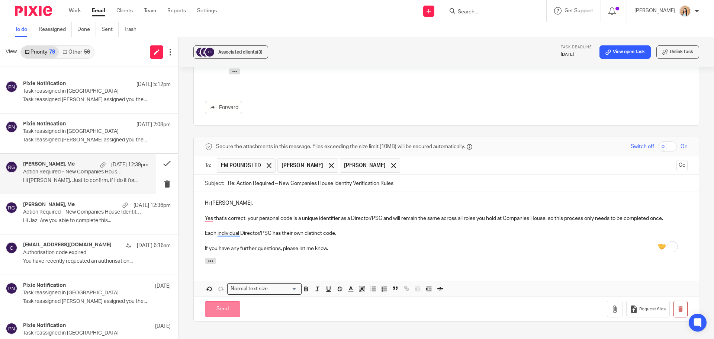
click at [215, 309] on input "Send" at bounding box center [222, 309] width 35 height 16
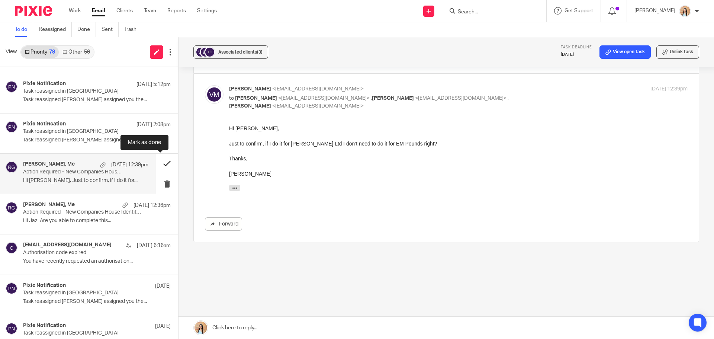
click at [164, 160] on button at bounding box center [167, 164] width 22 height 20
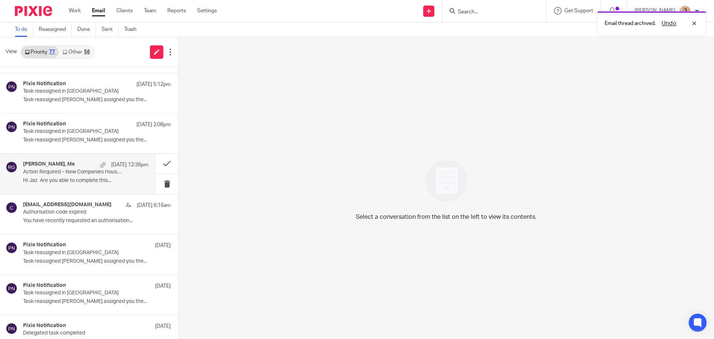
click at [72, 180] on p "Hi Jaz Are you able to complete this..." at bounding box center [85, 180] width 125 height 6
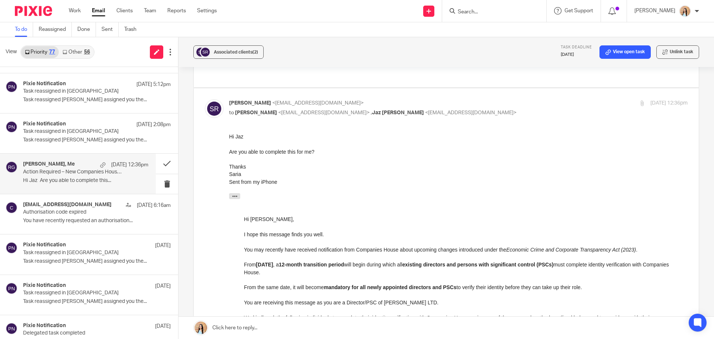
scroll to position [10, 0]
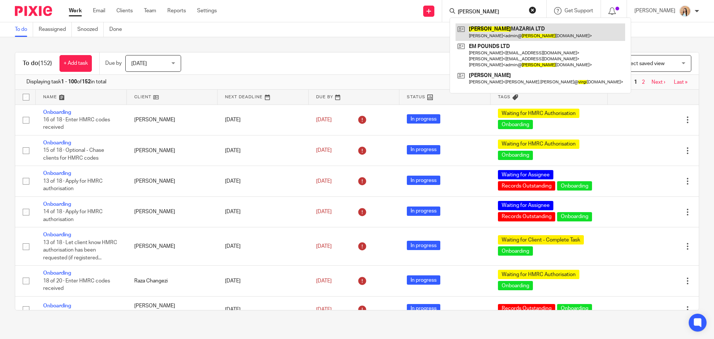
type input "[PERSON_NAME]"
click at [516, 37] on link at bounding box center [541, 31] width 170 height 17
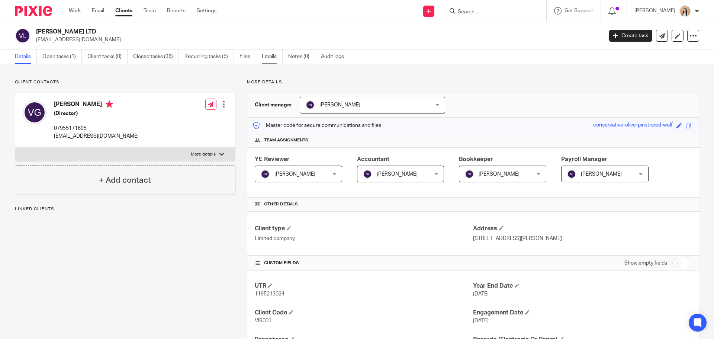
click at [278, 55] on link "Emails" at bounding box center [272, 56] width 21 height 15
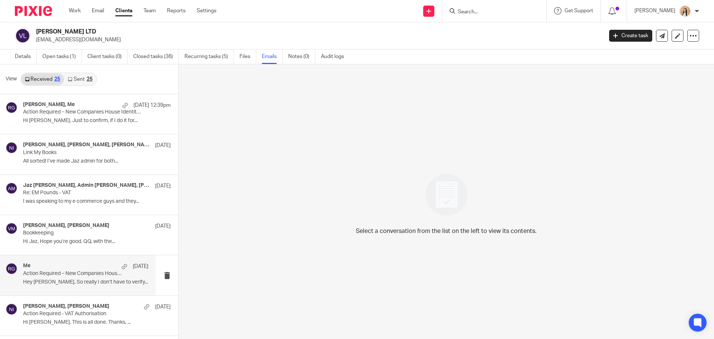
click at [81, 287] on div "Me [DATE] Action Required – New Companies House Identity Verification Rules Hey…" at bounding box center [85, 275] width 125 height 25
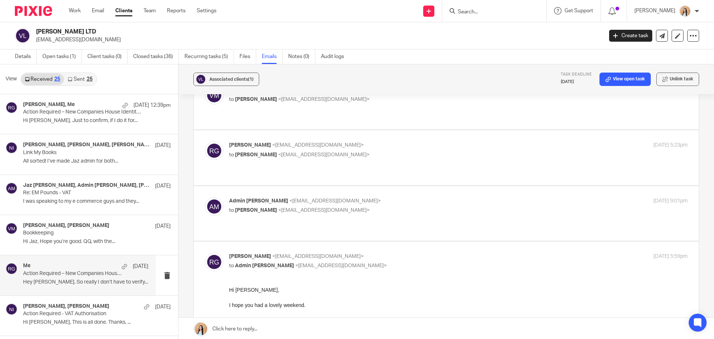
scroll to position [210, 0]
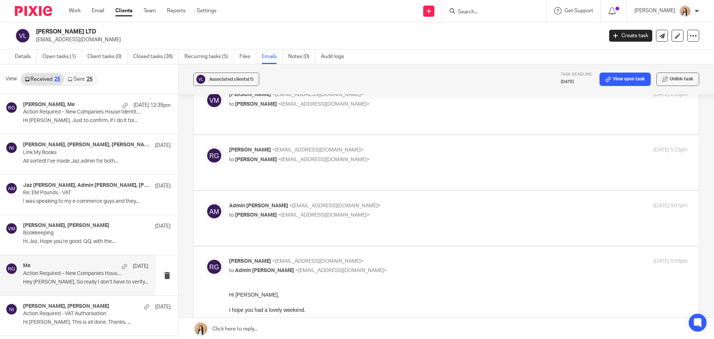
click at [379, 157] on label at bounding box center [446, 162] width 505 height 55
click at [205, 146] on input "checkbox" at bounding box center [205, 146] width 0 height 0
checkbox input "true"
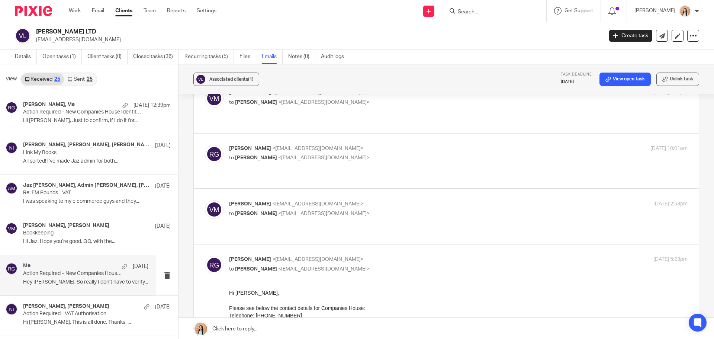
scroll to position [98, 0]
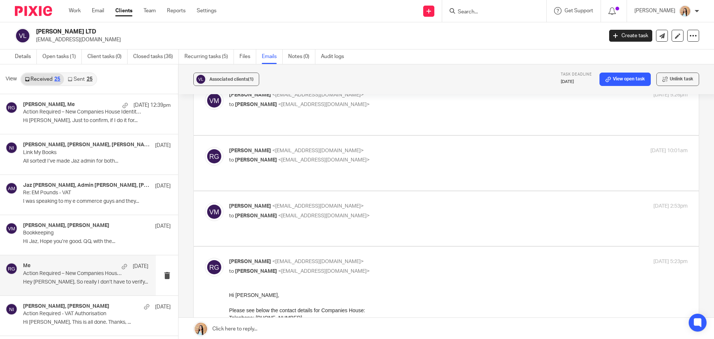
click at [417, 160] on div "Raj Grewal <rajgrewal@taxassist.co.uk> to Virdi Mazaria <admin@virdimazaria.com…" at bounding box center [446, 163] width 483 height 32
click at [413, 169] on label at bounding box center [446, 163] width 505 height 55
click at [205, 147] on input "checkbox" at bounding box center [205, 147] width 0 height 0
checkbox input "true"
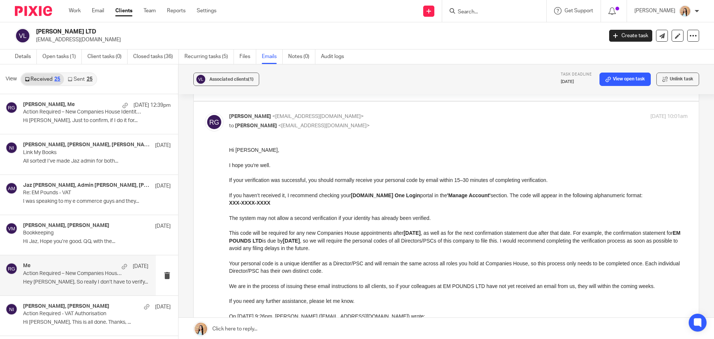
scroll to position [173, 0]
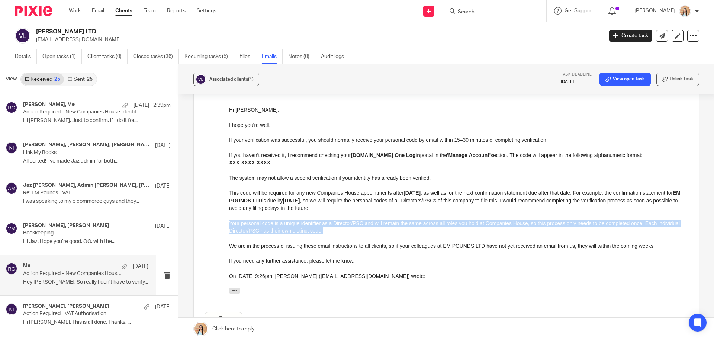
drag, startPoint x: 350, startPoint y: 230, endPoint x: 218, endPoint y: 225, distance: 132.1
click at [229, 225] on html "Hi Virdi, I hope you're well. If your verification was successful, you should n…" at bounding box center [458, 201] width 459 height 191
copy p "Your personal code is a unique identifier as a Director/PSC and will remain the…"
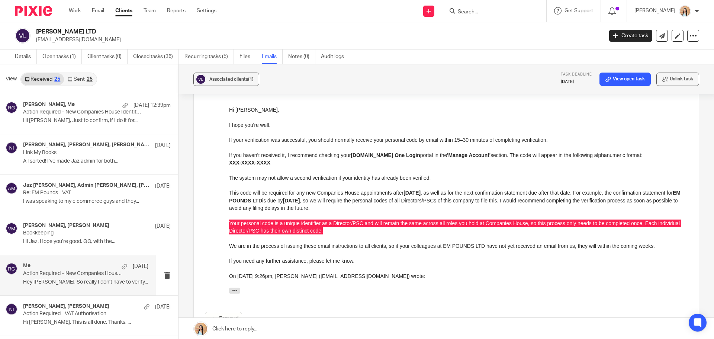
click at [506, 16] on form at bounding box center [496, 10] width 79 height 9
click at [505, 13] on input "Search" at bounding box center [490, 12] width 67 height 7
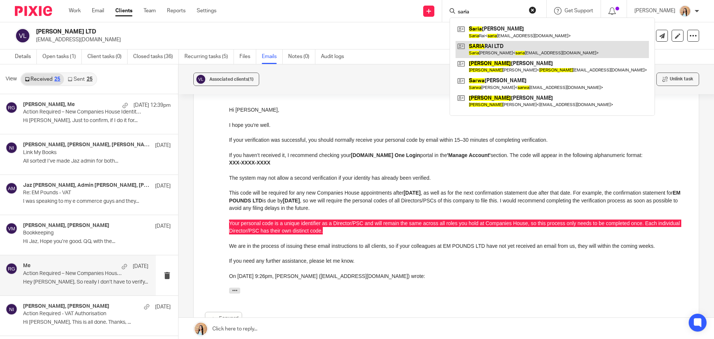
type input "saria"
click at [514, 49] on link at bounding box center [552, 49] width 193 height 17
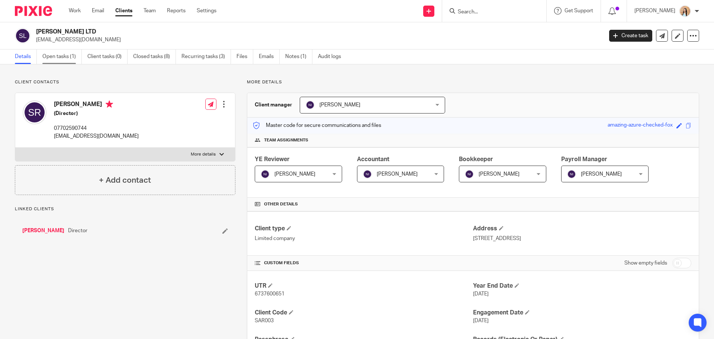
click at [56, 61] on link "Open tasks (1)" at bounding box center [61, 56] width 39 height 15
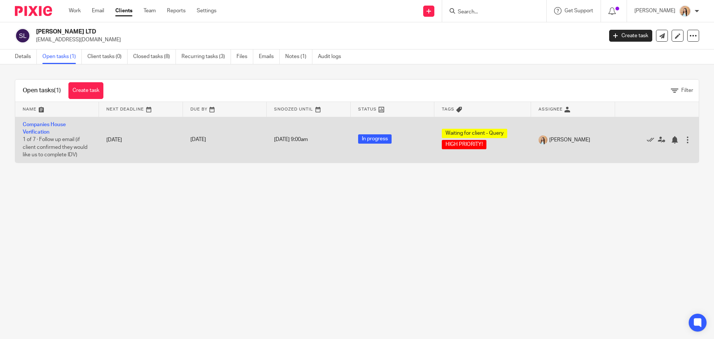
click at [36, 129] on td "Companies House Verification 1 of 7 · Follow up email (if client confirmed they…" at bounding box center [57, 140] width 84 height 46
click at [38, 123] on link "Companies House Verification" at bounding box center [44, 128] width 43 height 13
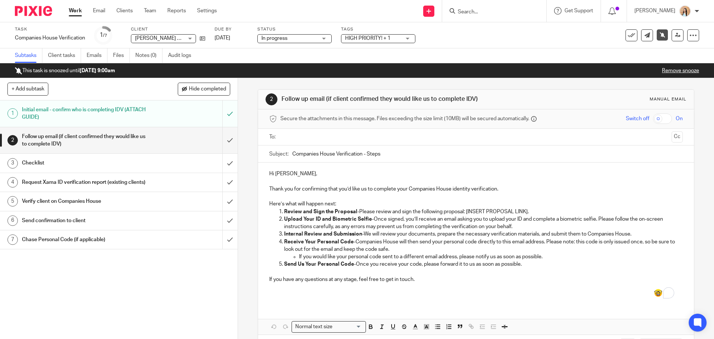
click at [457, 221] on p "Upload Your ID and Biometric Selfie - Once signed, you’ll receive an email aski…" at bounding box center [483, 222] width 398 height 15
click at [314, 139] on input "text" at bounding box center [475, 137] width 385 height 9
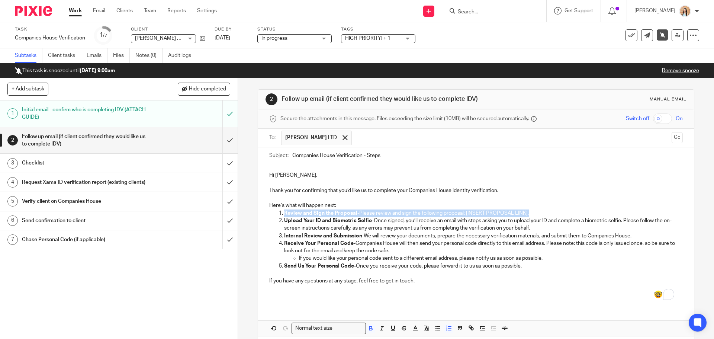
drag, startPoint x: 533, startPoint y: 212, endPoint x: 247, endPoint y: 213, distance: 286.0
click at [247, 213] on div "2 Follow up email (if client confirmed they would like us to complete IDV) Manu…" at bounding box center [476, 208] width 476 height 261
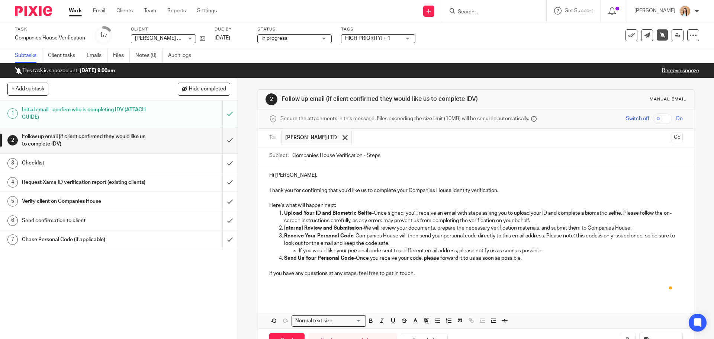
click at [284, 212] on li "Upload Your ID and Biometric Selfie - Once signed, you’ll receive an email with…" at bounding box center [483, 216] width 398 height 15
click at [284, 228] on li "Internal Review and Submission - We will review your documents, prepare the nec…" at bounding box center [483, 227] width 398 height 7
click at [558, 263] on p "To enrich screen reader interactions, please activate Accessibility in Grammarl…" at bounding box center [475, 265] width 413 height 7
drag, startPoint x: 407, startPoint y: 215, endPoint x: 373, endPoint y: 213, distance: 34.3
click at [373, 213] on p "Upload Your ID and Biometric Selfie - Once signed, you’ll receive an email with…" at bounding box center [483, 216] width 398 height 15
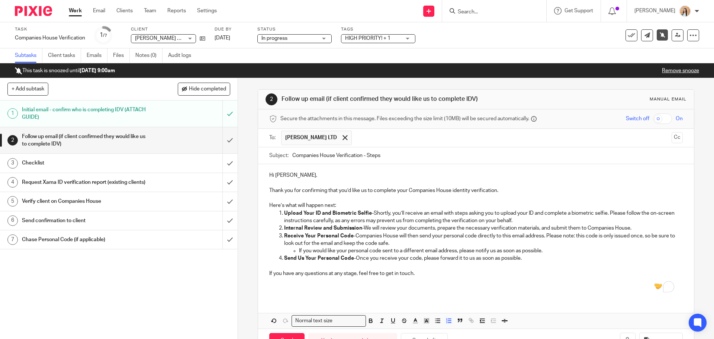
click at [499, 272] on p "If you have any questions at any stage, feel free to get in touch." at bounding box center [475, 273] width 413 height 7
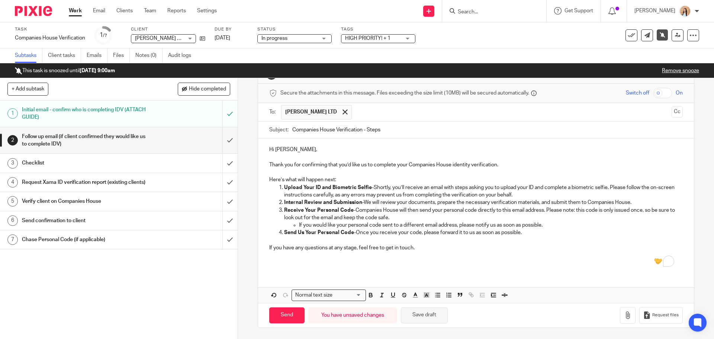
click at [408, 314] on button "Save draft" at bounding box center [424, 315] width 47 height 16
click at [132, 163] on h1 "Checklist" at bounding box center [86, 162] width 129 height 11
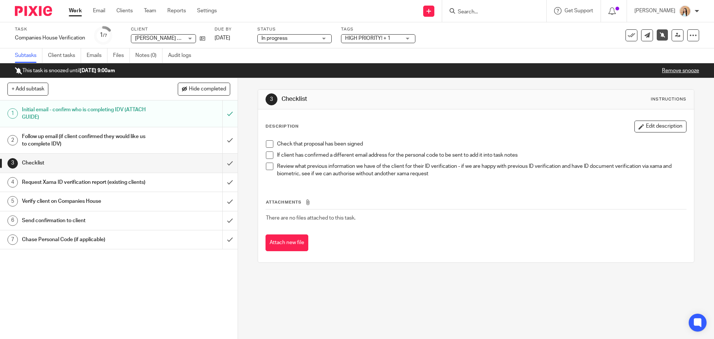
click at [126, 182] on h1 "Request Xama ID verification report (existing clients)" at bounding box center [86, 182] width 129 height 11
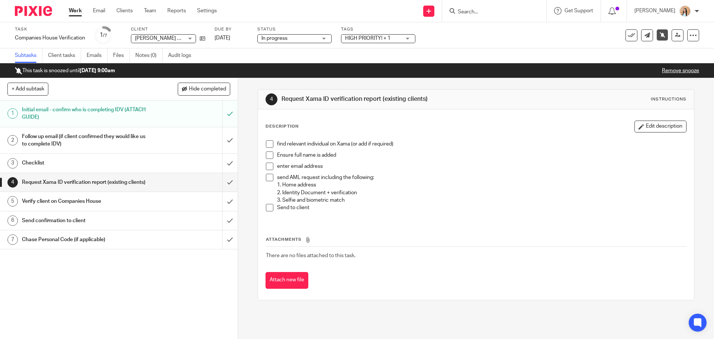
click at [126, 140] on h1 "Follow up email (if client confirmed they would like us to complete IDV)" at bounding box center [86, 140] width 129 height 19
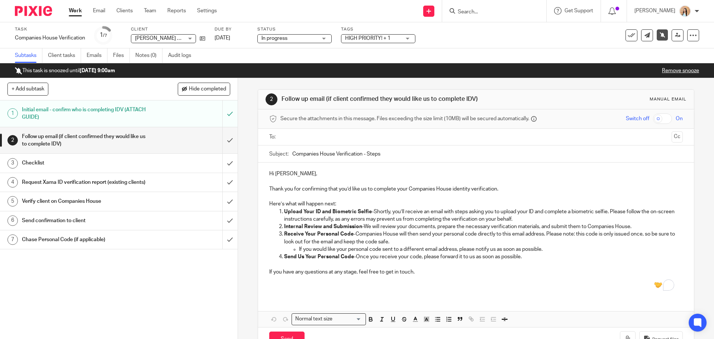
click at [306, 135] on input "text" at bounding box center [475, 137] width 385 height 9
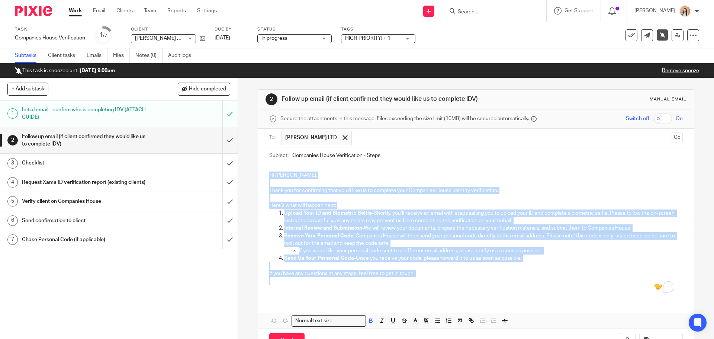
drag, startPoint x: 265, startPoint y: 176, endPoint x: 412, endPoint y: 280, distance: 180.7
click at [412, 280] on div "Hi Saria, Thank you for confirming that you’d like us to complete your Companie…" at bounding box center [476, 231] width 436 height 134
copy div "Hi Saria, Thank you for confirming that you’d like us to complete your Companie…"
click at [354, 156] on input "Companies House Verification - Steps" at bounding box center [487, 155] width 390 height 17
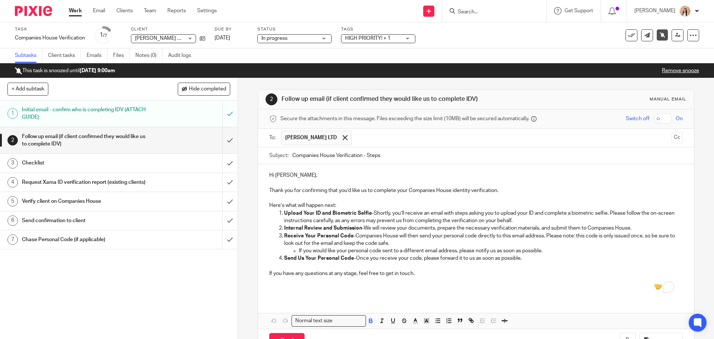
click at [354, 156] on input "Companies House Verification - Steps" at bounding box center [487, 155] width 390 height 17
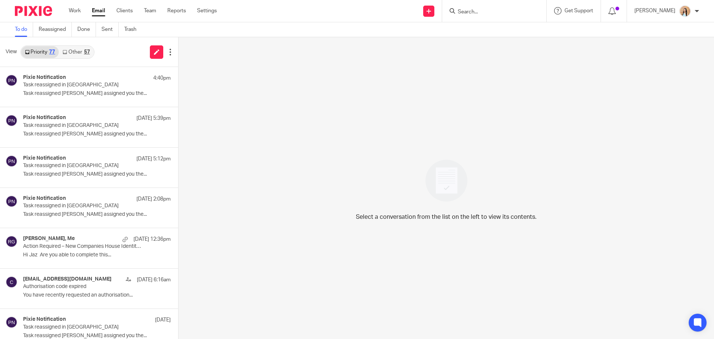
click at [71, 57] on link "Other 57" at bounding box center [76, 52] width 35 height 12
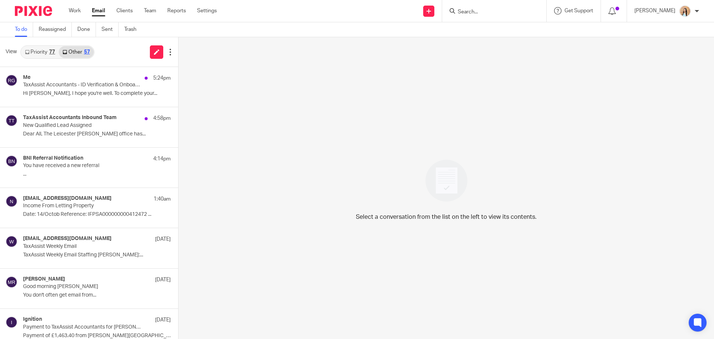
click at [48, 51] on link "Priority 77" at bounding box center [40, 52] width 38 height 12
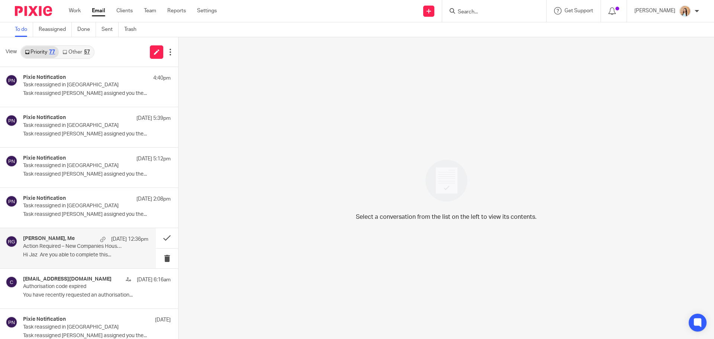
click at [46, 243] on p "Action Required – New Companies House Identity Verification Rules" at bounding box center [73, 246] width 100 height 6
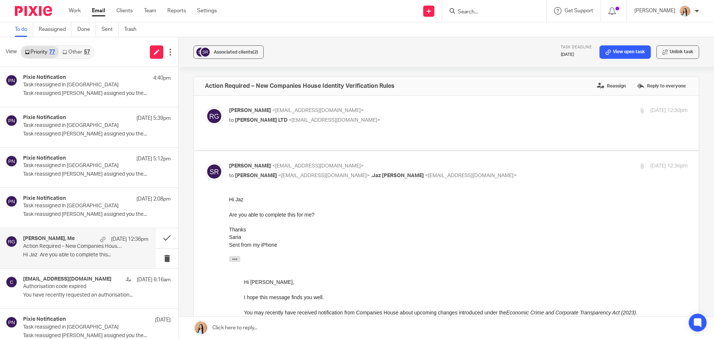
click at [228, 333] on link at bounding box center [447, 328] width 536 height 22
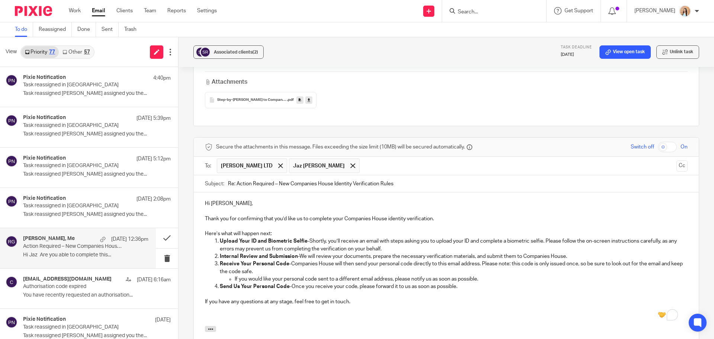
scroll to position [812, 0]
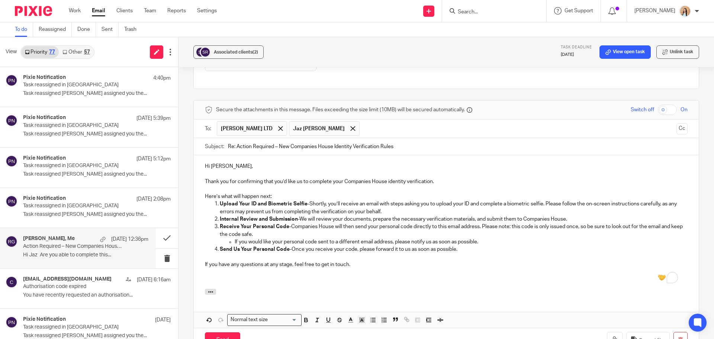
click at [283, 138] on input "Re: Action Required – New Companies House Identity Verification Rules" at bounding box center [458, 146] width 460 height 17
paste input "Companies House Verification - Step"
type input "Companies House Verification - Steps"
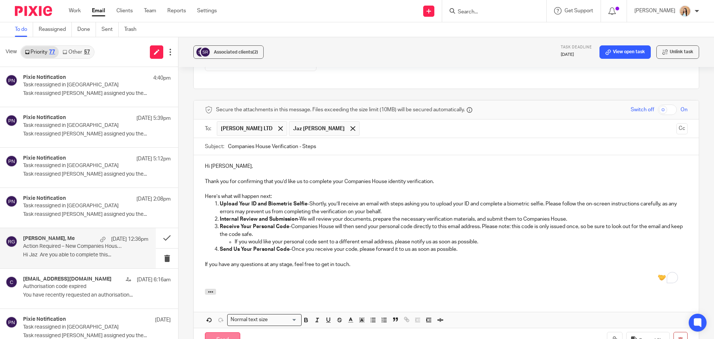
click at [229, 332] on input "Send" at bounding box center [222, 340] width 35 height 16
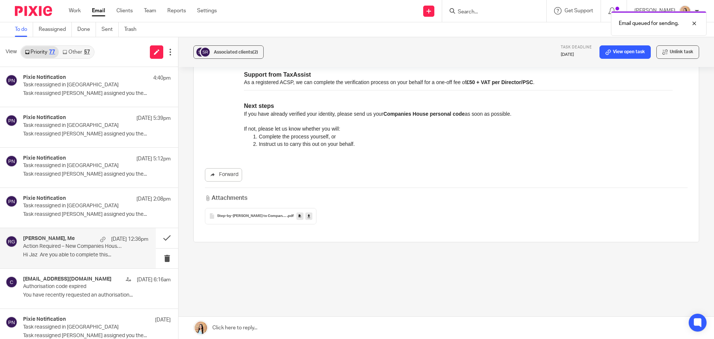
scroll to position [645, 0]
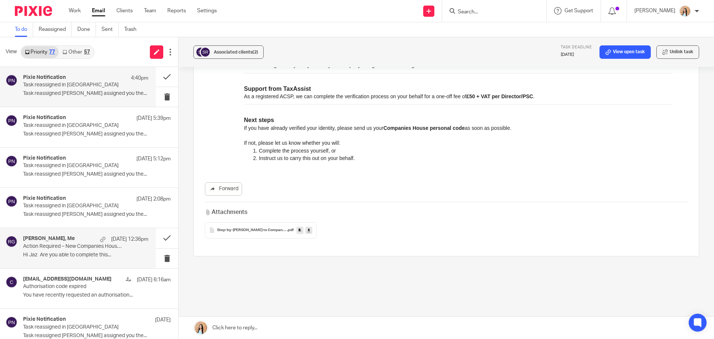
click at [75, 93] on p "Task reassigned Jaz Grewal assigned you the..." at bounding box center [85, 93] width 125 height 6
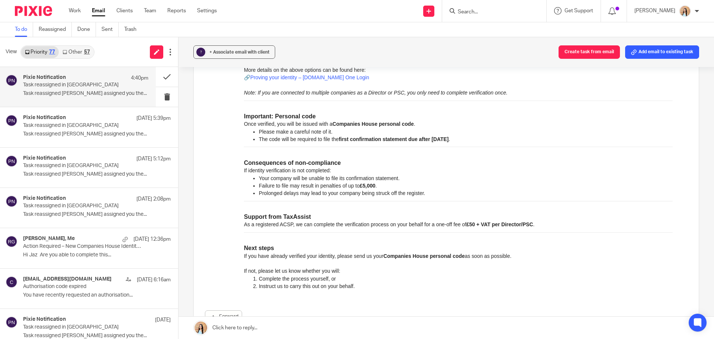
scroll to position [496, 0]
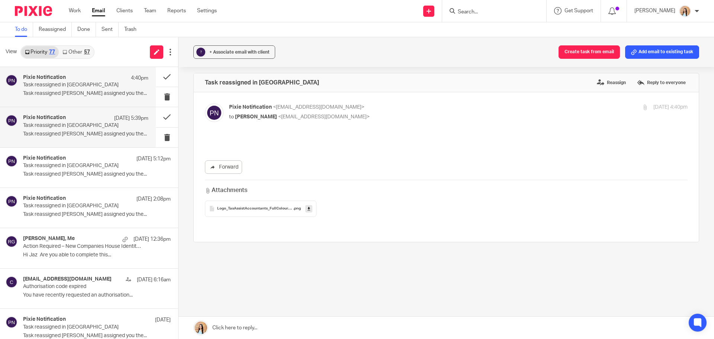
click at [96, 131] on p "Task reassigned Mason Graves assigned you the..." at bounding box center [85, 134] width 125 height 6
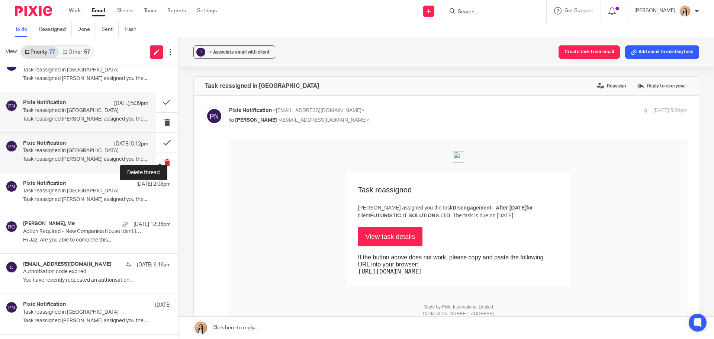
scroll to position [37, 0]
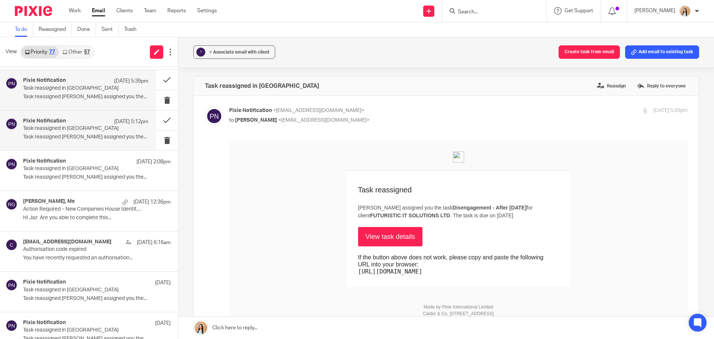
click at [66, 123] on div "Pixie Notification 13 Oct 5:12pm" at bounding box center [85, 121] width 125 height 7
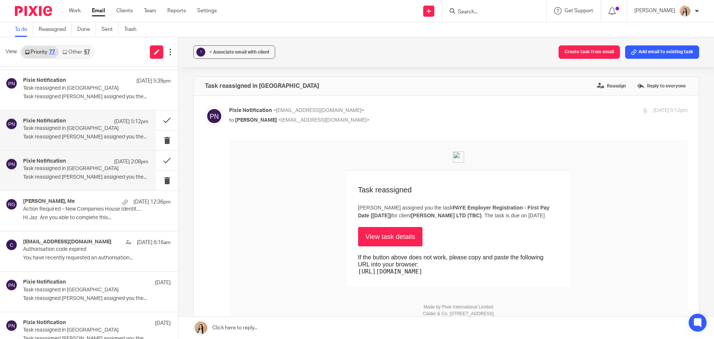
click at [84, 176] on p "Task reassigned Jaz Grewal assigned you the..." at bounding box center [85, 177] width 125 height 6
click at [194, 209] on label at bounding box center [446, 267] width 505 height 342
click at [205, 107] on input "checkbox" at bounding box center [205, 106] width 0 height 0
checkbox input "false"
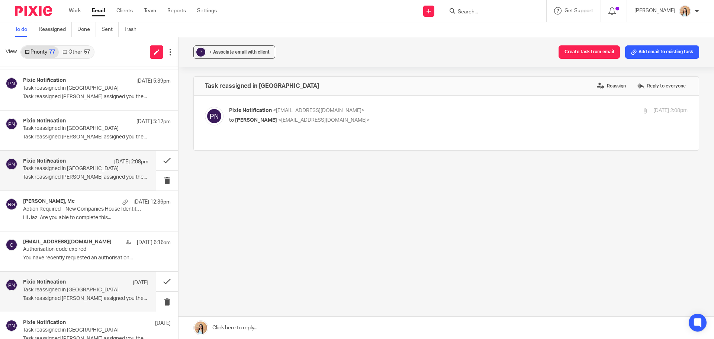
click at [55, 285] on h4 "Pixie Notification" at bounding box center [44, 282] width 43 height 6
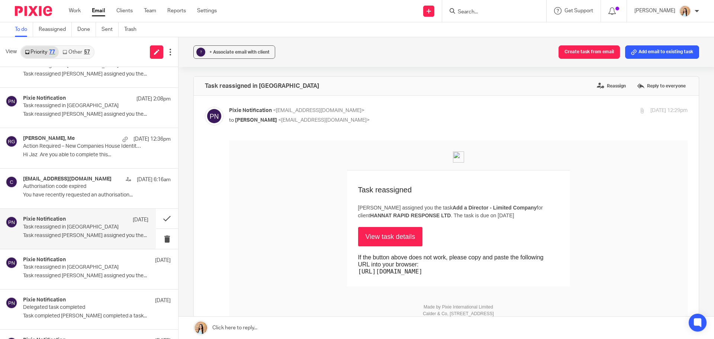
scroll to position [112, 0]
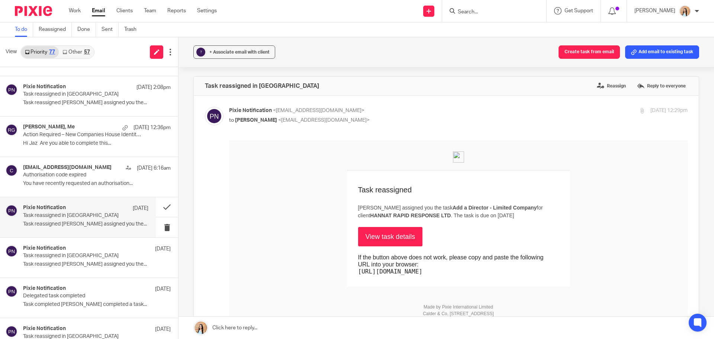
click at [393, 237] on link "View task details" at bounding box center [390, 236] width 65 height 19
click at [77, 260] on div "Pixie Notification 9 Oct Task reassigned in Pixie Task reassigned Jaz Grewal as…" at bounding box center [85, 257] width 125 height 25
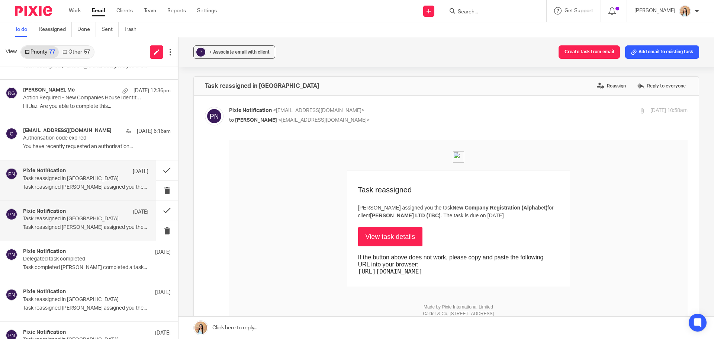
scroll to position [149, 0]
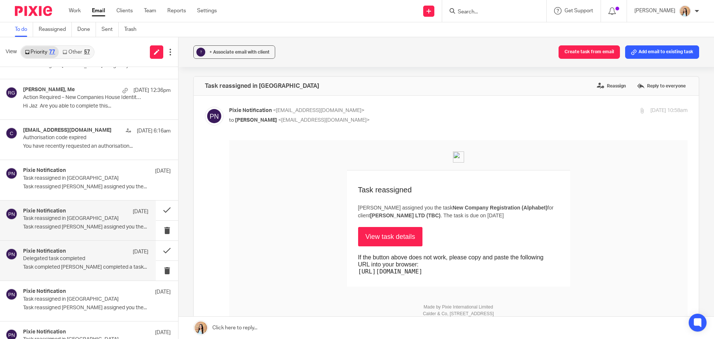
click at [81, 261] on p "Delegated task completed" at bounding box center [73, 259] width 100 height 6
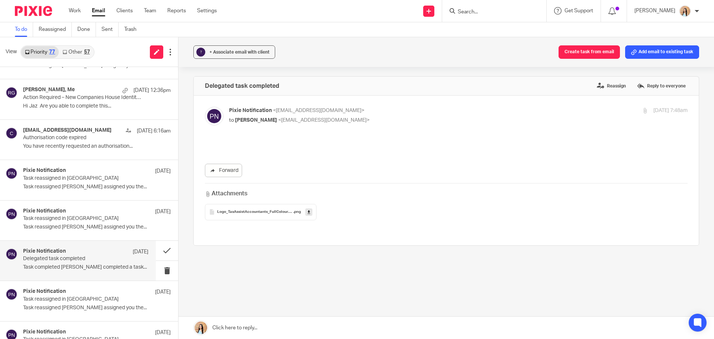
scroll to position [0, 0]
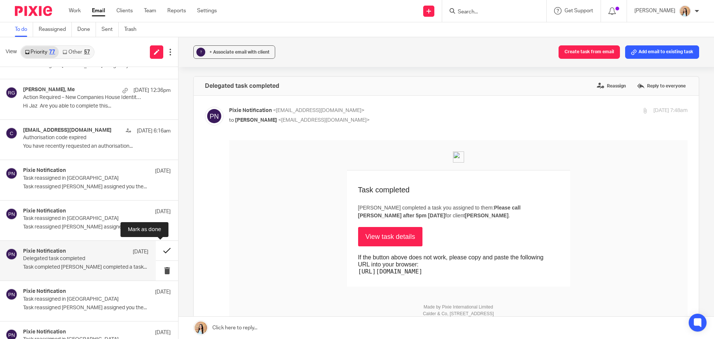
click at [160, 248] on button at bounding box center [167, 251] width 22 height 20
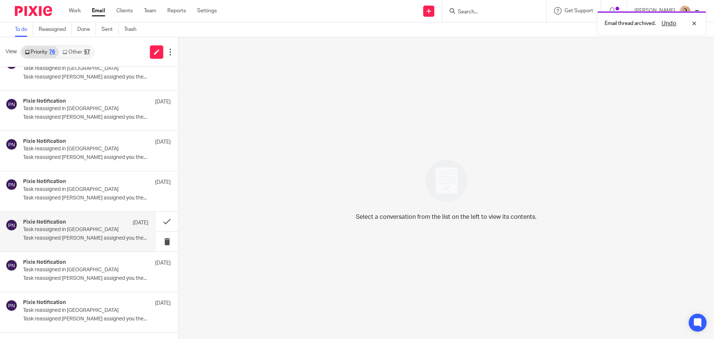
scroll to position [260, 0]
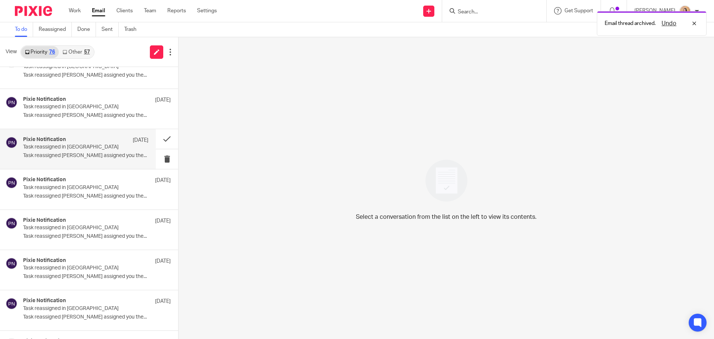
click at [76, 137] on div "Pixie Notification 9 Oct" at bounding box center [85, 140] width 125 height 7
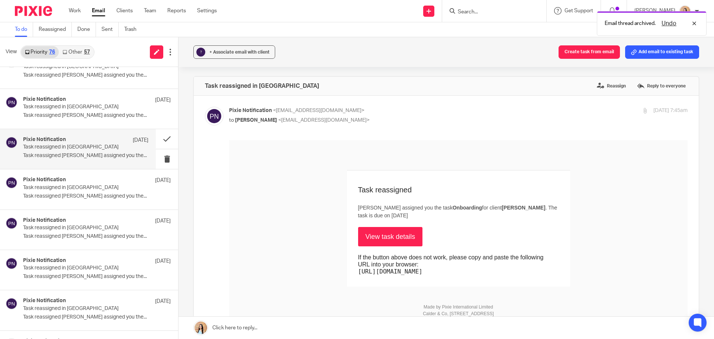
scroll to position [0, 0]
click at [376, 237] on link "View task details" at bounding box center [390, 236] width 65 height 19
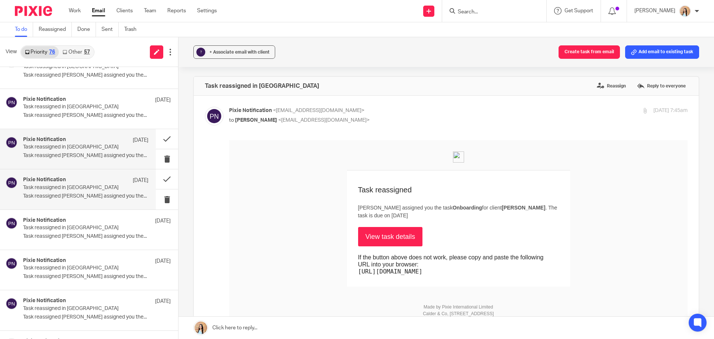
scroll to position [298, 0]
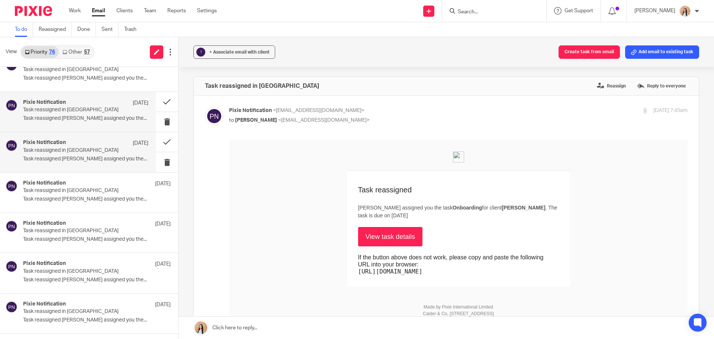
click at [67, 144] on div "Pixie Notification 9 Oct" at bounding box center [85, 142] width 125 height 7
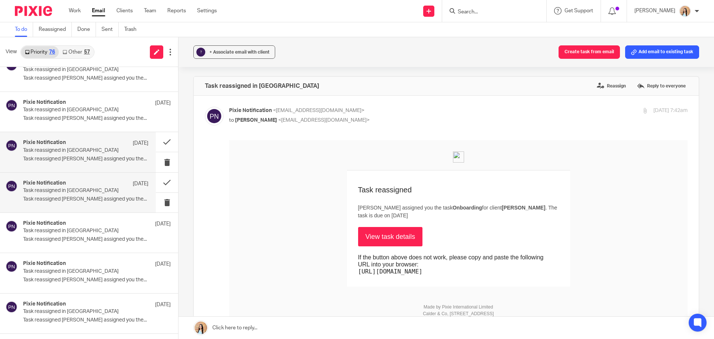
click at [70, 183] on div "Pixie Notification 7 Oct" at bounding box center [85, 183] width 125 height 7
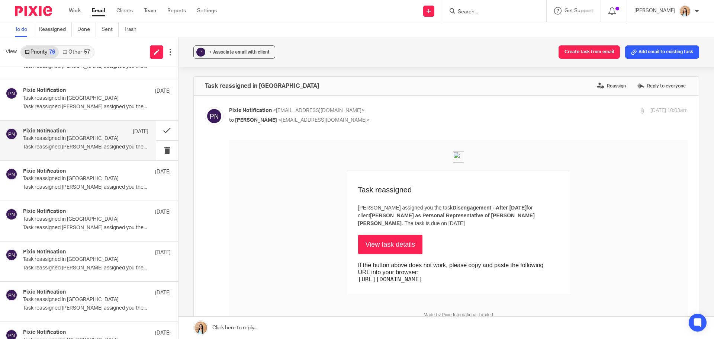
scroll to position [372, 0]
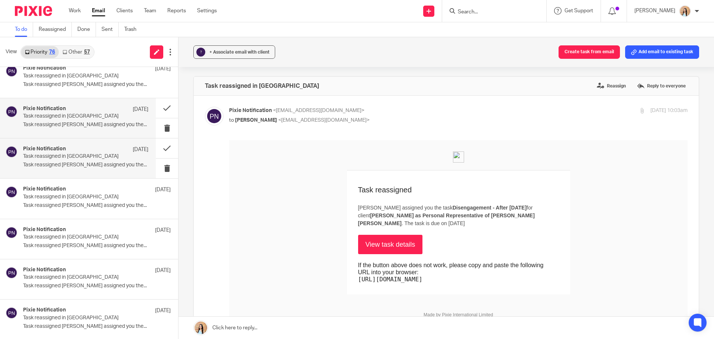
click at [91, 166] on p "Task reassigned Mason Graves assigned you the..." at bounding box center [85, 165] width 125 height 6
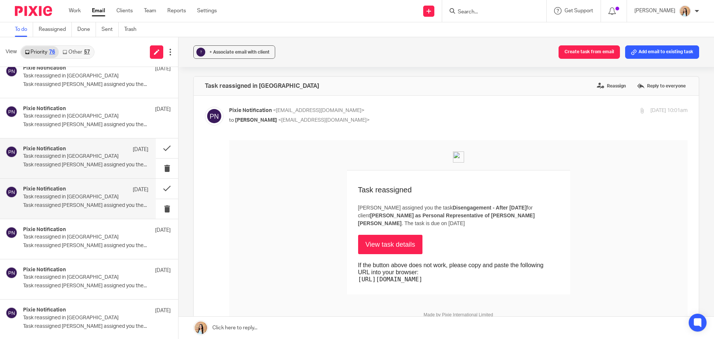
click at [69, 194] on p "Task reassigned in Pixie" at bounding box center [73, 197] width 100 height 6
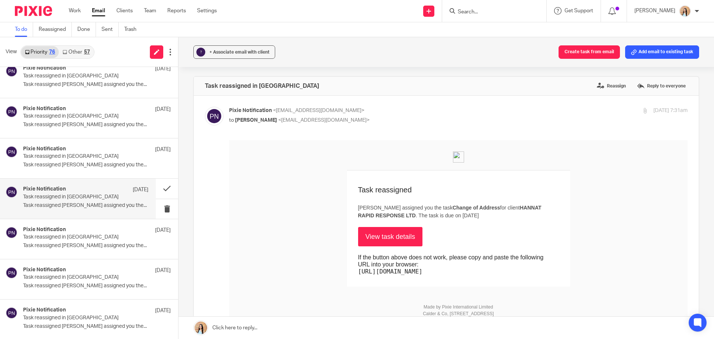
scroll to position [446, 0]
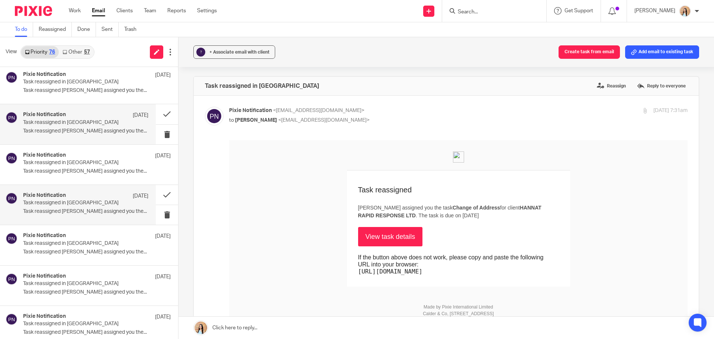
click at [63, 201] on p "Task reassigned in Pixie" at bounding box center [73, 203] width 100 height 6
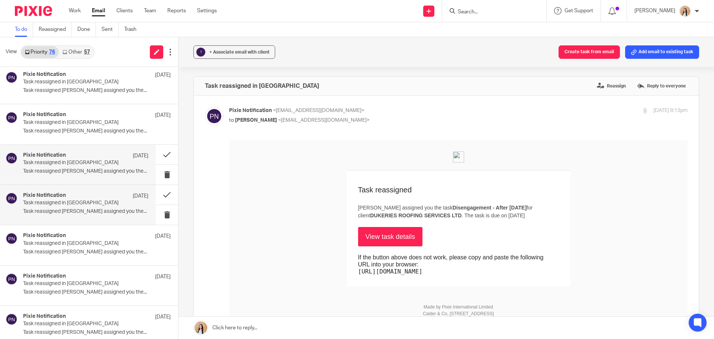
click at [66, 163] on p "Task reassigned in Pixie" at bounding box center [73, 163] width 100 height 6
click at [75, 195] on div "Pixie Notification 6 Oct" at bounding box center [85, 195] width 125 height 7
click at [73, 240] on p "Task reassigned in Pixie" at bounding box center [73, 243] width 100 height 6
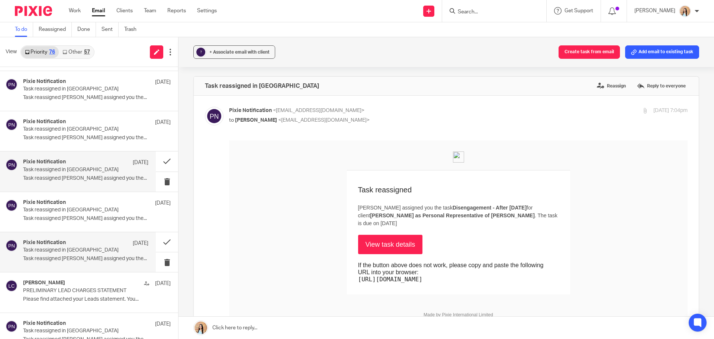
scroll to position [521, 0]
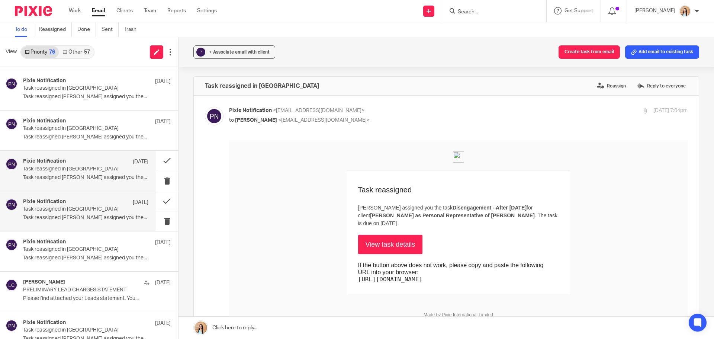
click at [65, 208] on p "Task reassigned in Pixie" at bounding box center [73, 209] width 100 height 6
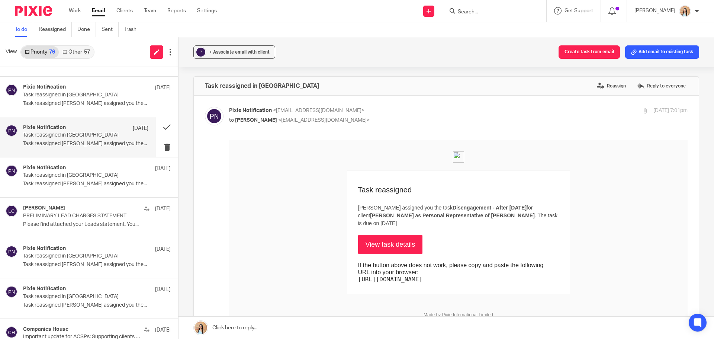
scroll to position [595, 0]
click at [68, 184] on p "Task reassigned Jaz Grewal assigned you the..." at bounding box center [85, 183] width 125 height 6
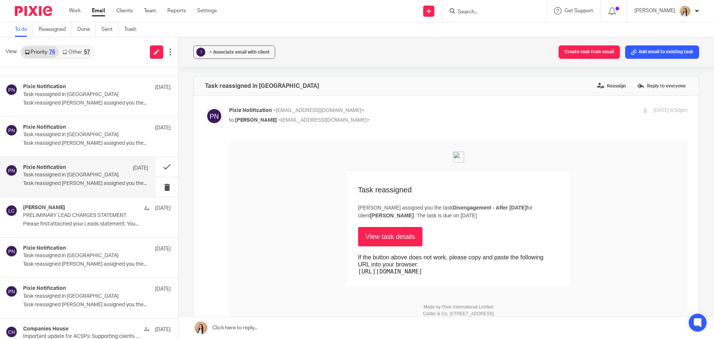
scroll to position [632, 0]
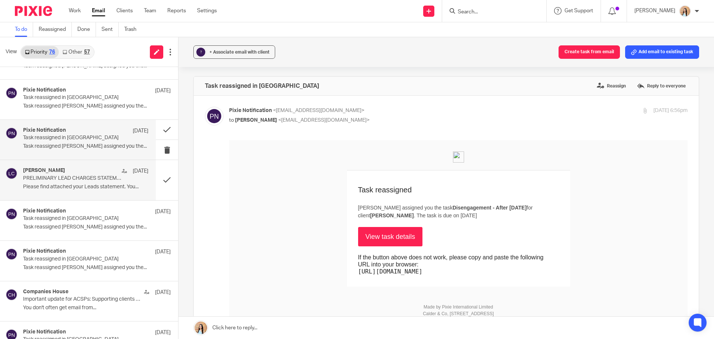
click at [78, 173] on div "Liz Chase 6 Oct" at bounding box center [85, 170] width 125 height 7
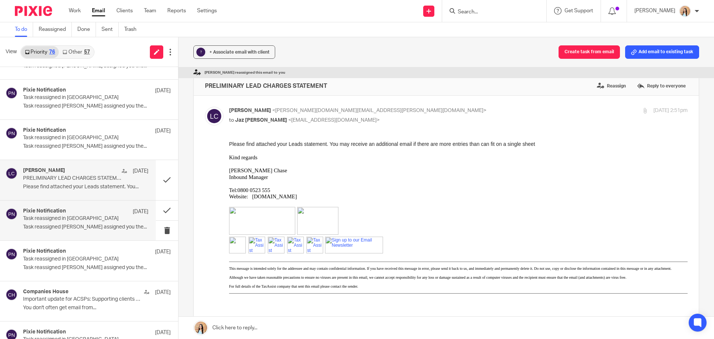
scroll to position [707, 0]
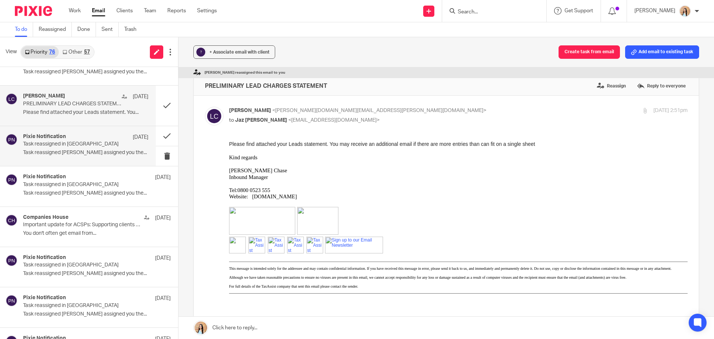
click at [67, 157] on div "Pixie Notification 6 Oct Task reassigned in Pixie Task reassigned Jaz Grewal as…" at bounding box center [85, 146] width 125 height 25
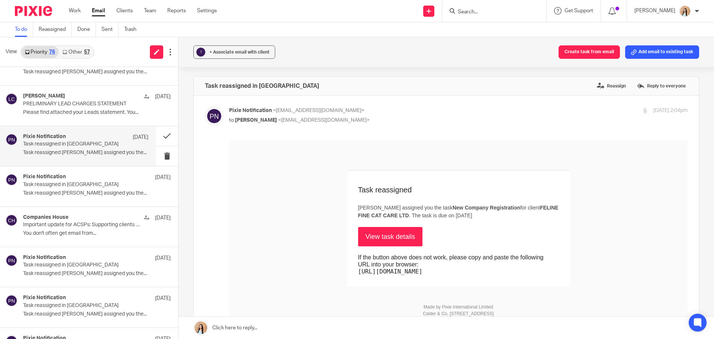
scroll to position [0, 0]
click at [378, 237] on link "View task details" at bounding box center [390, 236] width 65 height 19
click at [55, 190] on p "Task reassigned Jaz Grewal assigned you the..." at bounding box center [85, 193] width 125 height 6
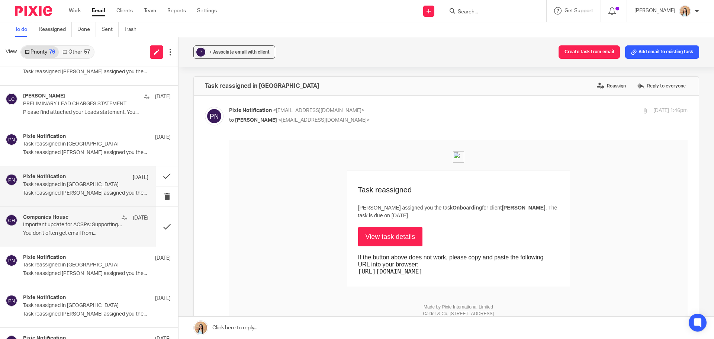
click at [65, 215] on h4 "Companies House" at bounding box center [45, 217] width 45 height 6
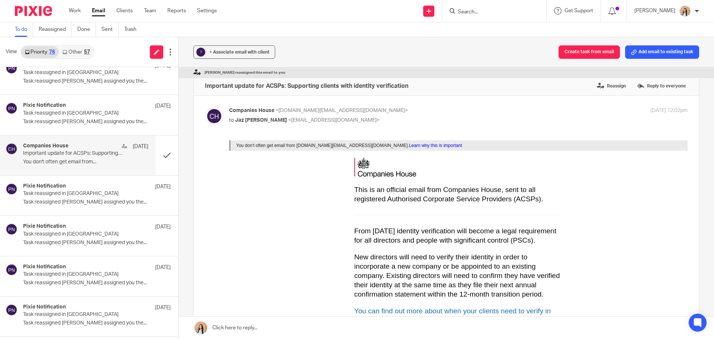
scroll to position [781, 0]
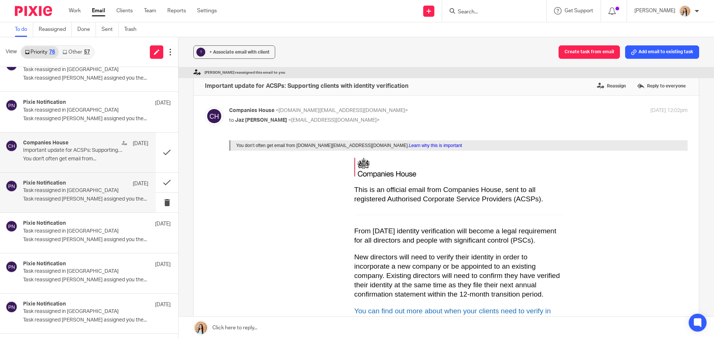
click at [64, 179] on div "Pixie Notification 6 Oct Task reassigned in Pixie Task reassigned Jaz Grewal as…" at bounding box center [78, 193] width 156 height 40
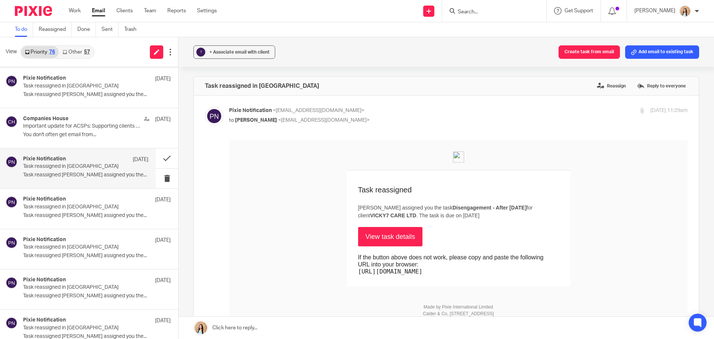
scroll to position [818, 0]
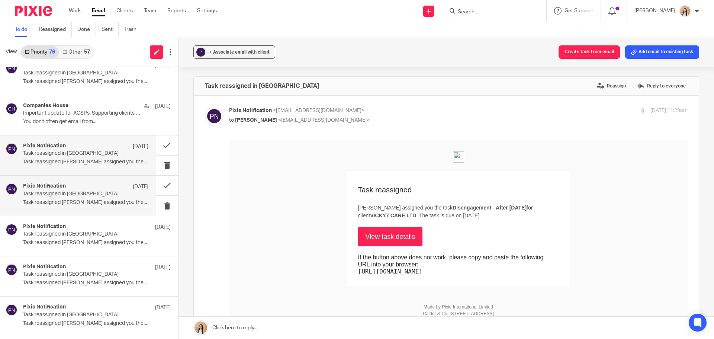
click at [78, 202] on p "Task reassigned Jaz Grewal assigned you the..." at bounding box center [85, 202] width 125 height 6
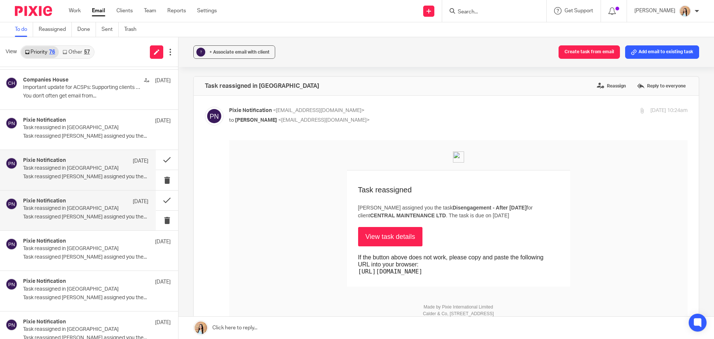
scroll to position [855, 0]
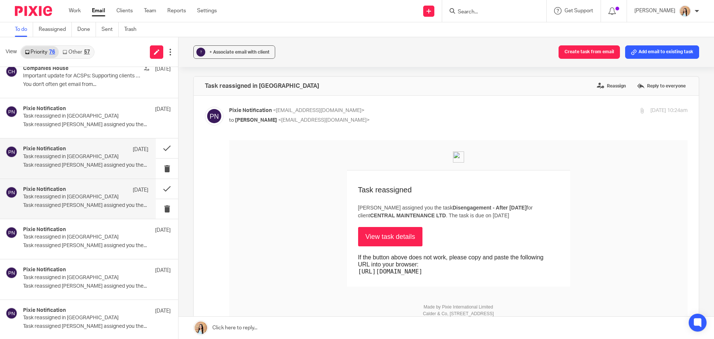
click at [83, 203] on p "Task reassigned Jaz Grewal assigned you the..." at bounding box center [85, 205] width 125 height 6
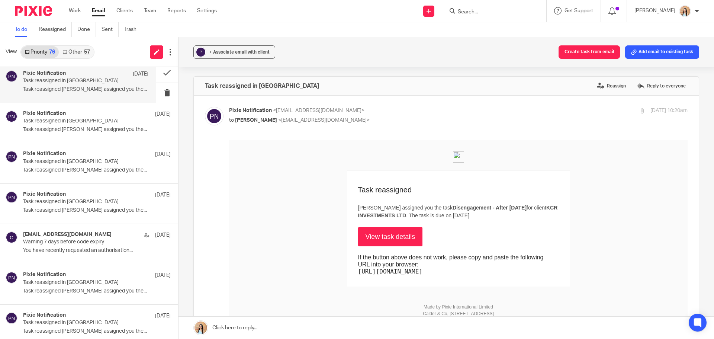
scroll to position [1004, 0]
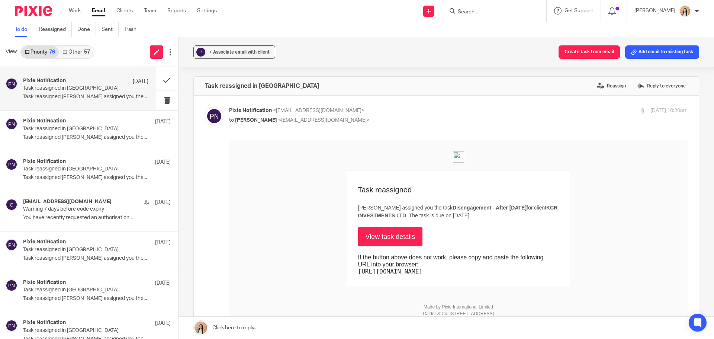
click at [84, 99] on p "Task reassigned Jaz Grewal assigned you the..." at bounding box center [85, 97] width 125 height 6
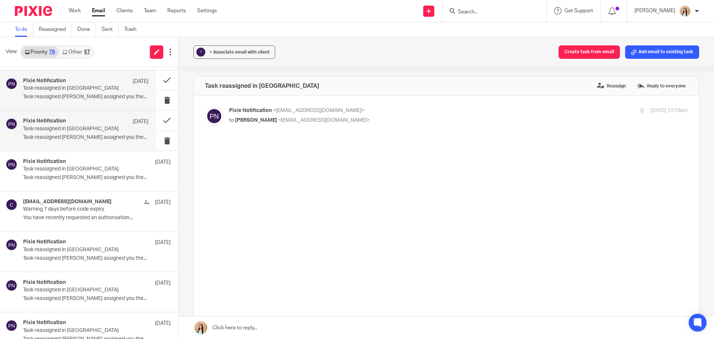
click at [91, 119] on div "Pixie Notification 6 Oct" at bounding box center [85, 121] width 125 height 7
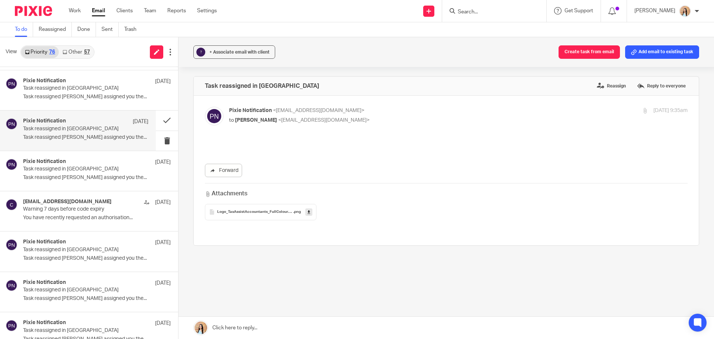
scroll to position [0, 0]
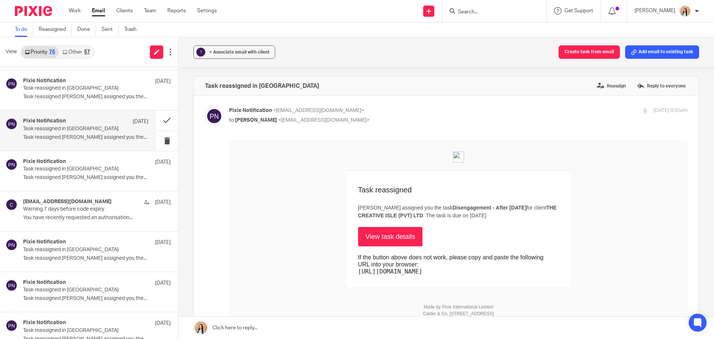
click at [91, 132] on div "Pixie Notification 6 Oct Task reassigned in Pixie Task reassigned Jaz Grewal as…" at bounding box center [85, 130] width 125 height 25
click at [79, 170] on p "Task reassigned in Pixie" at bounding box center [73, 169] width 100 height 6
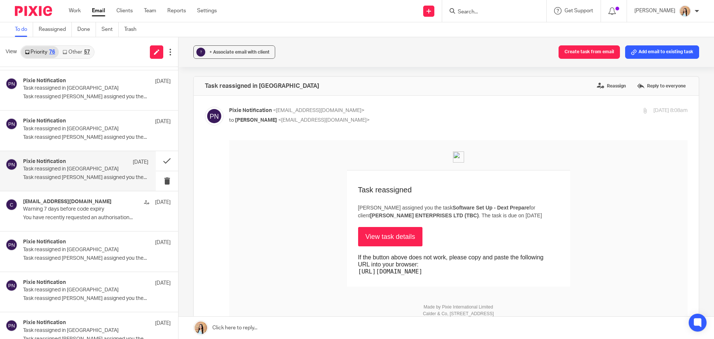
click at [376, 237] on link "View task details" at bounding box center [390, 236] width 65 height 19
click at [62, 258] on p "Task reassigned Jaz Grewal assigned you the..." at bounding box center [85, 258] width 125 height 6
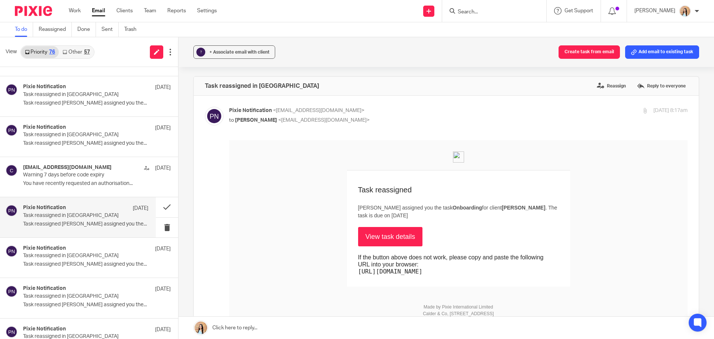
scroll to position [1079, 0]
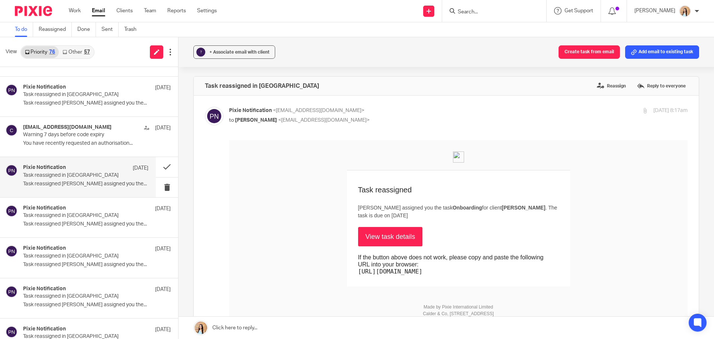
click at [378, 240] on link "View task details" at bounding box center [390, 236] width 65 height 19
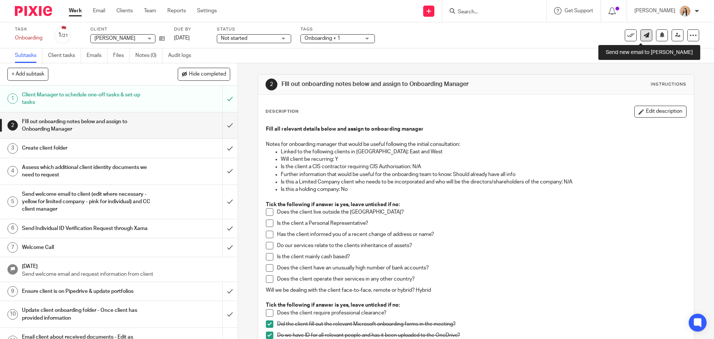
click at [640, 39] on link at bounding box center [646, 35] width 12 height 12
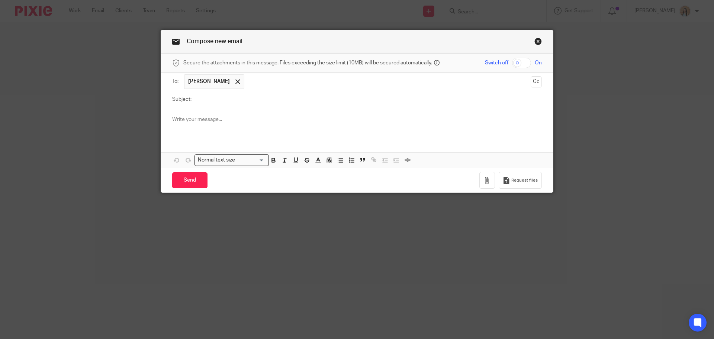
click at [265, 112] on div at bounding box center [357, 122] width 392 height 29
click at [265, 104] on input "Subject:" at bounding box center [368, 99] width 347 height 17
click at [208, 118] on p "To enrich screen reader interactions, please activate Accessibility in Grammarl…" at bounding box center [357, 119] width 370 height 7
click at [214, 105] on input "Subject:" at bounding box center [368, 99] width 347 height 17
click at [318, 90] on ul "Irfan Khan" at bounding box center [357, 82] width 347 height 18
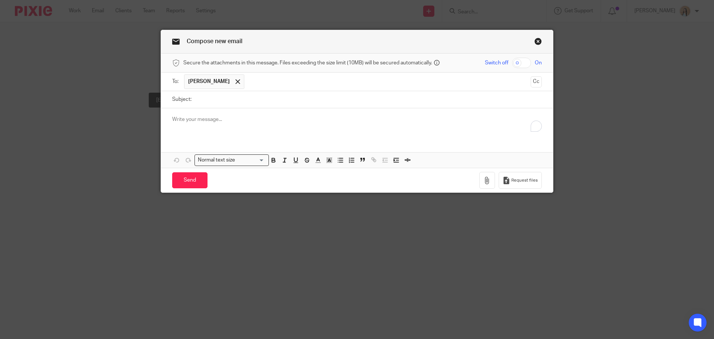
click at [235, 82] on span at bounding box center [237, 81] width 5 height 5
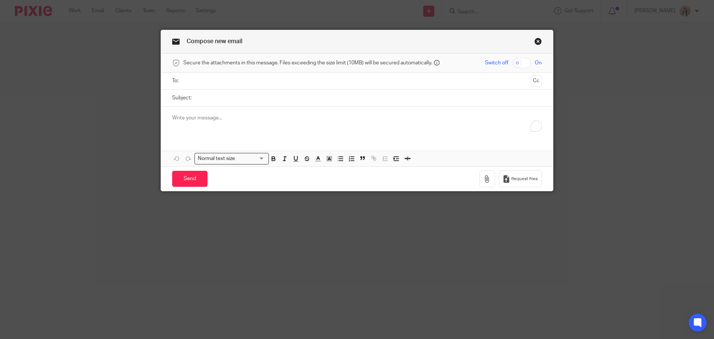
click at [218, 82] on input "text" at bounding box center [357, 81] width 342 height 9
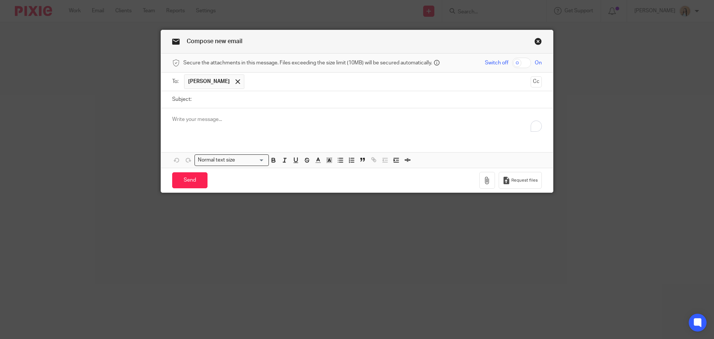
click at [222, 100] on input "Subject:" at bounding box center [368, 99] width 347 height 17
click at [198, 95] on input "Subject:" at bounding box center [368, 99] width 347 height 17
click at [241, 99] on input "Irfan Khan - Action REquired" at bounding box center [368, 99] width 347 height 17
type input "Irfan Khan - Action Required"
click at [237, 117] on p "To enrich screen reader interactions, please activate Accessibility in Grammarl…" at bounding box center [357, 119] width 370 height 7
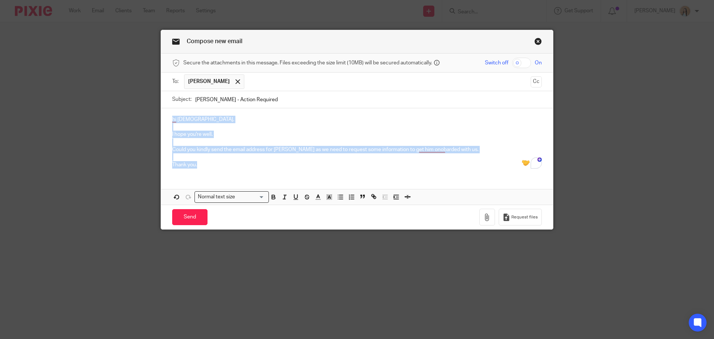
drag, startPoint x: 208, startPoint y: 170, endPoint x: 155, endPoint y: 122, distance: 72.2
click at [155, 122] on div "Compose new email Secure the attachments in this message. Files exceeding the s…" at bounding box center [357, 169] width 714 height 339
copy div "hi Musa, I hope you're well. Could you kindly send the email address for Irfan …"
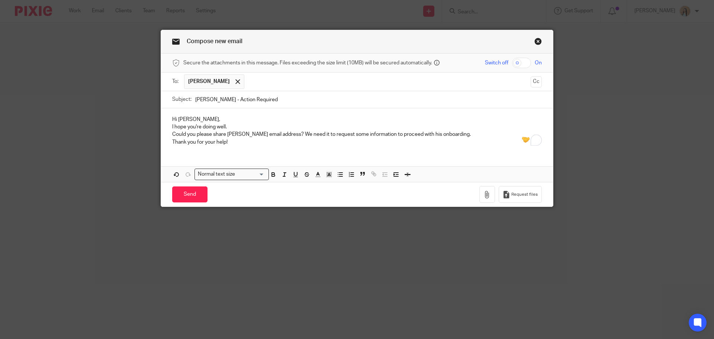
click at [202, 119] on p "Hi Musa," at bounding box center [357, 119] width 370 height 7
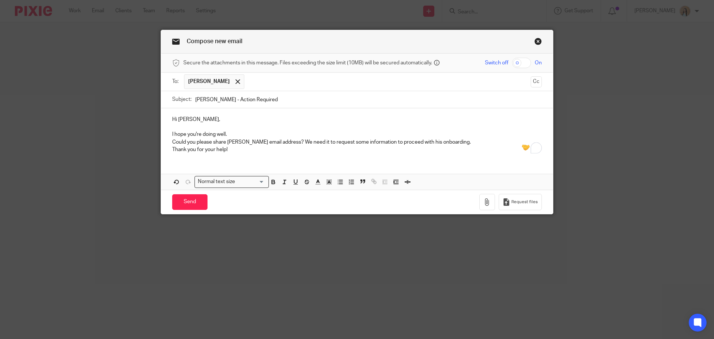
click at [235, 130] on p "To enrich screen reader interactions, please activate Accessibility in Grammarl…" at bounding box center [357, 126] width 370 height 7
click at [244, 134] on p "I hope you're doing well." at bounding box center [357, 134] width 370 height 7
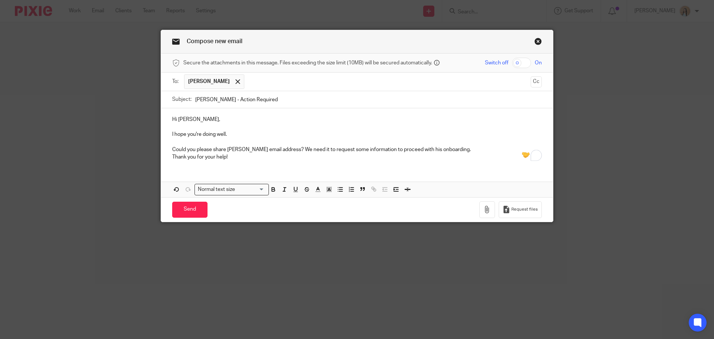
click at [465, 152] on p "Could you please share Irfan Khan’s email address? We need it to request some i…" at bounding box center [357, 149] width 370 height 7
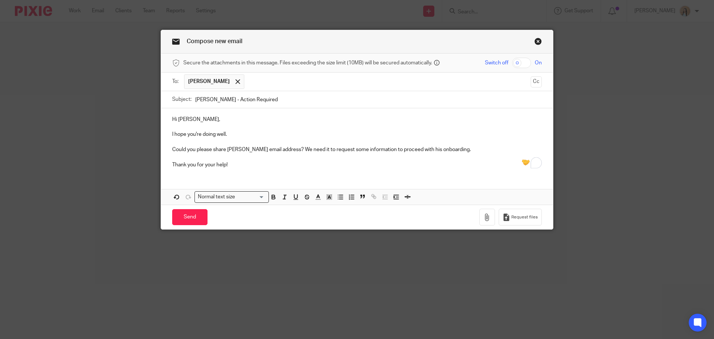
click at [199, 150] on p "Could you please share Irfan Khan’s email address? We need it to request some i…" at bounding box center [357, 149] width 370 height 7
click at [200, 150] on p "Could you please share Irfan Khan’s email address? We need it to request some i…" at bounding box center [357, 149] width 370 height 7
click at [245, 174] on div "Hi Musa, I hope you're doing well. Could you kindly share Irfan Khan’s email ad…" at bounding box center [357, 141] width 392 height 66
click at [309, 151] on p "Could you kindly share Irfan Khan’s email address? We need it to request some i…" at bounding box center [357, 149] width 370 height 7
click at [309, 150] on p "Could you kindly share Irfan Khan’s email address? We need it to request some i…" at bounding box center [357, 149] width 370 height 7
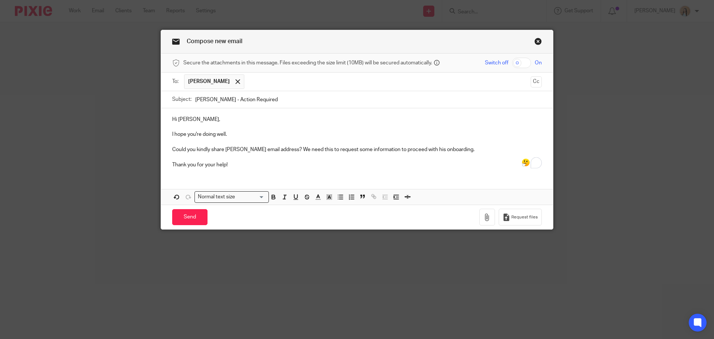
click at [347, 163] on p "Thank you for your help!" at bounding box center [357, 164] width 370 height 7
click at [189, 212] on input "Send" at bounding box center [189, 217] width 35 height 16
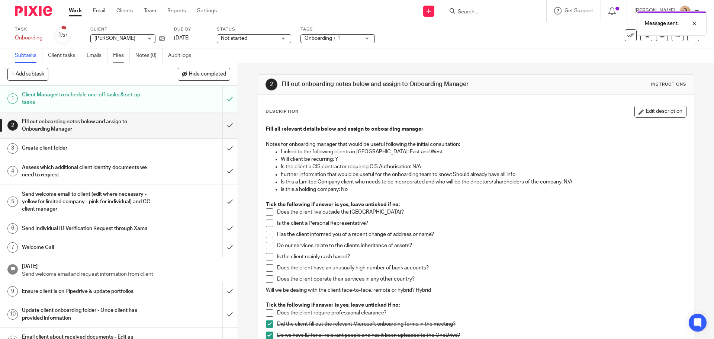
click at [121, 55] on link "Files" at bounding box center [121, 55] width 17 height 15
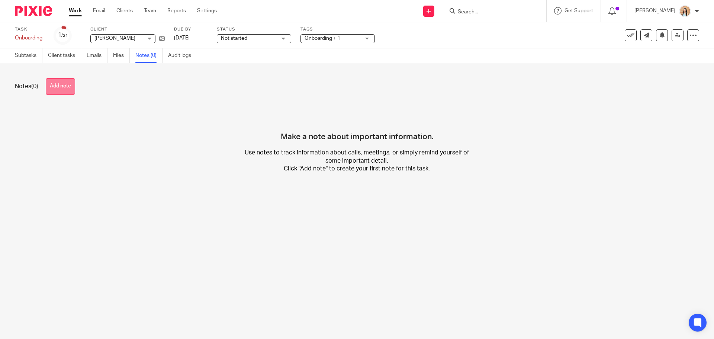
click at [62, 82] on button "Add note" at bounding box center [60, 86] width 29 height 17
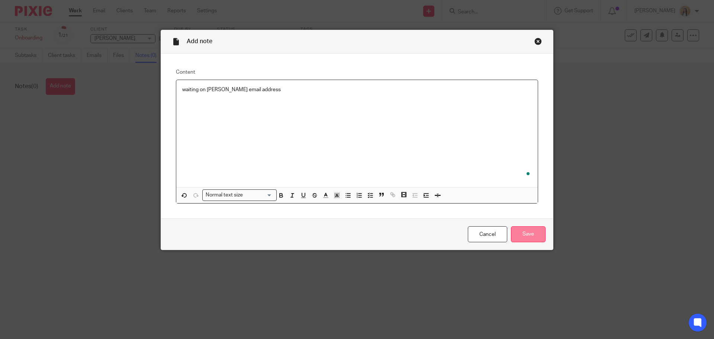
click at [530, 236] on input "Save" at bounding box center [528, 234] width 35 height 16
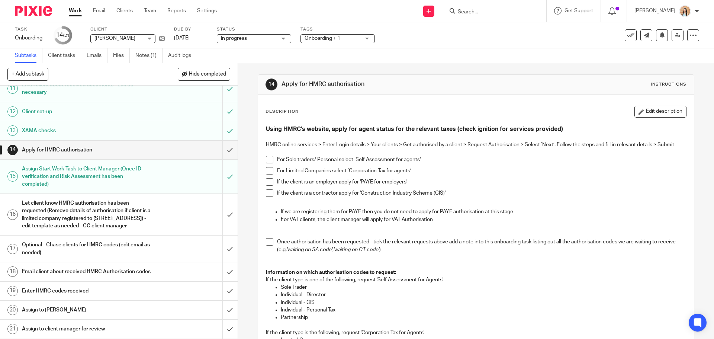
scroll to position [275, 0]
click at [268, 160] on span at bounding box center [269, 159] width 7 height 7
click at [267, 161] on span at bounding box center [269, 159] width 7 height 7
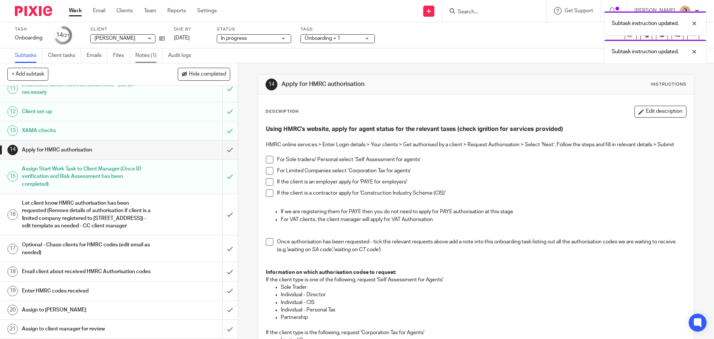
click at [151, 56] on link "Notes (1)" at bounding box center [148, 55] width 27 height 15
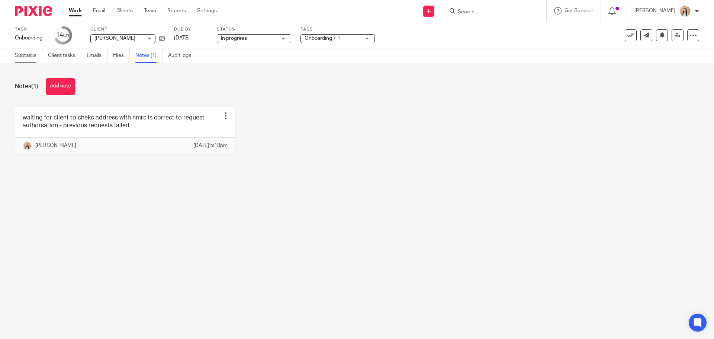
click at [25, 55] on link "Subtasks" at bounding box center [29, 55] width 28 height 15
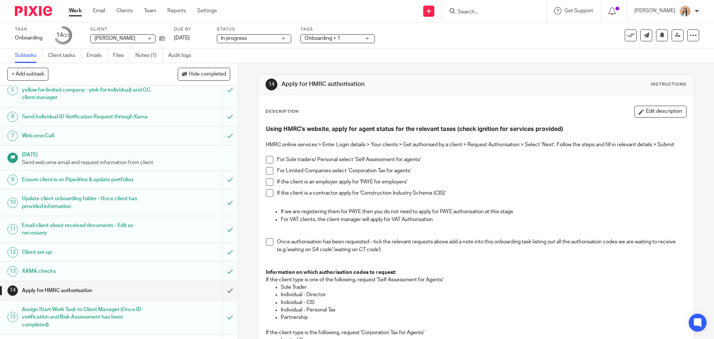
scroll to position [186, 0]
